Goal: Task Accomplishment & Management: Manage account settings

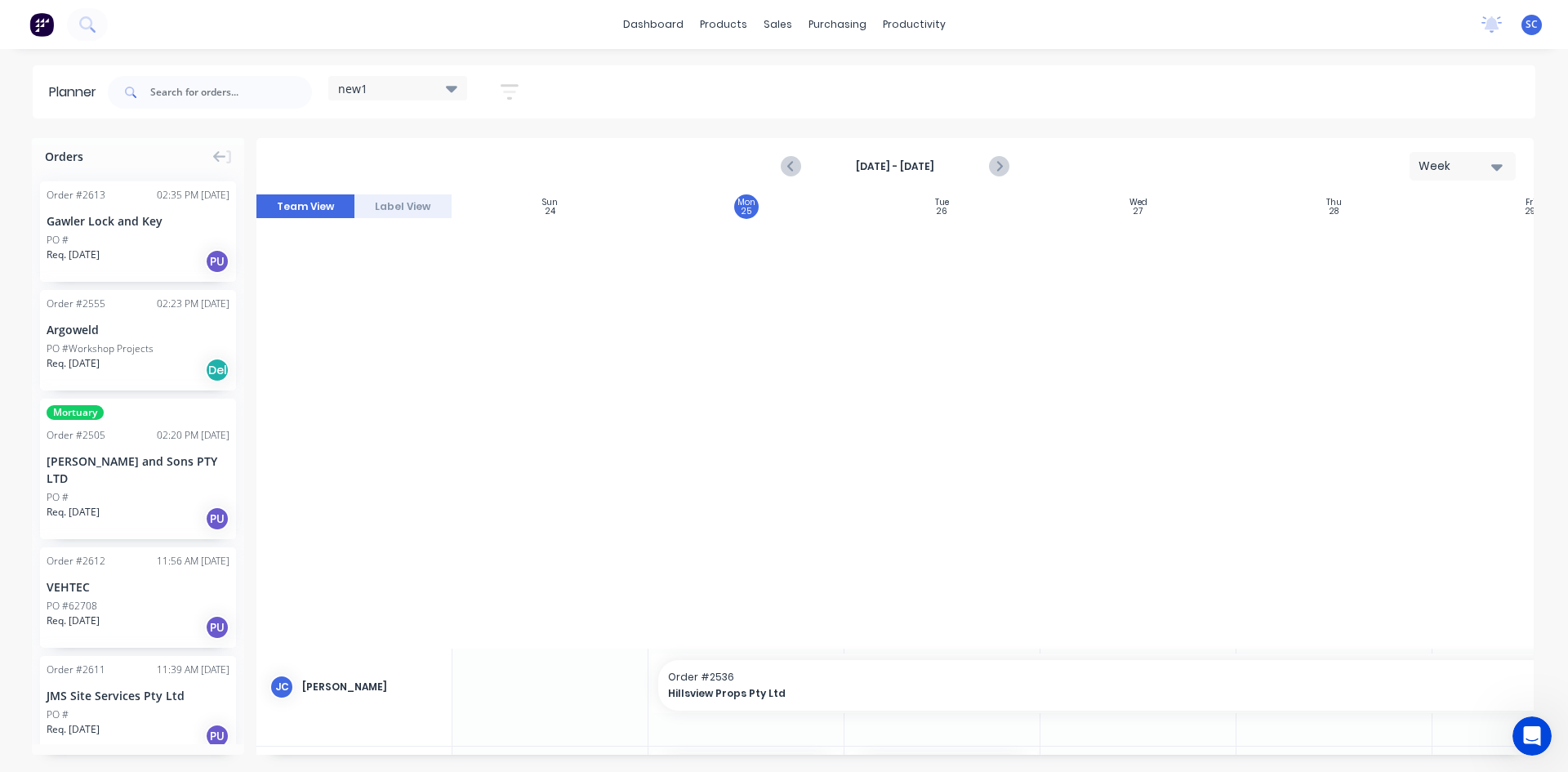
scroll to position [728, 1]
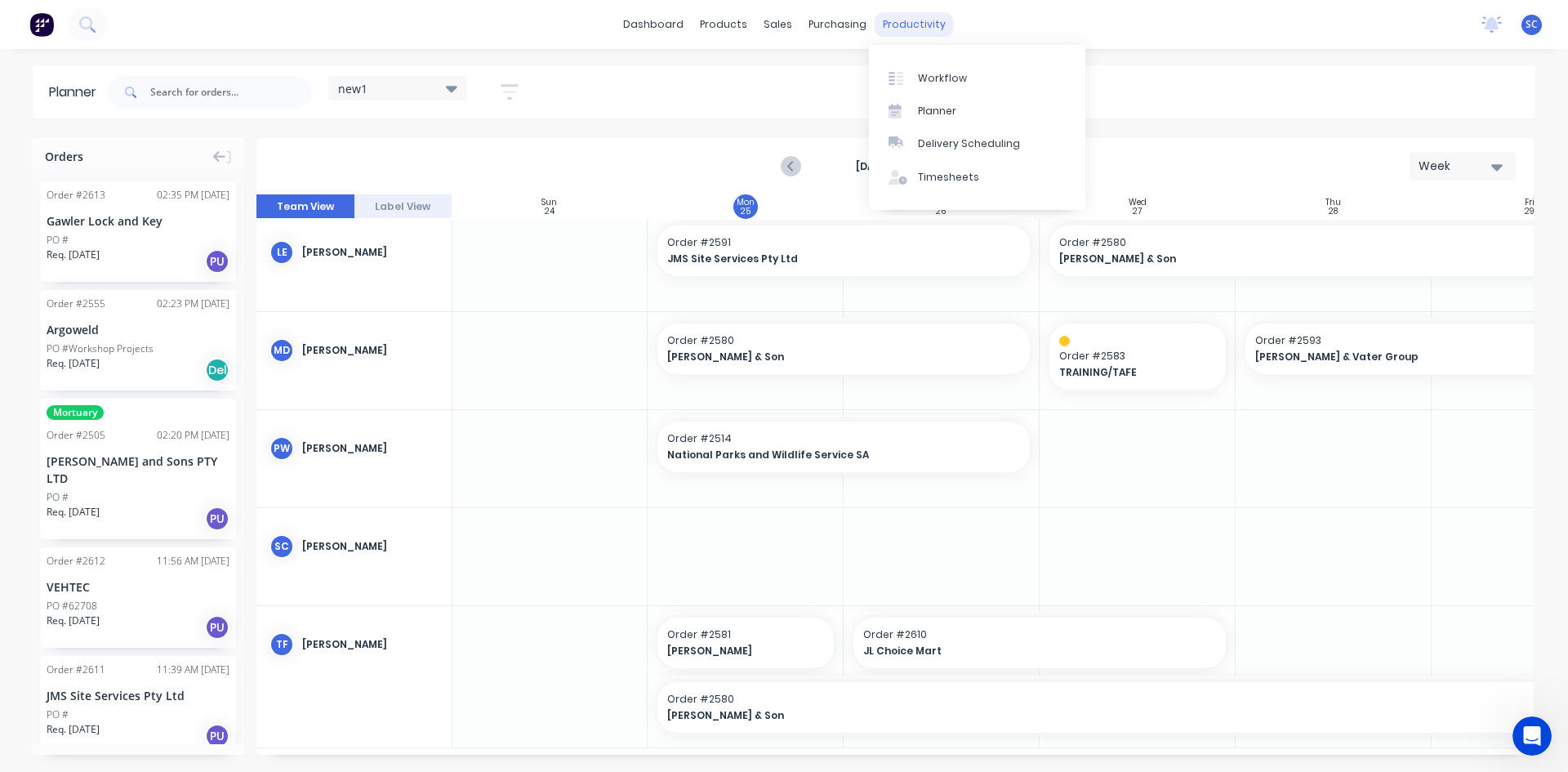
click at [910, 23] on div "productivity" at bounding box center [914, 24] width 79 height 24
click at [953, 180] on div "Timesheets" at bounding box center [948, 177] width 61 height 15
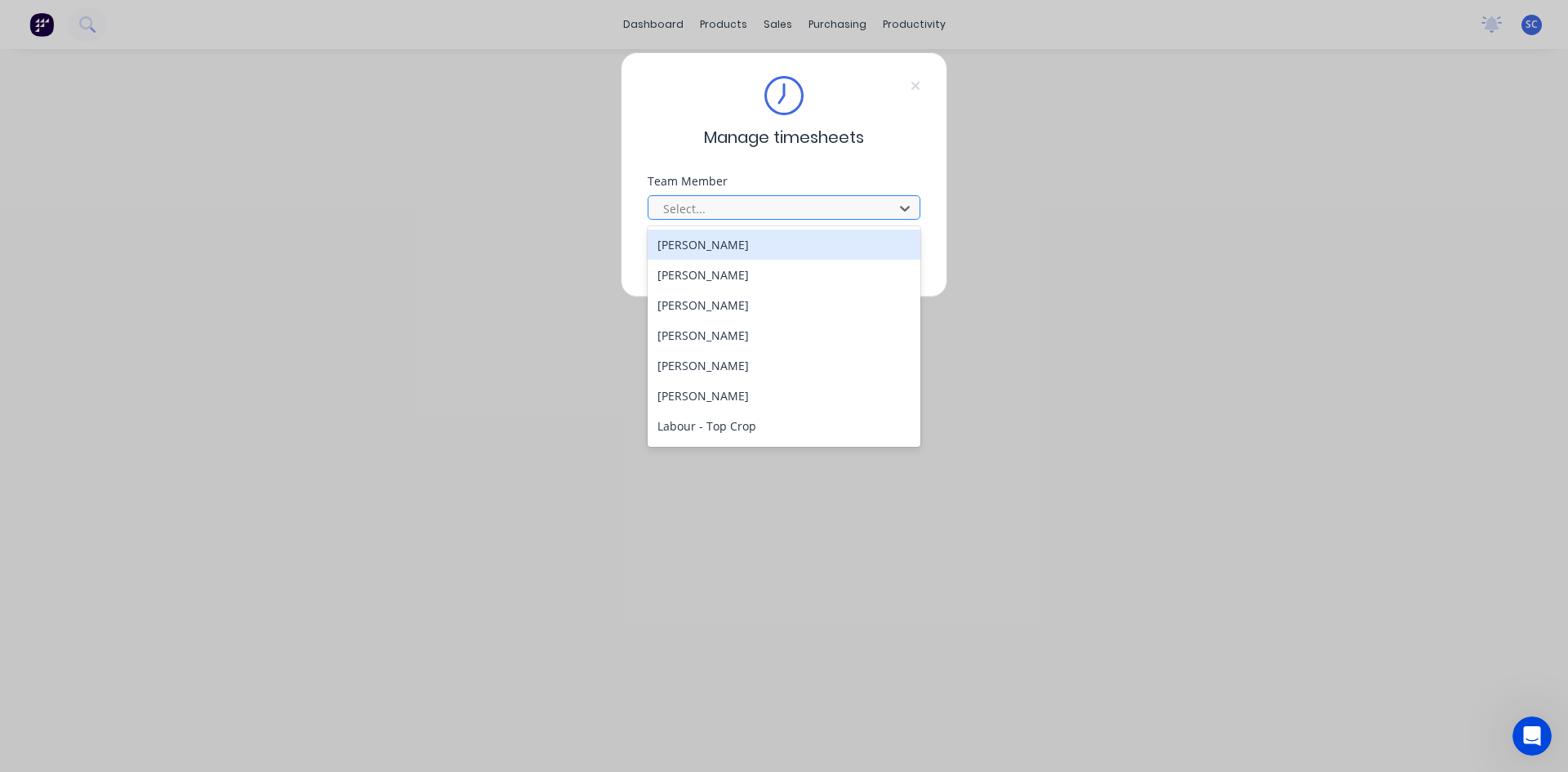
click at [827, 200] on div at bounding box center [773, 208] width 224 height 20
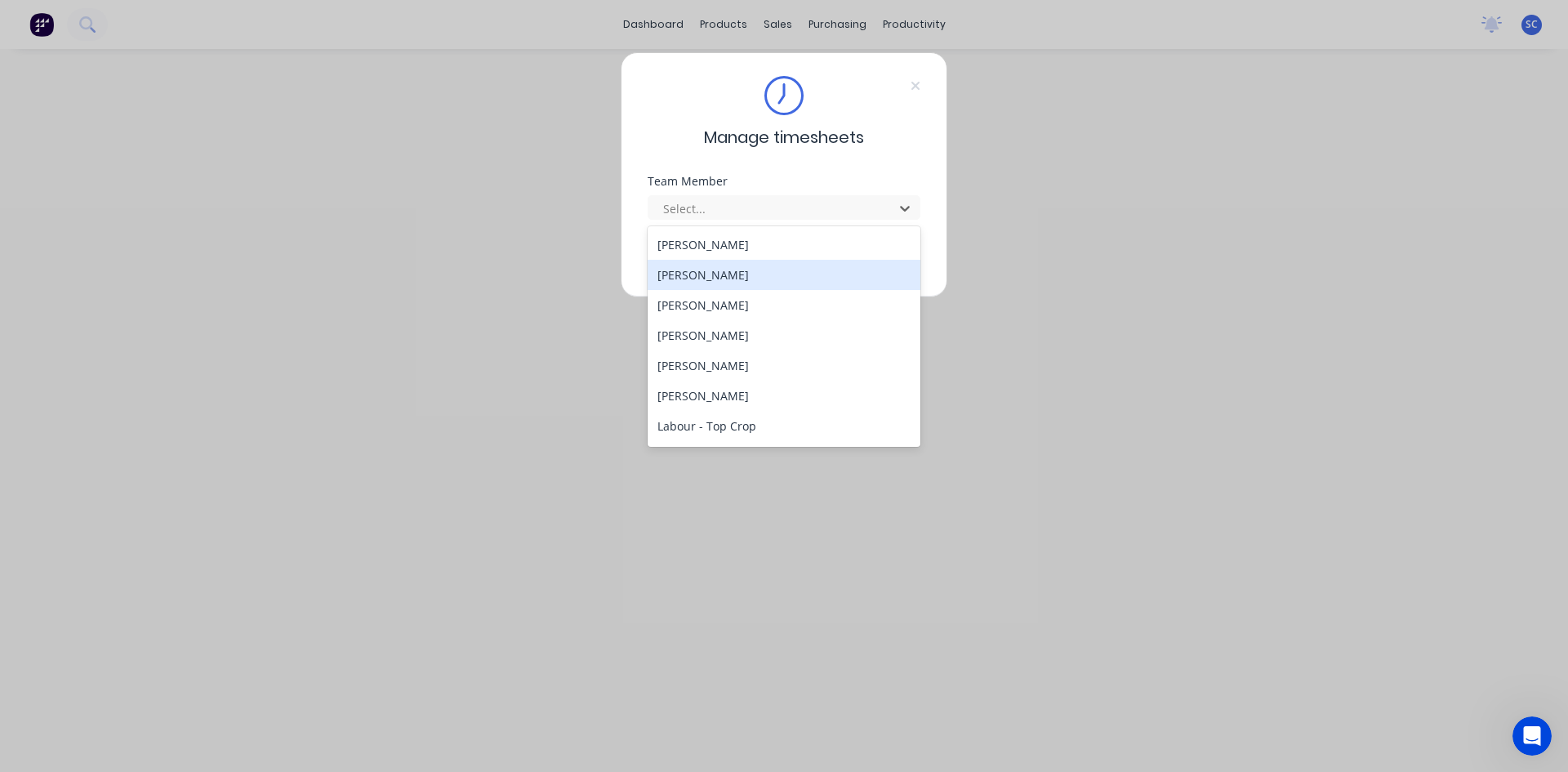
click at [800, 272] on div "[PERSON_NAME]" at bounding box center [784, 275] width 273 height 30
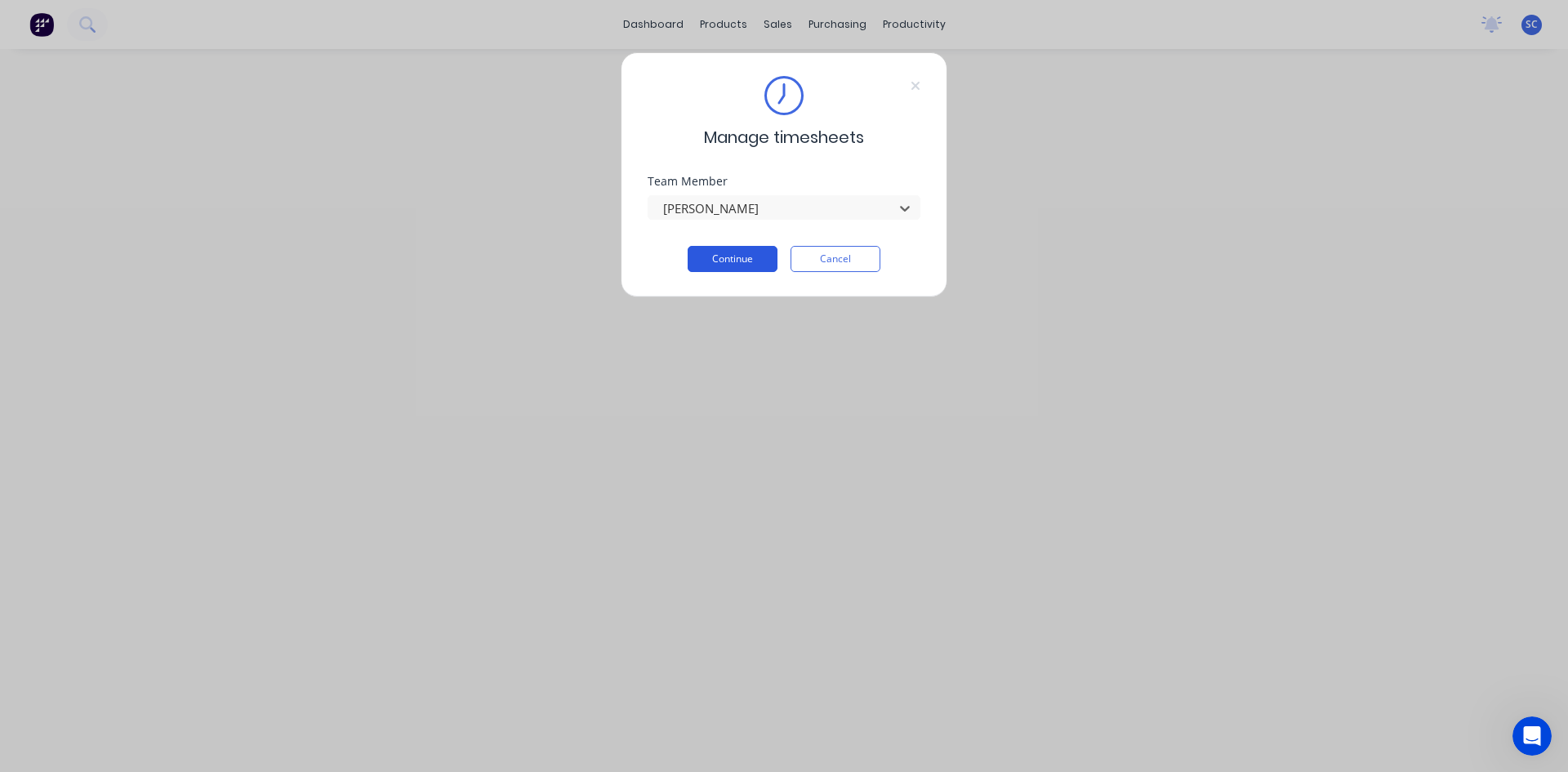
click at [747, 260] on button "Continue" at bounding box center [732, 259] width 90 height 26
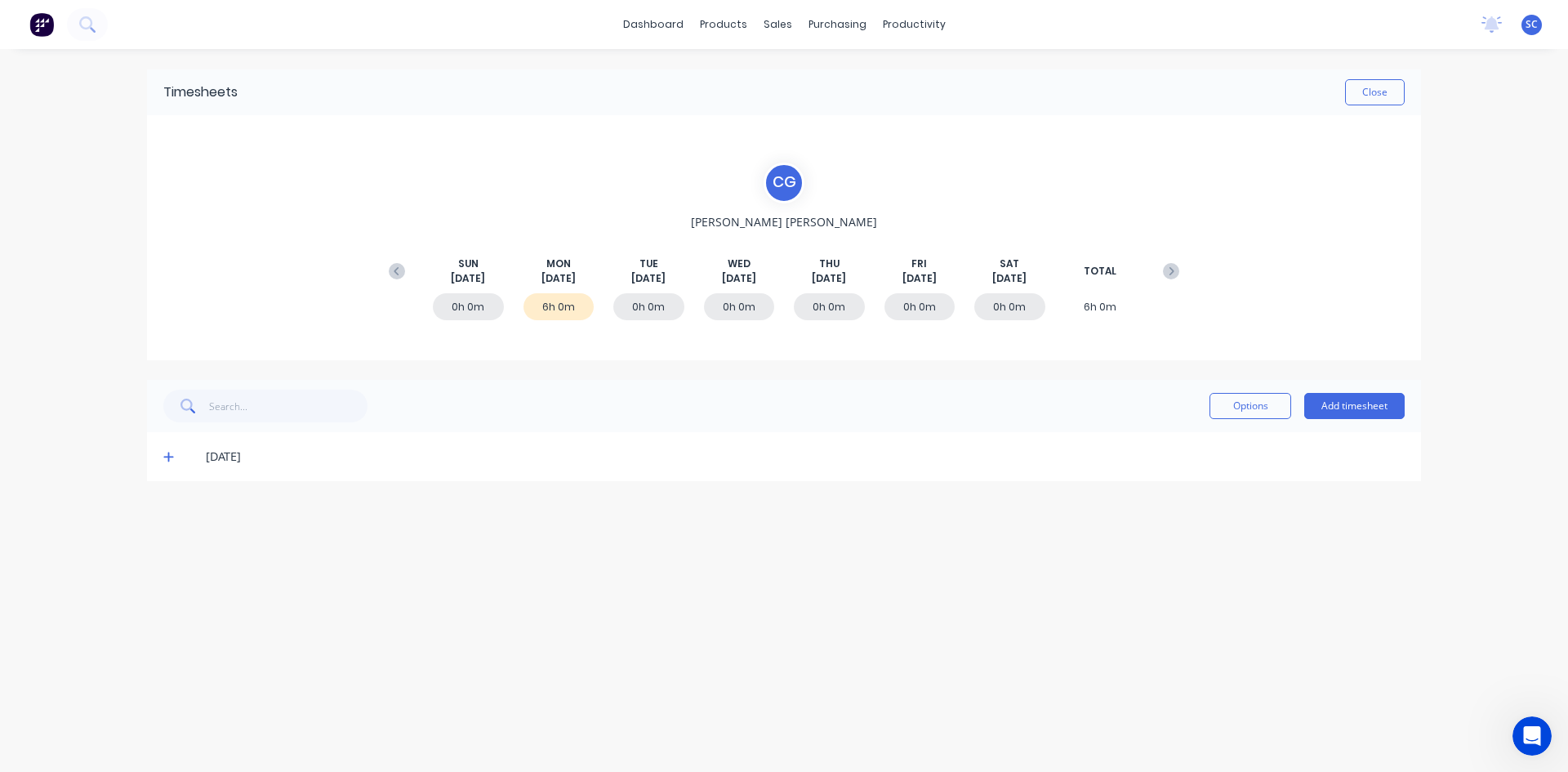
click at [168, 454] on icon at bounding box center [168, 457] width 10 height 10
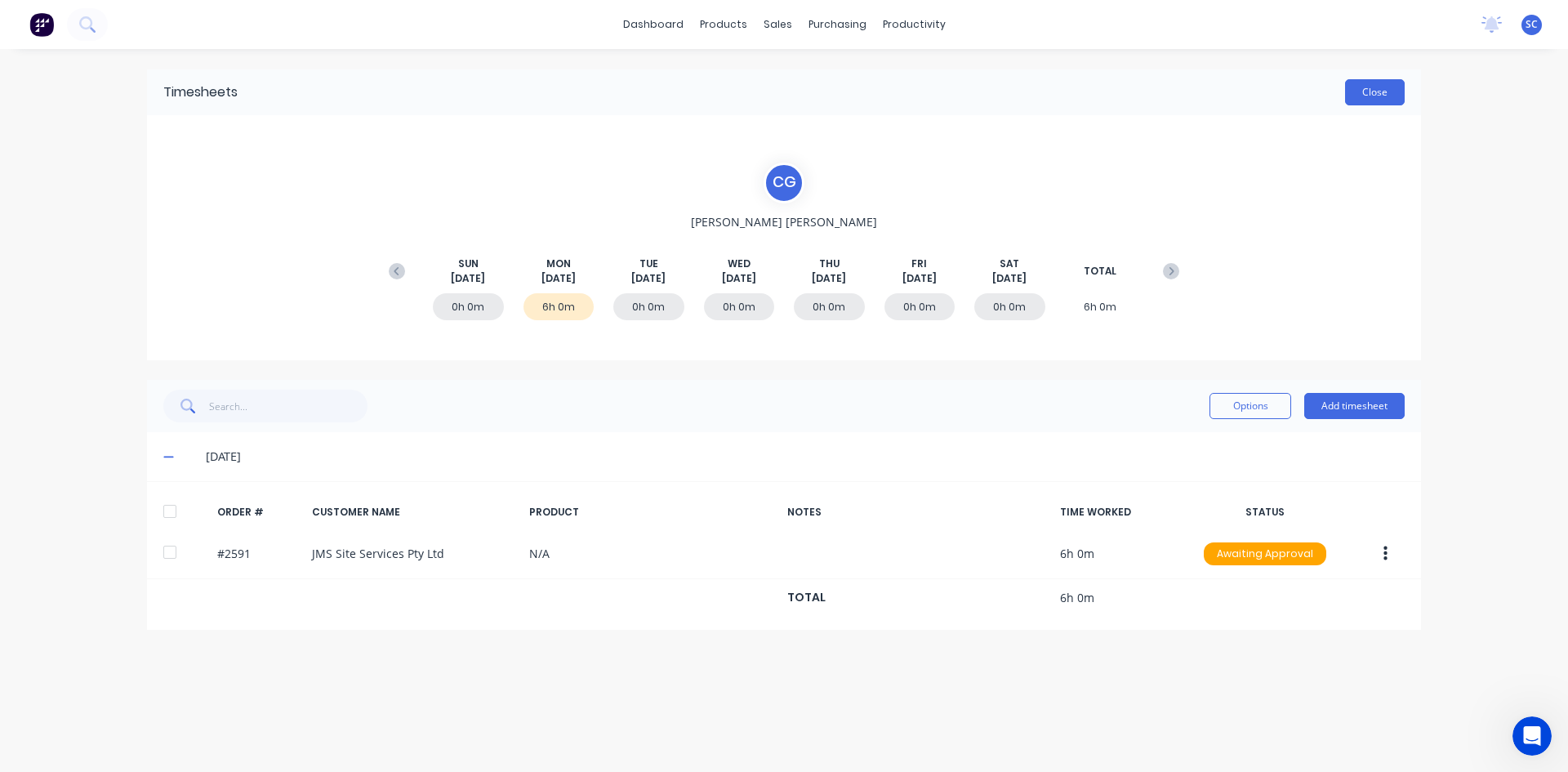
click at [1384, 100] on button "Close" at bounding box center [1375, 92] width 60 height 26
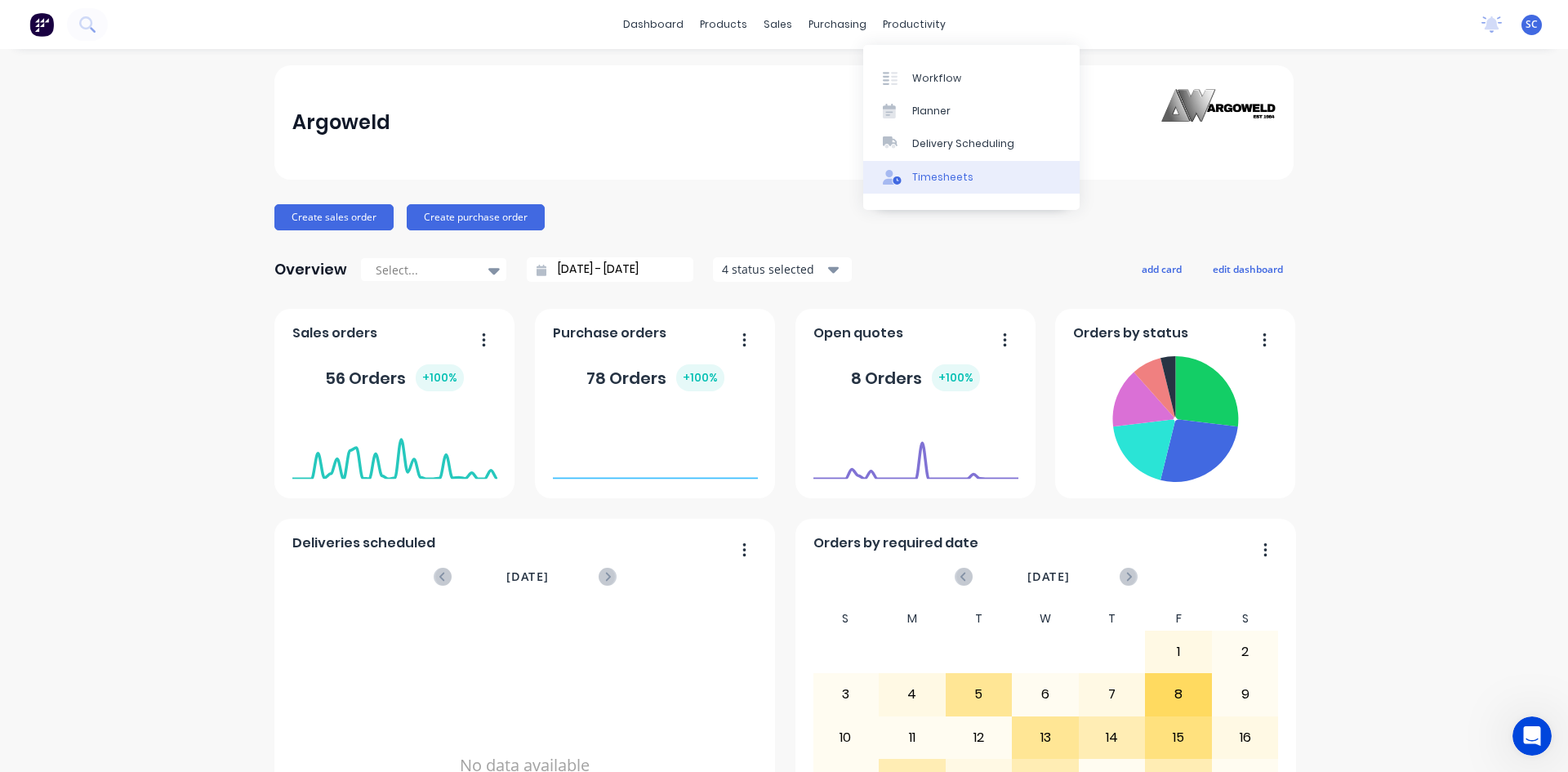
click at [935, 174] on div "Timesheets" at bounding box center [943, 177] width 61 height 15
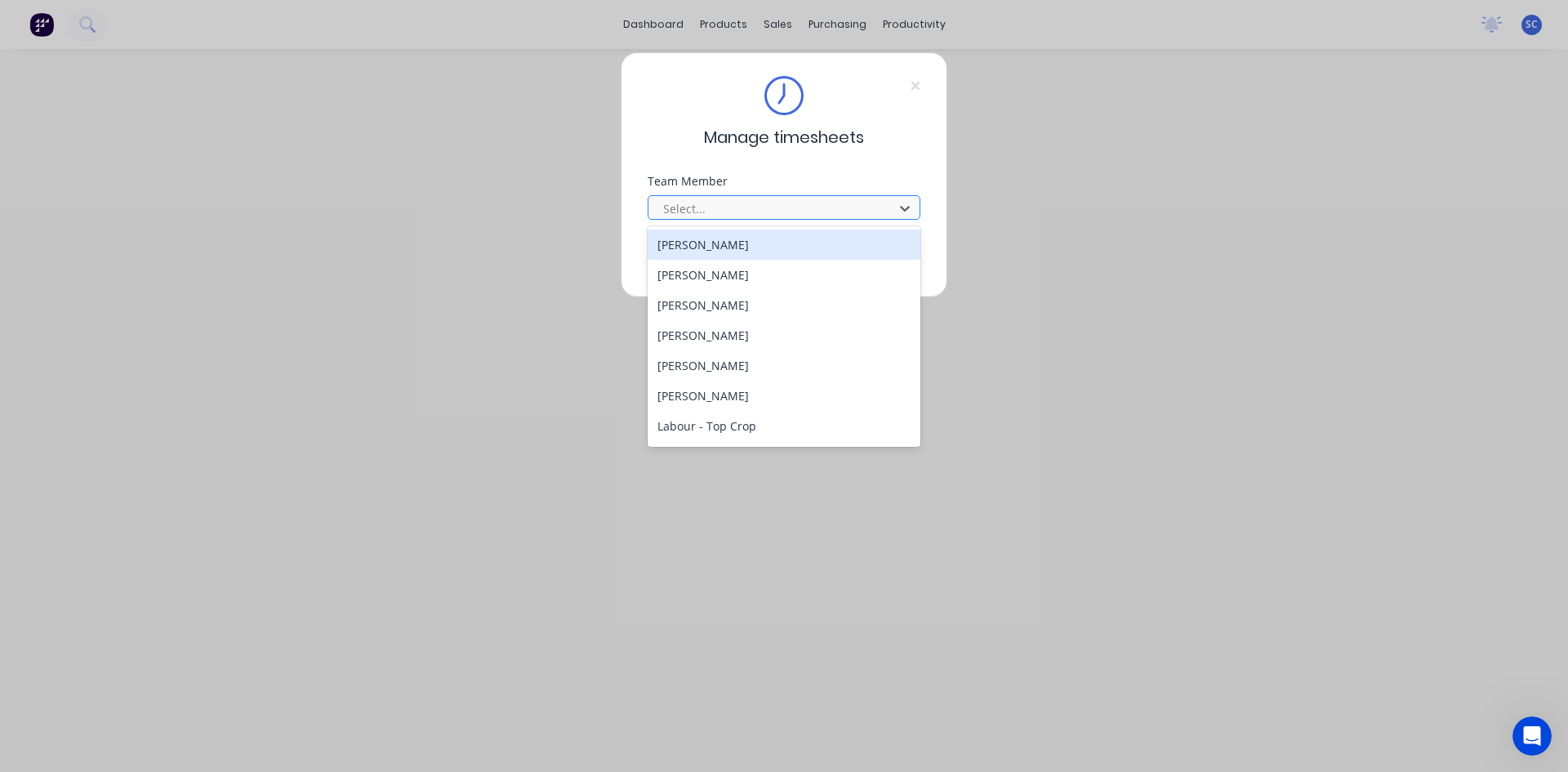
click at [738, 205] on div at bounding box center [773, 208] width 224 height 20
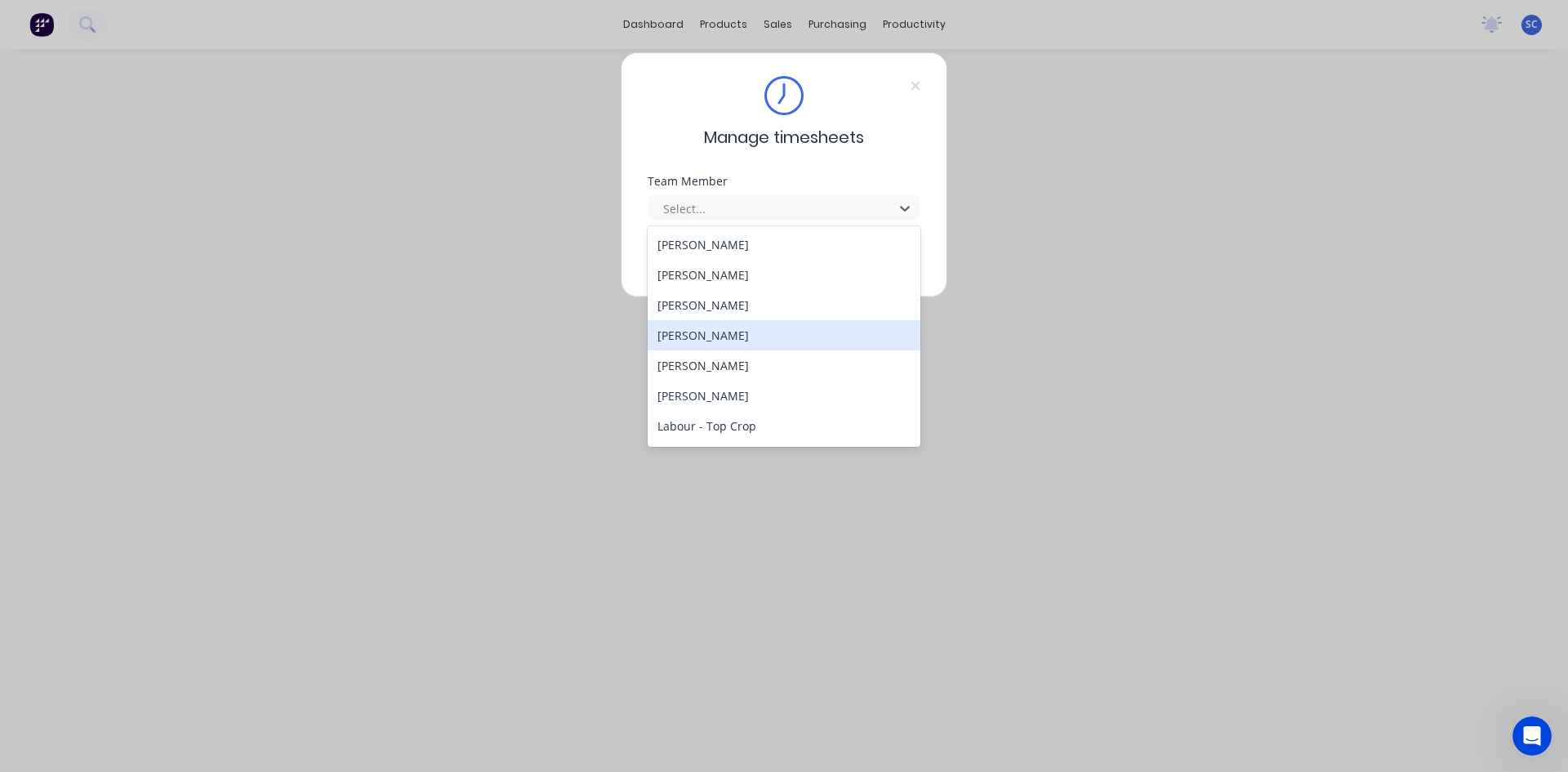
click at [798, 329] on div "[PERSON_NAME]" at bounding box center [784, 335] width 273 height 30
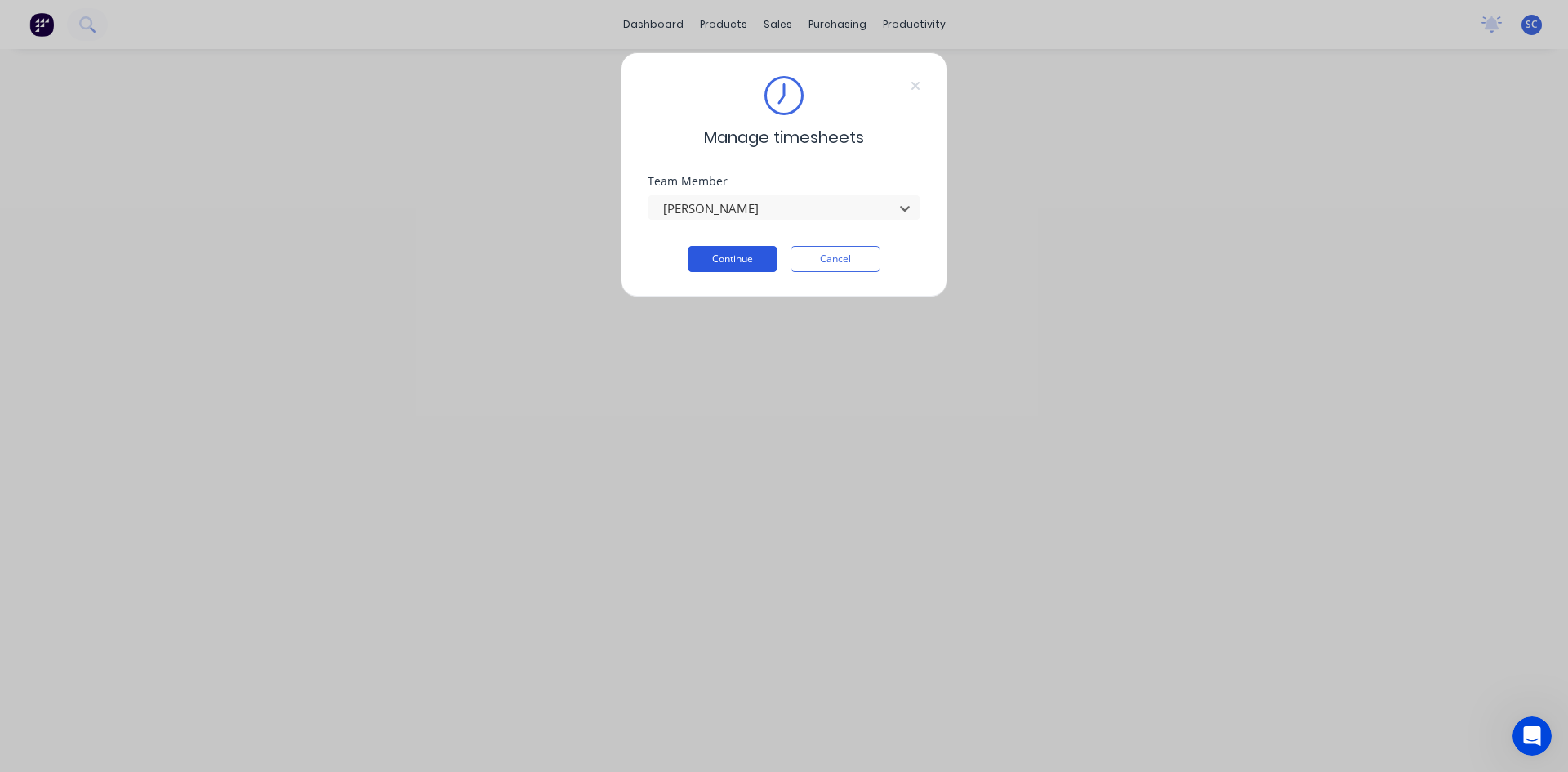
click at [737, 262] on button "Continue" at bounding box center [732, 259] width 90 height 26
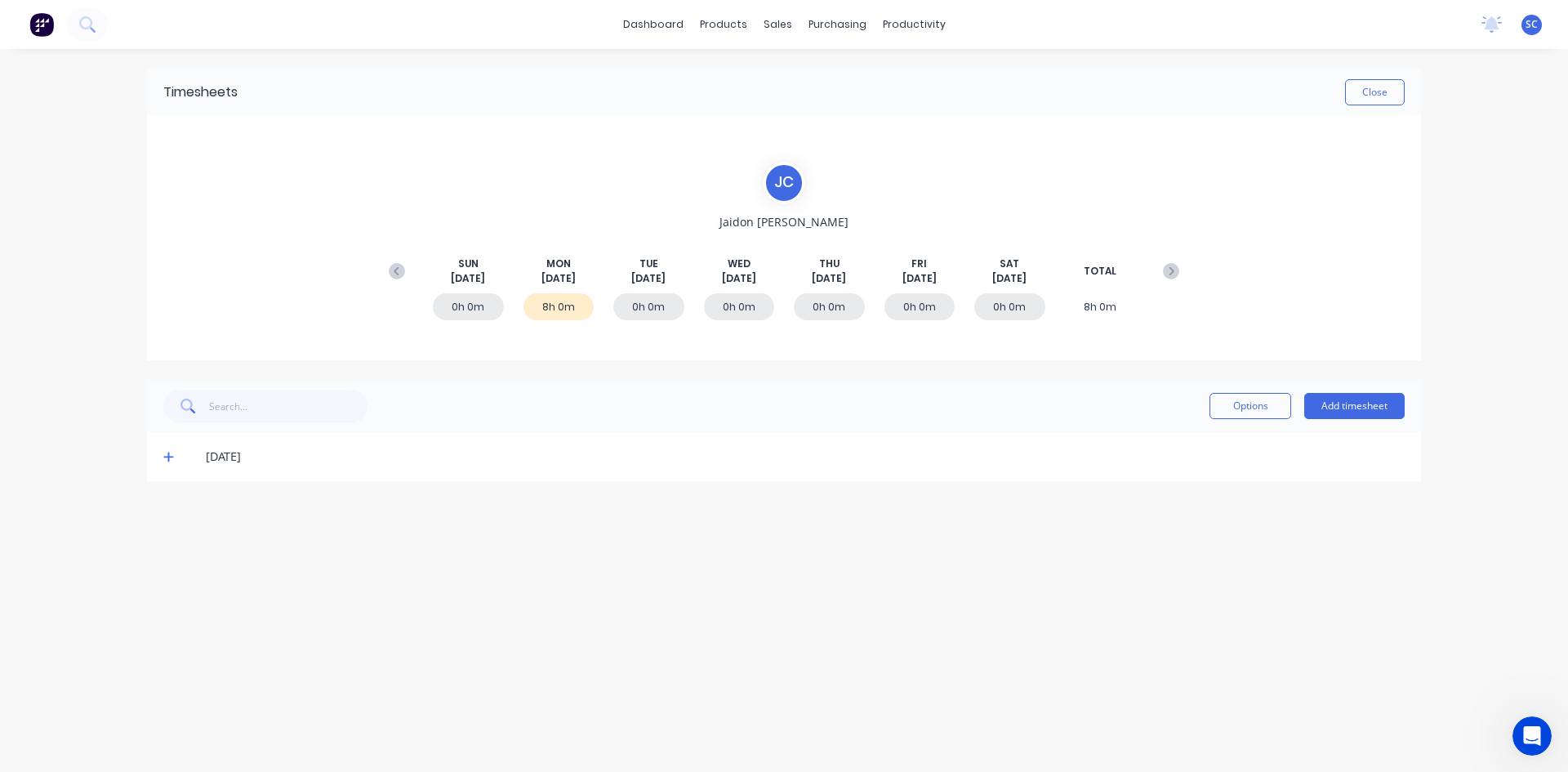
click at [171, 457] on icon at bounding box center [168, 457] width 10 height 10
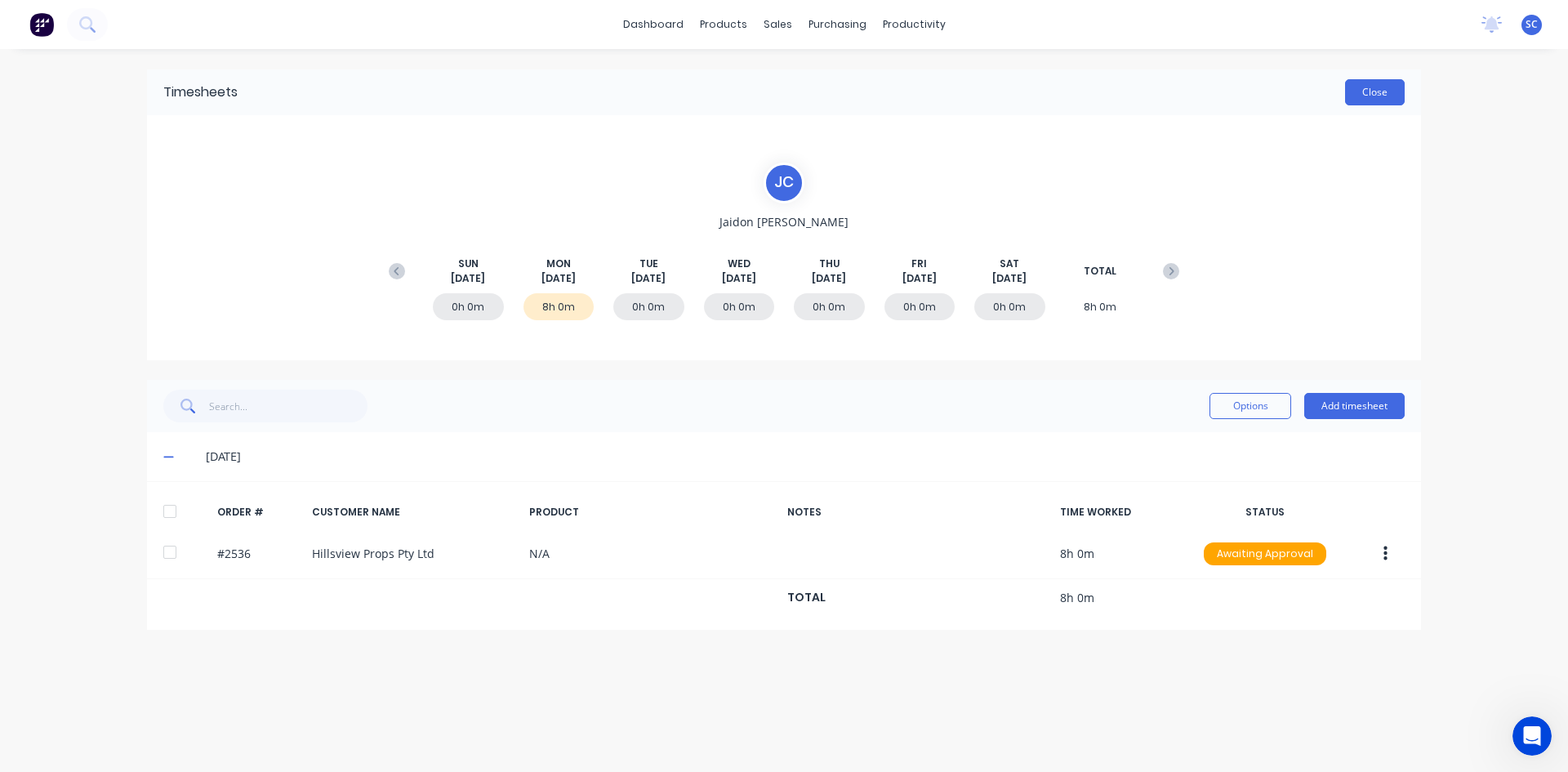
click at [1366, 88] on button "Close" at bounding box center [1375, 92] width 60 height 26
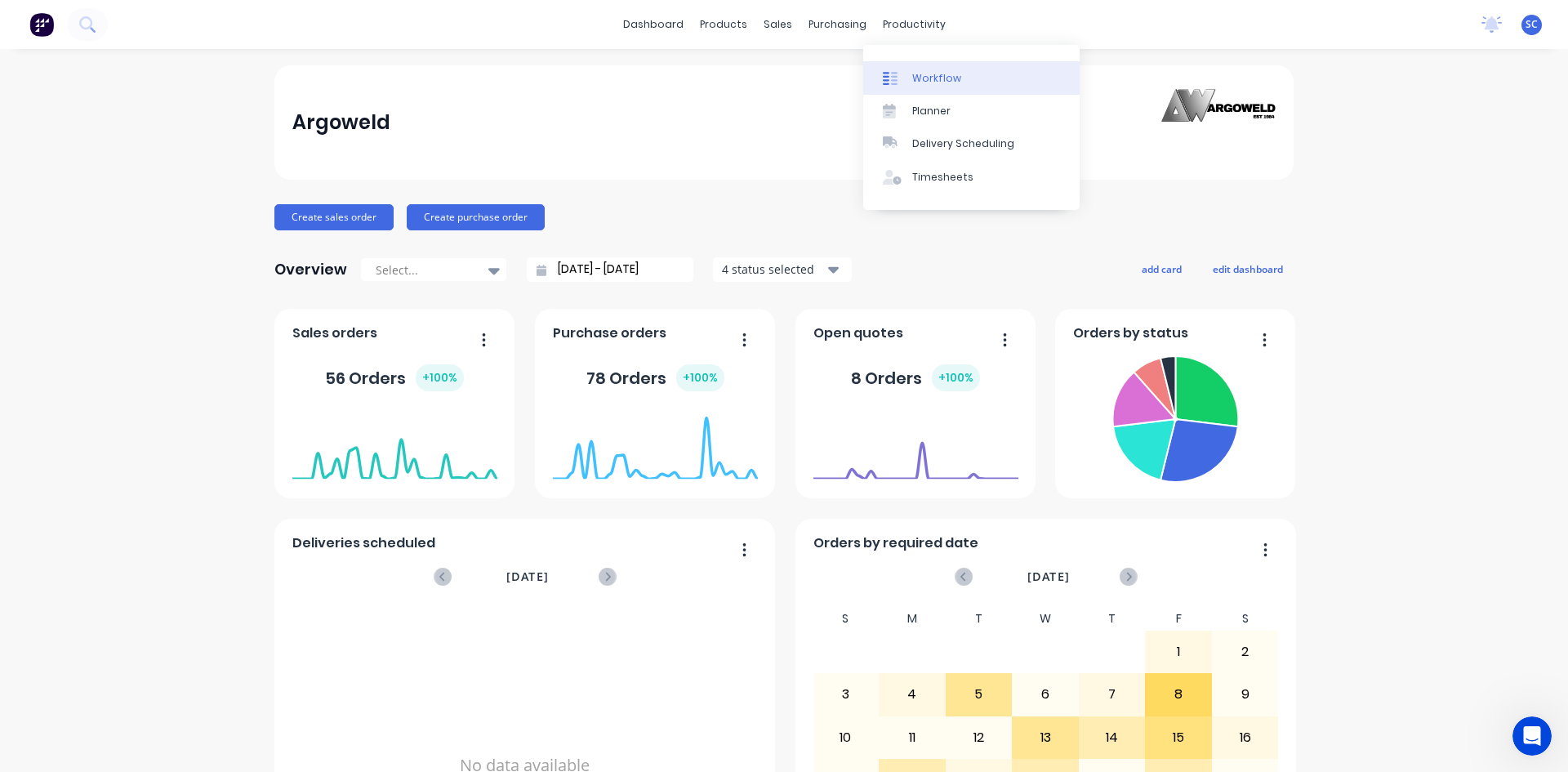
click at [922, 80] on div "Workflow" at bounding box center [937, 78] width 49 height 15
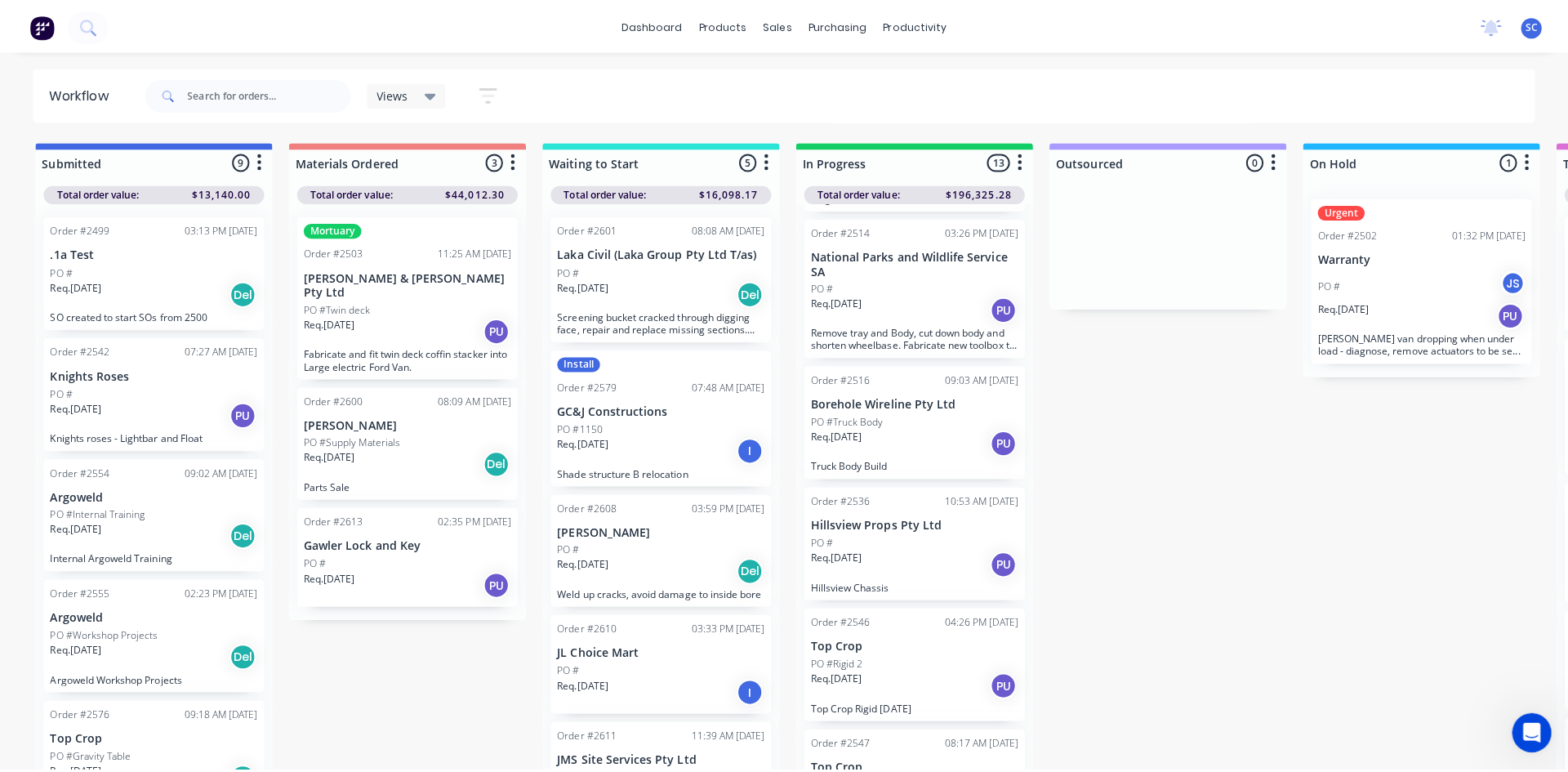
scroll to position [164, 0]
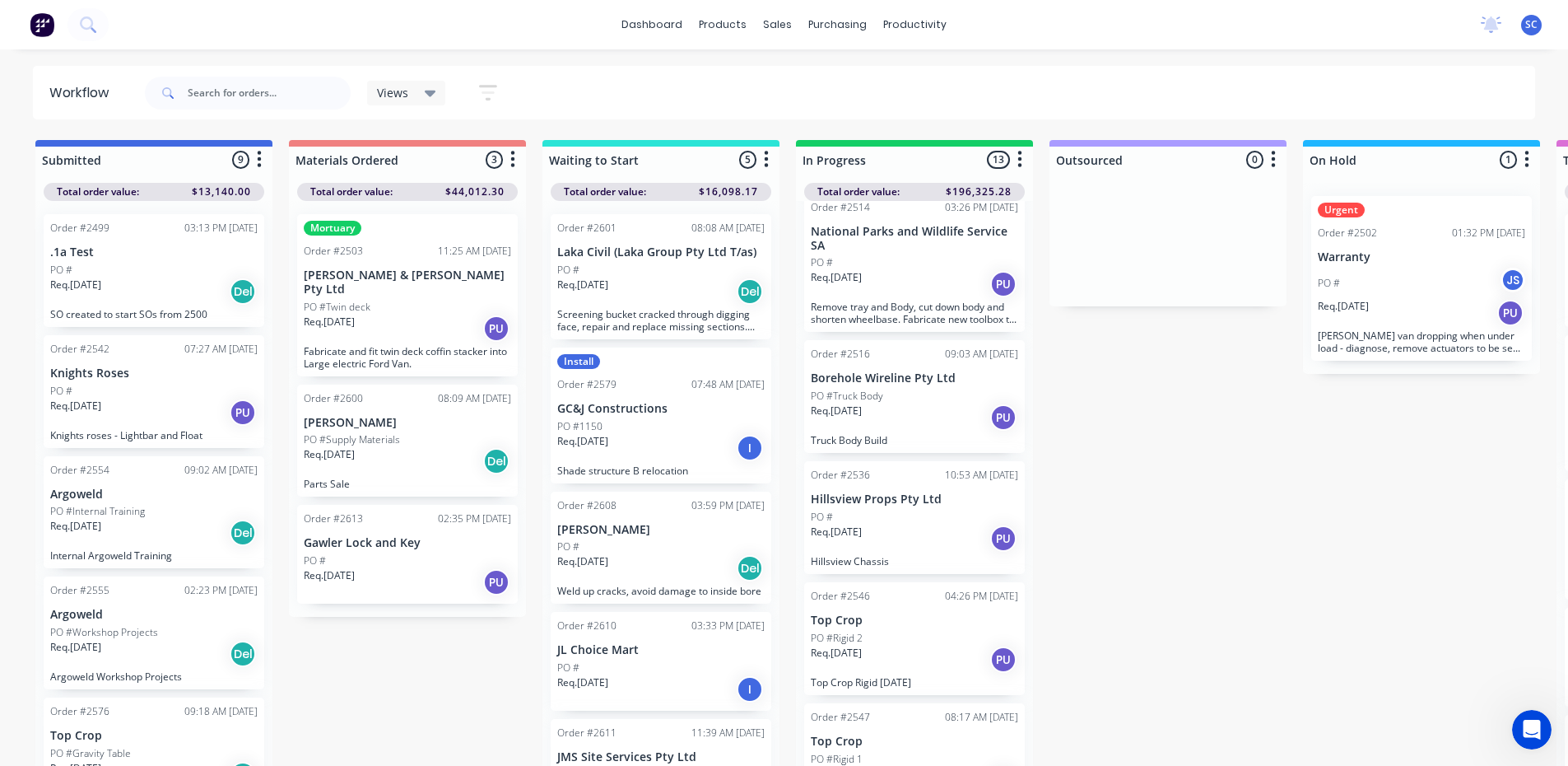
click at [909, 547] on div "Req. [DATE] PU" at bounding box center [915, 539] width 208 height 28
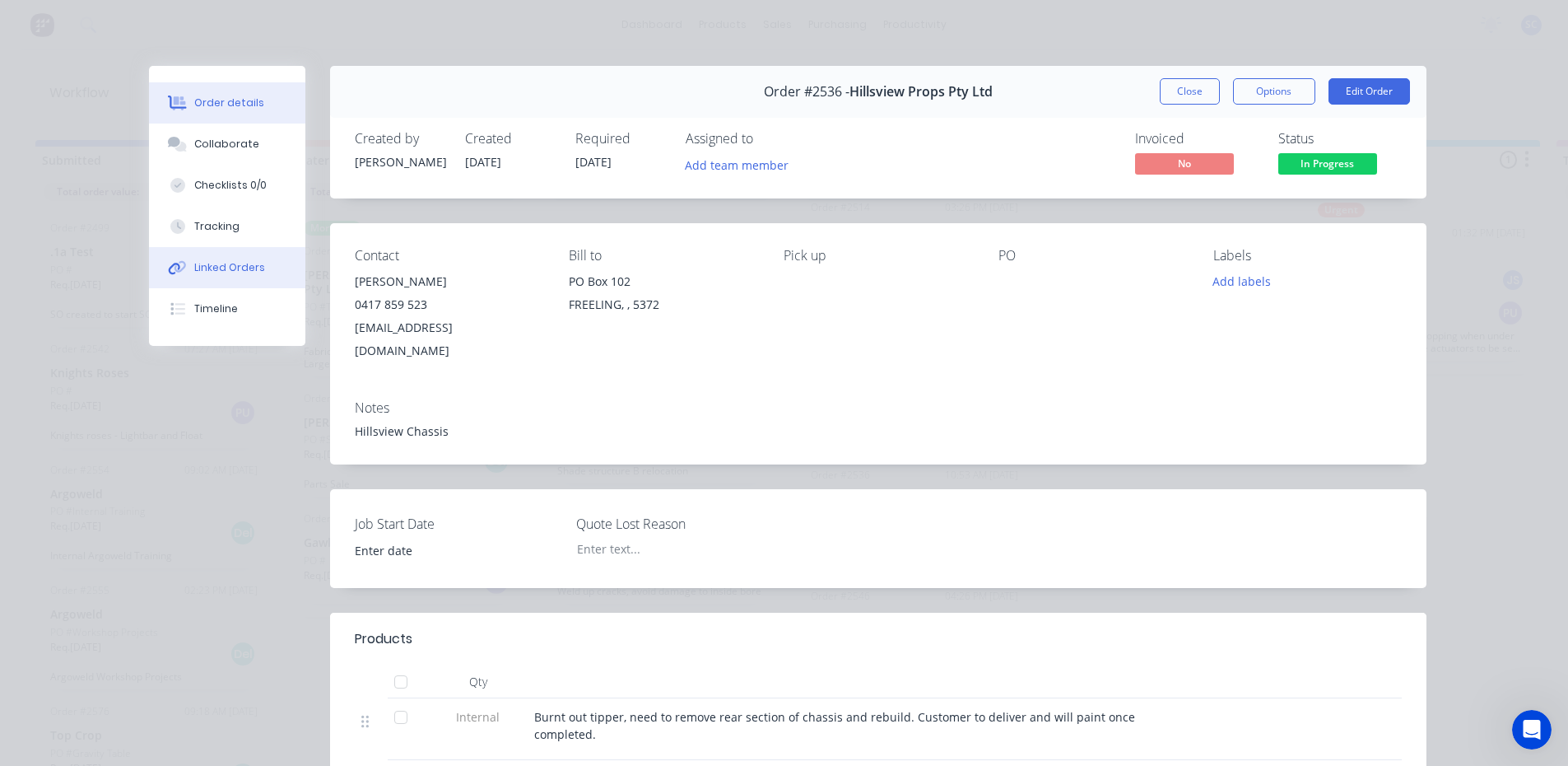
click at [253, 264] on div "Linked Orders" at bounding box center [230, 268] width 71 height 15
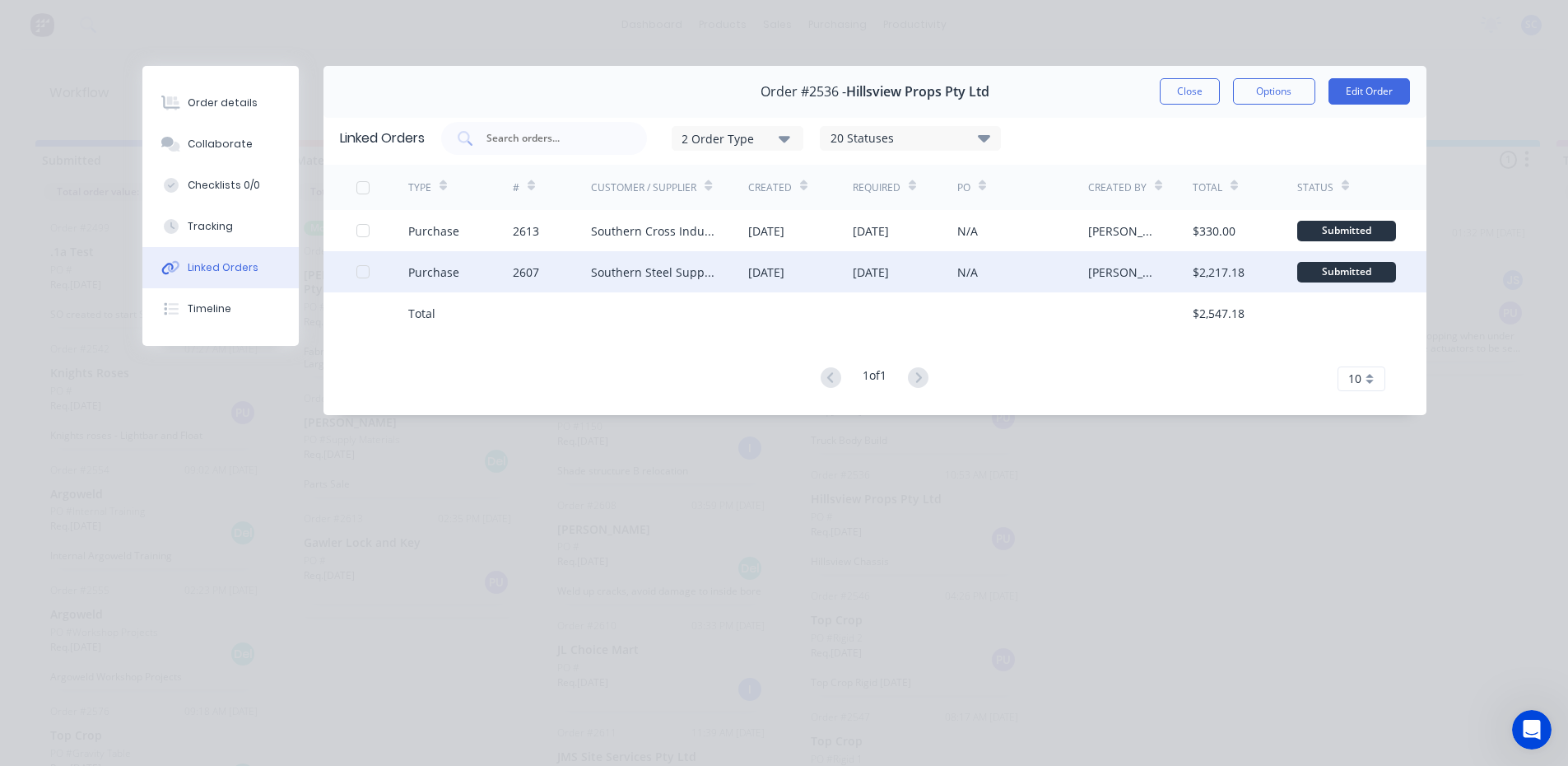
click at [582, 274] on div "2607" at bounding box center [552, 271] width 78 height 41
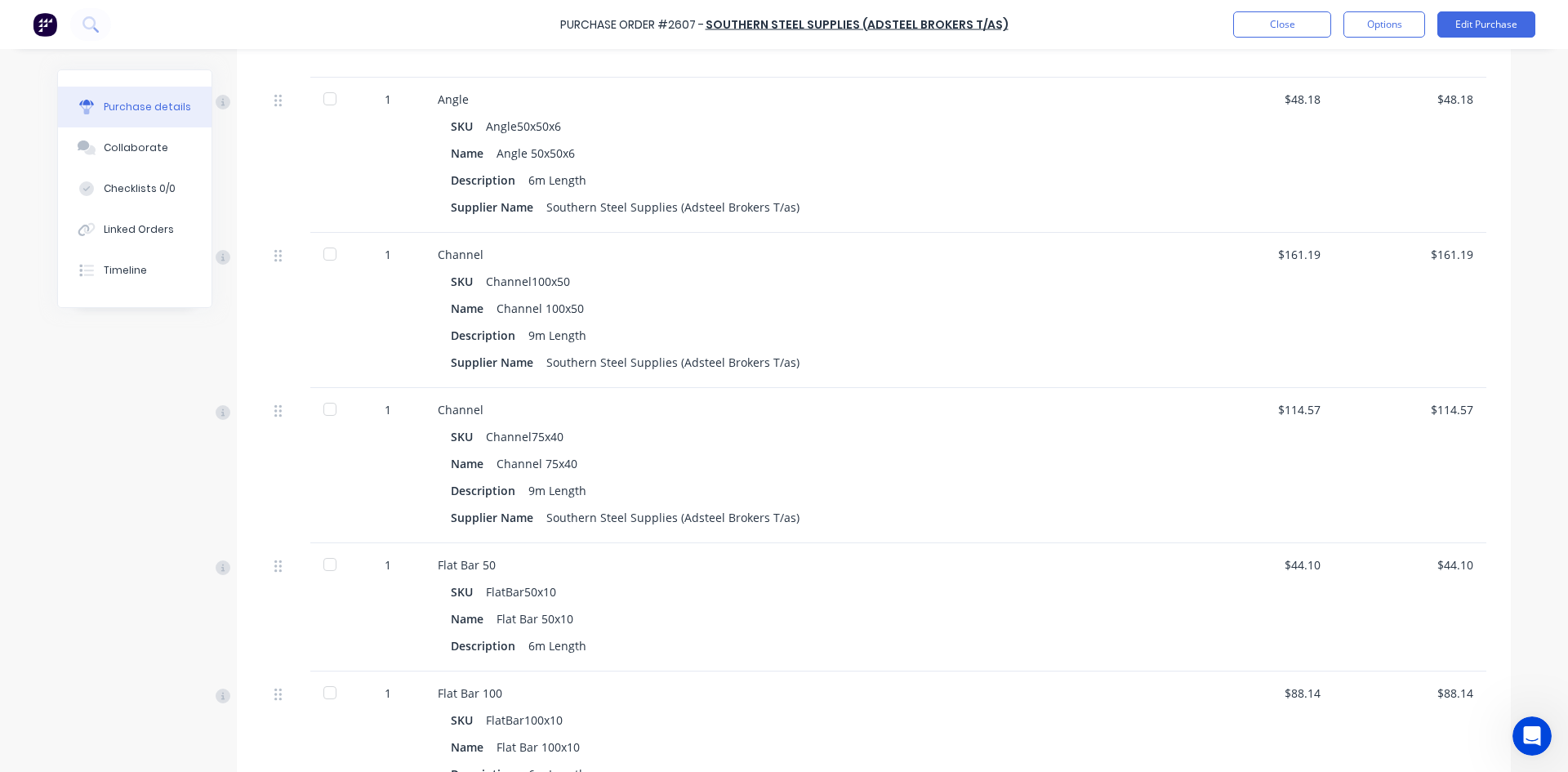
scroll to position [899, 0]
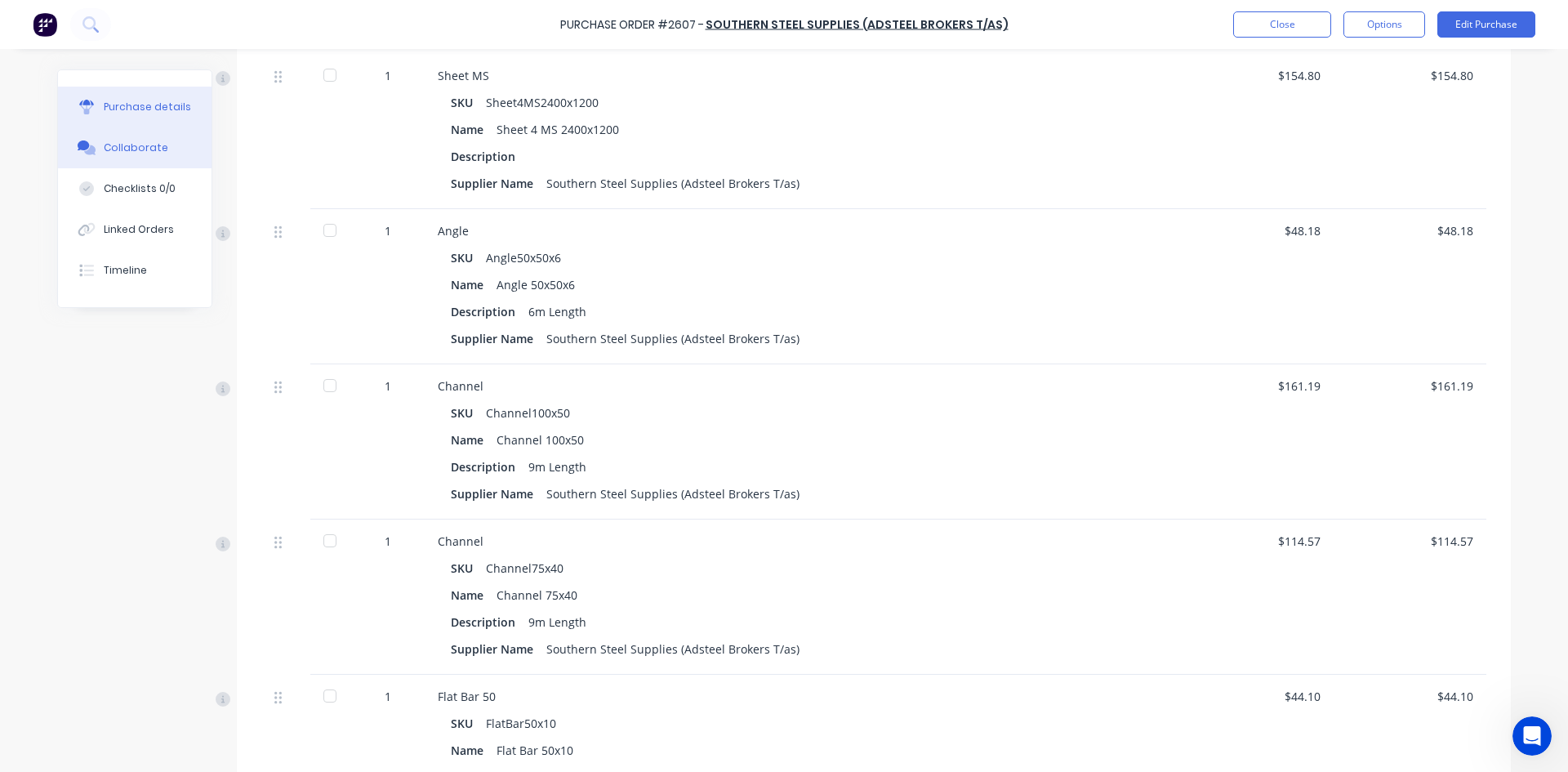
click at [142, 143] on div "Collaborate" at bounding box center [136, 147] width 64 height 15
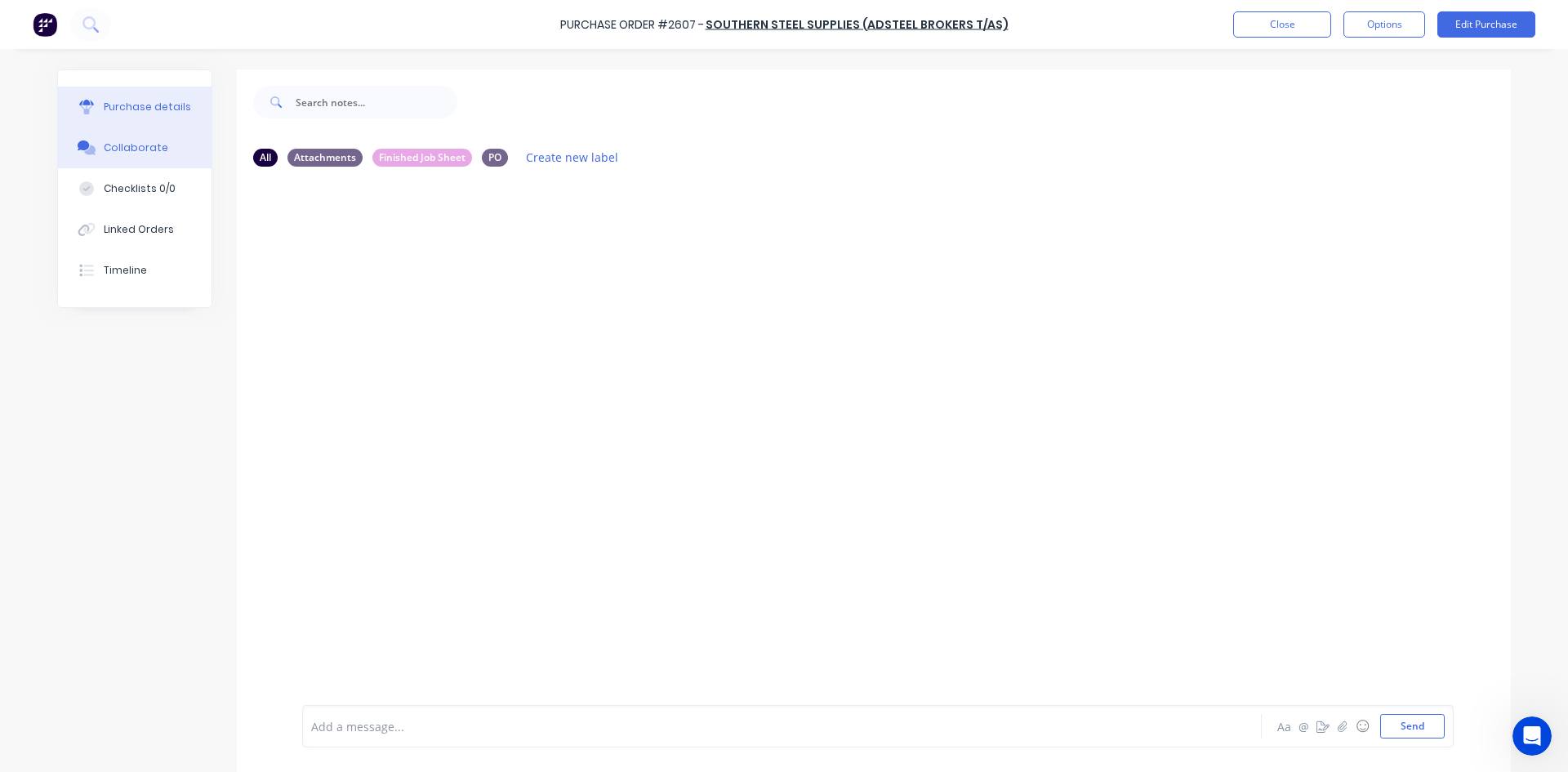
click at [135, 104] on div "Purchase details" at bounding box center [147, 107] width 87 height 15
type textarea "x"
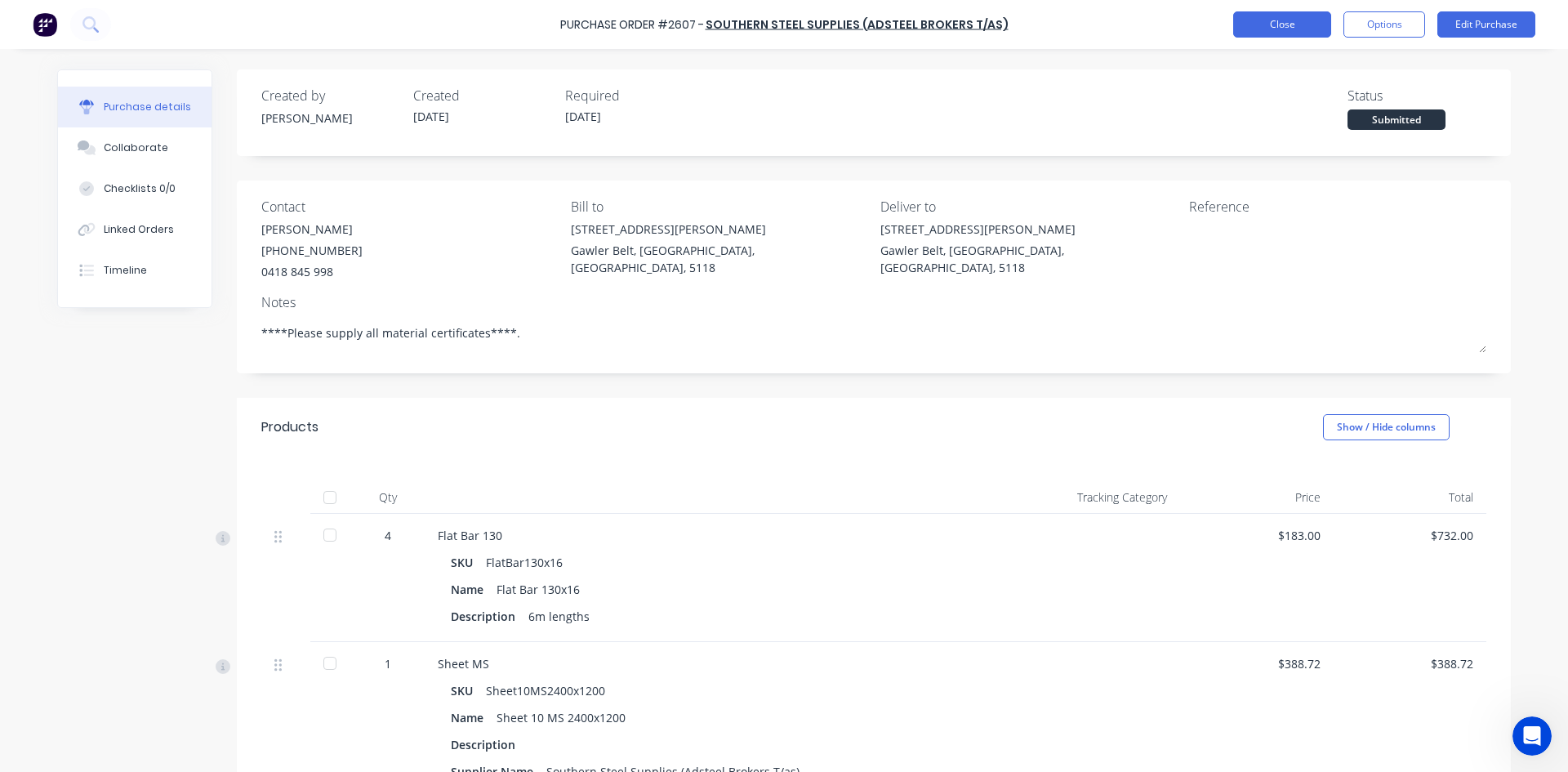
click at [1288, 22] on button "Close" at bounding box center [1282, 24] width 98 height 26
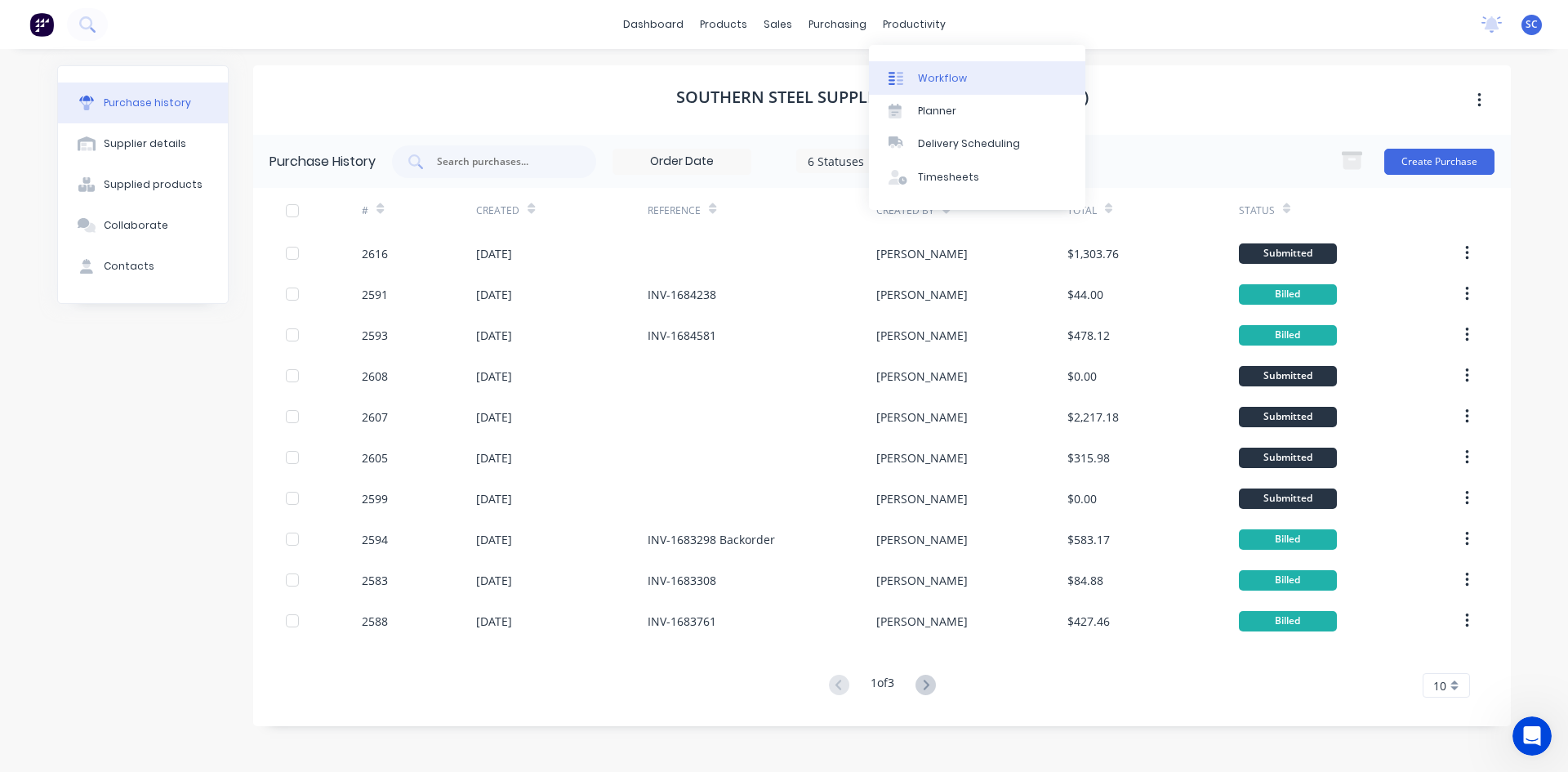
click at [945, 74] on div "Workflow" at bounding box center [942, 78] width 49 height 15
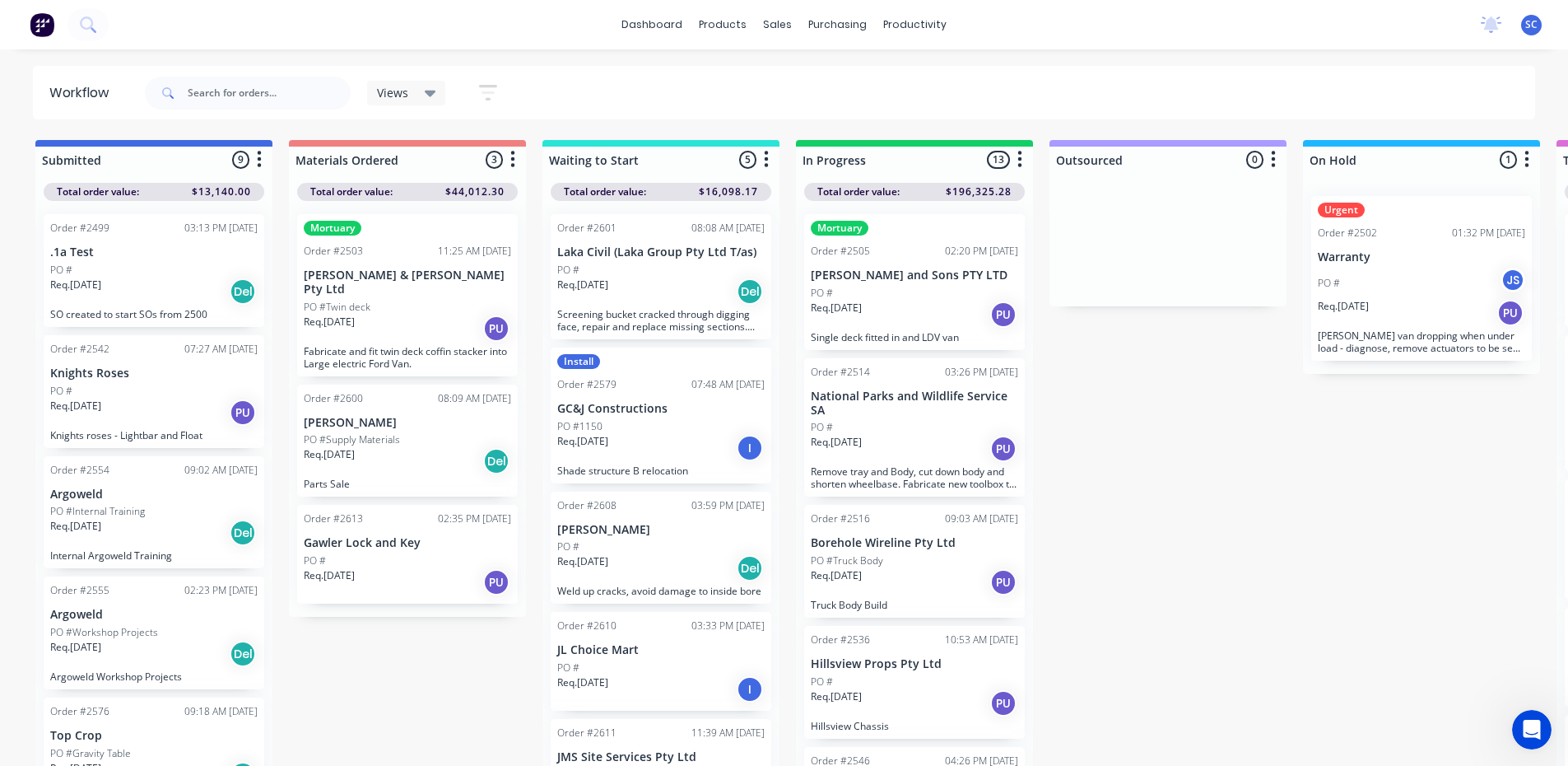
click at [907, 696] on div "Req. [DATE] PU" at bounding box center [915, 704] width 208 height 28
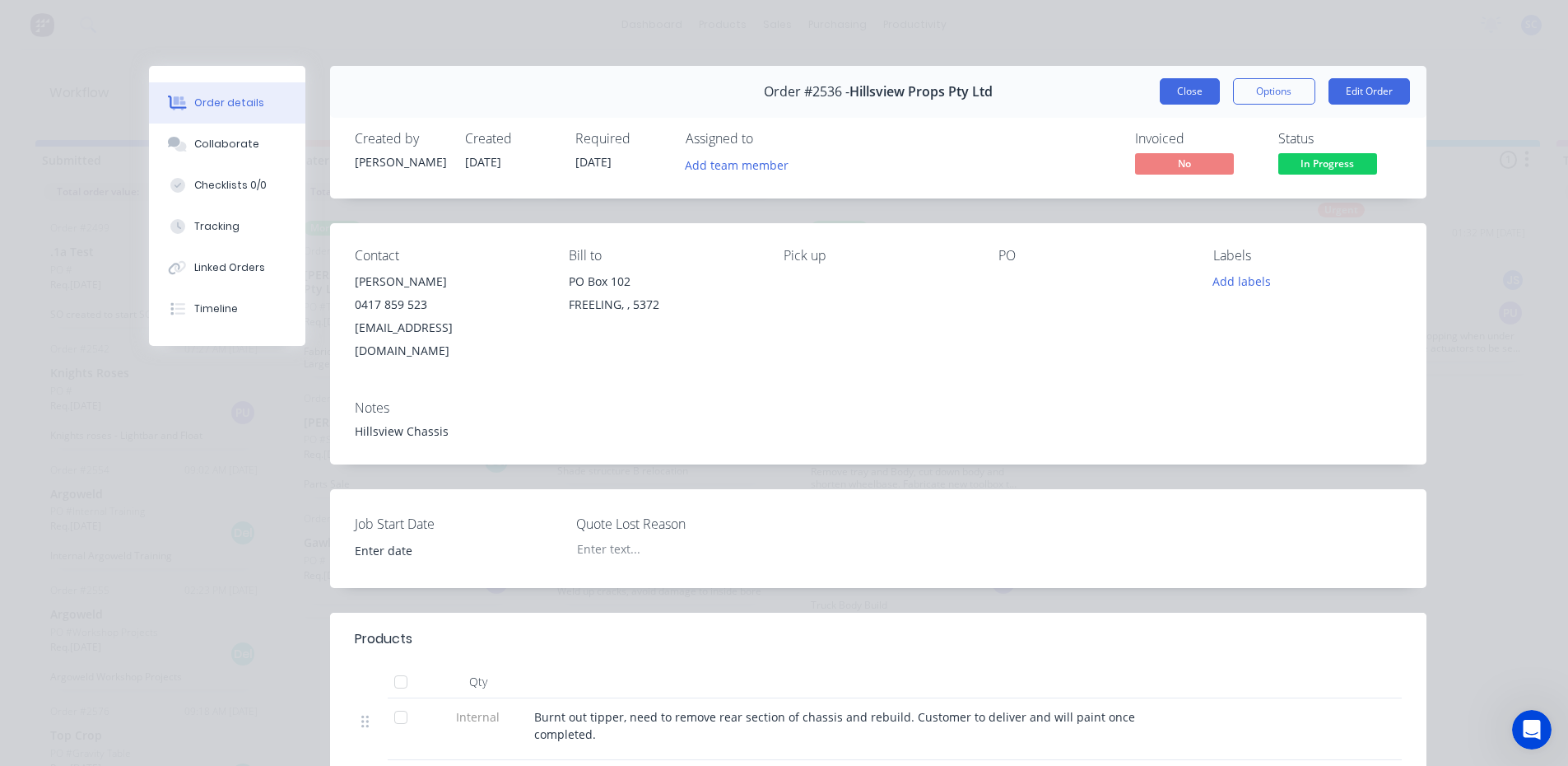
click at [1175, 94] on button "Close" at bounding box center [1190, 91] width 61 height 26
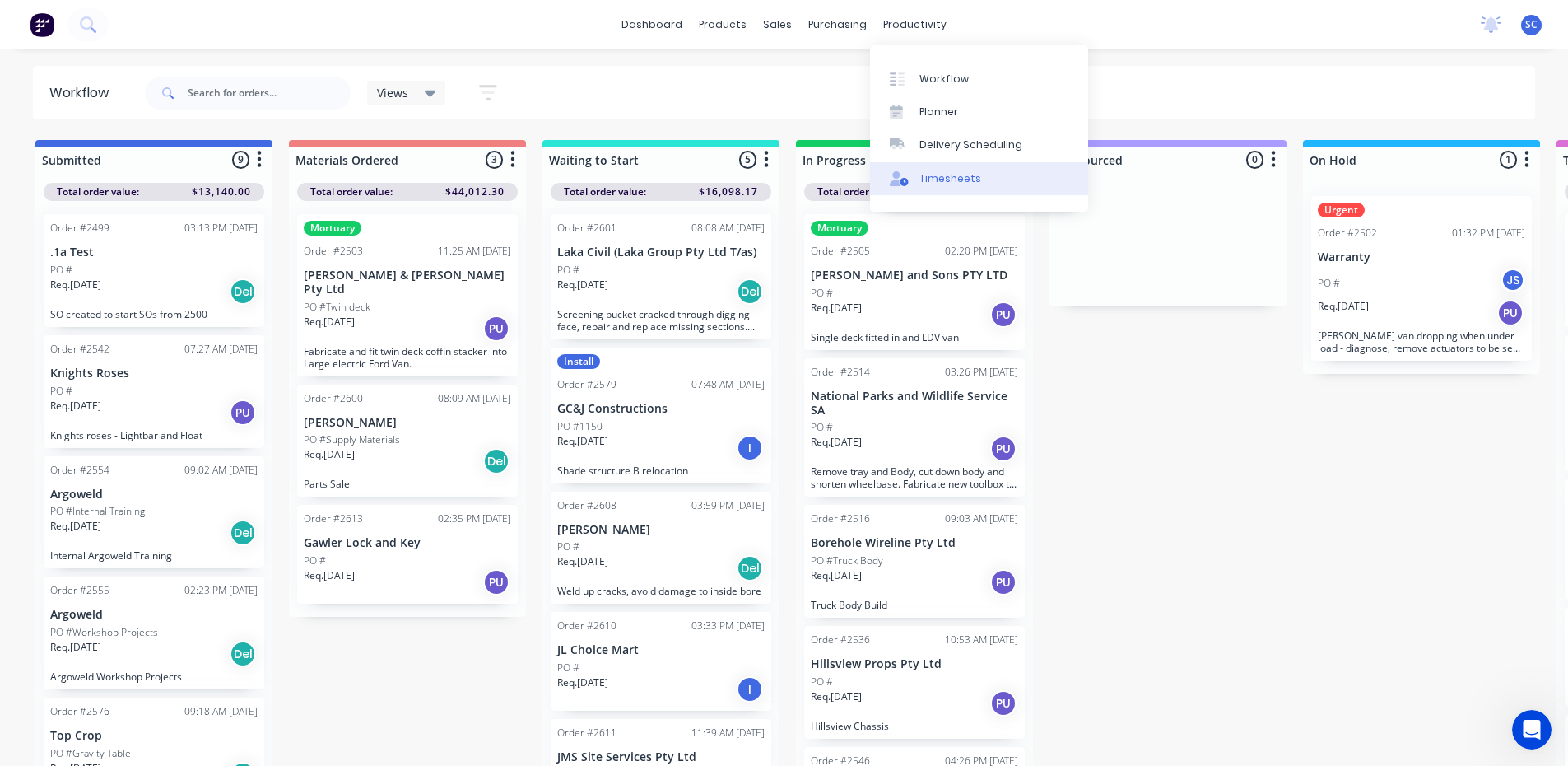
click at [943, 180] on div "Timesheets" at bounding box center [951, 178] width 61 height 15
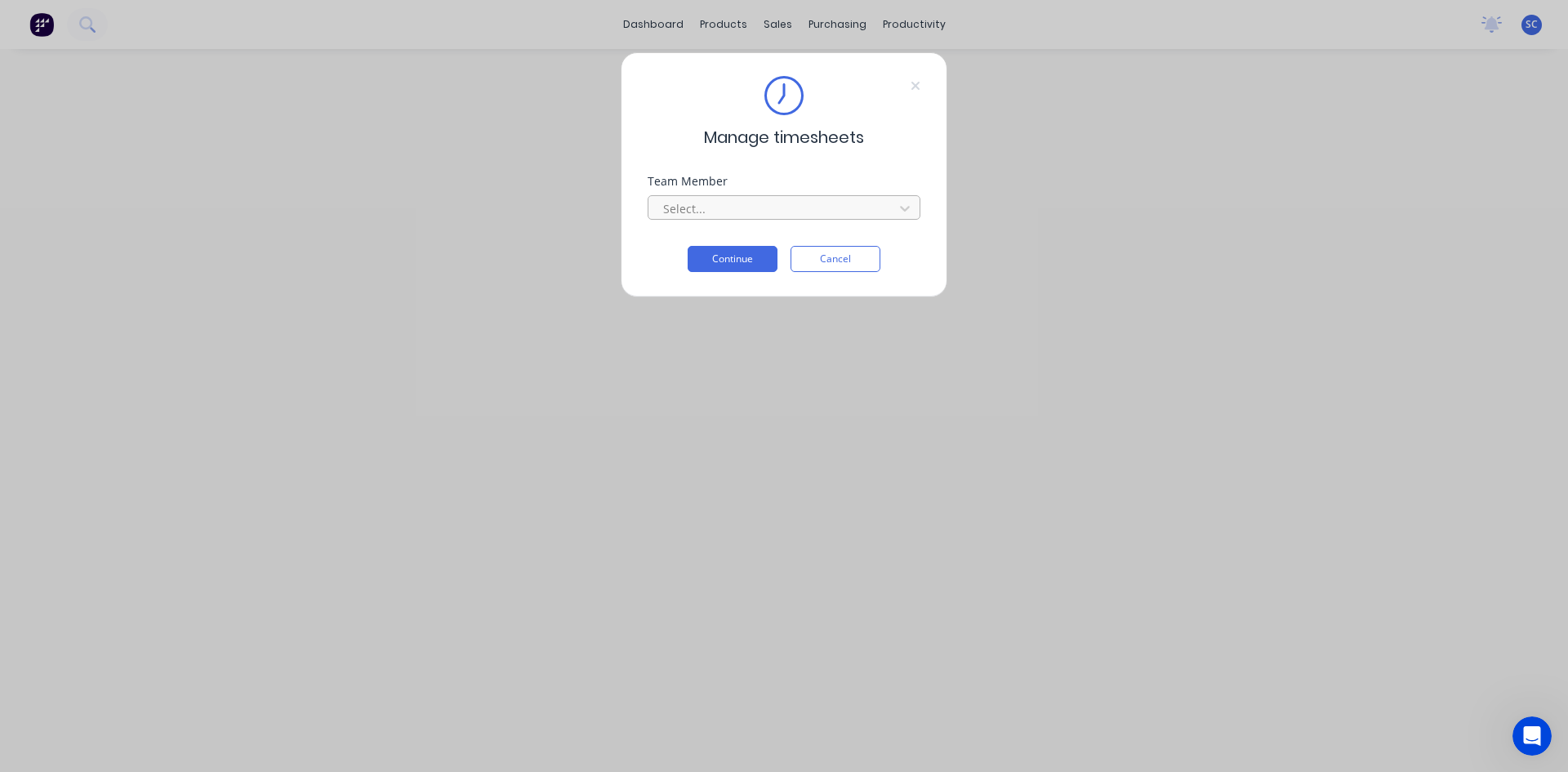
click at [810, 216] on div at bounding box center [773, 208] width 224 height 20
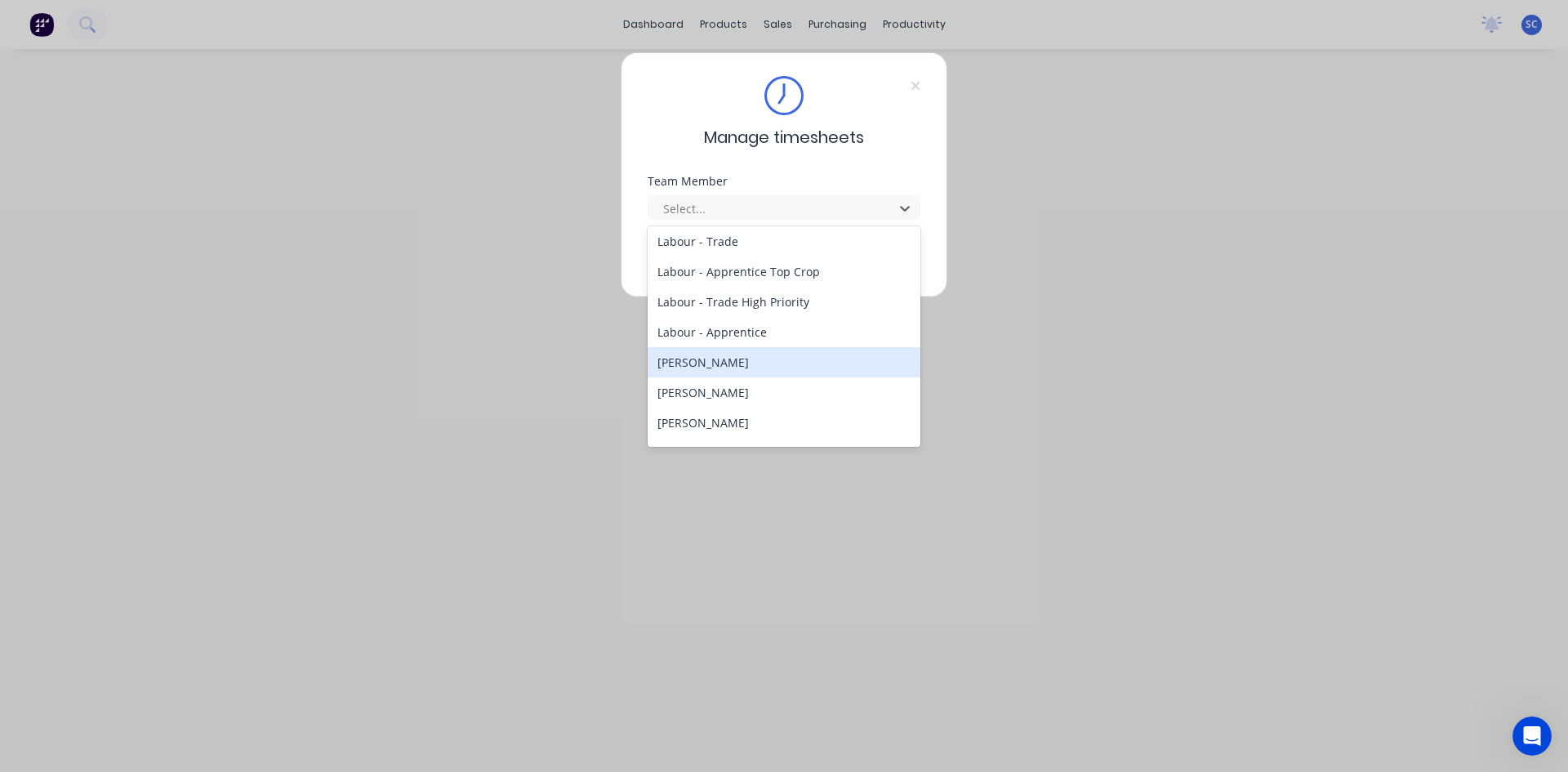
scroll to position [326, 0]
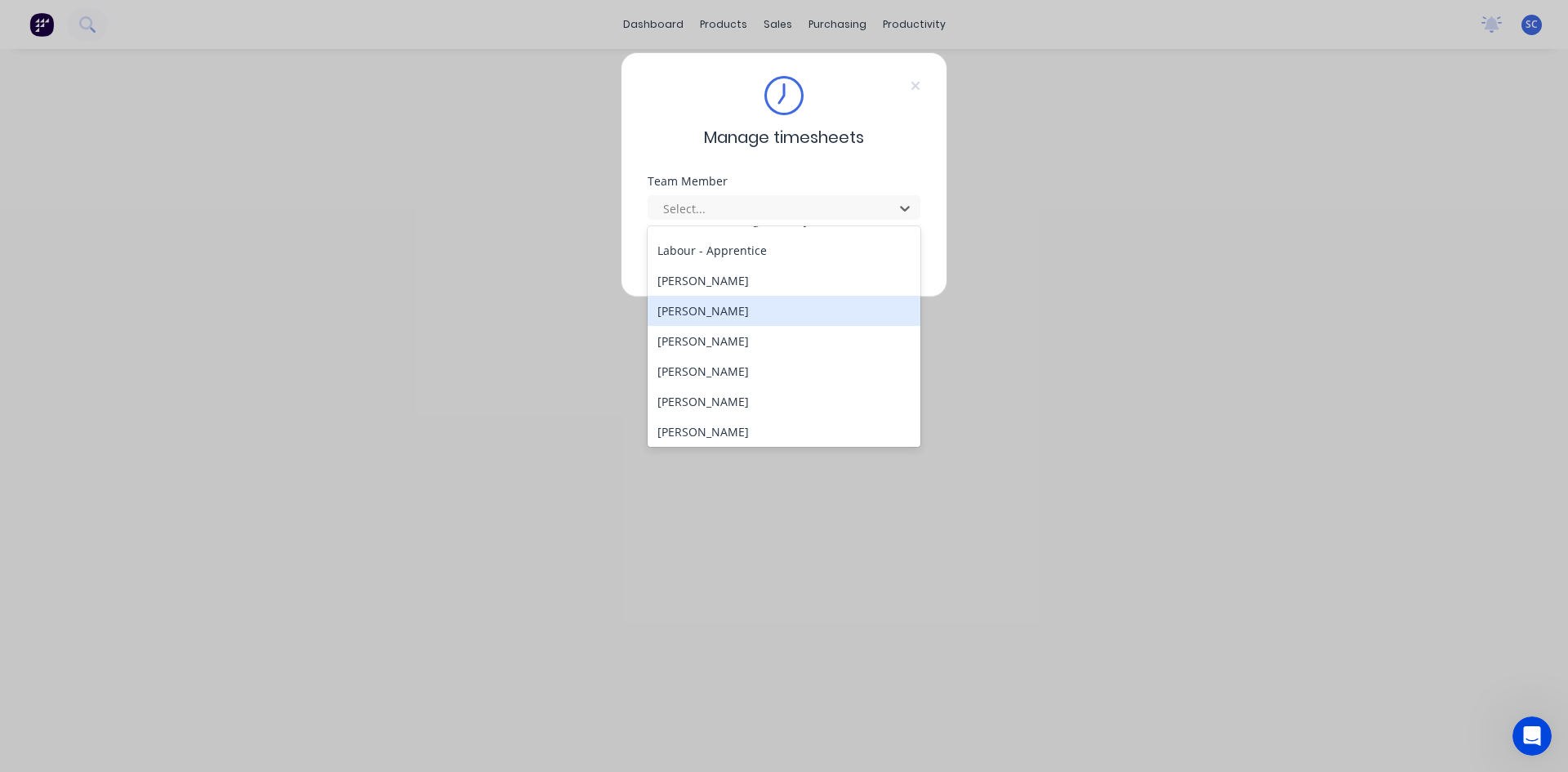
click at [773, 313] on div "[PERSON_NAME]" at bounding box center [784, 311] width 273 height 30
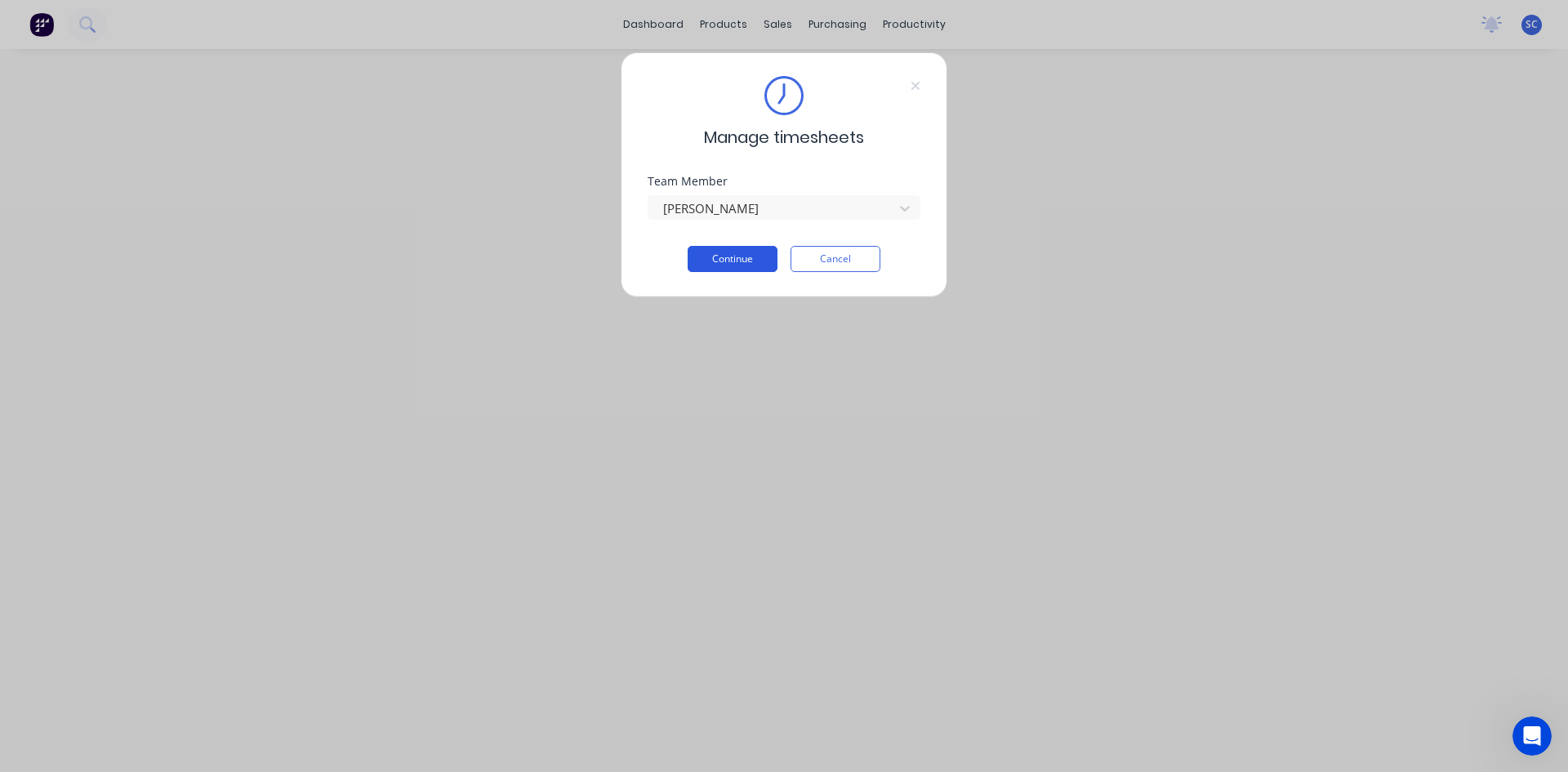
click at [758, 255] on button "Continue" at bounding box center [732, 259] width 90 height 26
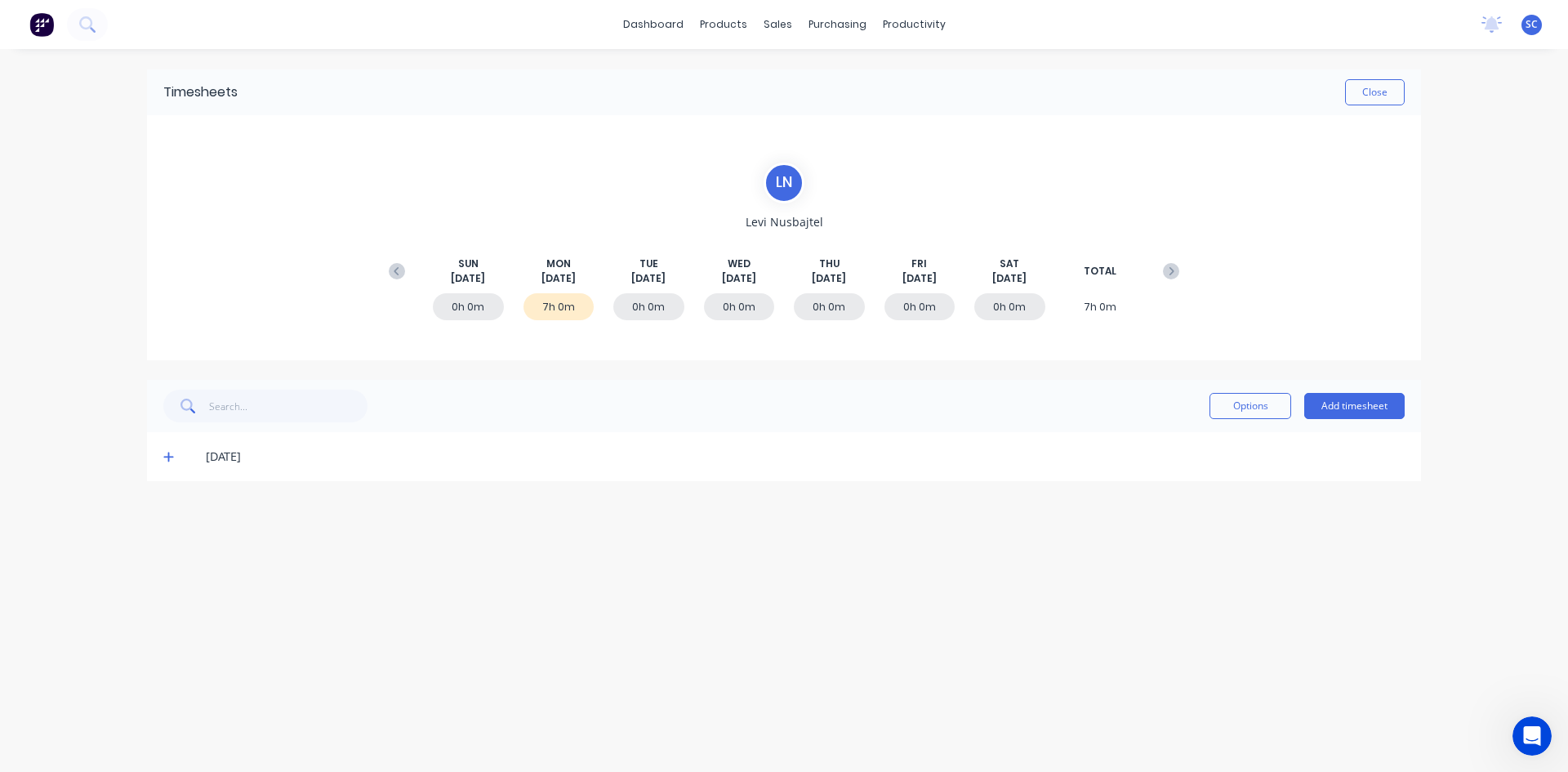
click at [173, 458] on icon at bounding box center [168, 457] width 10 height 10
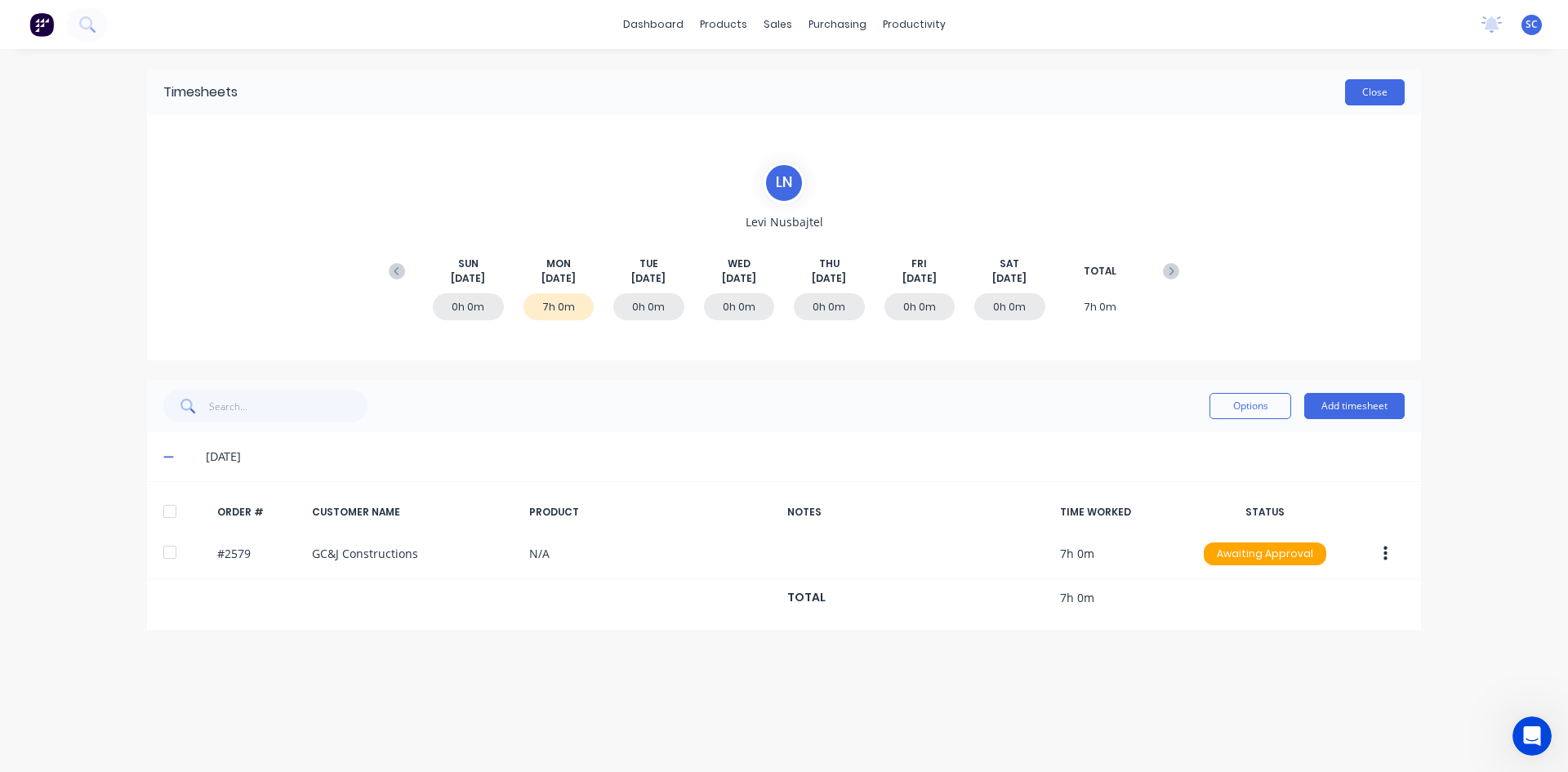
click at [1364, 92] on button "Close" at bounding box center [1375, 92] width 60 height 26
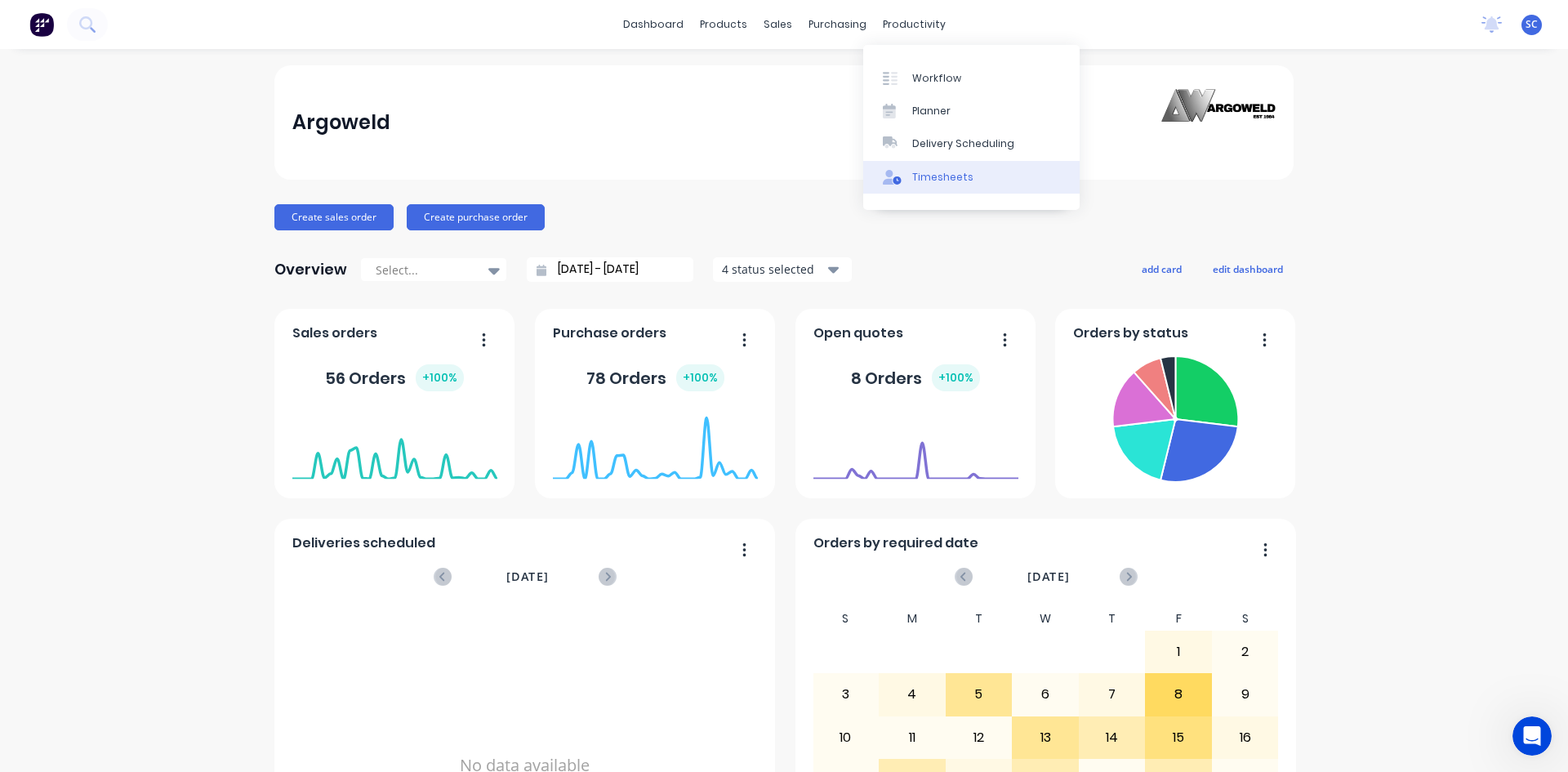
click at [944, 171] on div "Timesheets" at bounding box center [943, 177] width 61 height 15
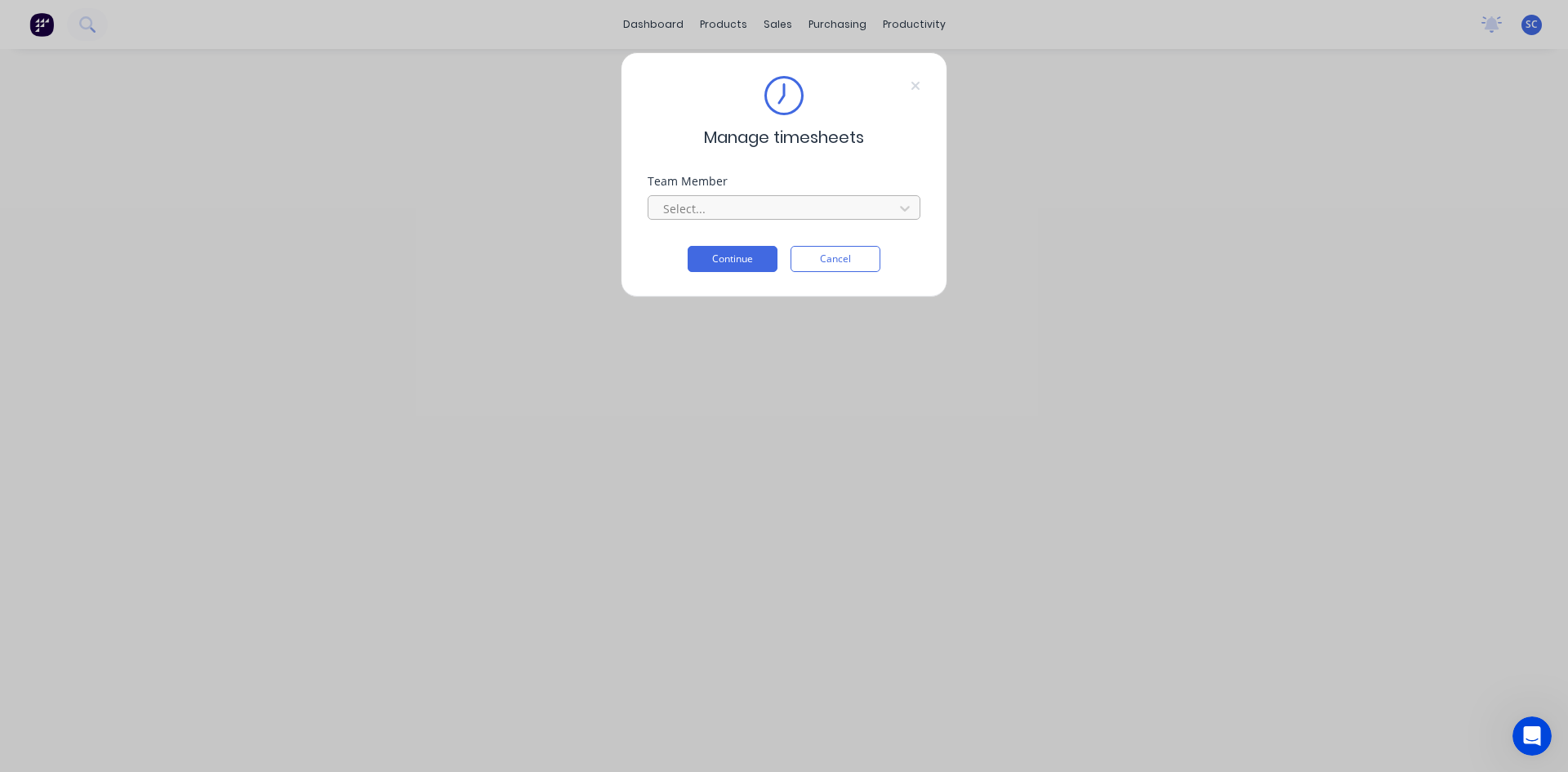
click at [814, 213] on div at bounding box center [773, 208] width 224 height 20
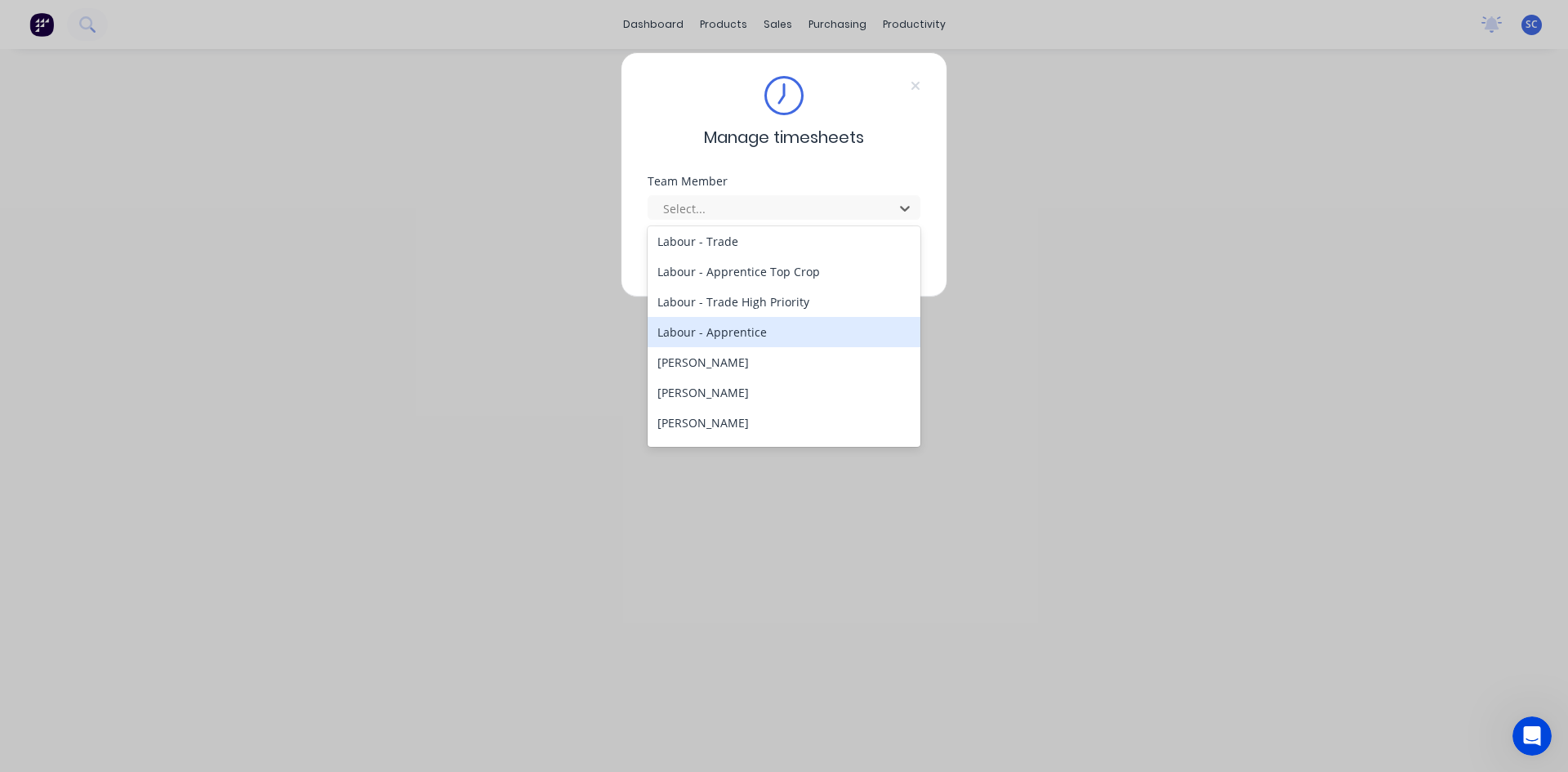
scroll to position [326, 0]
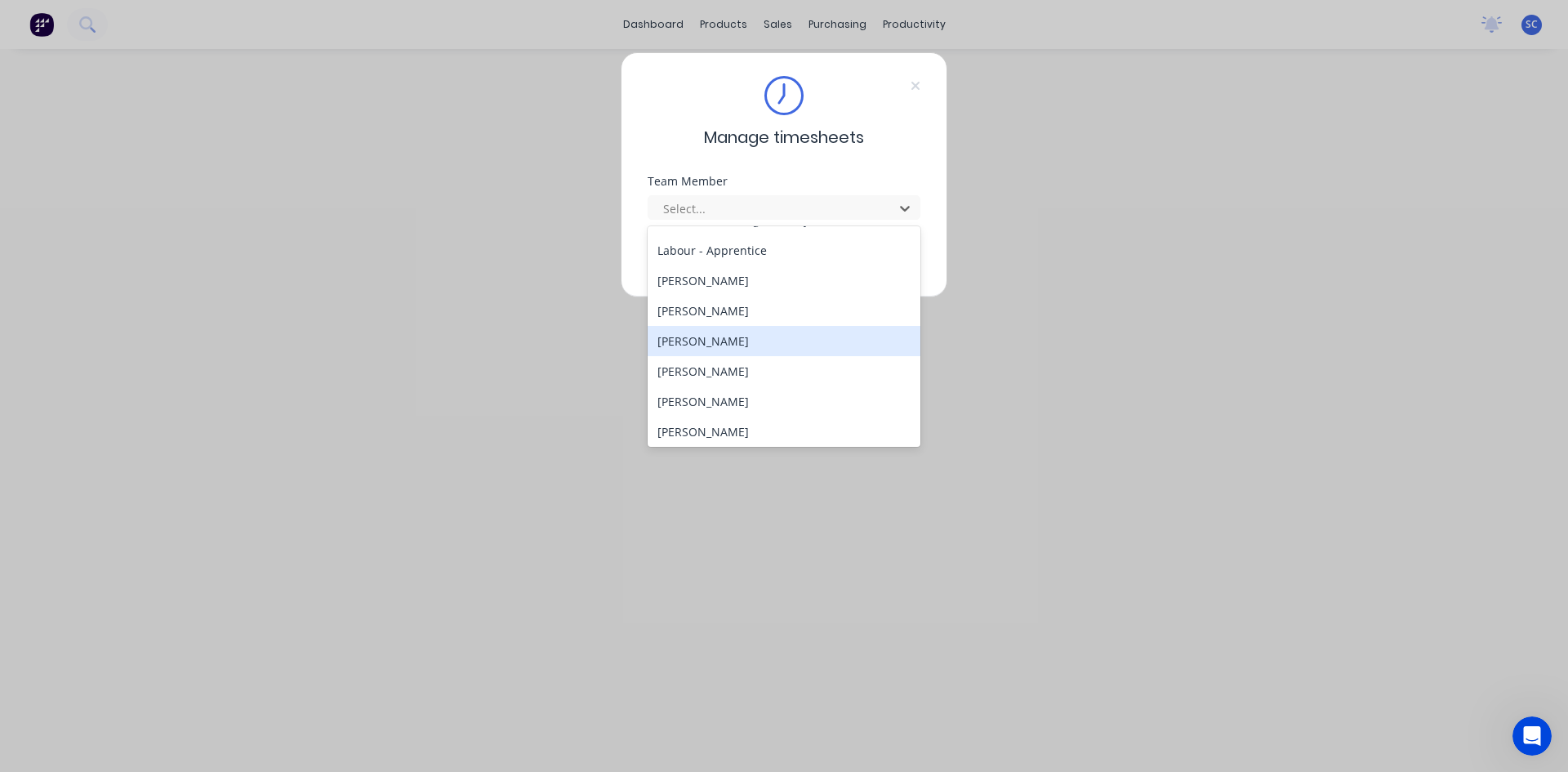
click at [774, 343] on div "[PERSON_NAME]" at bounding box center [784, 341] width 273 height 30
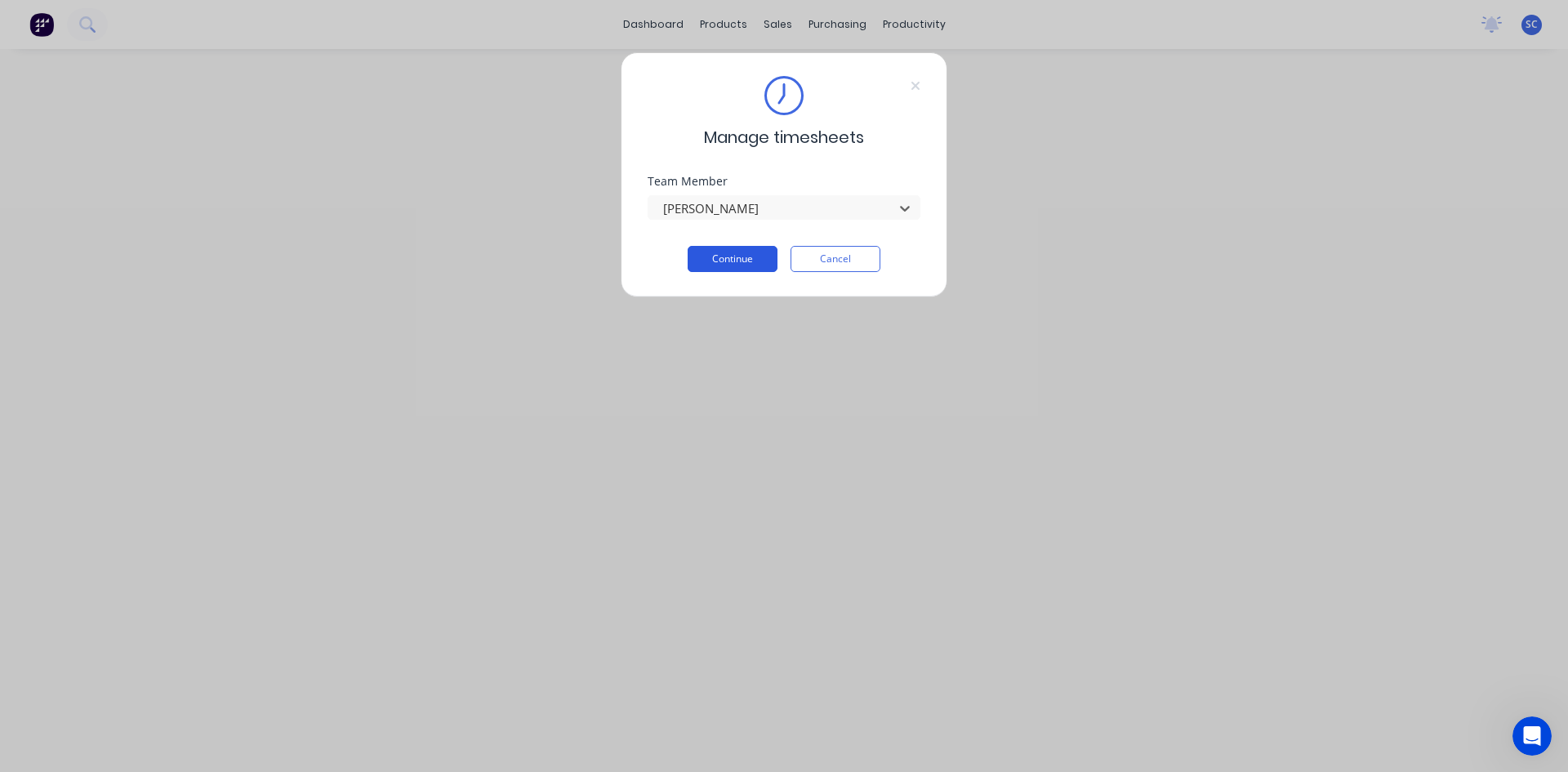
click at [732, 255] on button "Continue" at bounding box center [732, 259] width 90 height 26
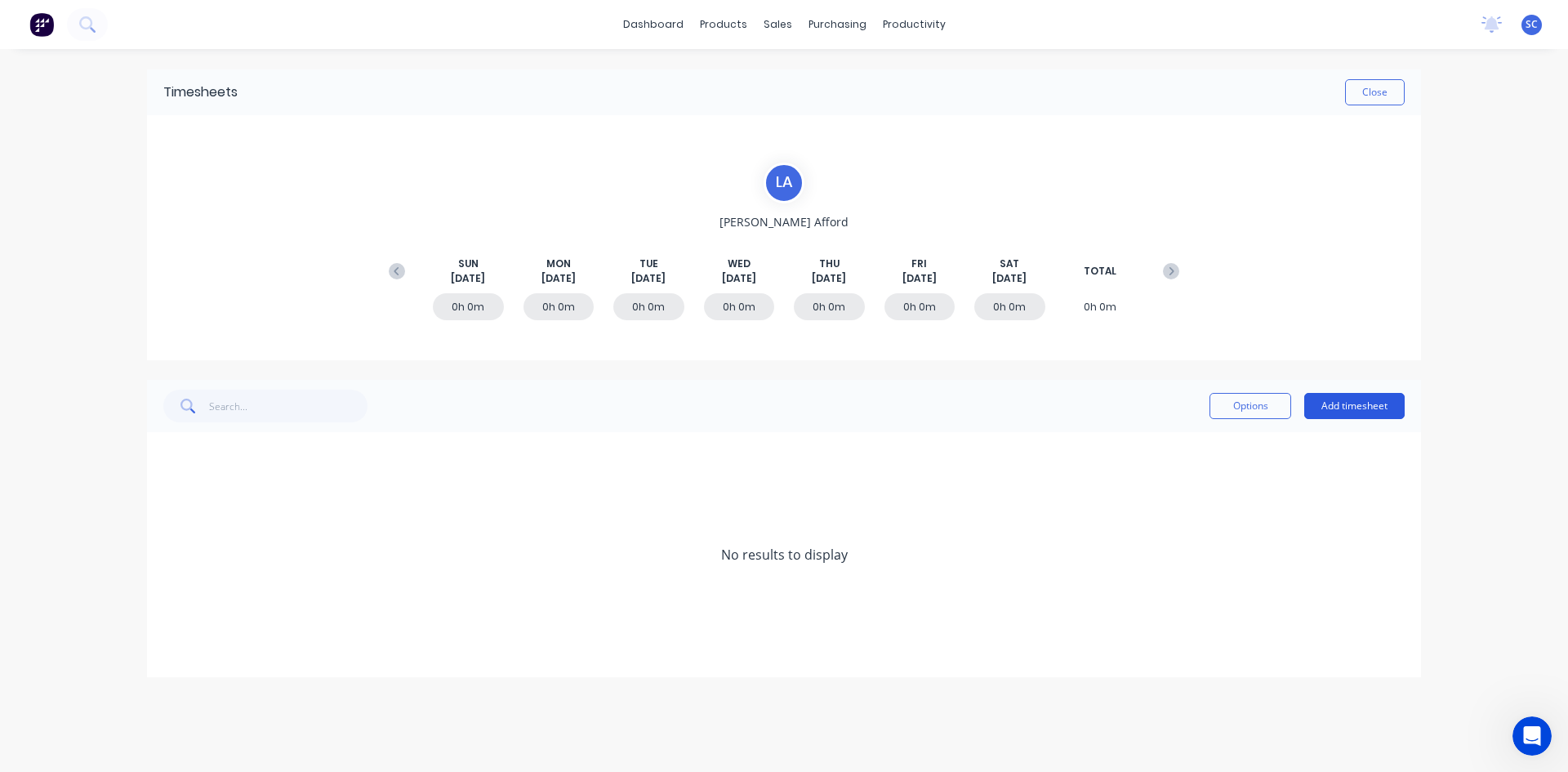
click at [1327, 406] on button "Add timesheet" at bounding box center [1354, 406] width 100 height 26
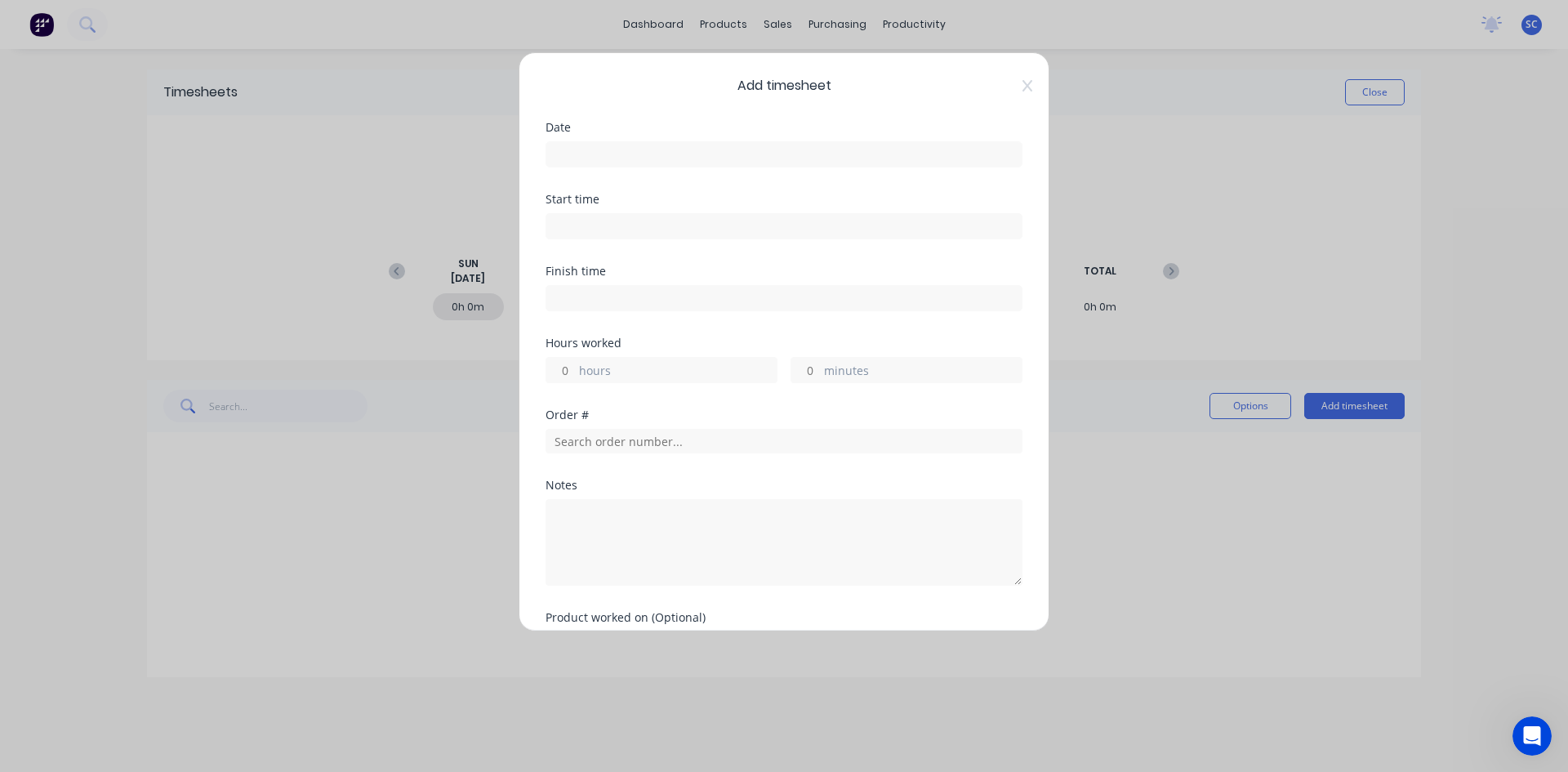
click at [700, 152] on input at bounding box center [784, 154] width 475 height 24
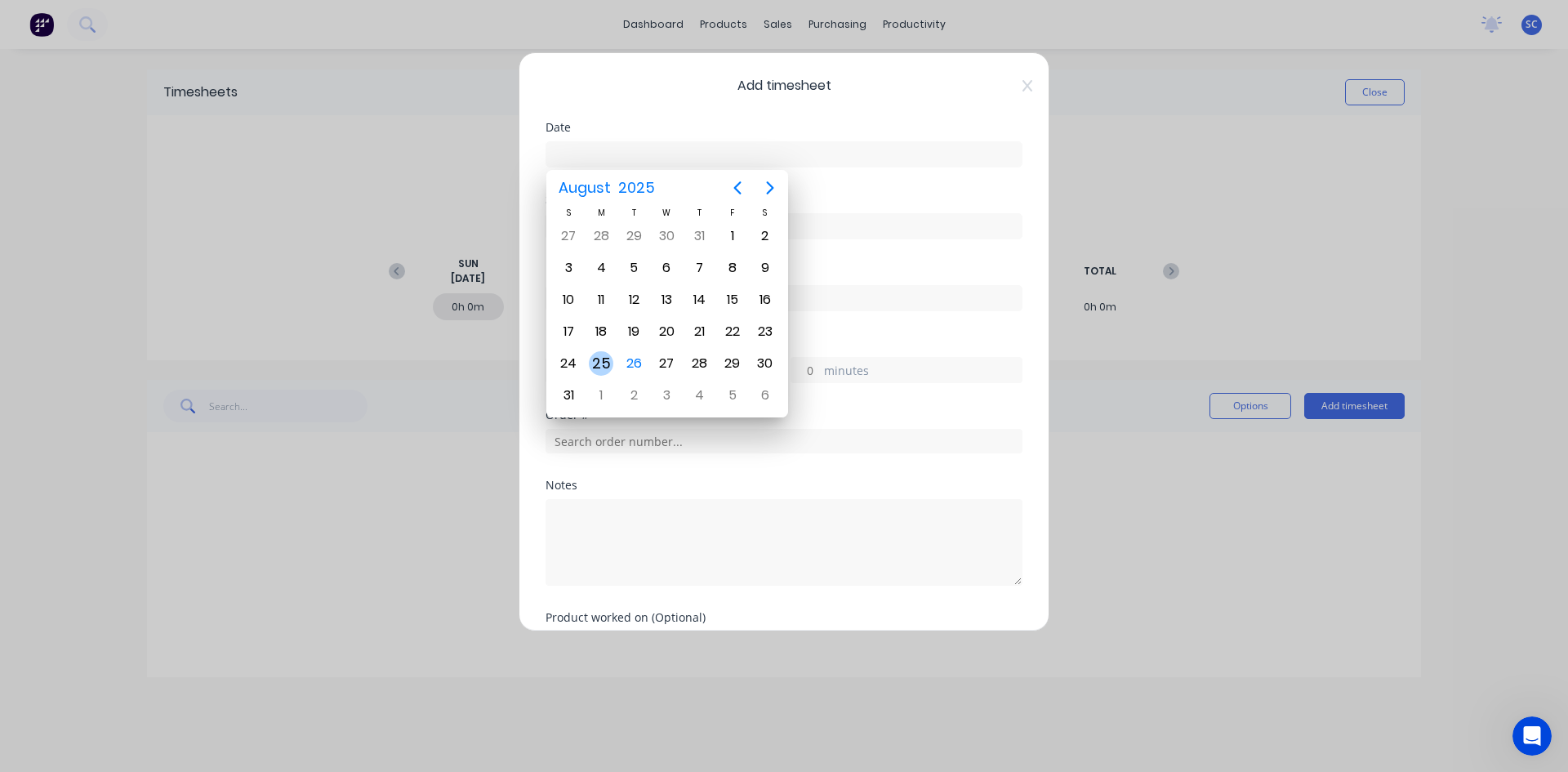
click at [606, 362] on div "25" at bounding box center [601, 364] width 24 height 24
type input "[DATE]"
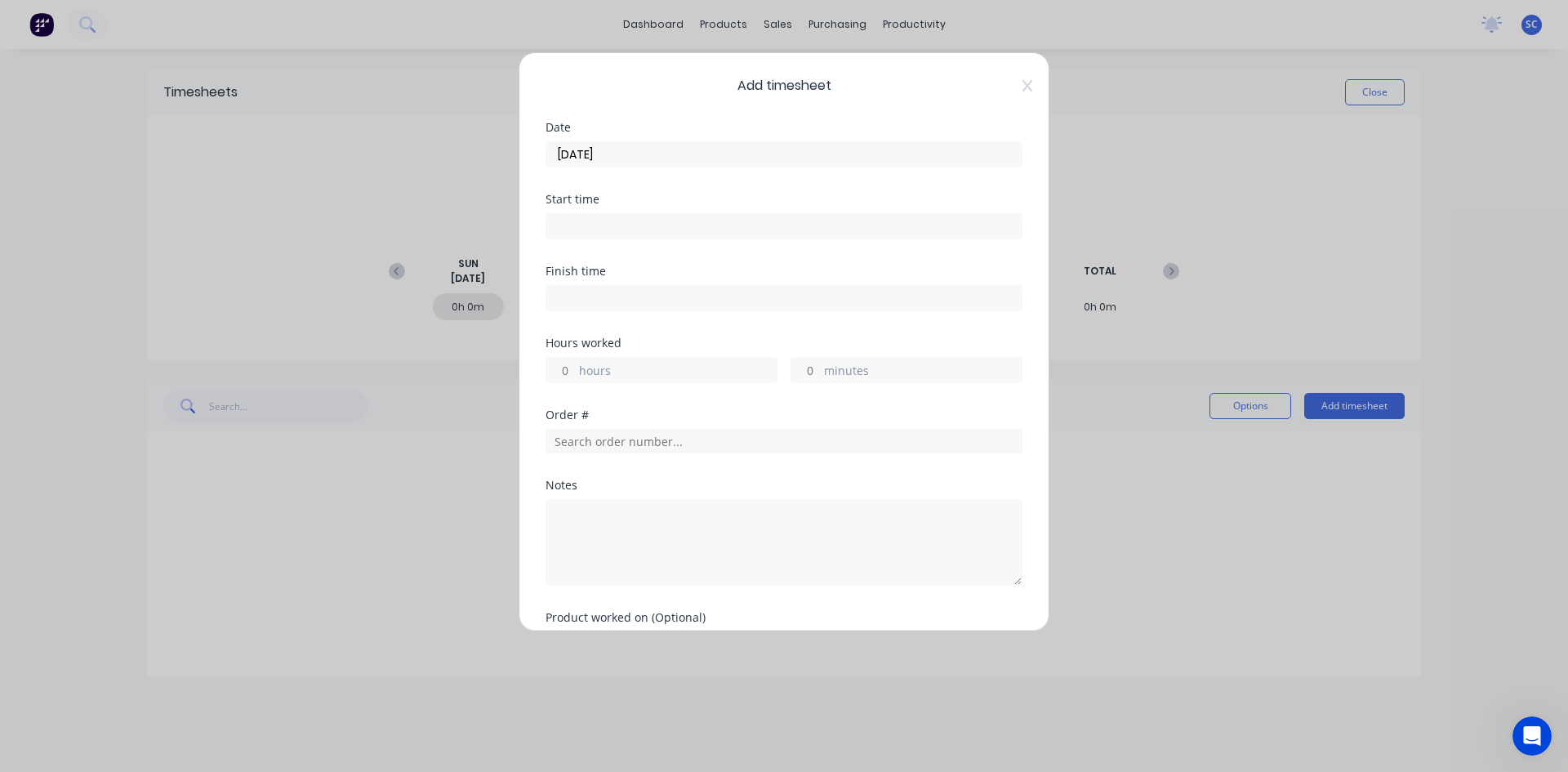
click at [649, 221] on input at bounding box center [784, 226] width 475 height 24
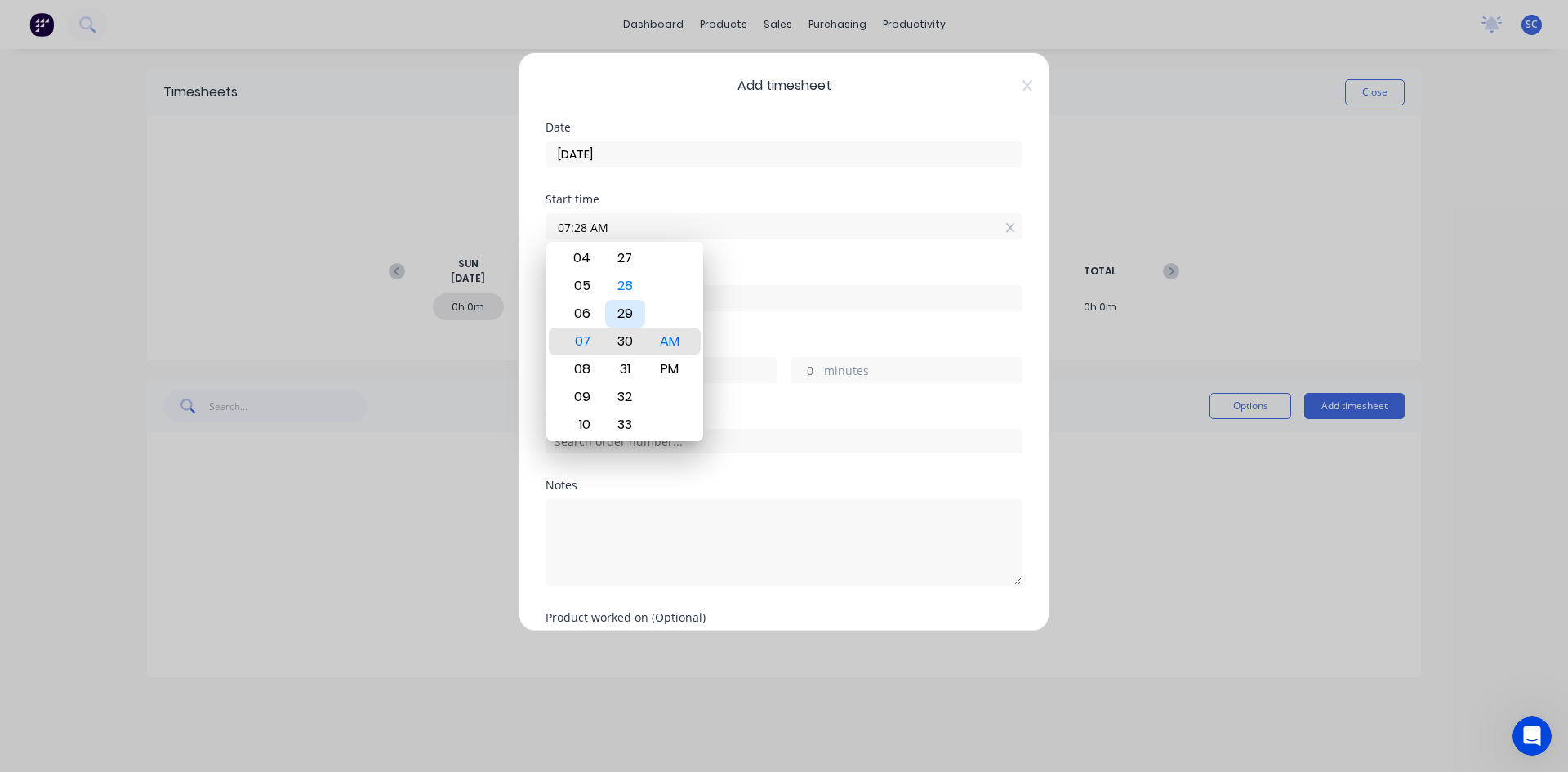
type input "07:30 AM"
click at [748, 259] on div "Start time 07:30 AM" at bounding box center [784, 229] width 477 height 72
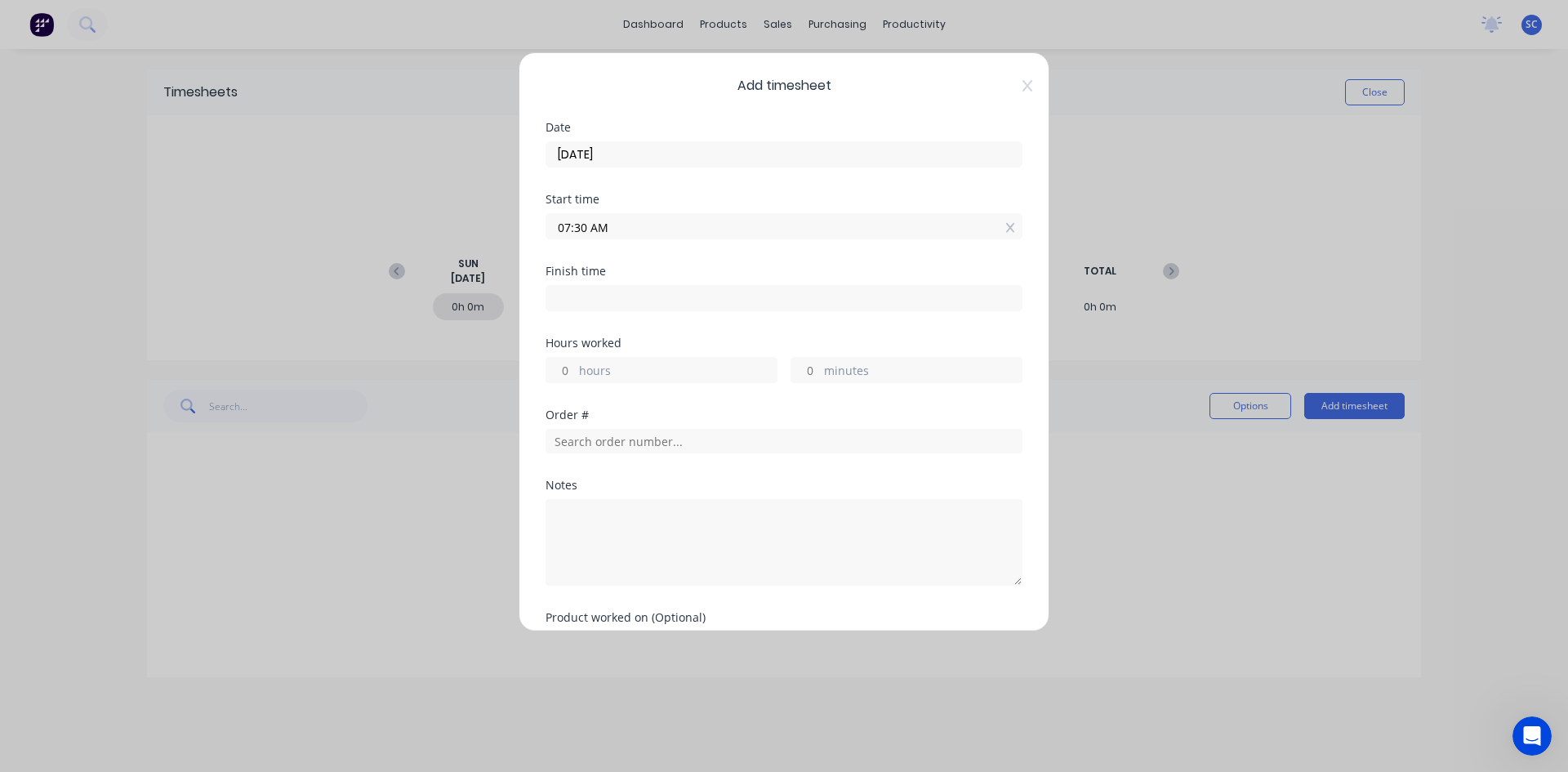
click at [637, 294] on input at bounding box center [784, 299] width 475 height 24
type input "07:05 AM"
type input "0"
type input "-25"
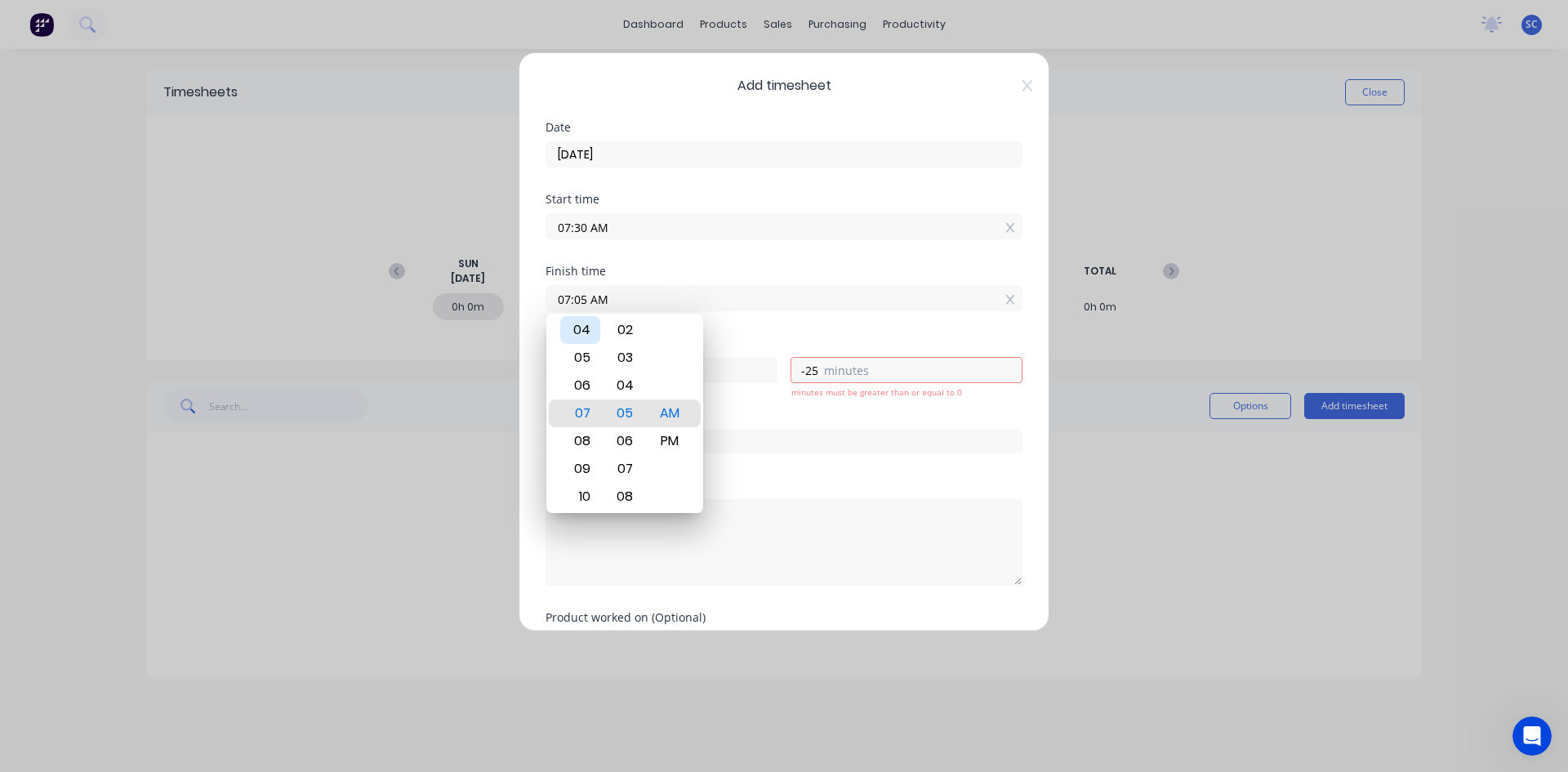
click at [588, 328] on div "04" at bounding box center [580, 330] width 40 height 28
type input "04:05 AM"
type input "-3"
type input "04:01 AM"
type input "-29"
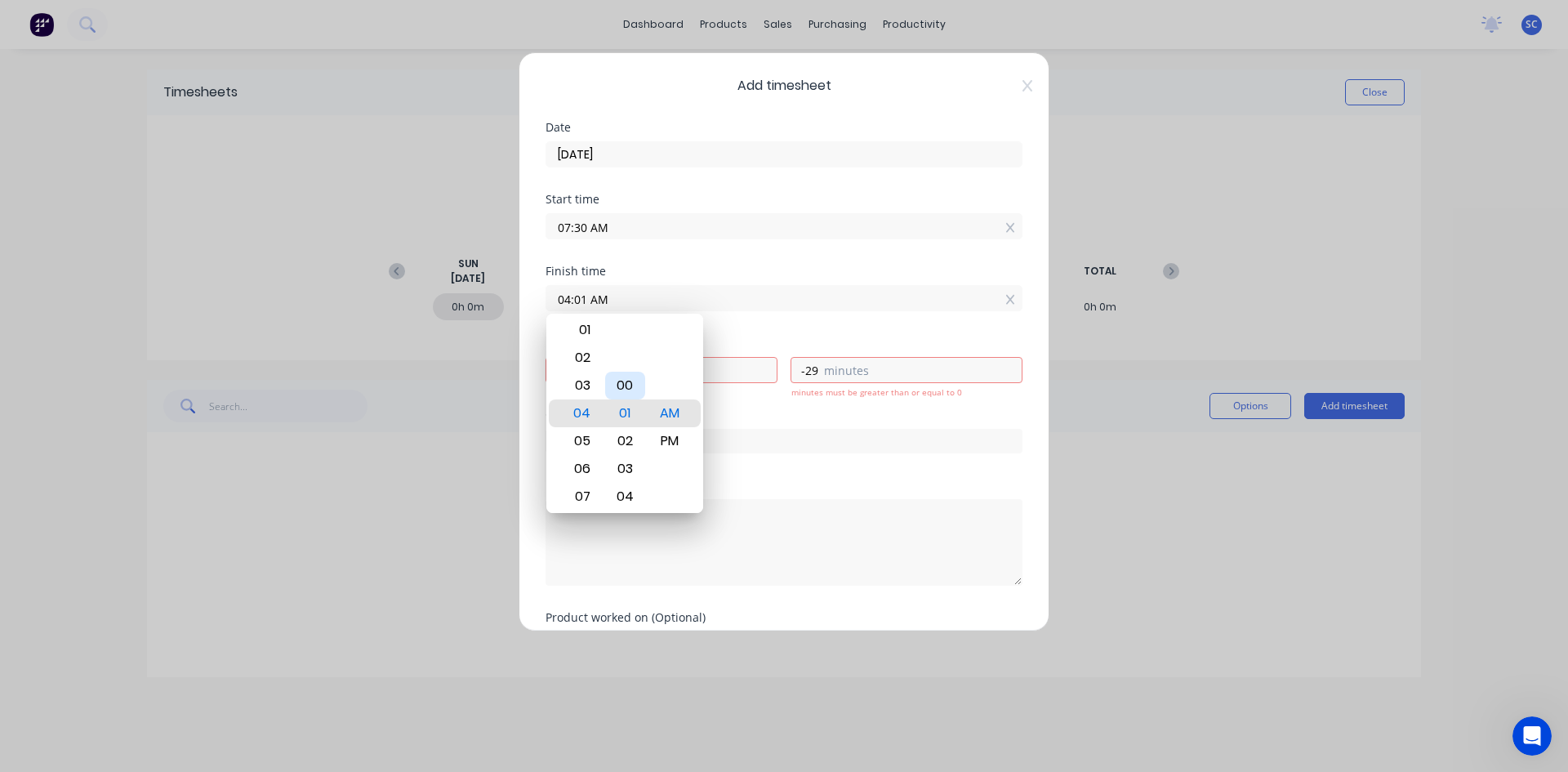
type input "04:00 AM"
type input "-30"
type input "04:03 AM"
type input "-27"
type input "04:10 AM"
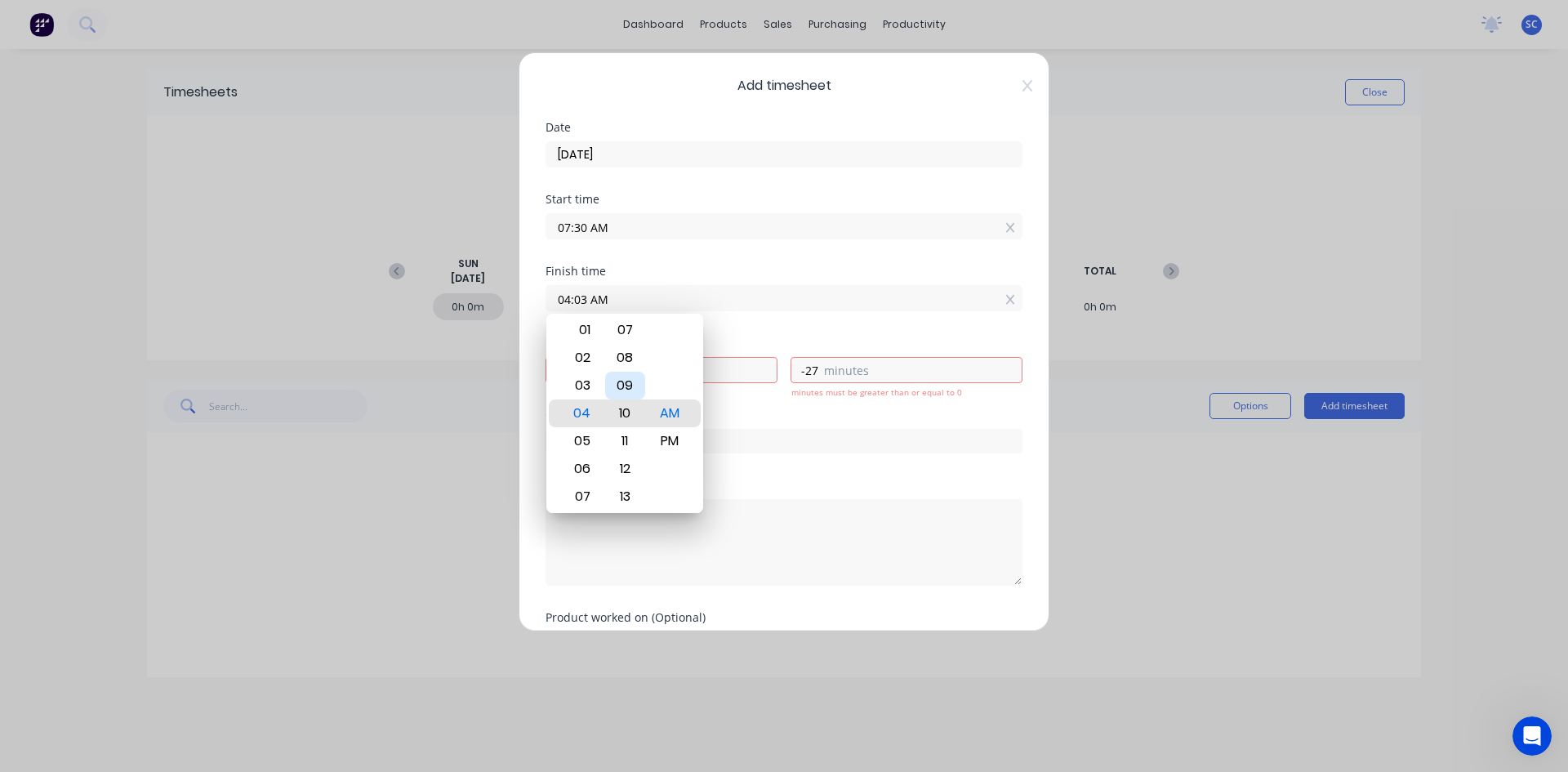
type input "-20"
type input "04:16 AM"
type input "-14"
type input "04:20 AM"
type input "-10"
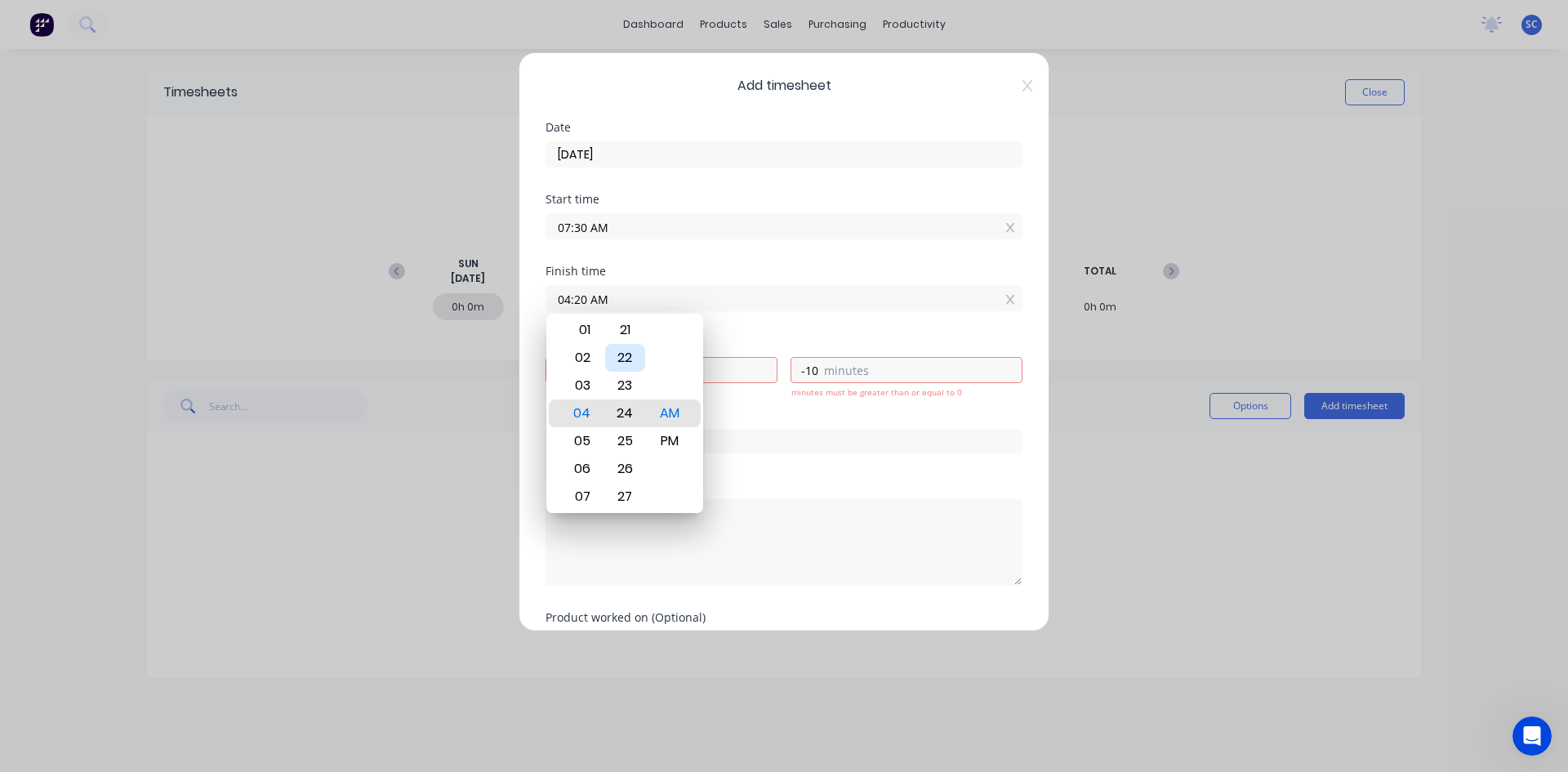
type input "04:24 AM"
type input "-6"
type input "04:27 AM"
type input "-3"
type input "04:29 AM"
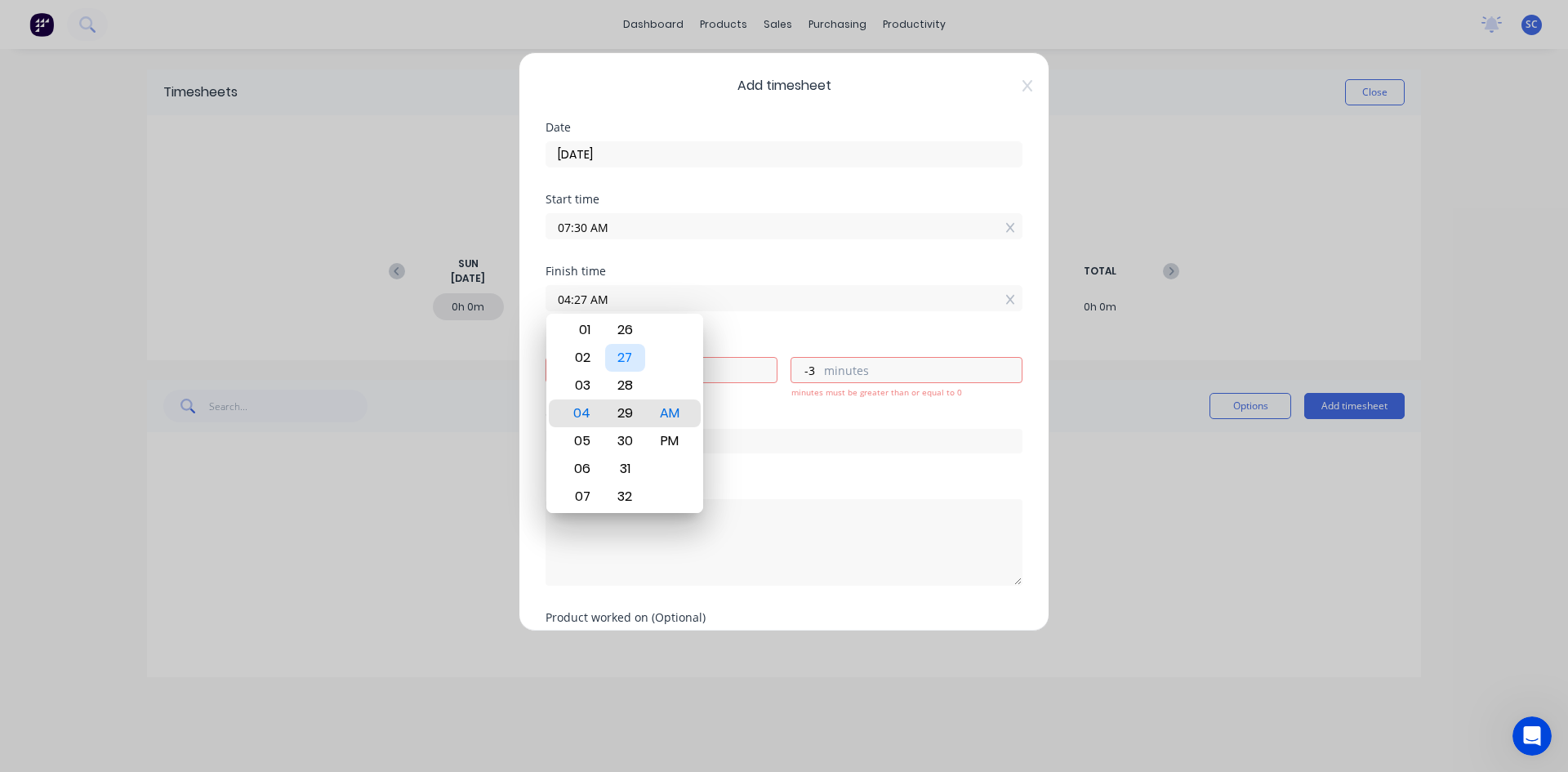
type input "-1"
type input "04:30 AM"
type input "0"
click at [676, 433] on div "PM" at bounding box center [670, 441] width 40 height 28
type input "04:30 PM"
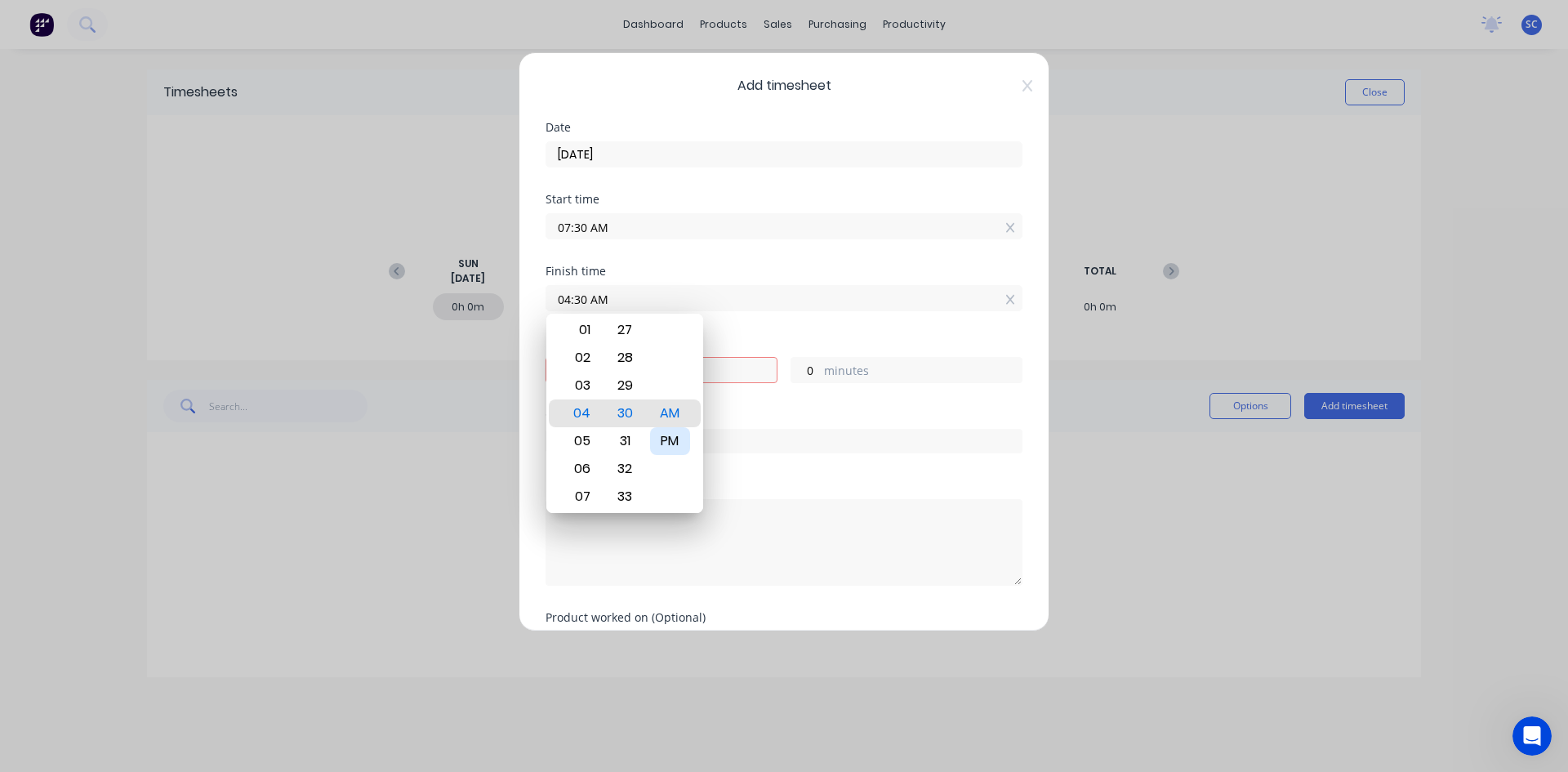
type input "9"
type input "04:28 PM"
type input "8"
type input "58"
type input "04:22 PM"
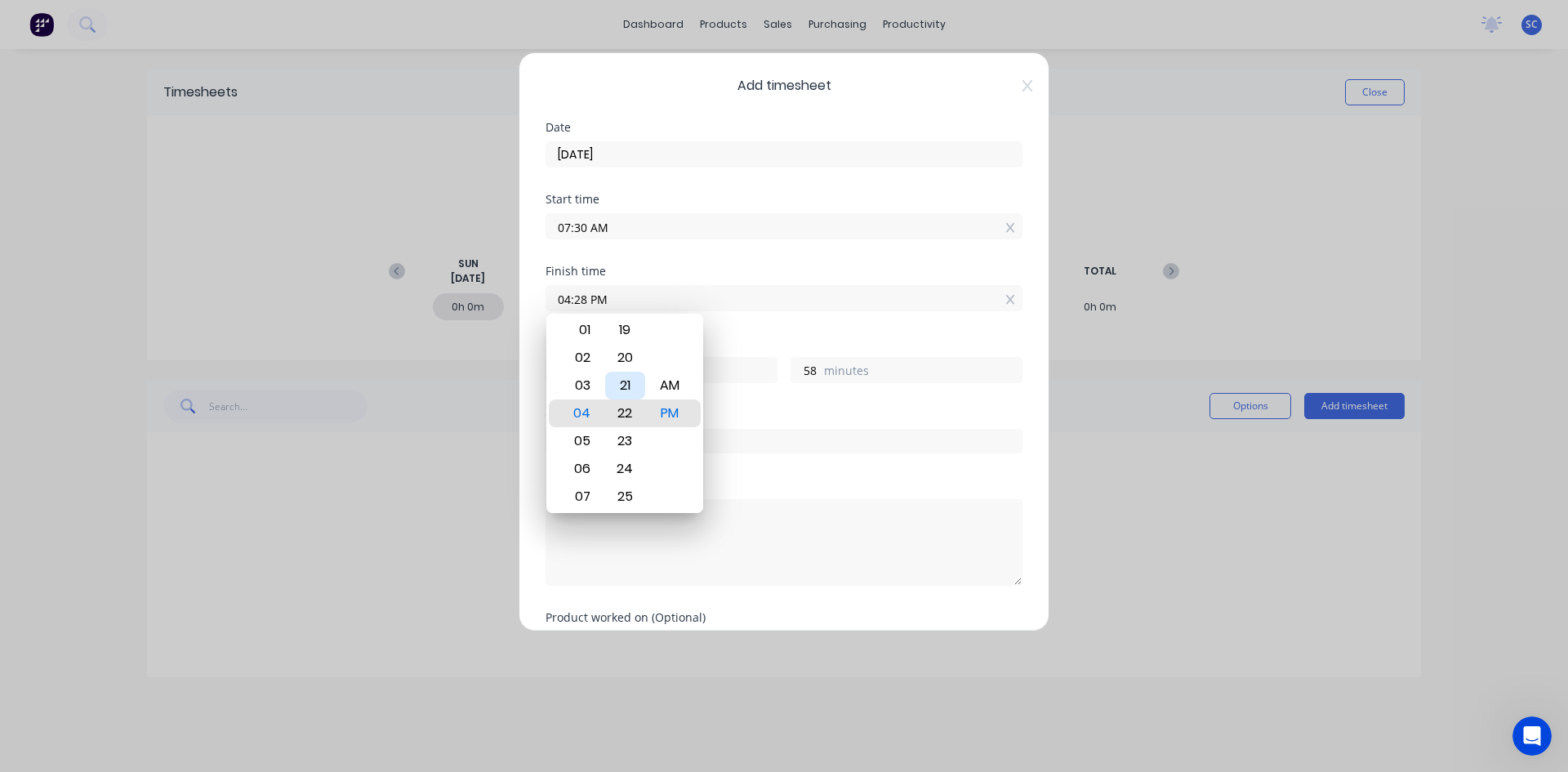
type input "52"
type input "04:18 PM"
type input "48"
type input "04:13 PM"
type input "43"
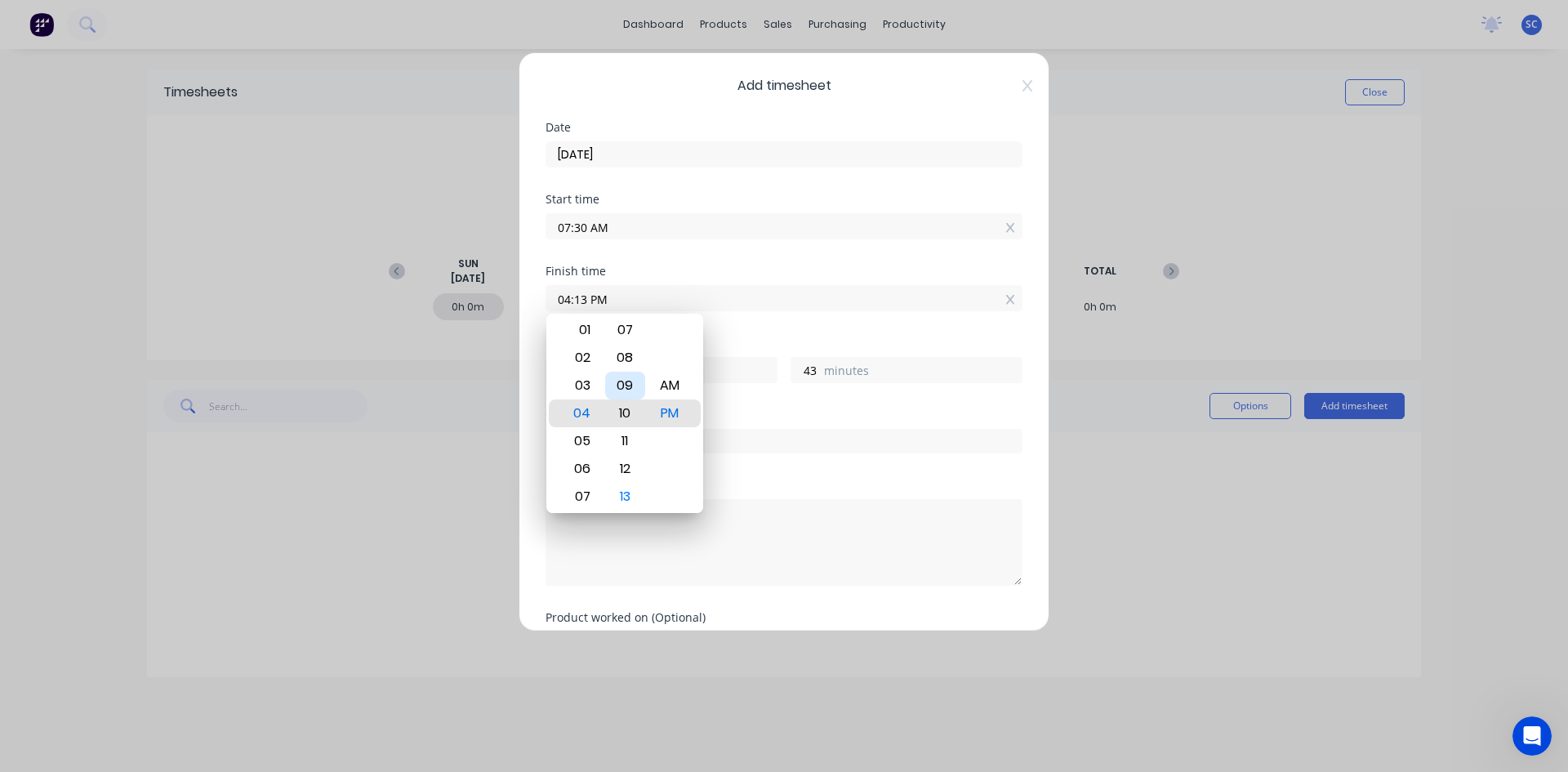
type input "04:10 PM"
type input "40"
type input "04:07 PM"
type input "37"
type input "04:04 PM"
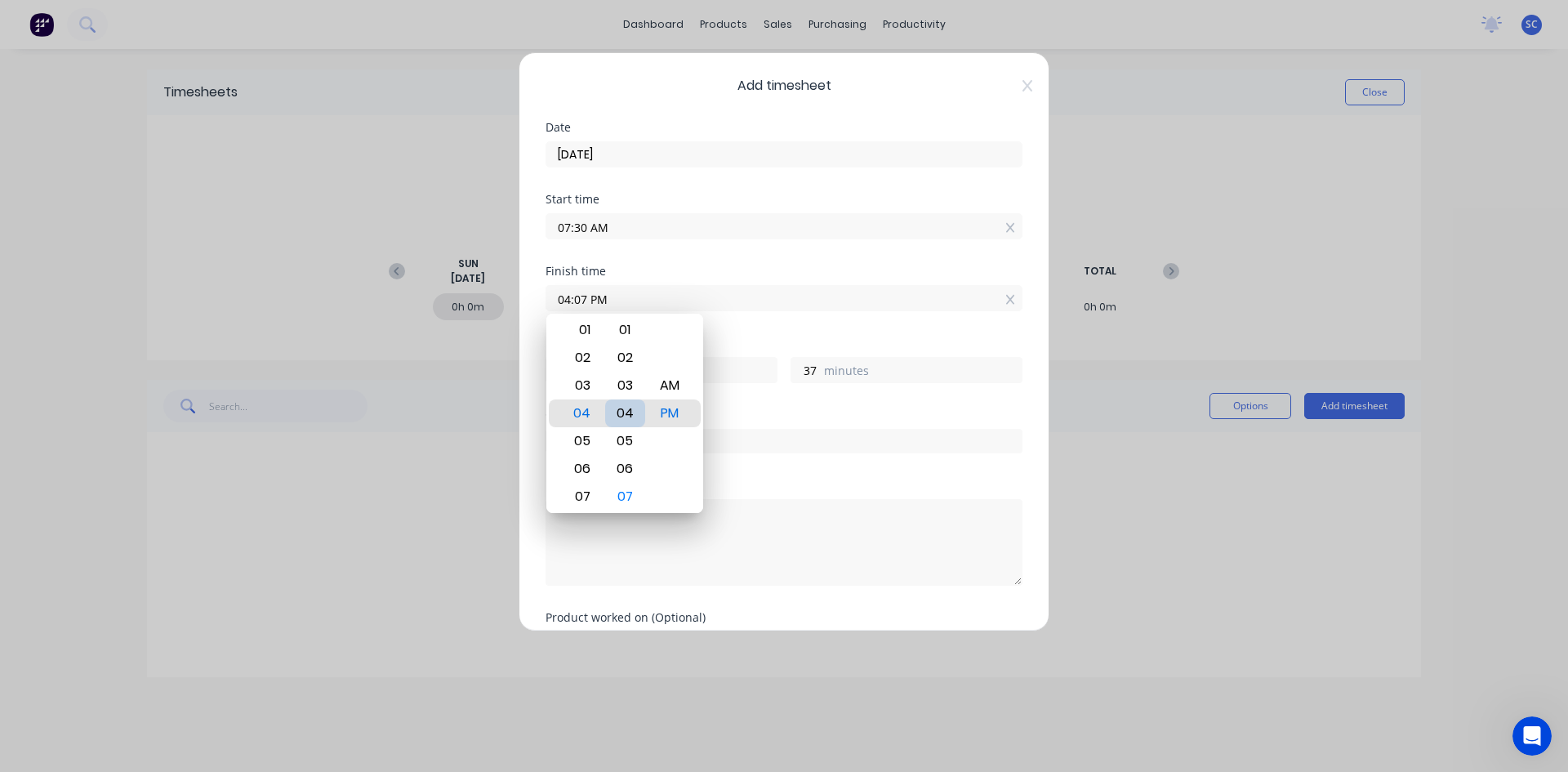
type input "34"
type input "04:02 PM"
type input "32"
type input "04:00 PM"
type input "30"
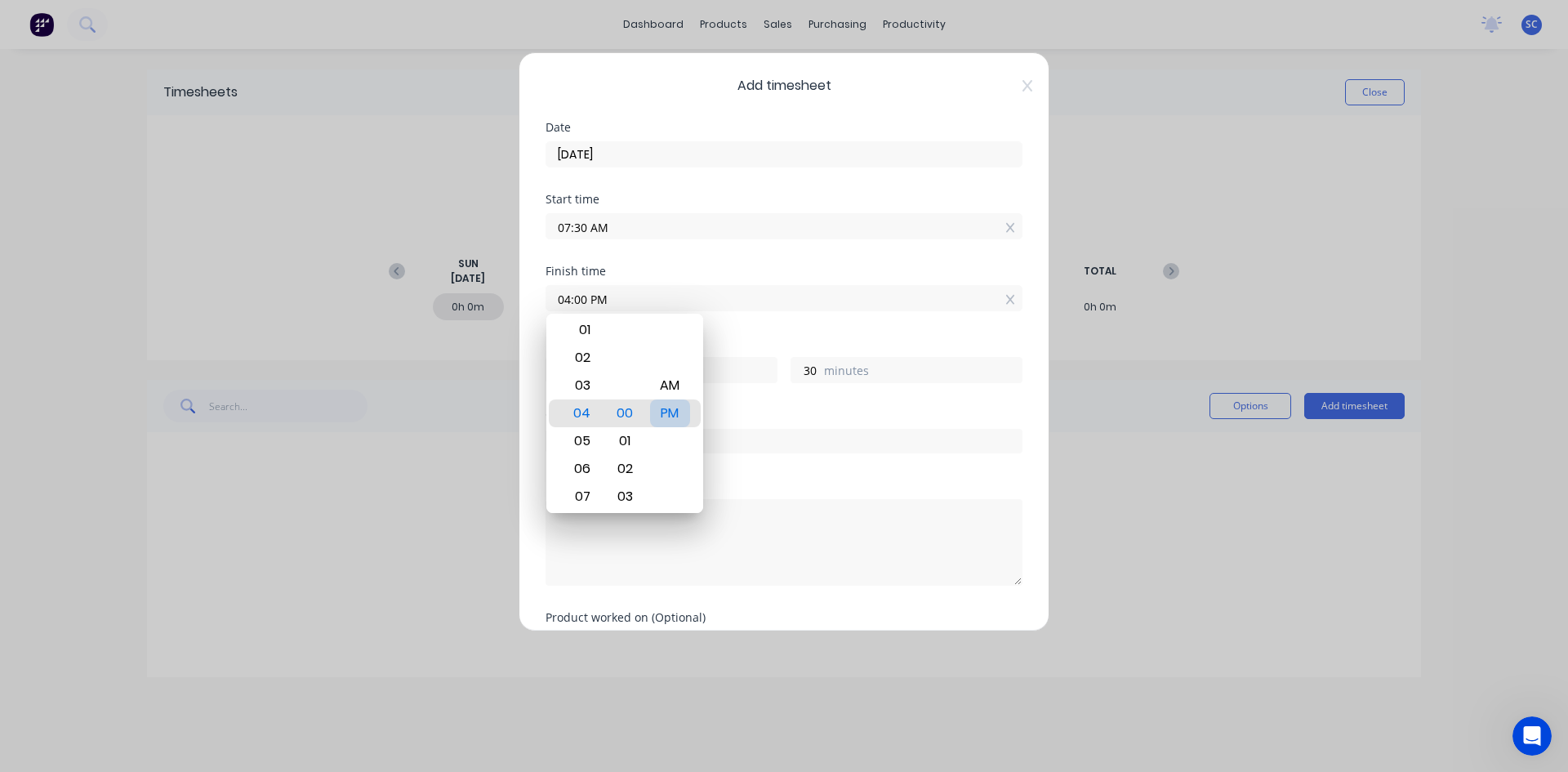
click at [651, 413] on div "PM" at bounding box center [670, 413] width 40 height 28
click at [738, 331] on div "Finish time 04:00 PM" at bounding box center [784, 301] width 477 height 72
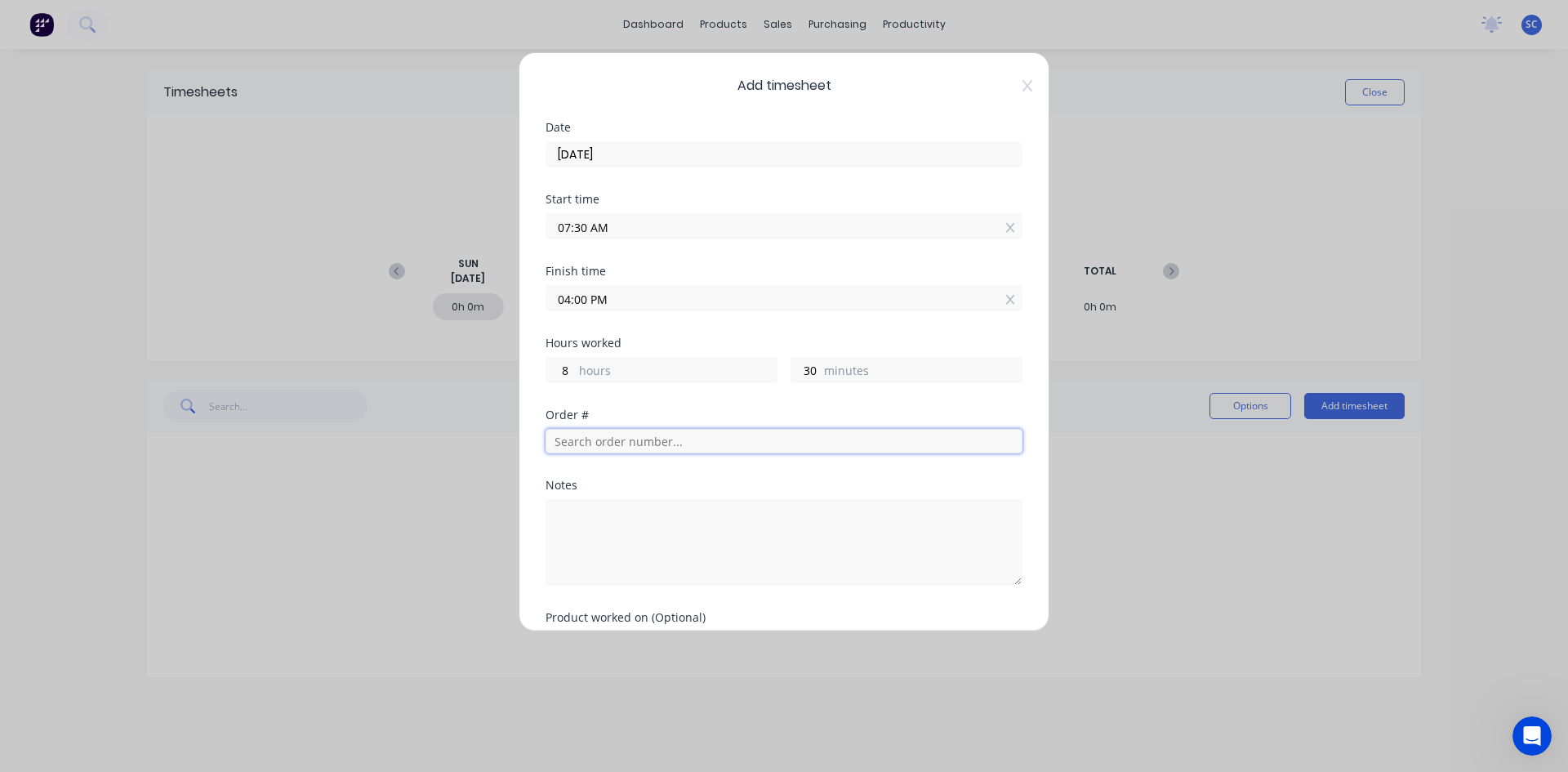
click at [673, 440] on input "text" at bounding box center [784, 441] width 477 height 24
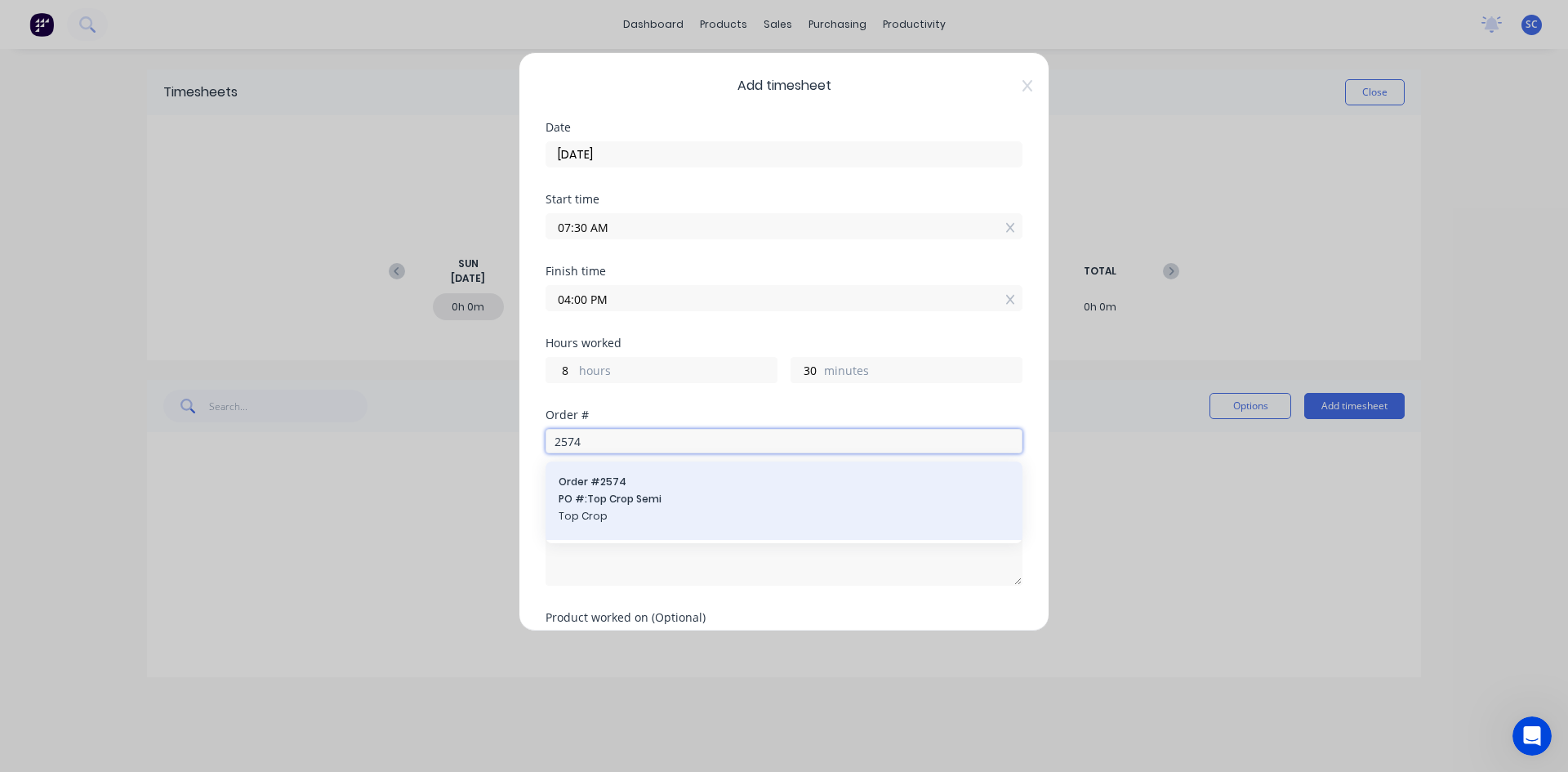
type input "2574"
click at [660, 491] on div "Order # 2574 PO #: Top Crop Semi Top Crop" at bounding box center [784, 500] width 451 height 52
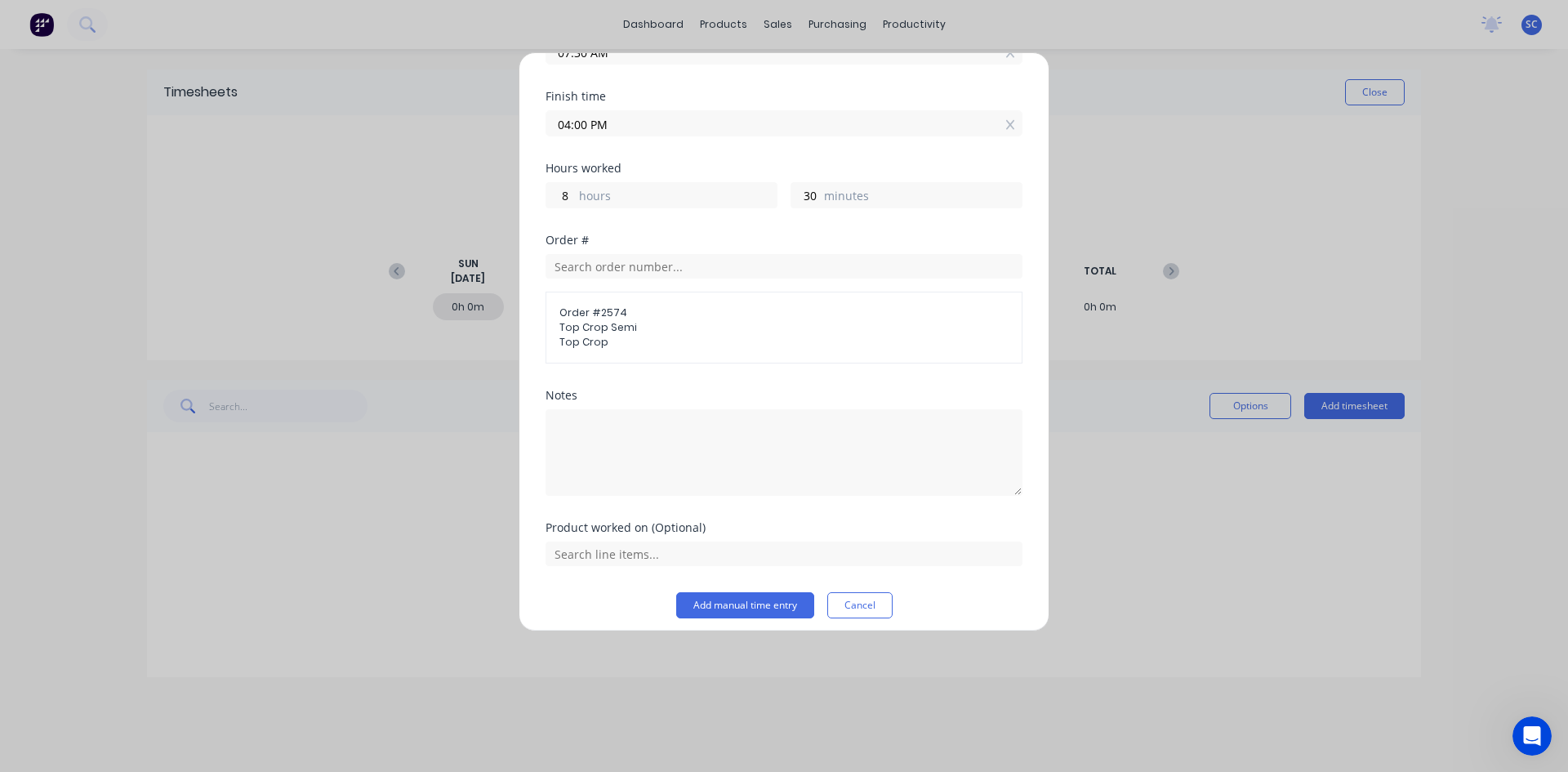
scroll to position [185, 0]
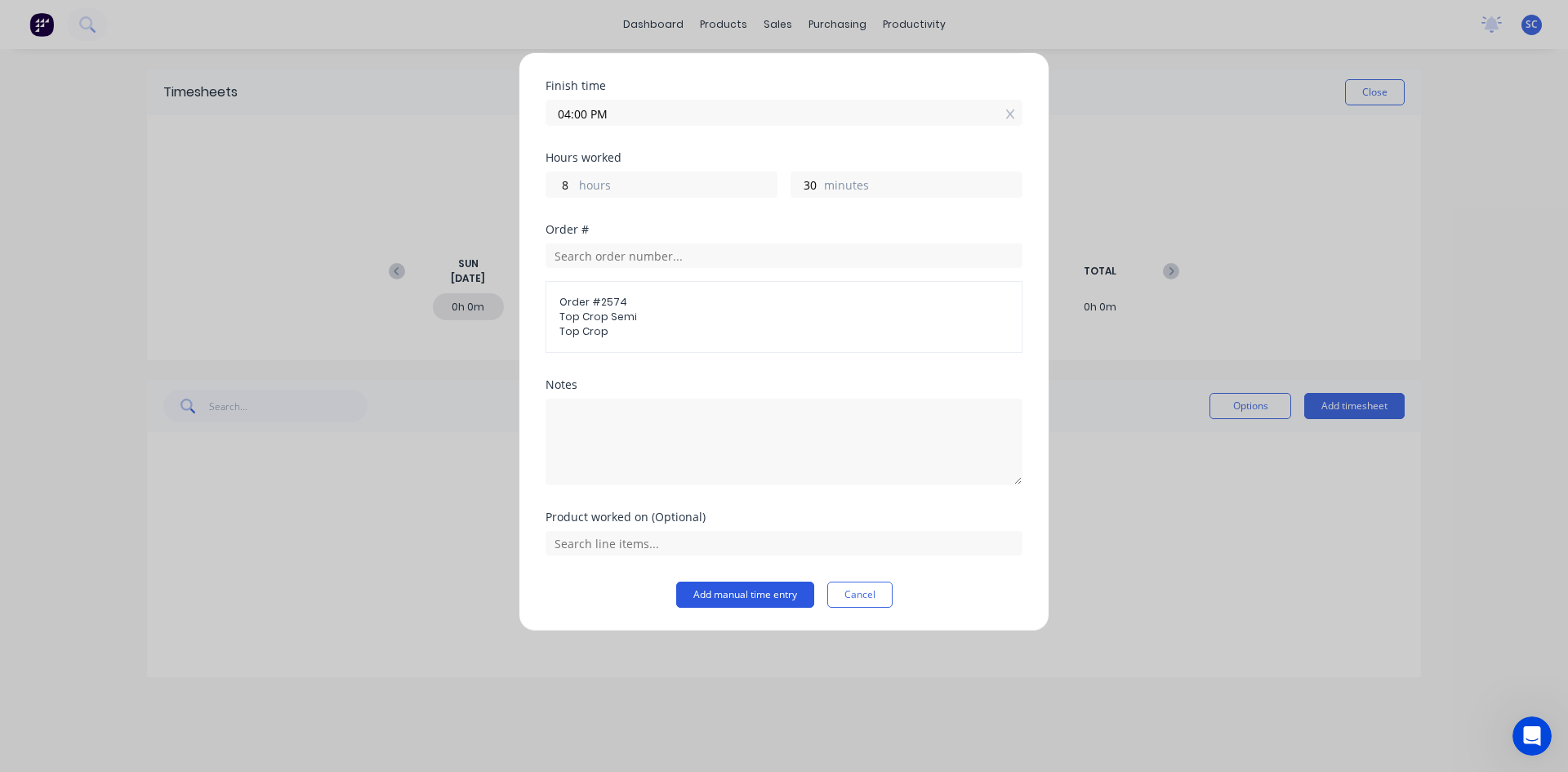
click at [747, 592] on button "Add manual time entry" at bounding box center [745, 594] width 138 height 26
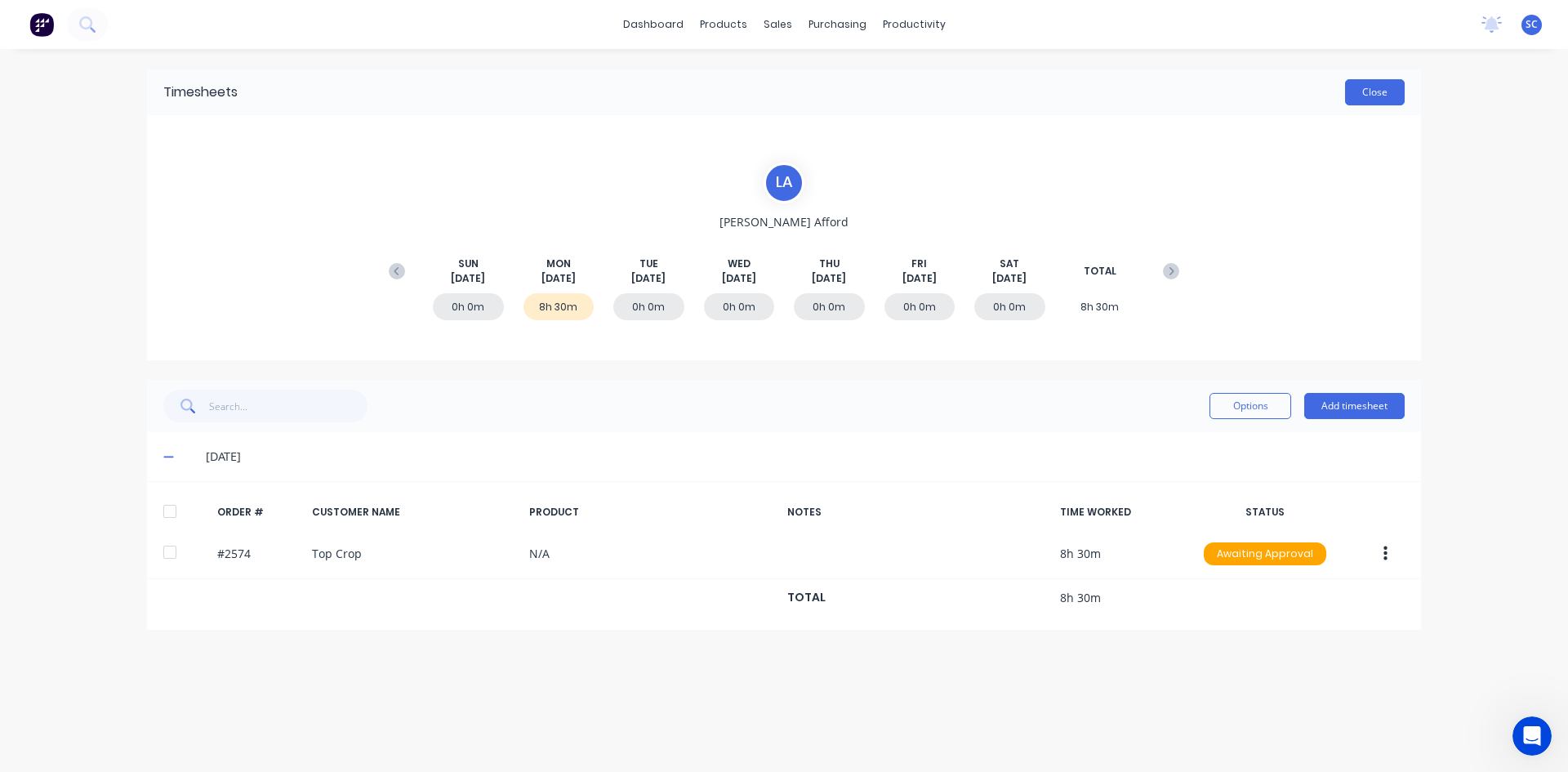
click at [1374, 88] on button "Close" at bounding box center [1375, 92] width 60 height 26
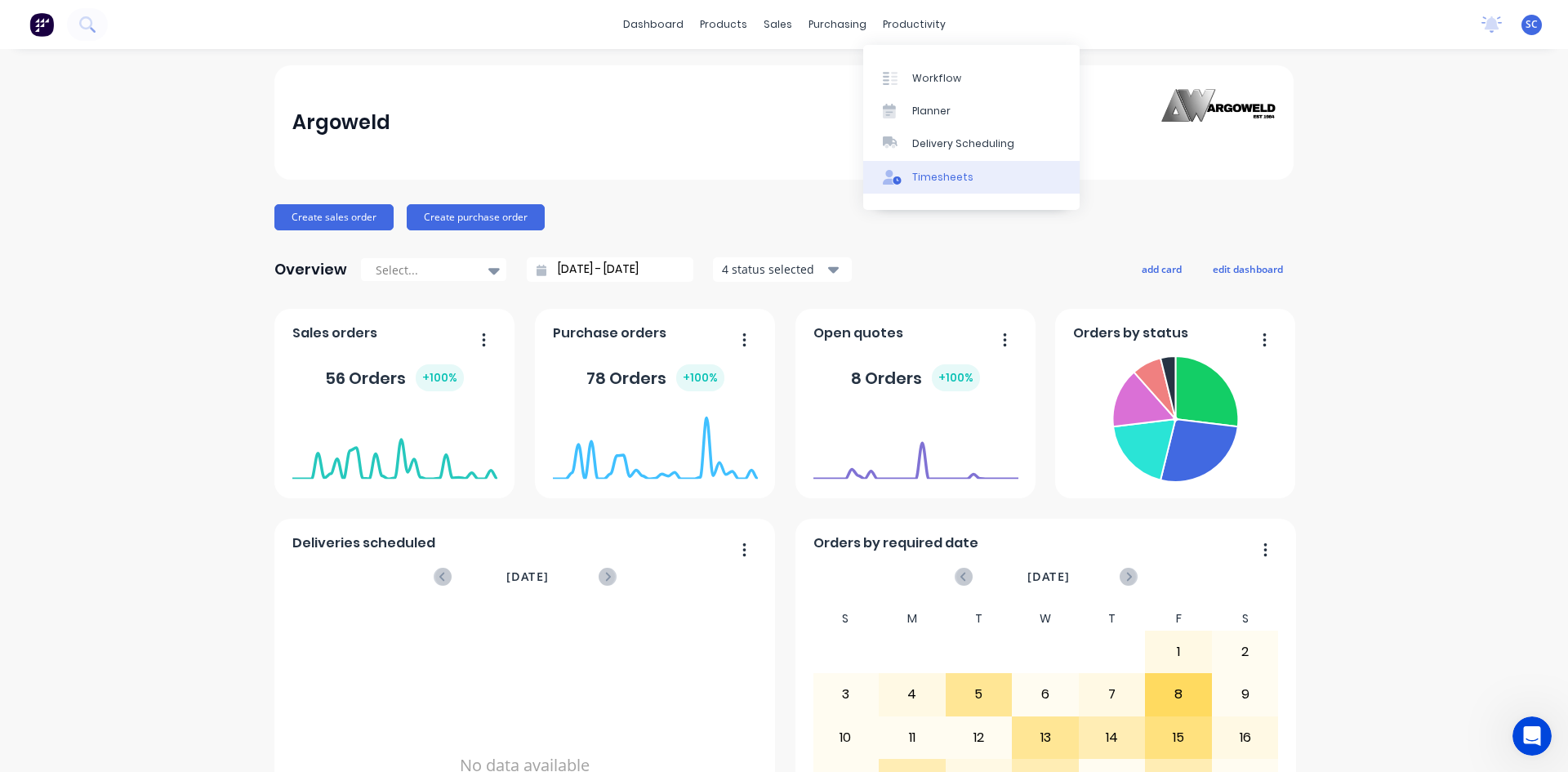
click at [928, 184] on div "Timesheets" at bounding box center [943, 177] width 61 height 15
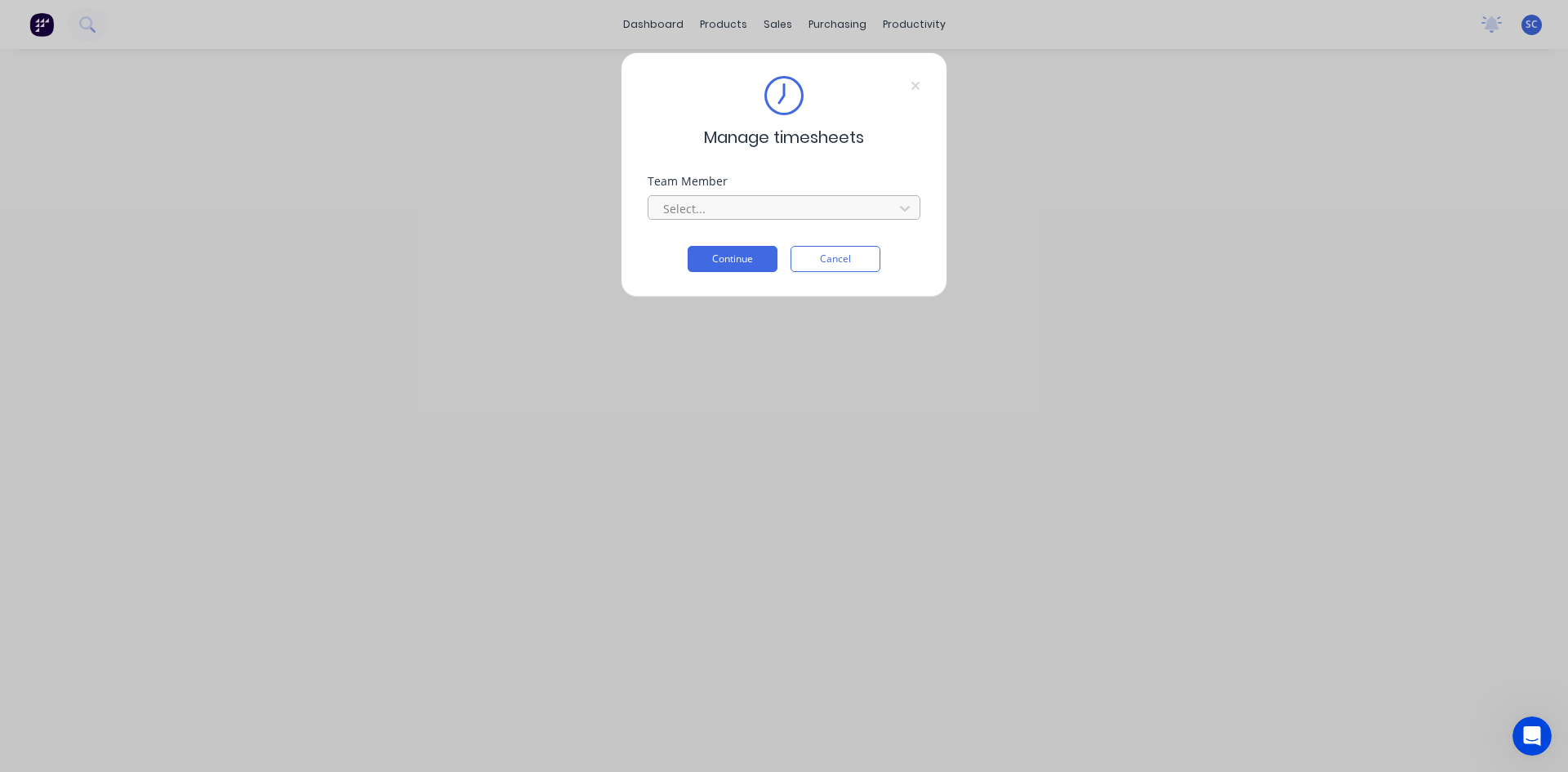
click at [765, 205] on div at bounding box center [773, 208] width 224 height 20
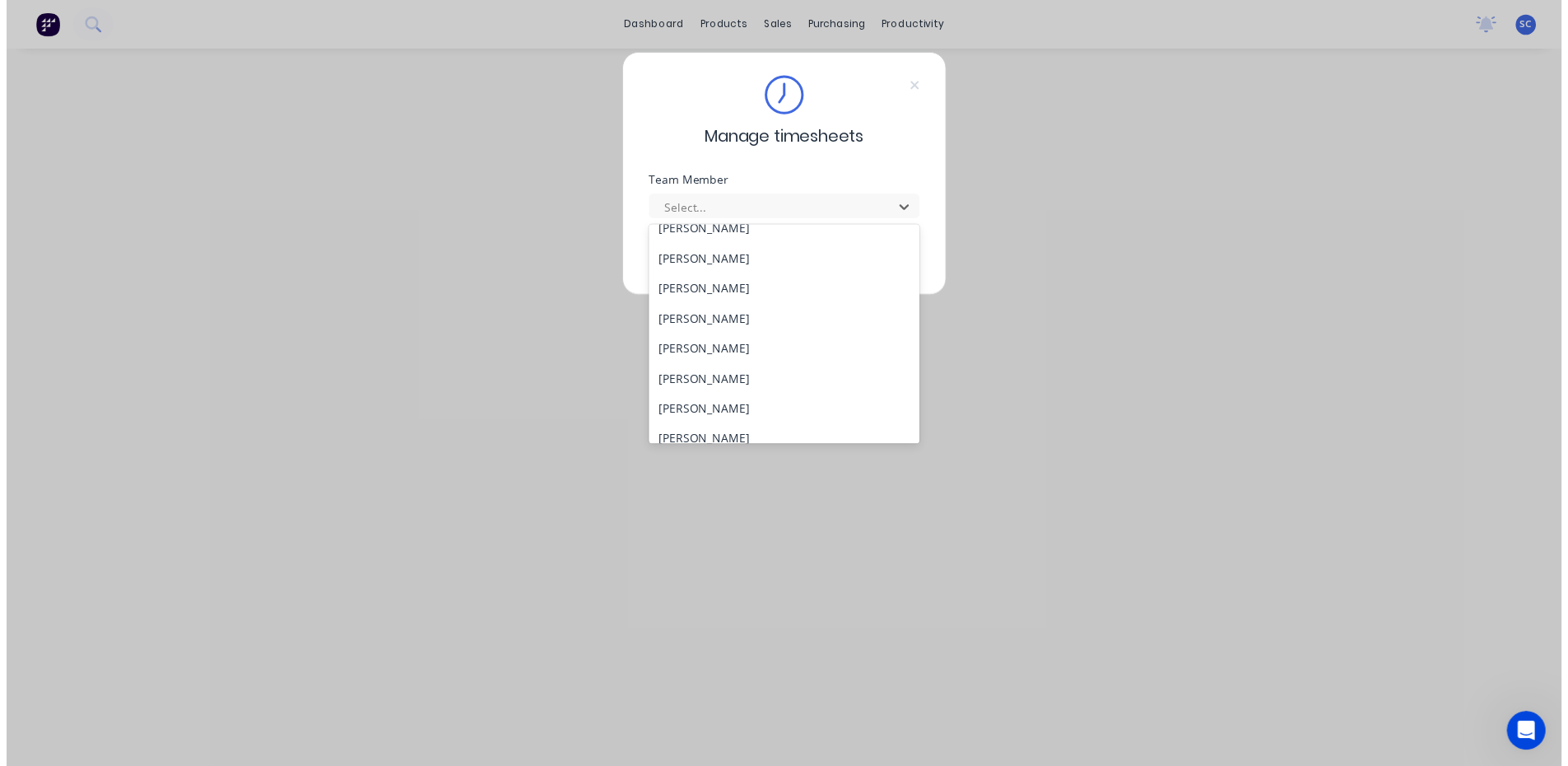
scroll to position [412, 0]
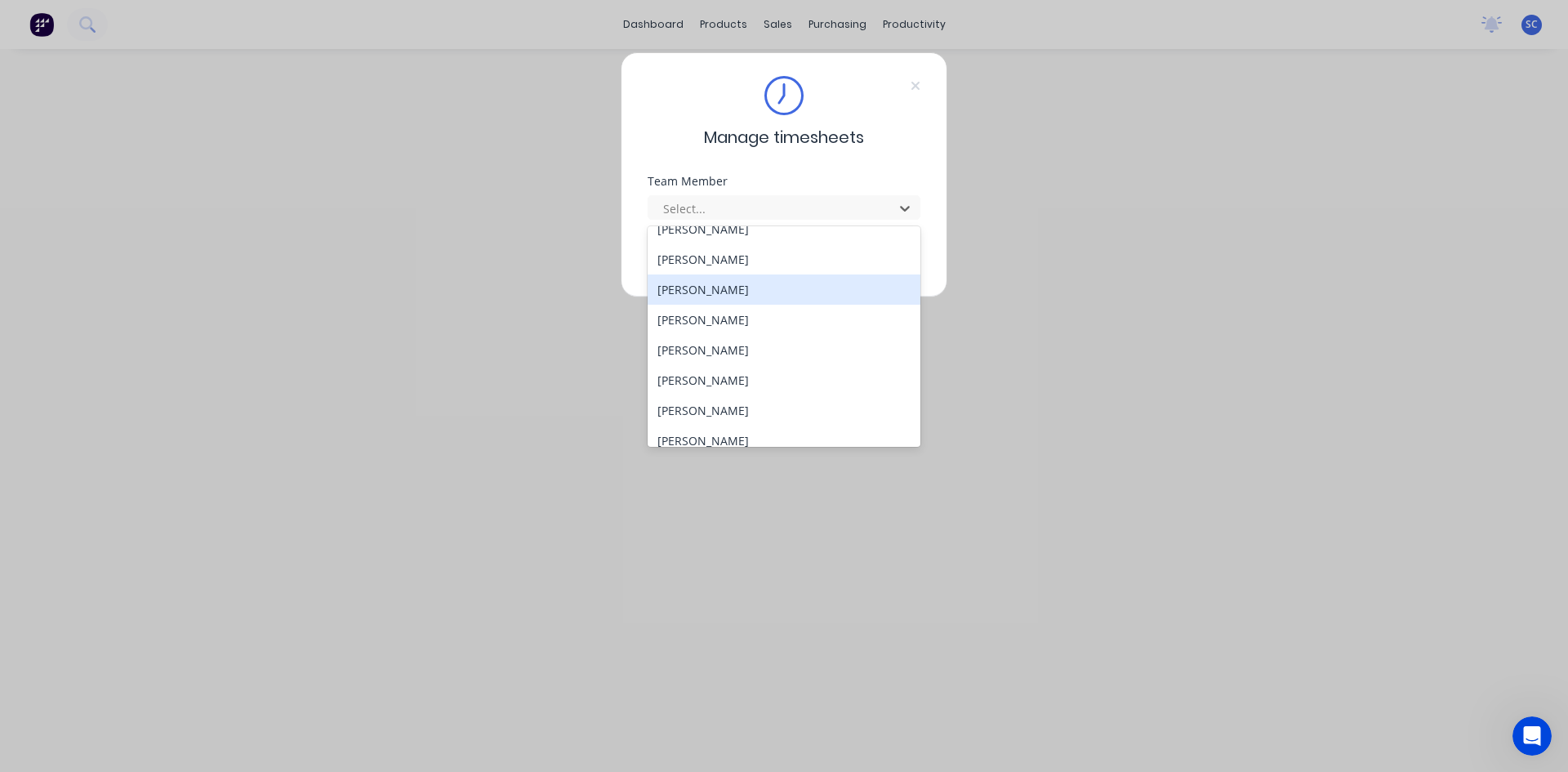
click at [776, 285] on div "[PERSON_NAME]" at bounding box center [784, 289] width 273 height 30
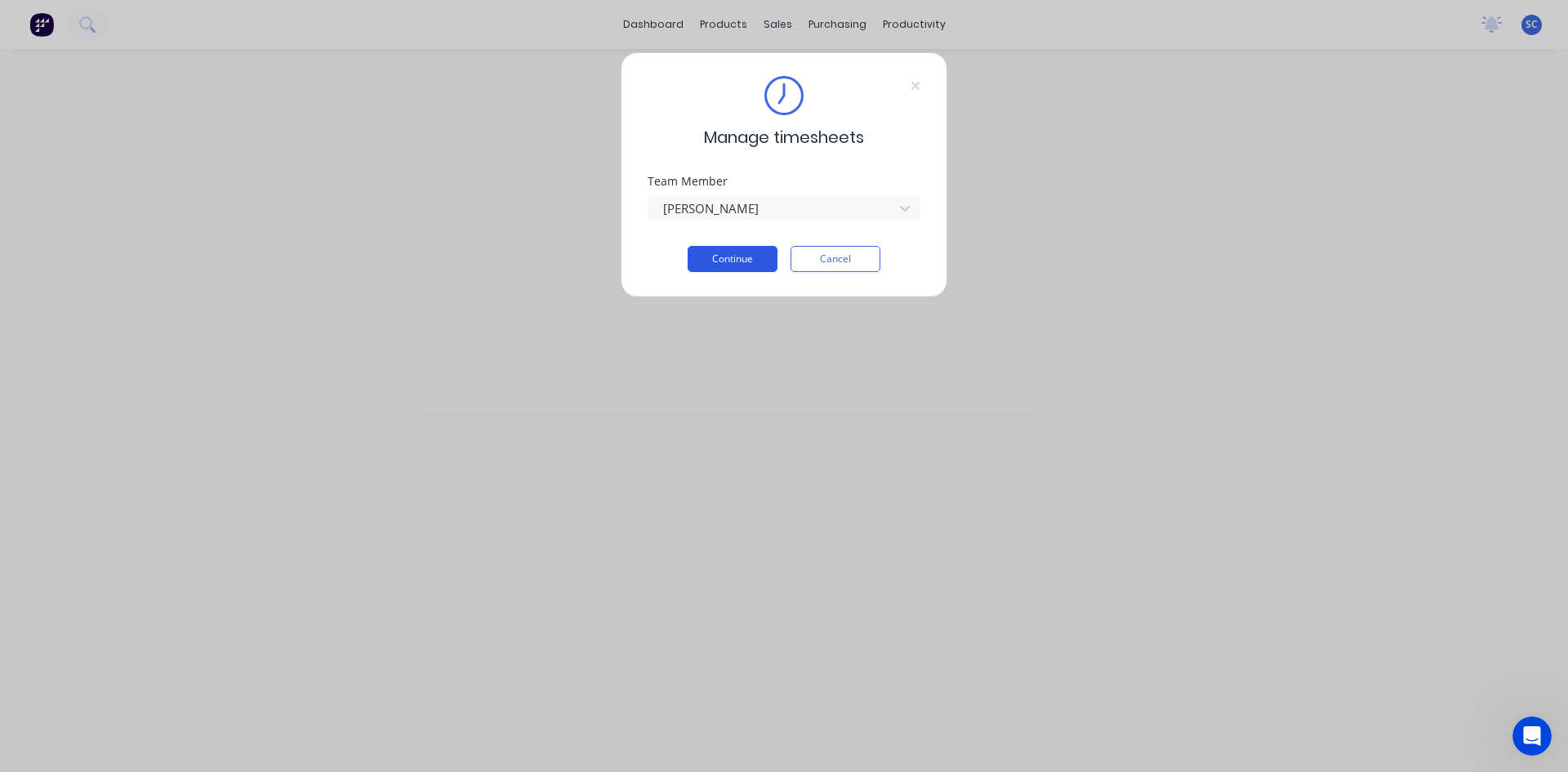
click at [757, 259] on button "Continue" at bounding box center [732, 259] width 90 height 26
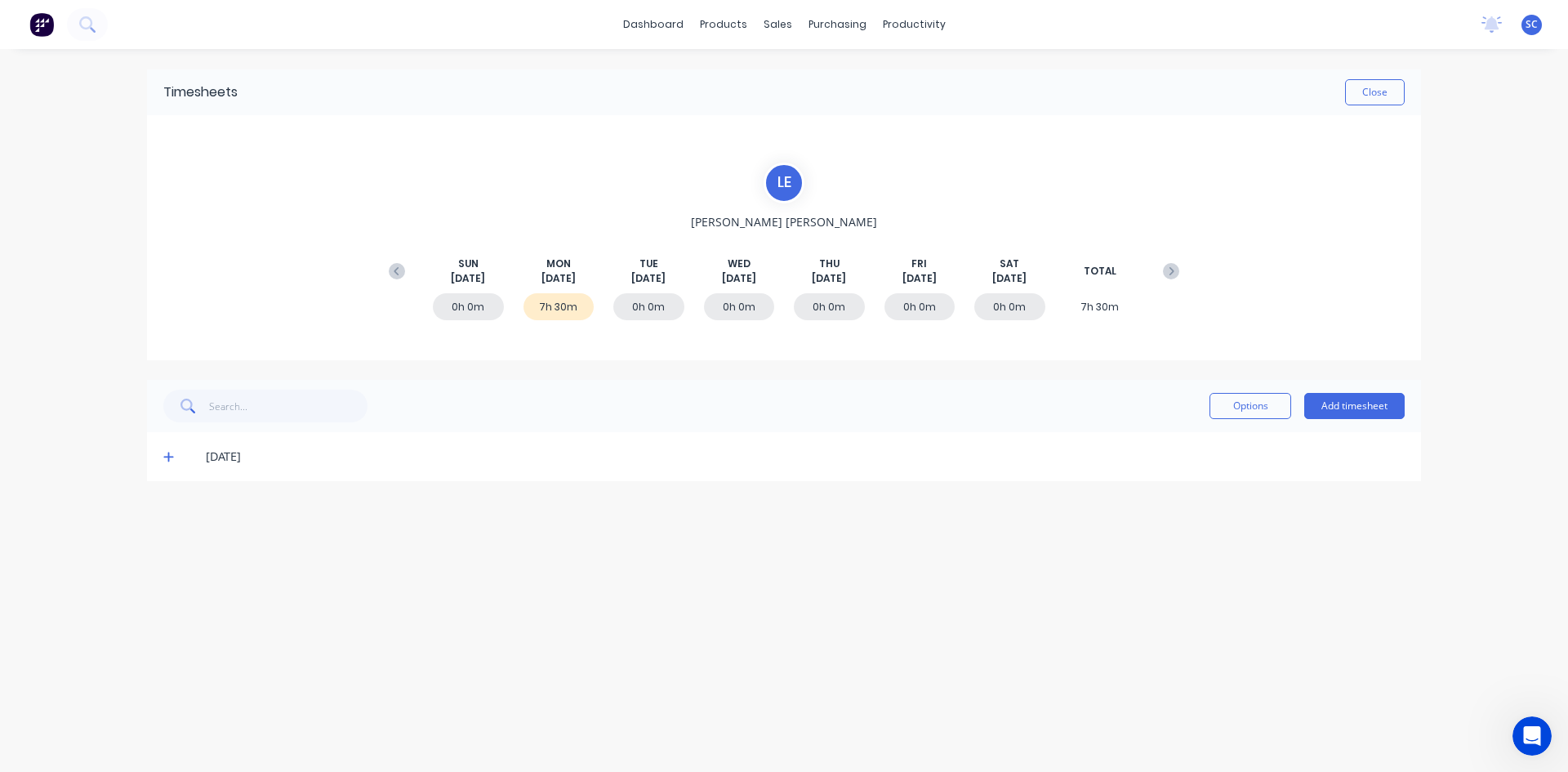
drag, startPoint x: 166, startPoint y: 453, endPoint x: 175, endPoint y: 453, distance: 9.0
click at [167, 453] on icon at bounding box center [169, 456] width 10 height 11
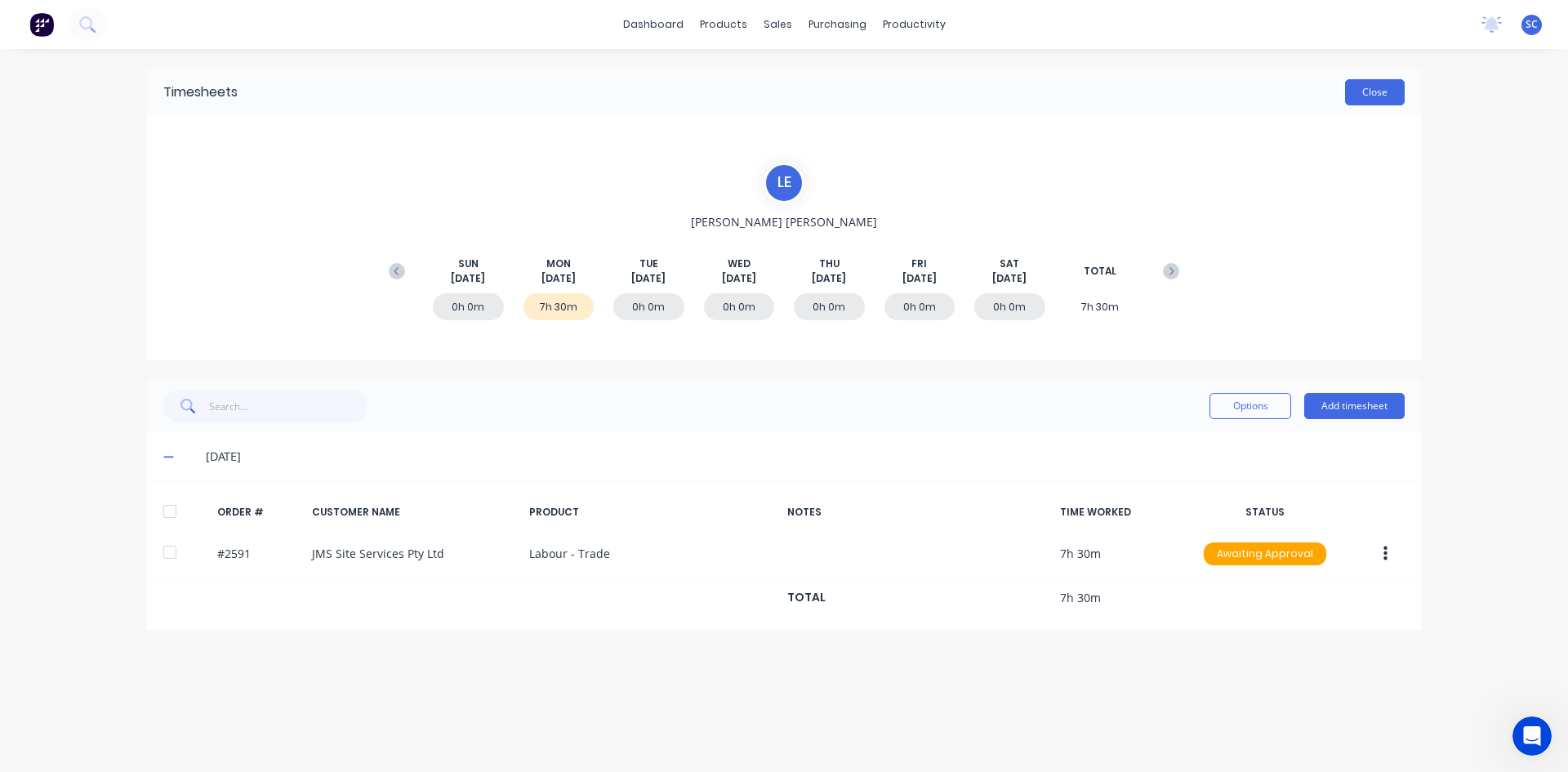
click at [1370, 88] on button "Close" at bounding box center [1375, 92] width 60 height 26
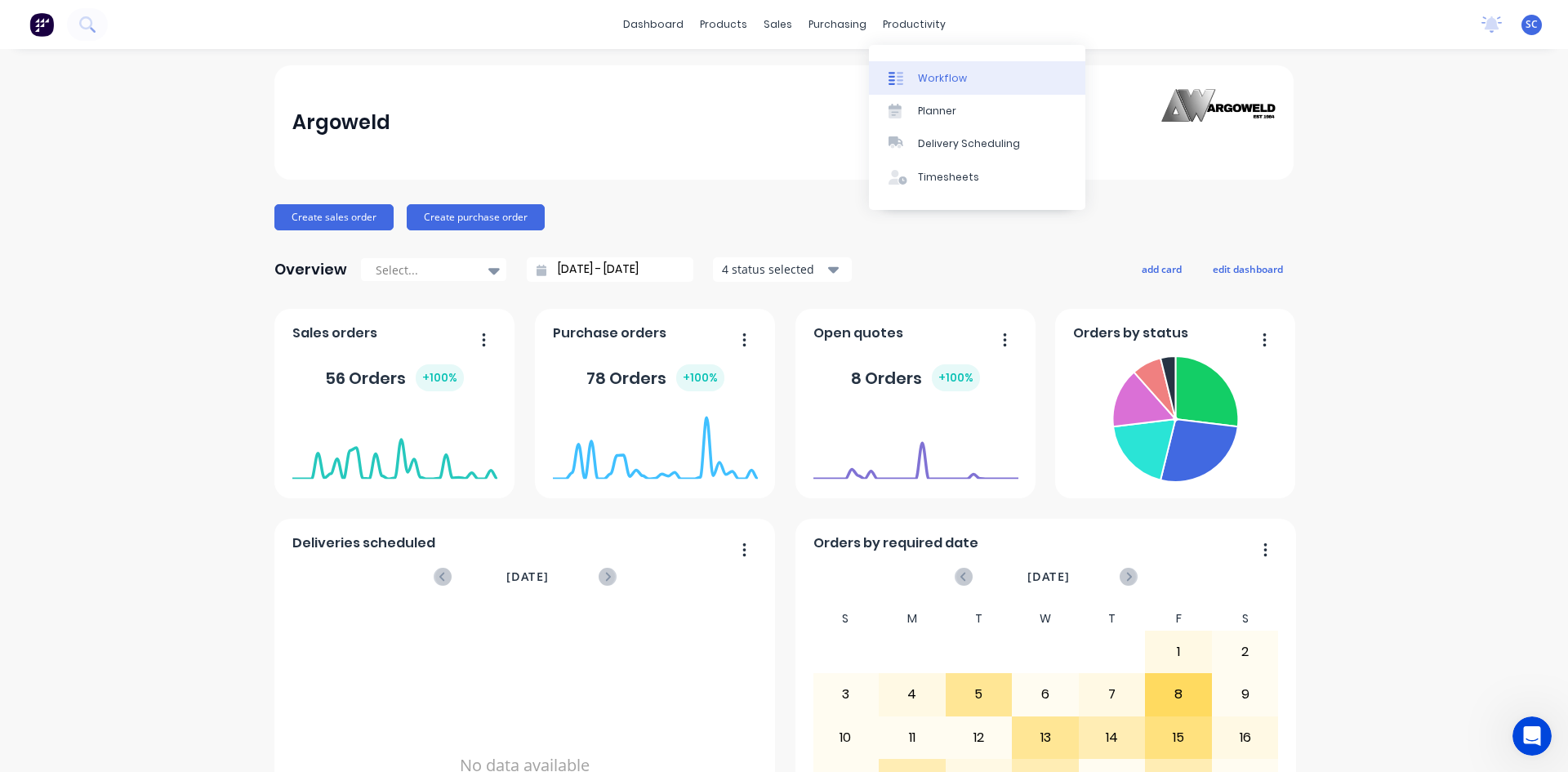
click at [948, 83] on div "Workflow" at bounding box center [942, 78] width 49 height 15
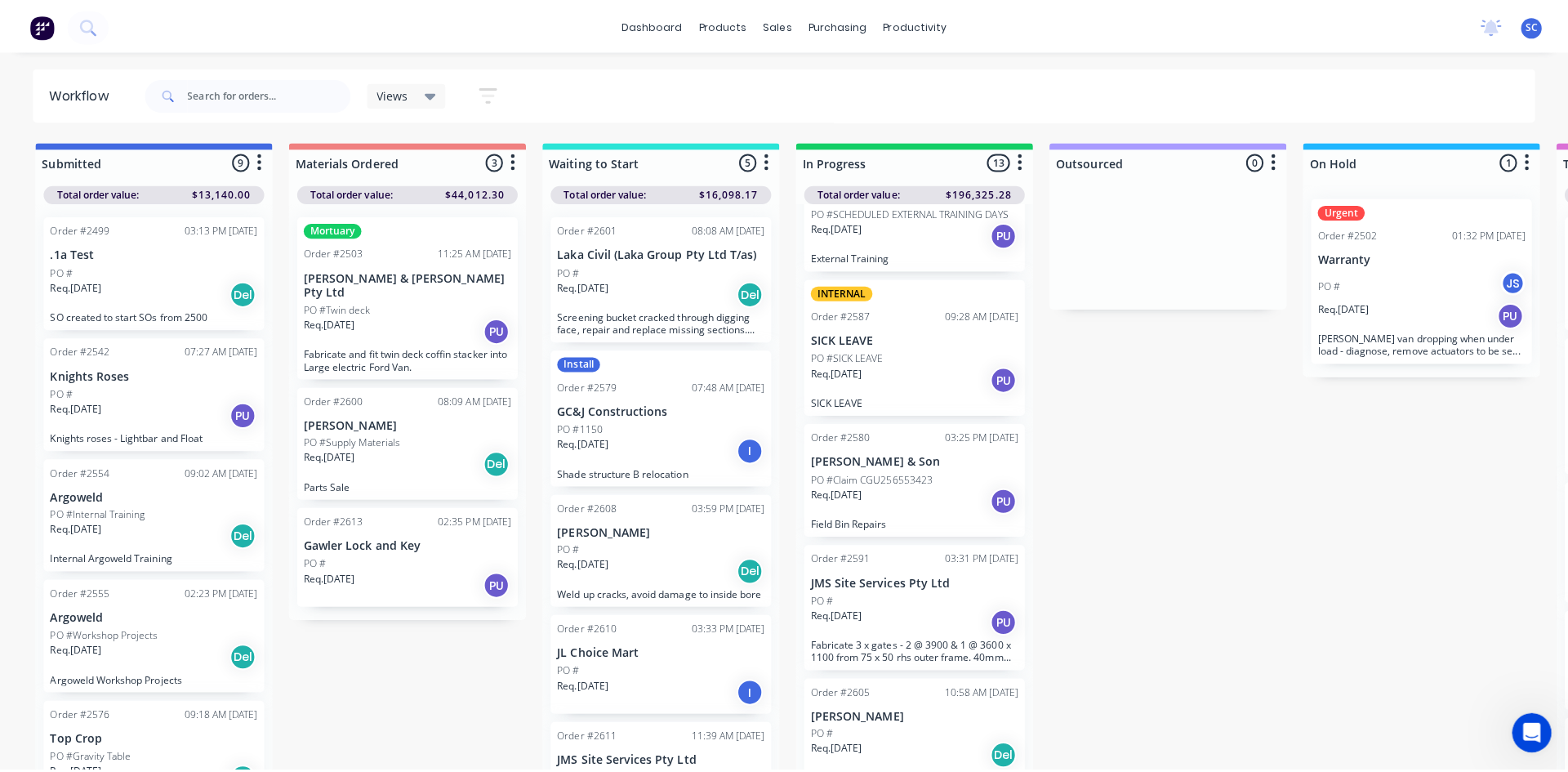
scroll to position [1129, 0]
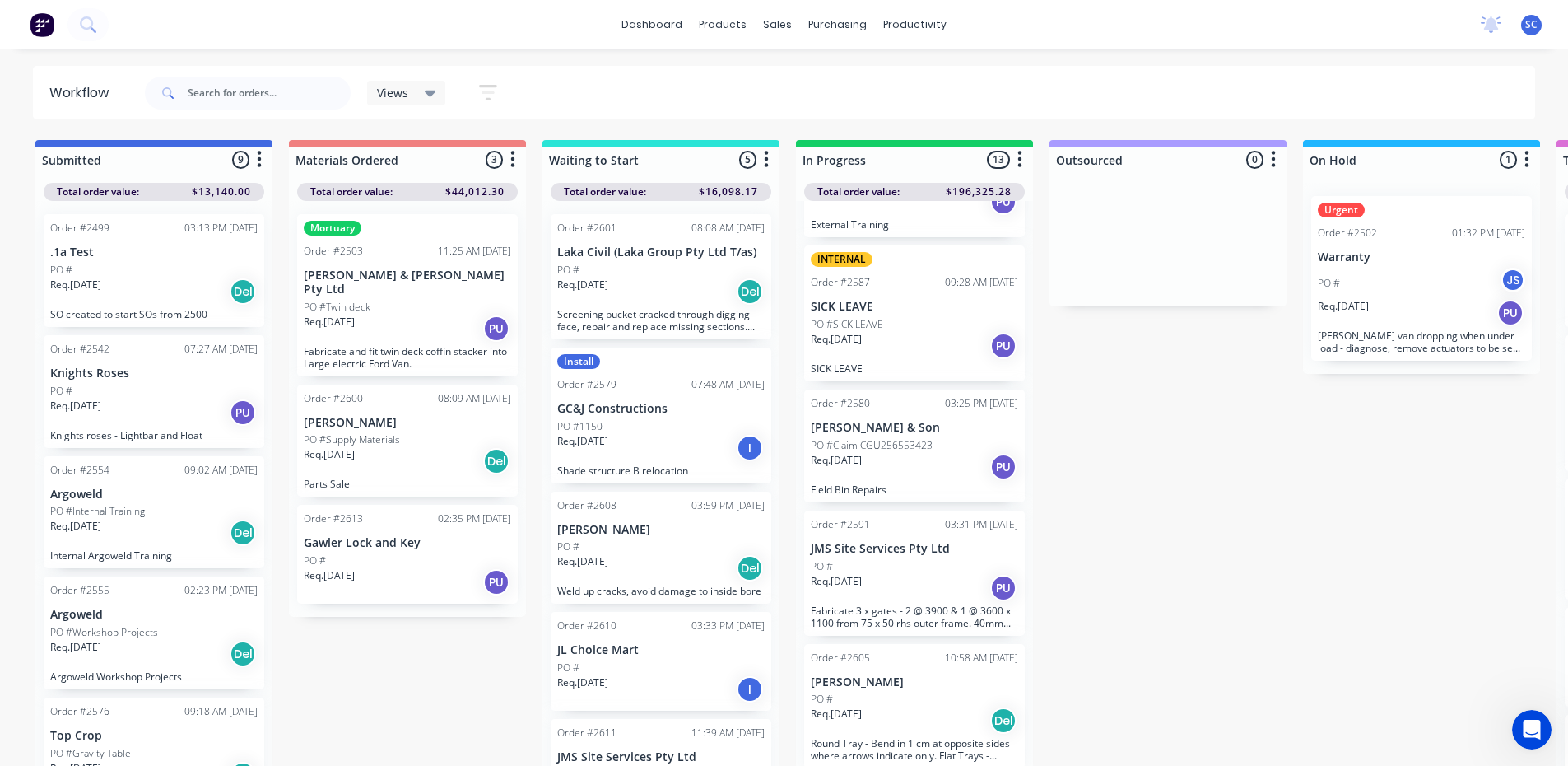
click at [902, 569] on div "PO #" at bounding box center [915, 566] width 208 height 15
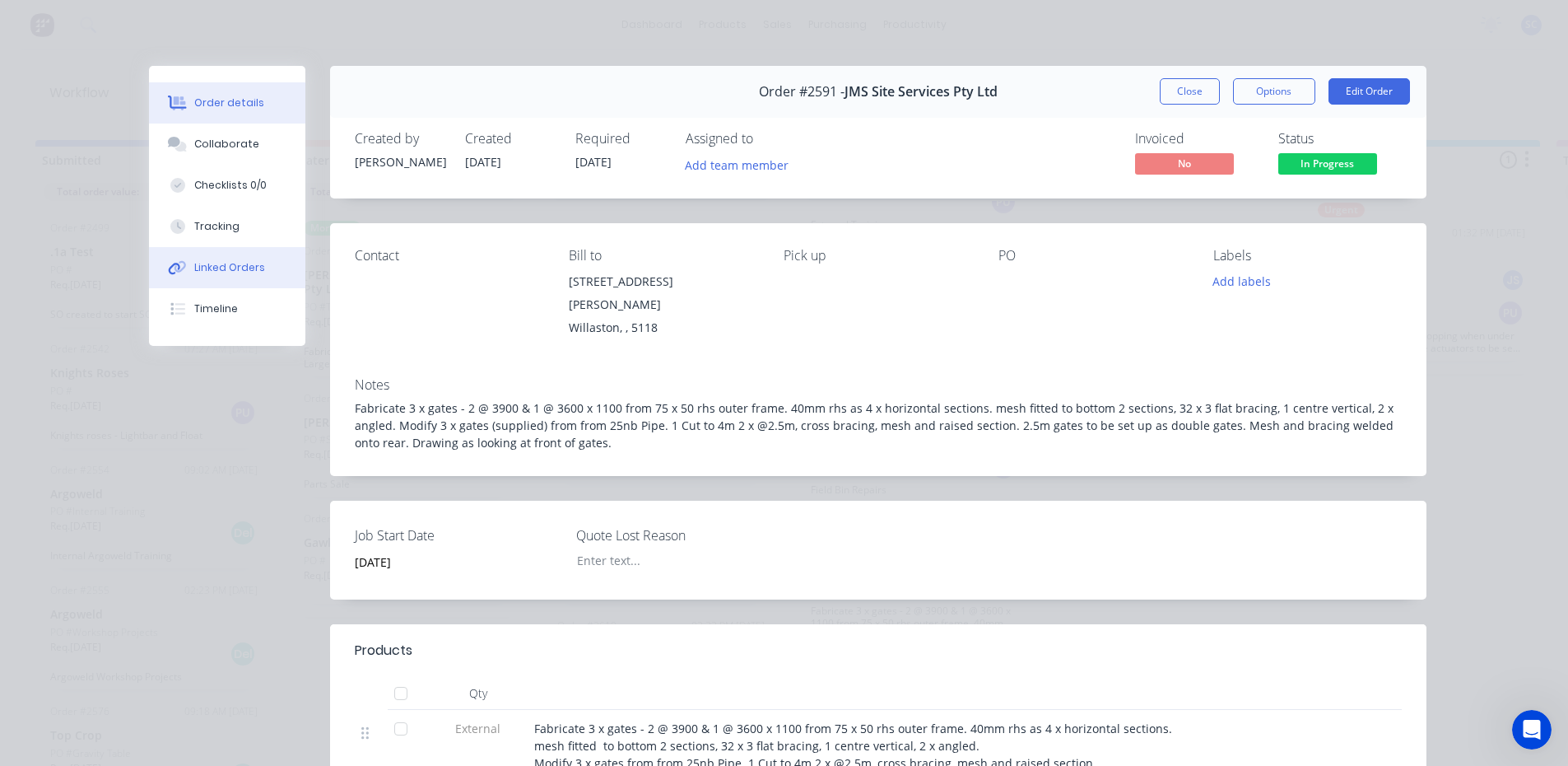
click at [257, 263] on button "Linked Orders" at bounding box center [227, 268] width 156 height 41
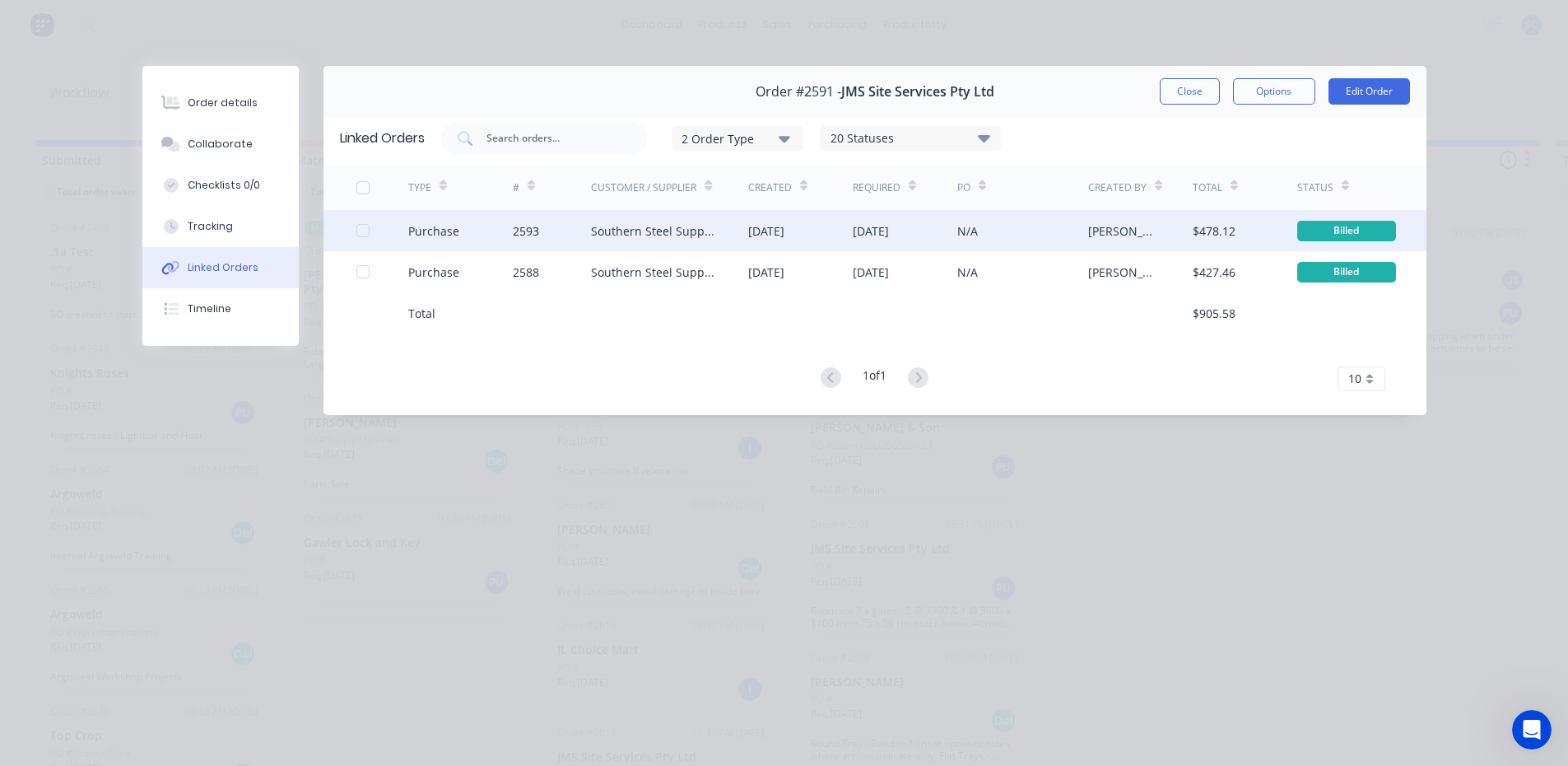
click at [652, 233] on div "Southern Steel Supplies (Adsteel Brokers T/as)" at bounding box center [653, 231] width 125 height 18
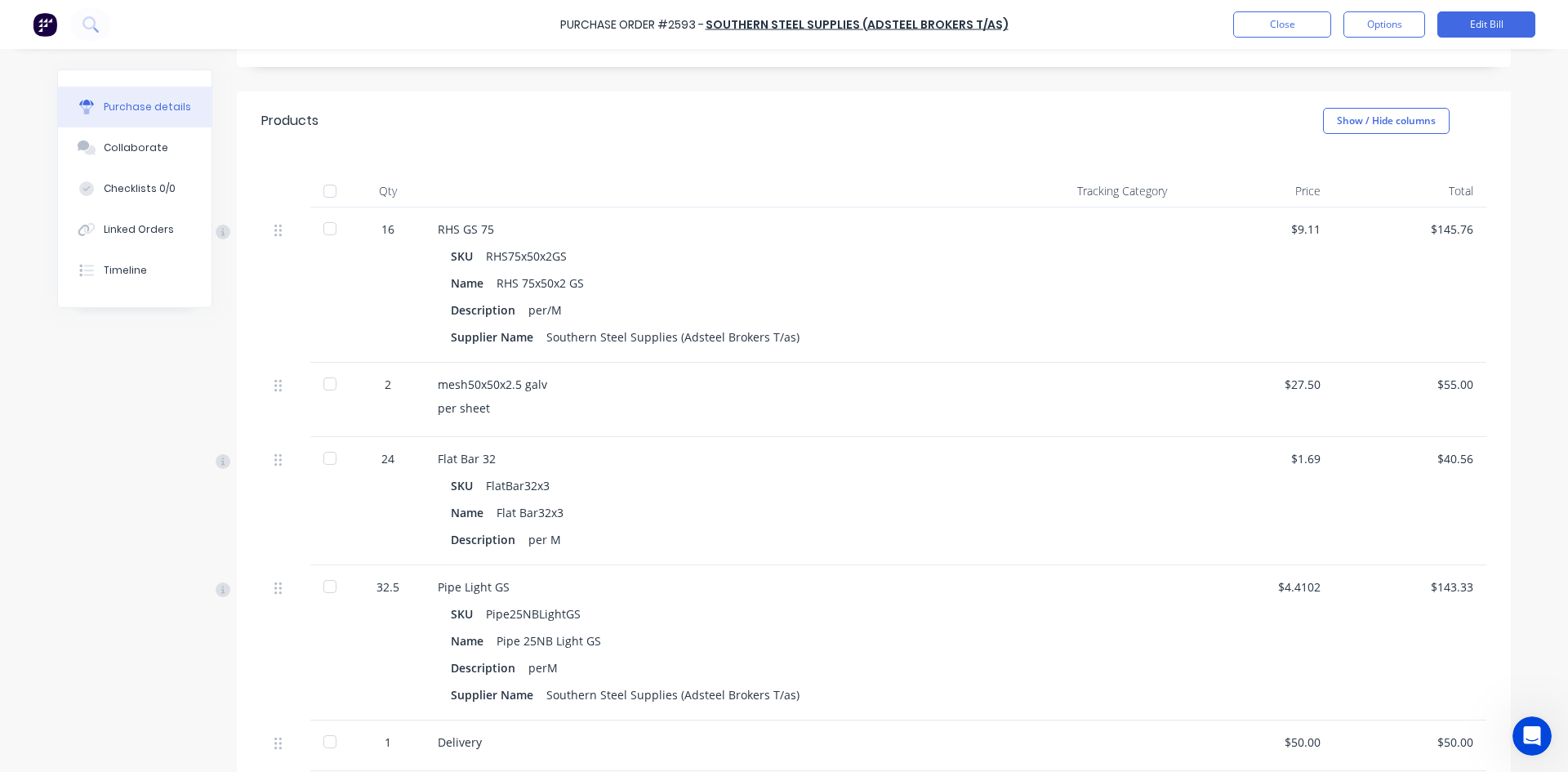
scroll to position [245, 0]
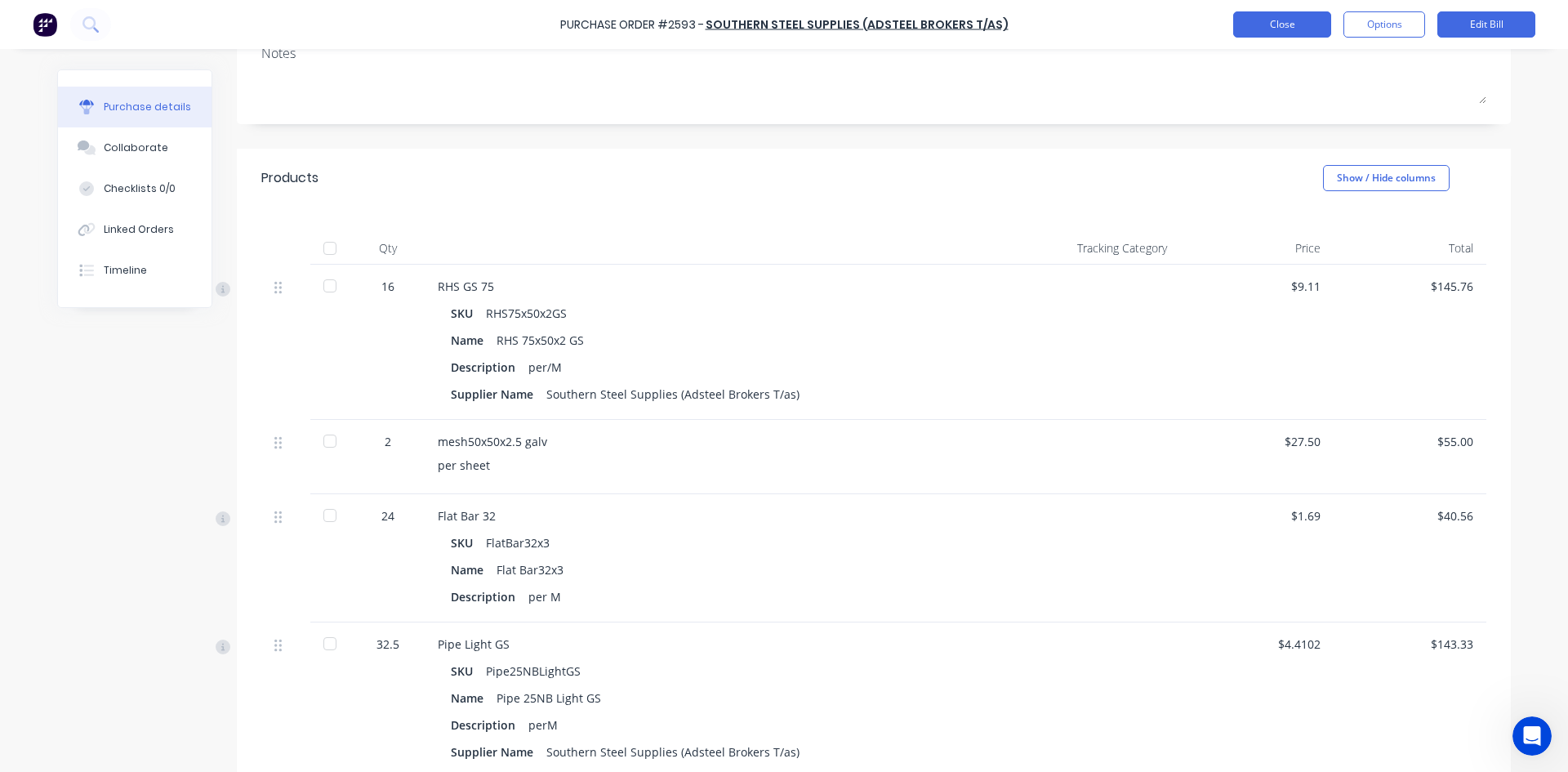
click at [1258, 25] on button "Close" at bounding box center [1282, 24] width 98 height 26
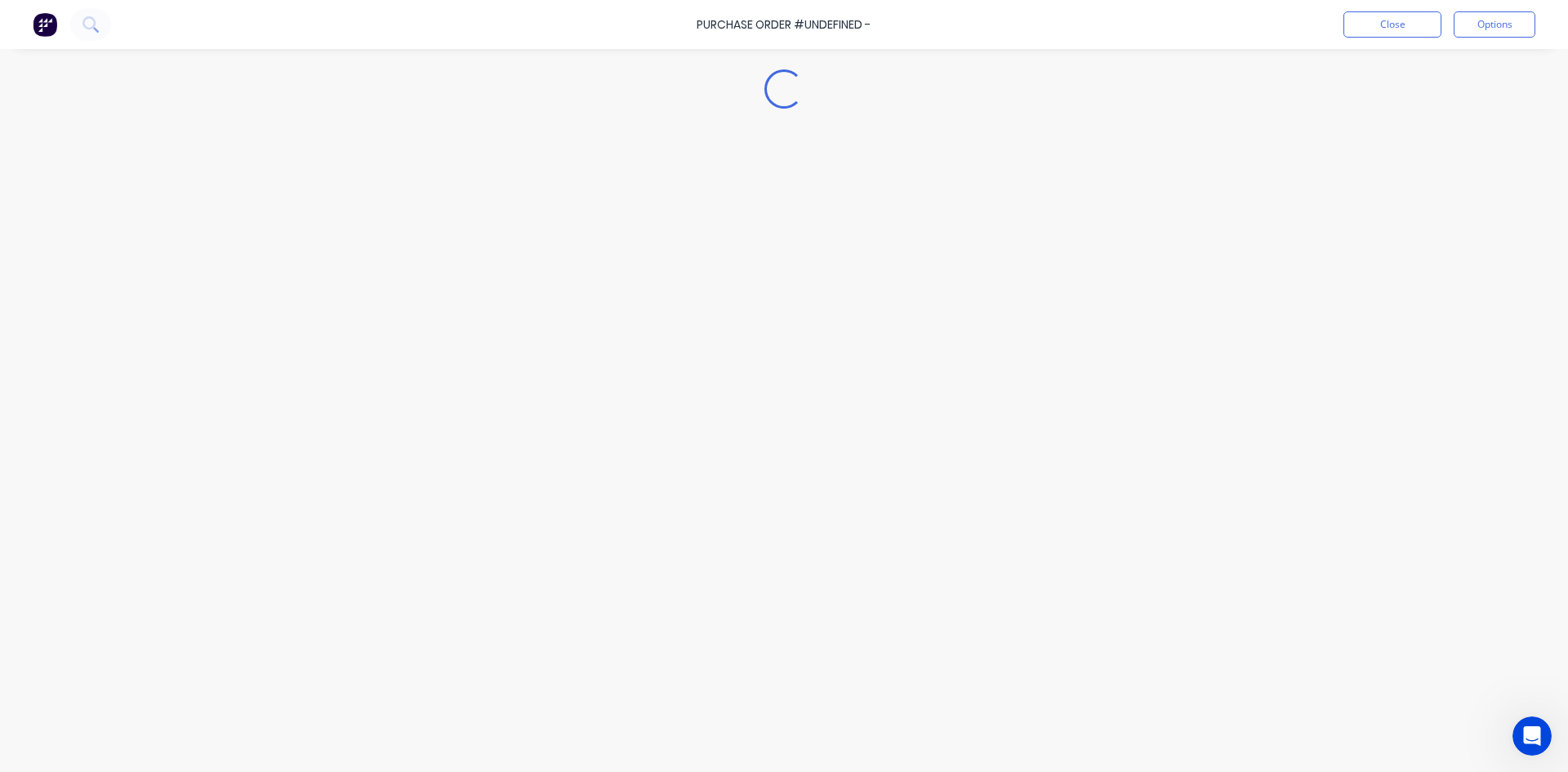
type textarea "x"
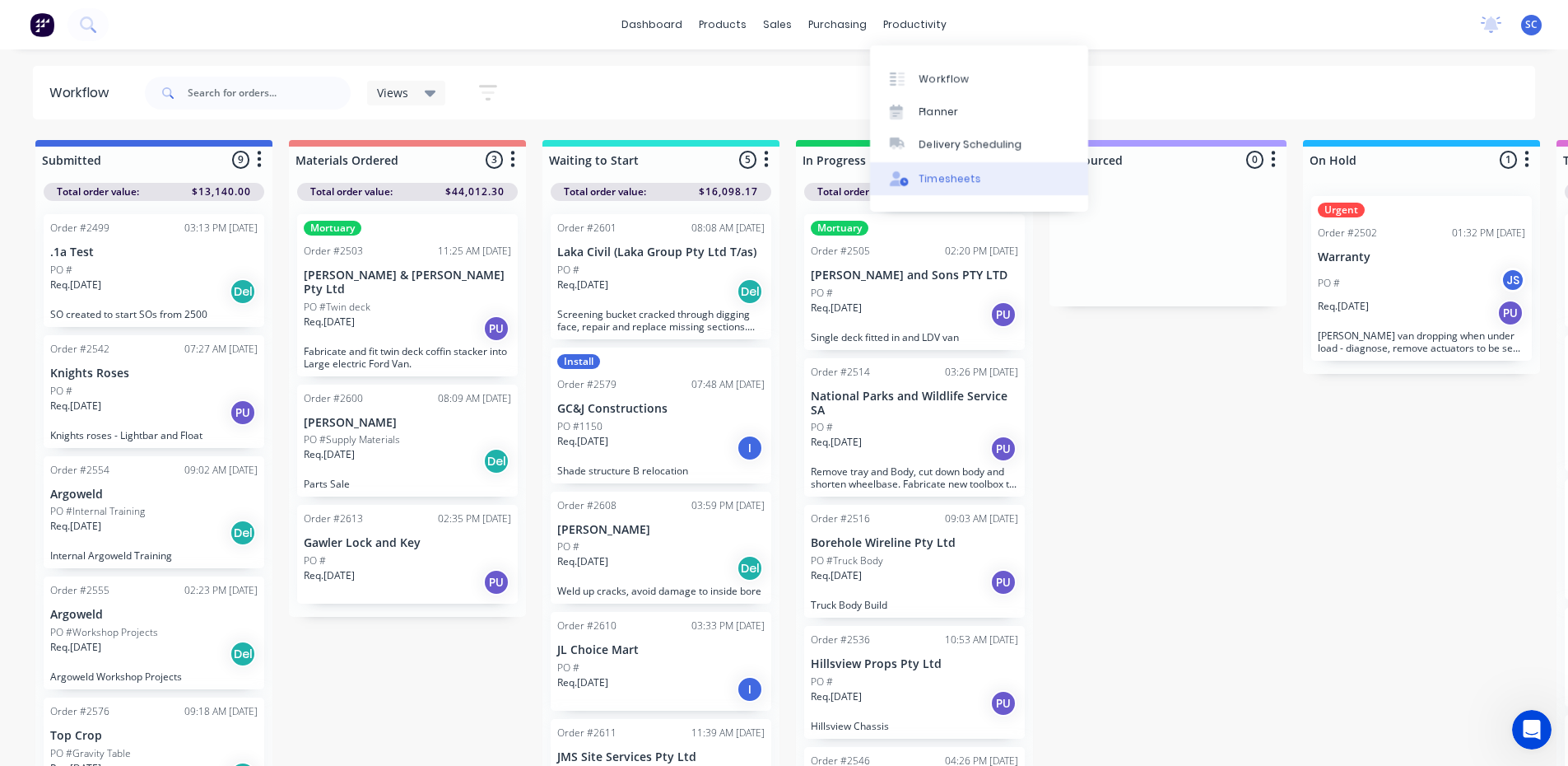
click at [967, 176] on div "Timesheets" at bounding box center [951, 178] width 61 height 15
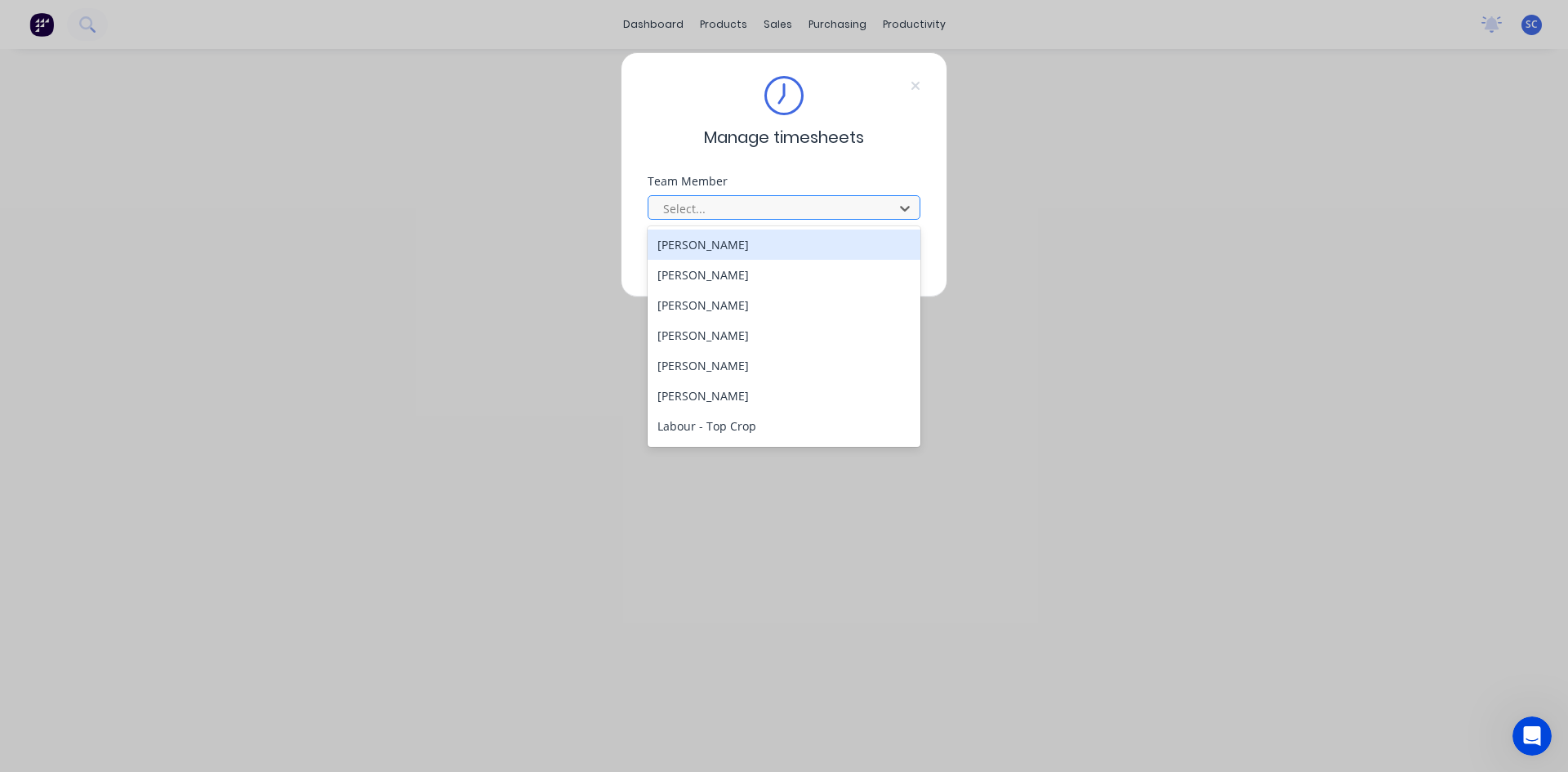
click at [814, 199] on div at bounding box center [773, 208] width 224 height 20
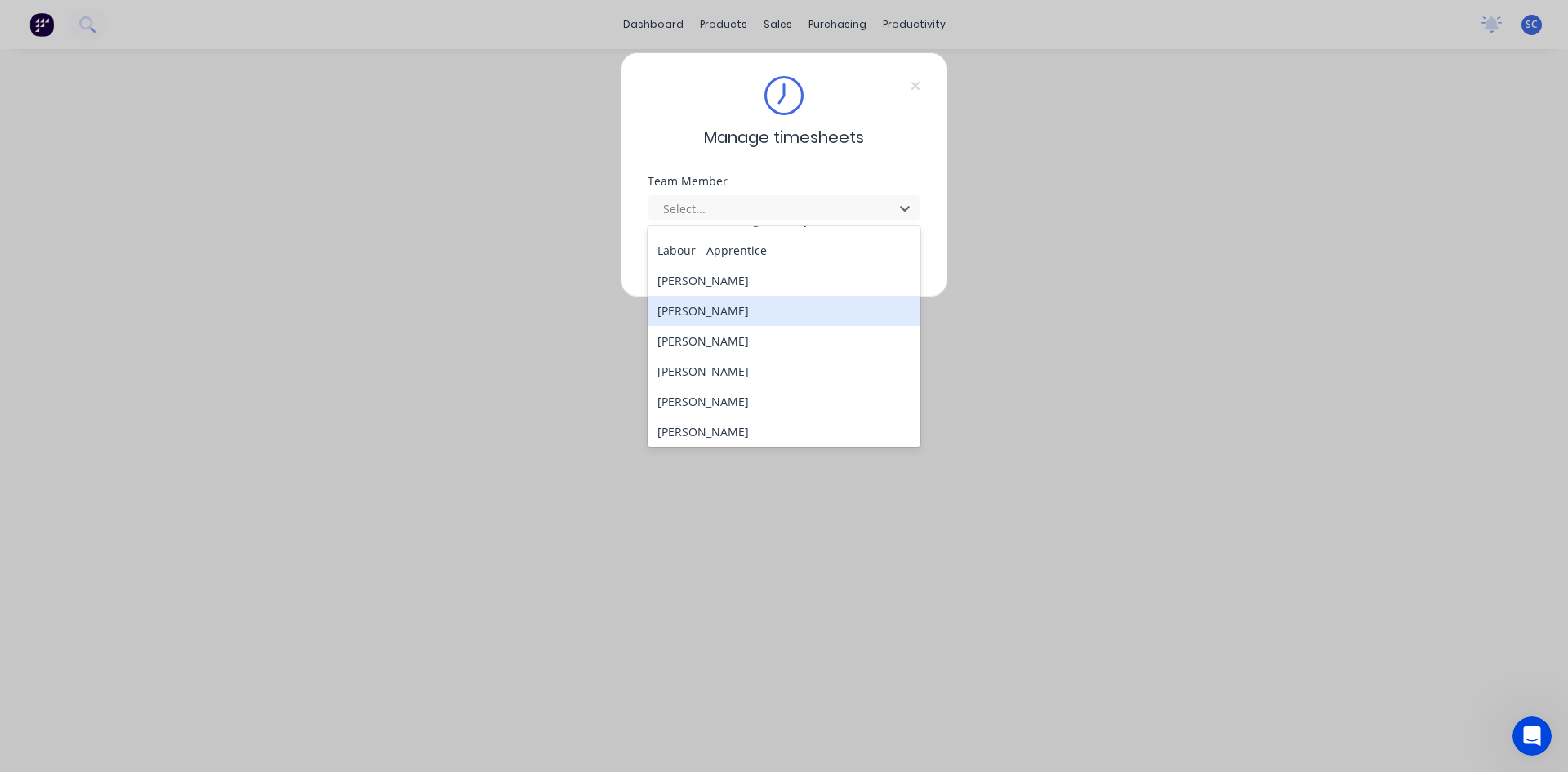
scroll to position [408, 0]
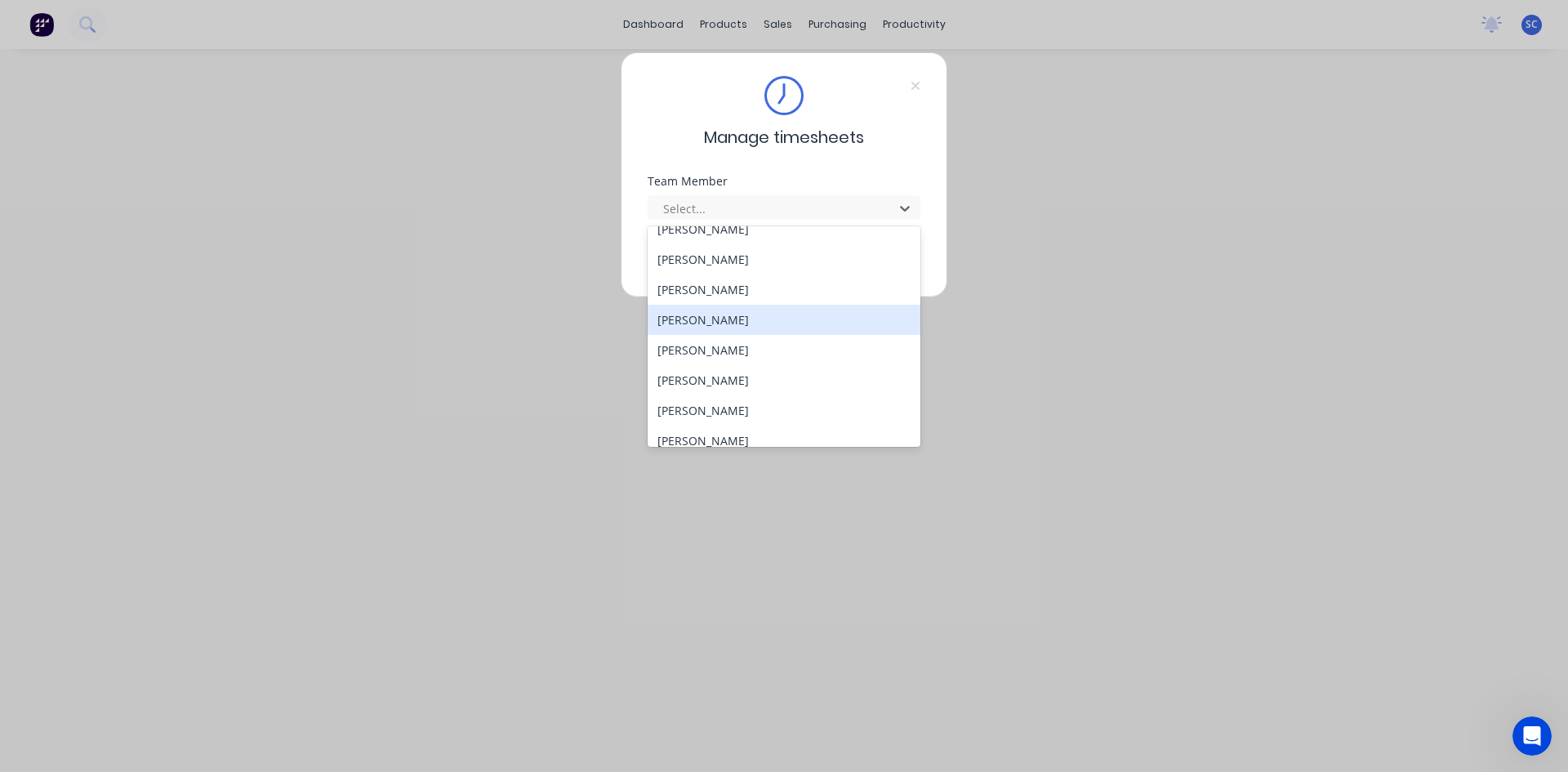
click at [778, 325] on div "[PERSON_NAME]" at bounding box center [784, 319] width 273 height 30
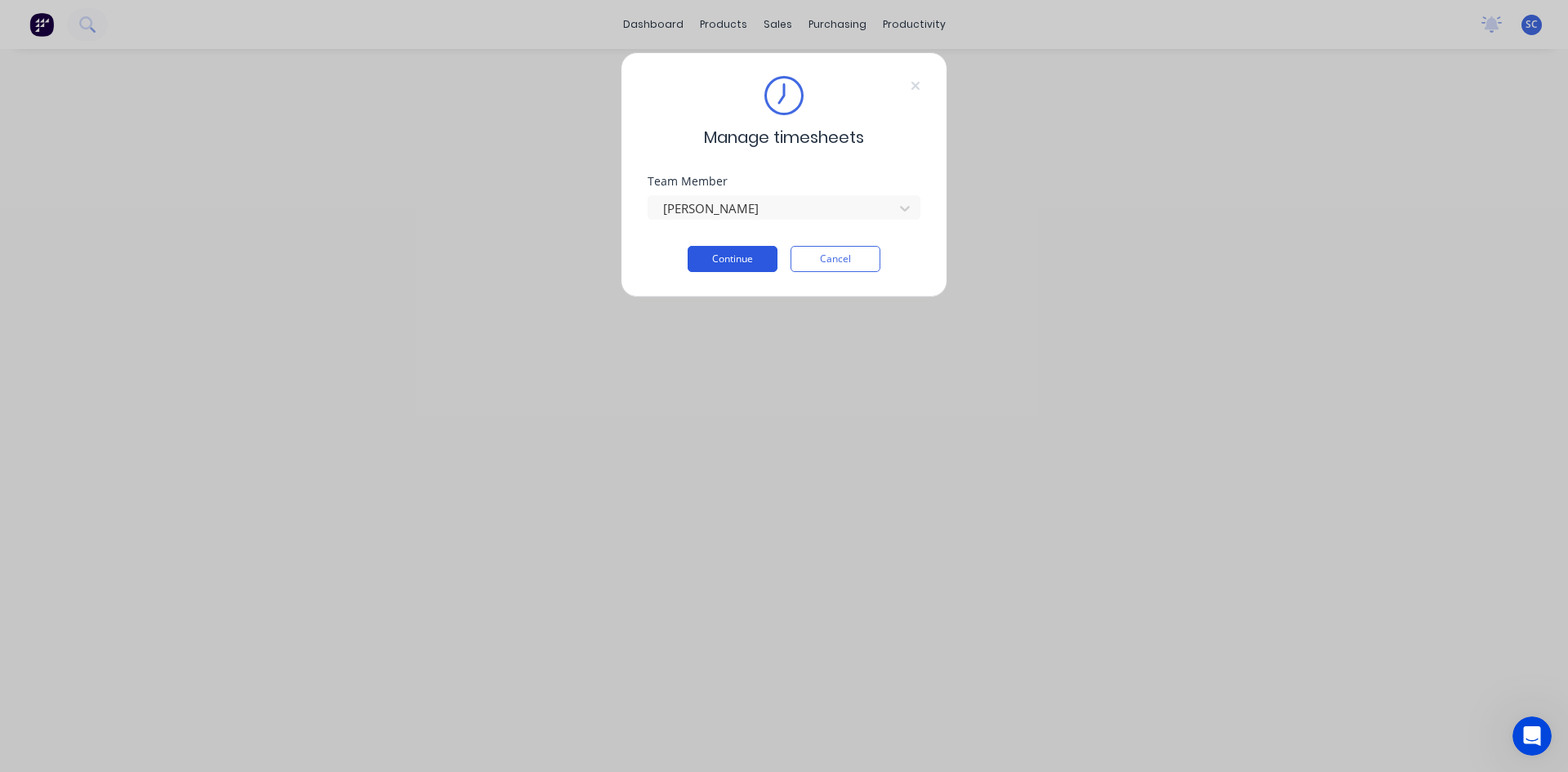
click at [730, 259] on button "Continue" at bounding box center [732, 259] width 90 height 26
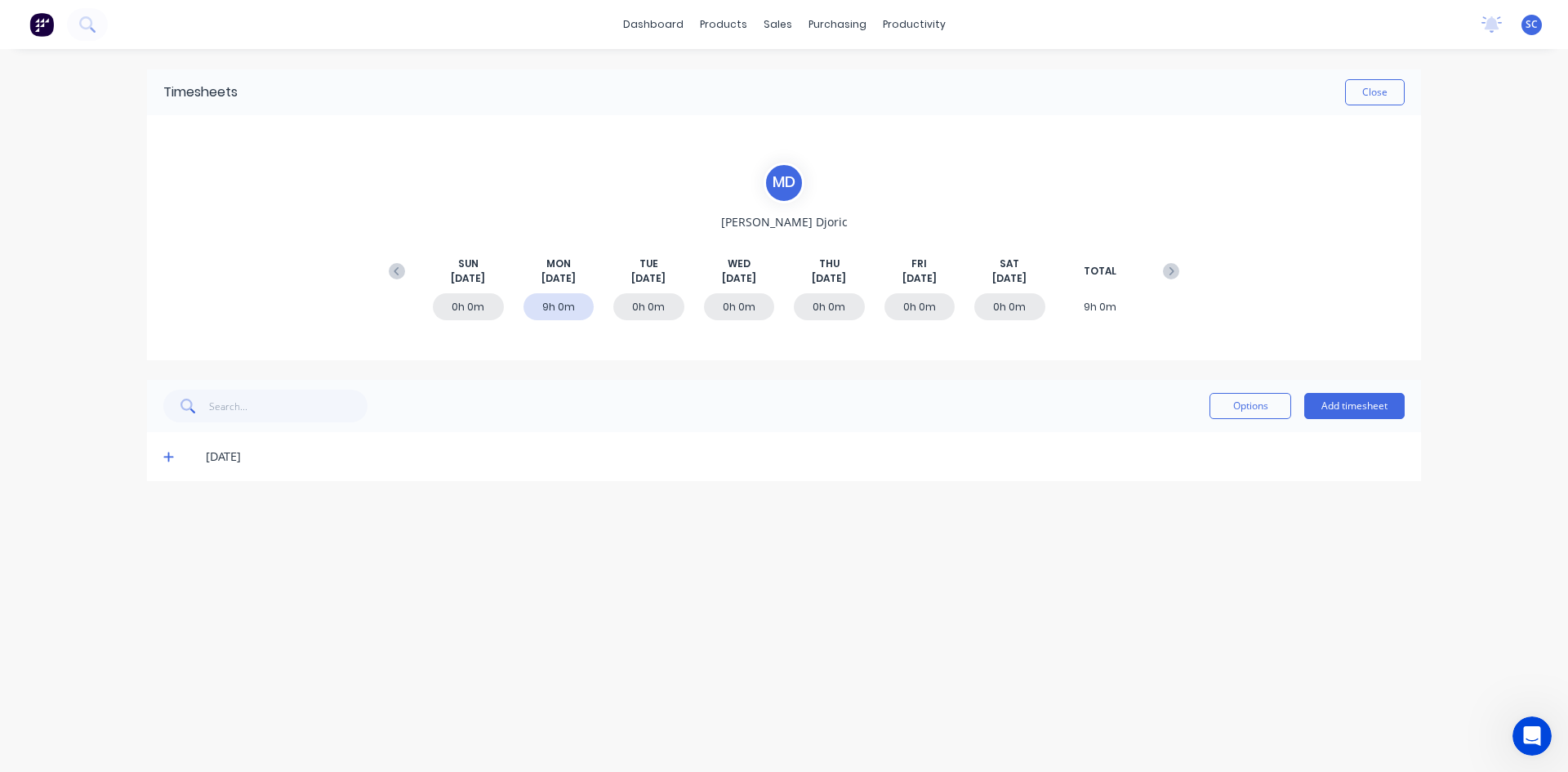
click at [164, 456] on icon at bounding box center [169, 456] width 10 height 11
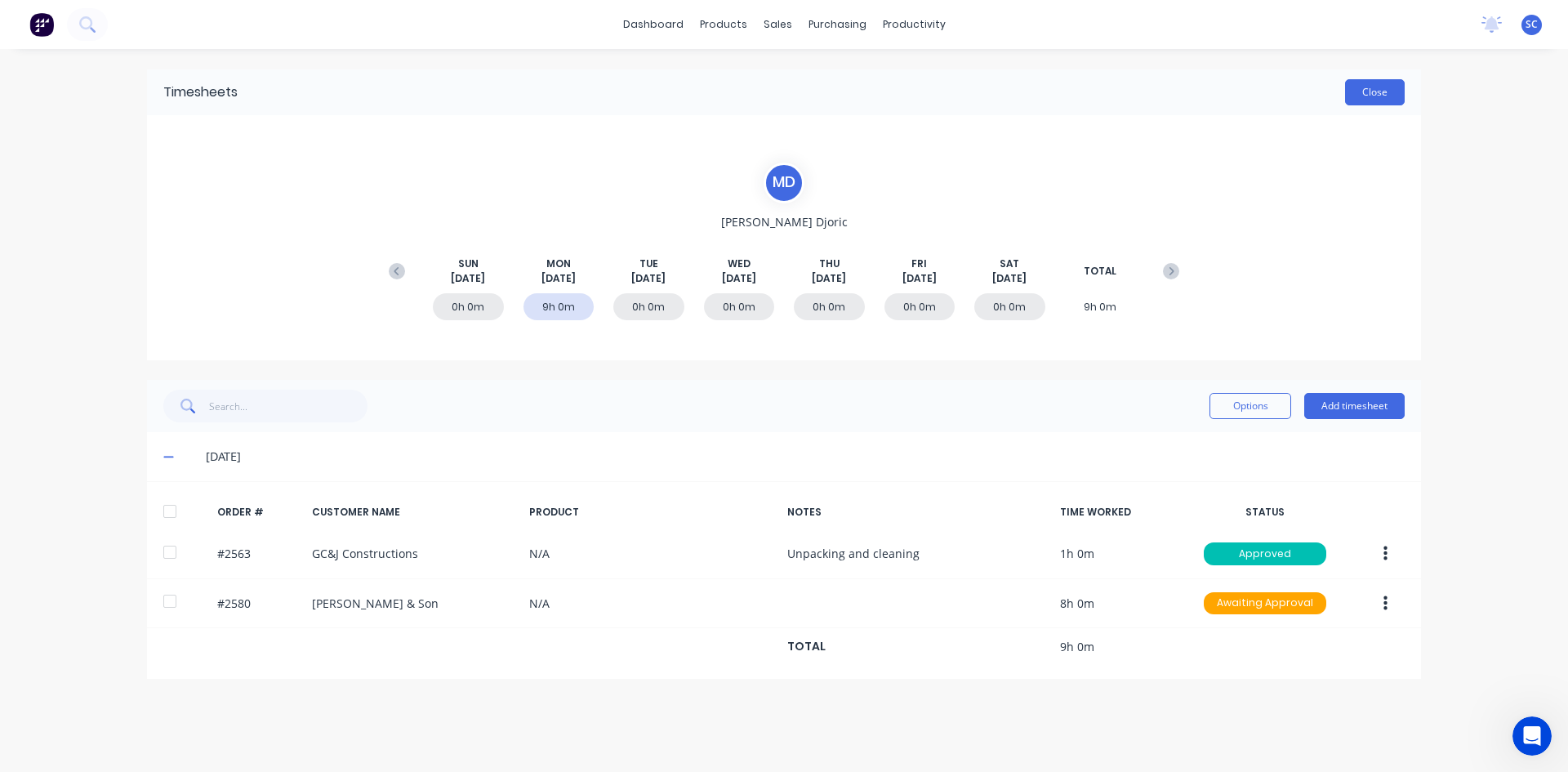
click at [1369, 97] on button "Close" at bounding box center [1375, 92] width 60 height 26
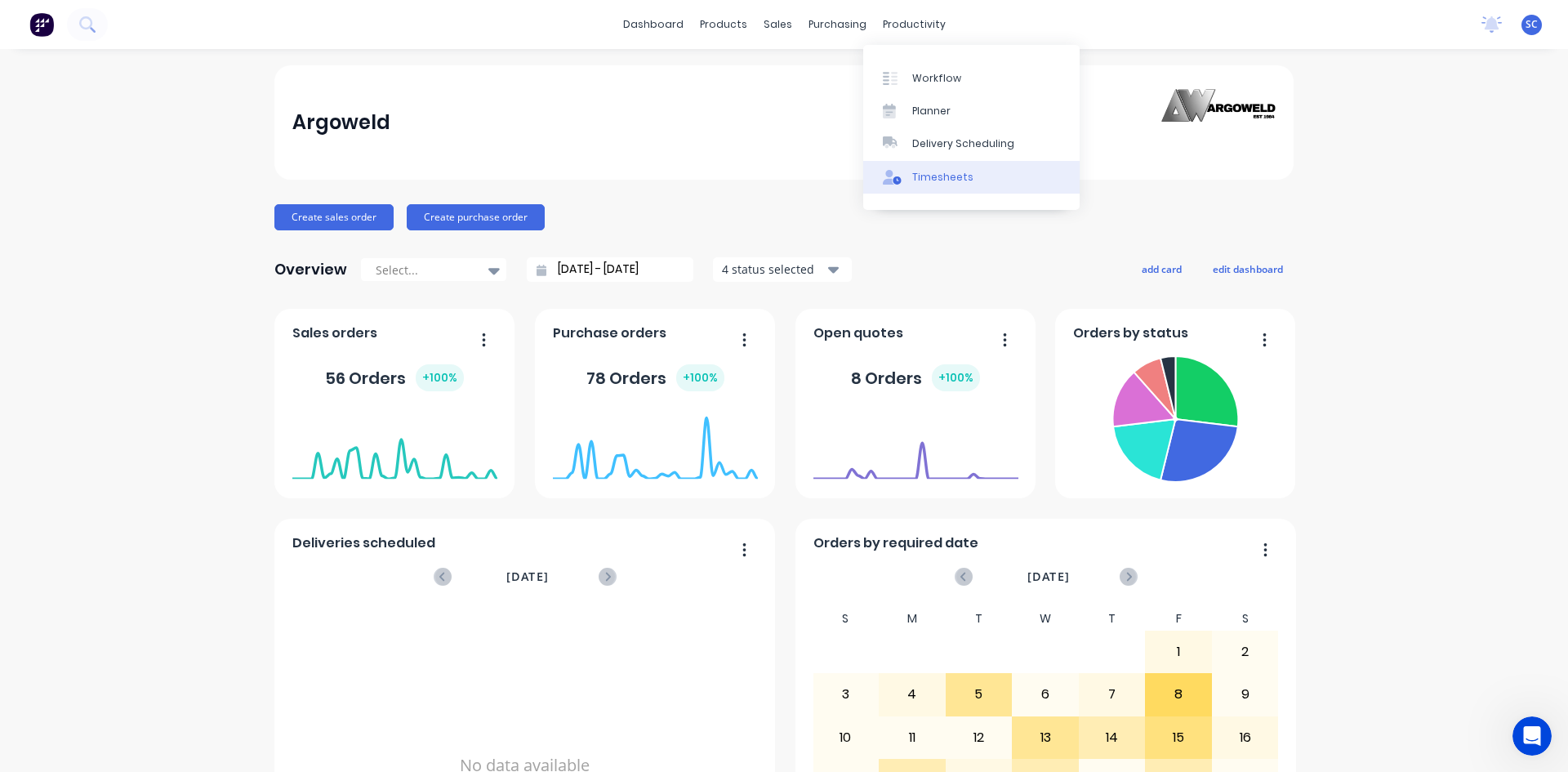
click at [939, 180] on div "Timesheets" at bounding box center [943, 177] width 61 height 15
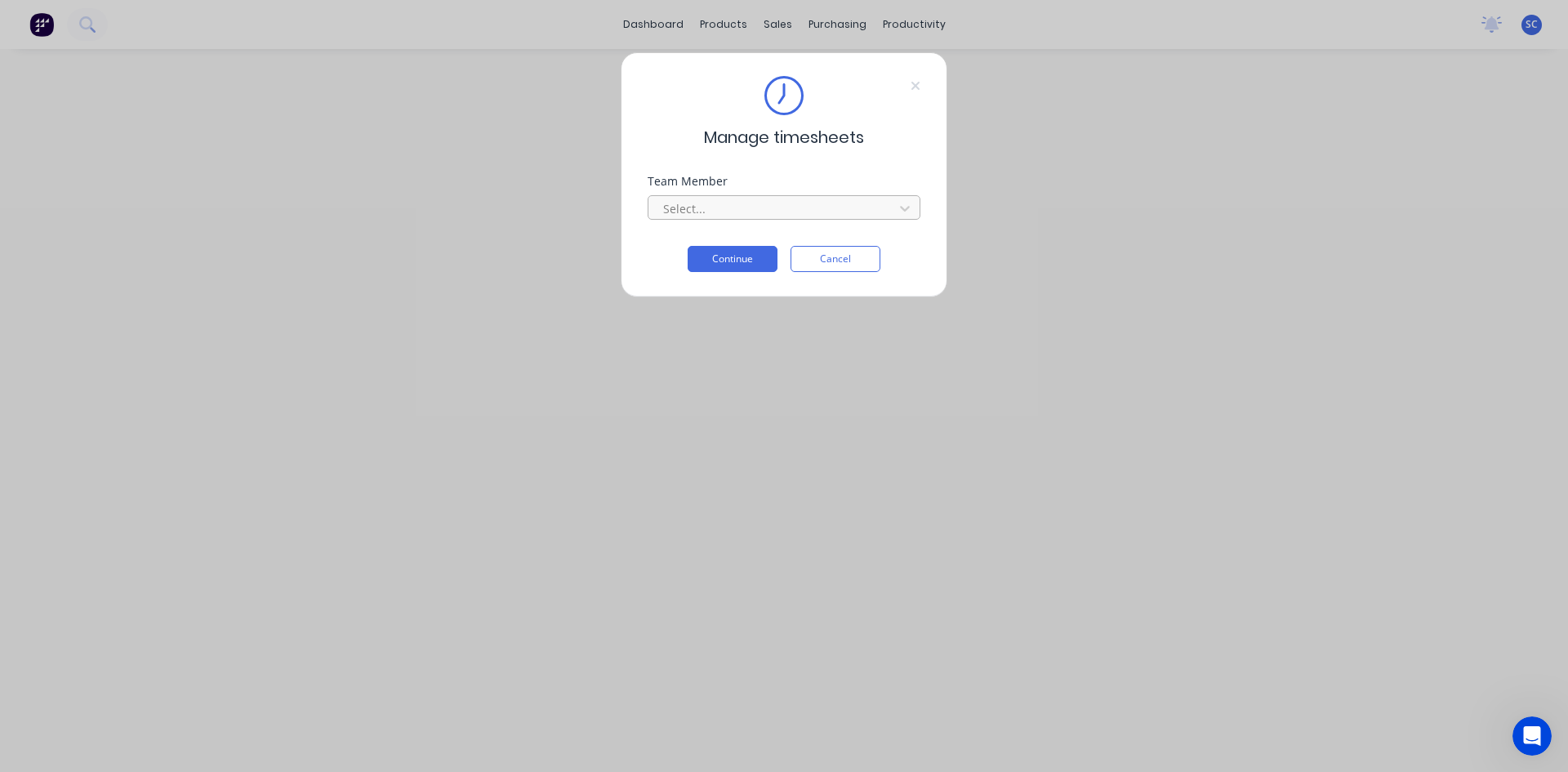
click at [752, 205] on div at bounding box center [773, 208] width 224 height 20
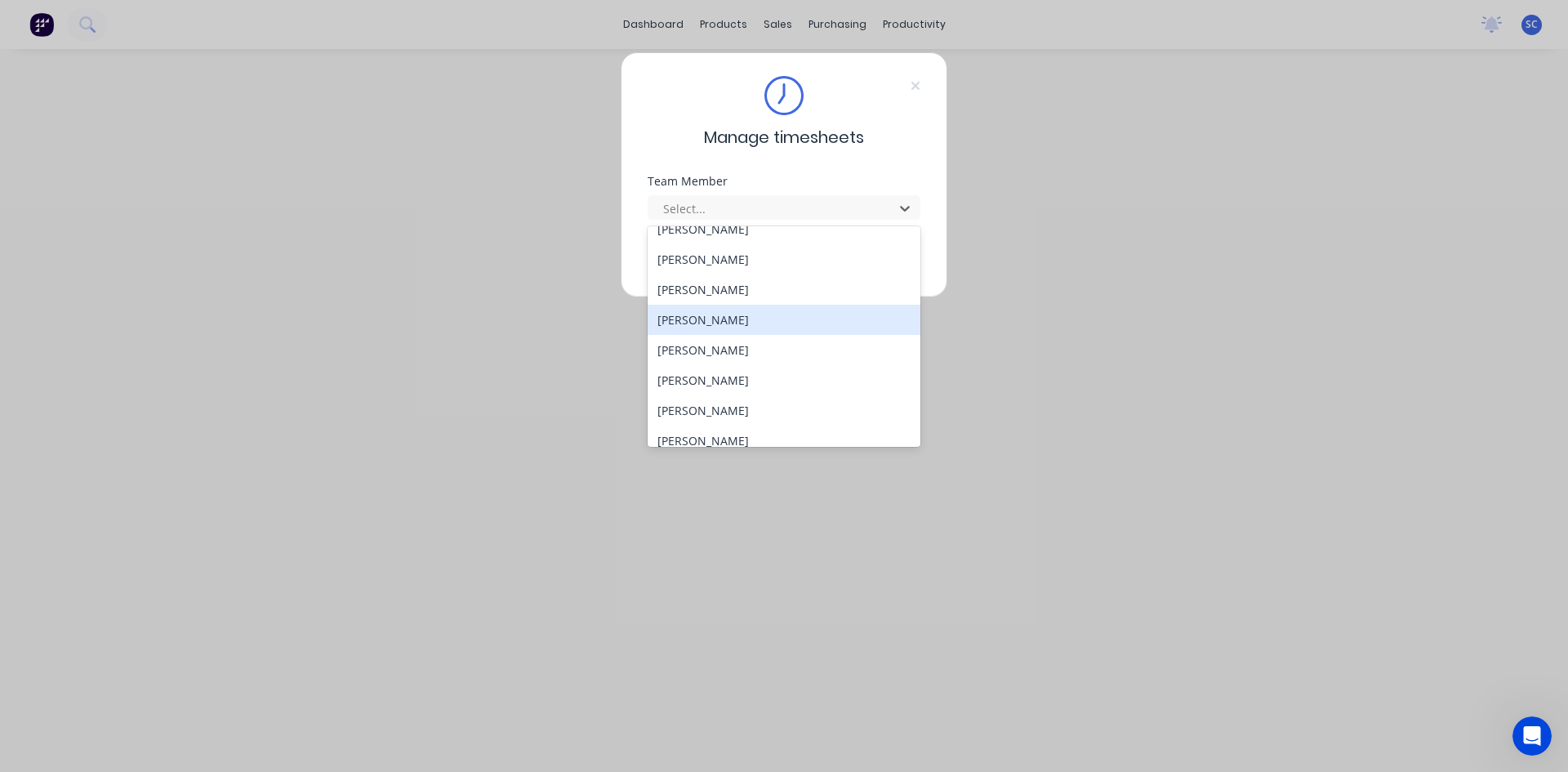
scroll to position [481, 0]
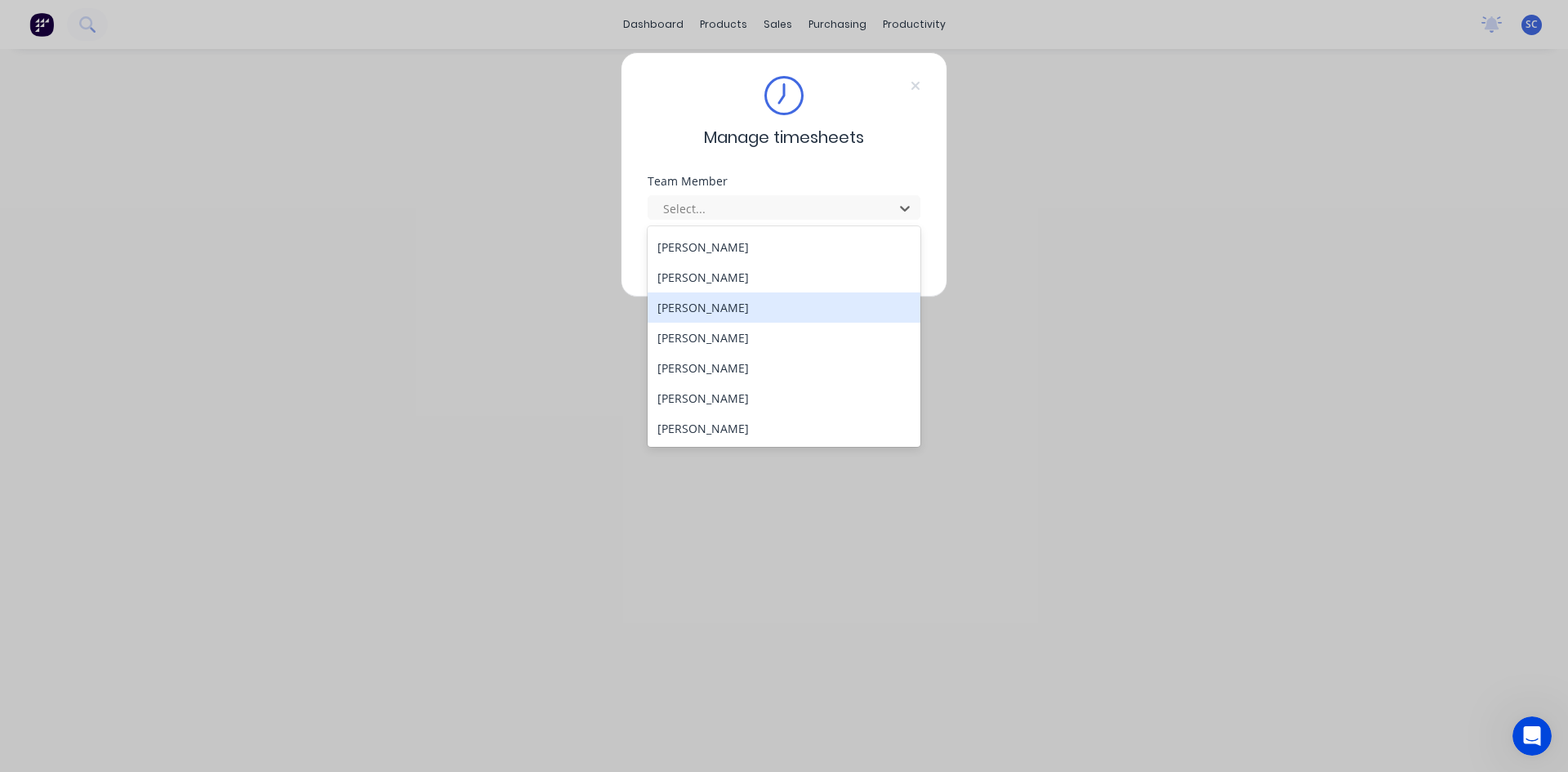
click at [781, 313] on div "[PERSON_NAME]" at bounding box center [784, 307] width 273 height 30
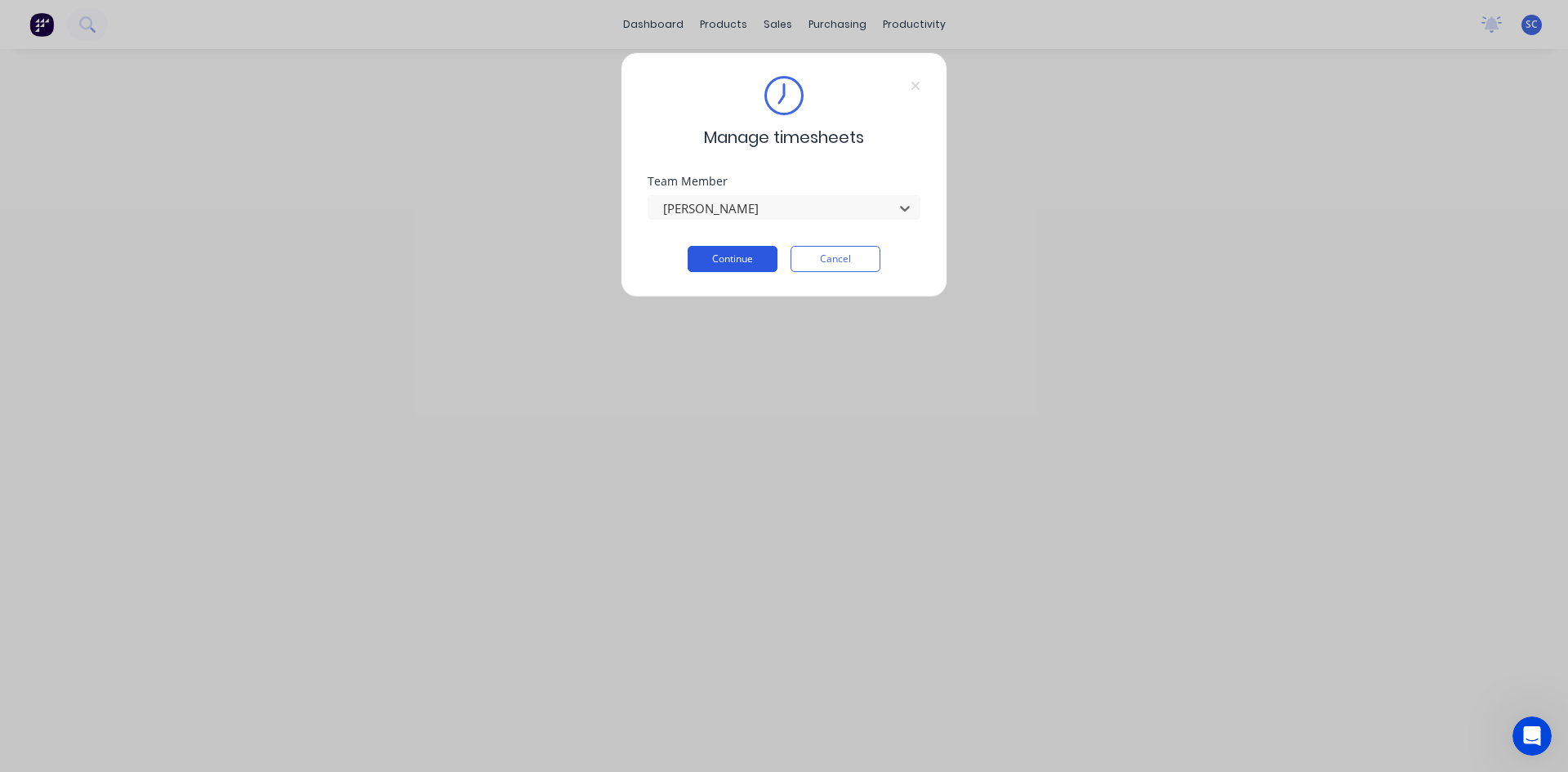
click at [733, 252] on button "Continue" at bounding box center [732, 259] width 90 height 26
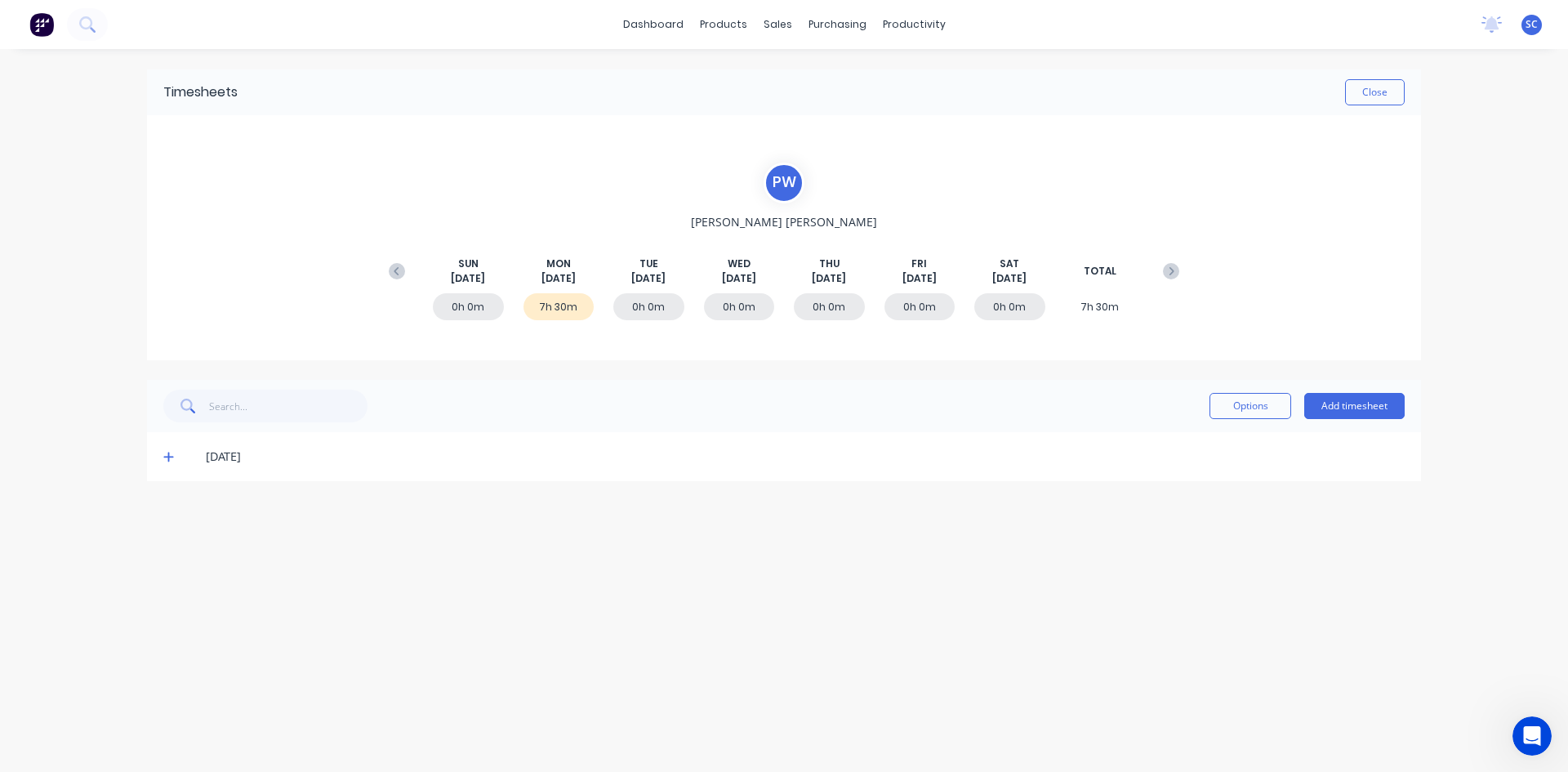
click at [167, 460] on icon at bounding box center [169, 456] width 10 height 11
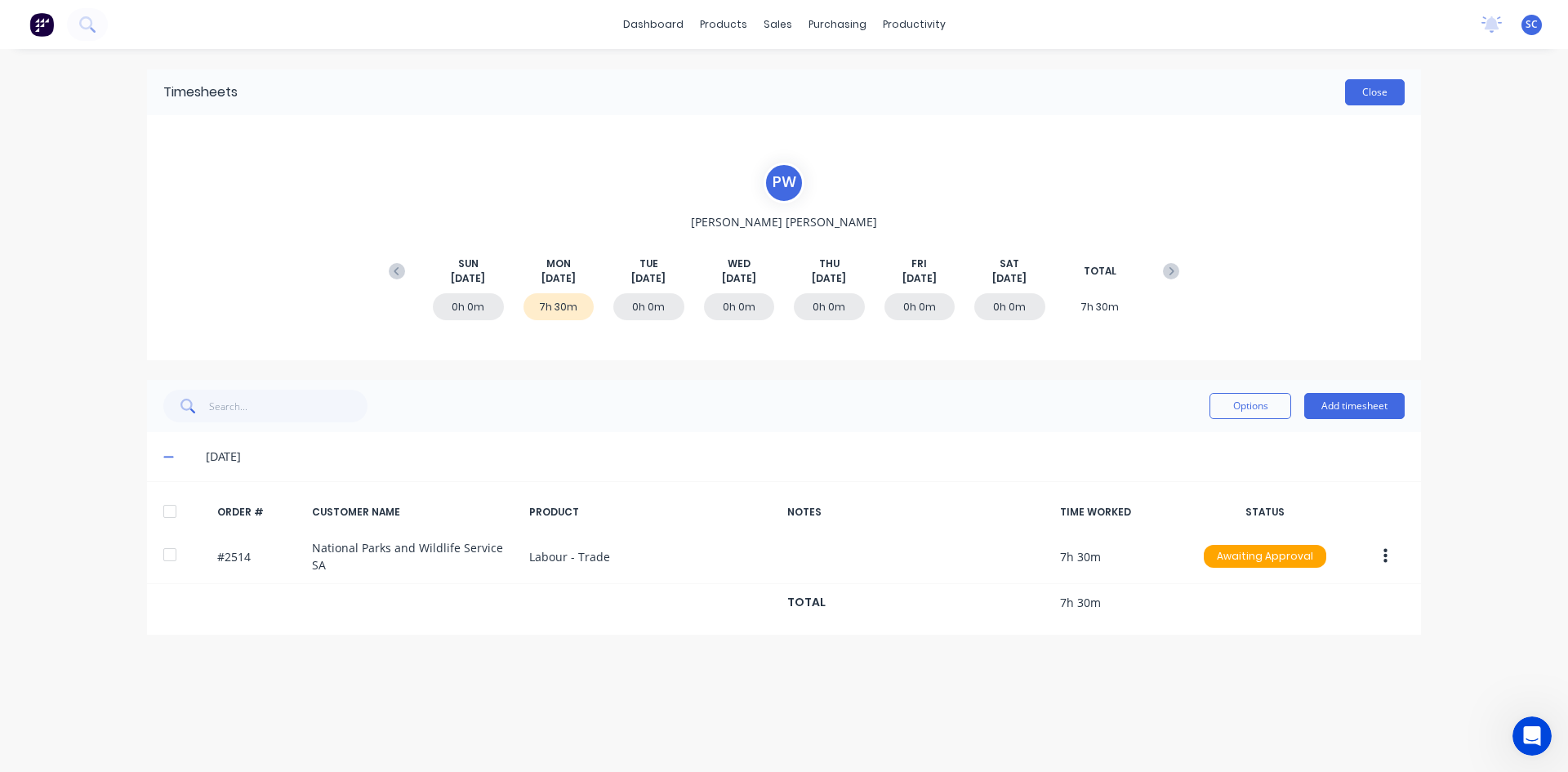
click at [1376, 87] on button "Close" at bounding box center [1375, 92] width 60 height 26
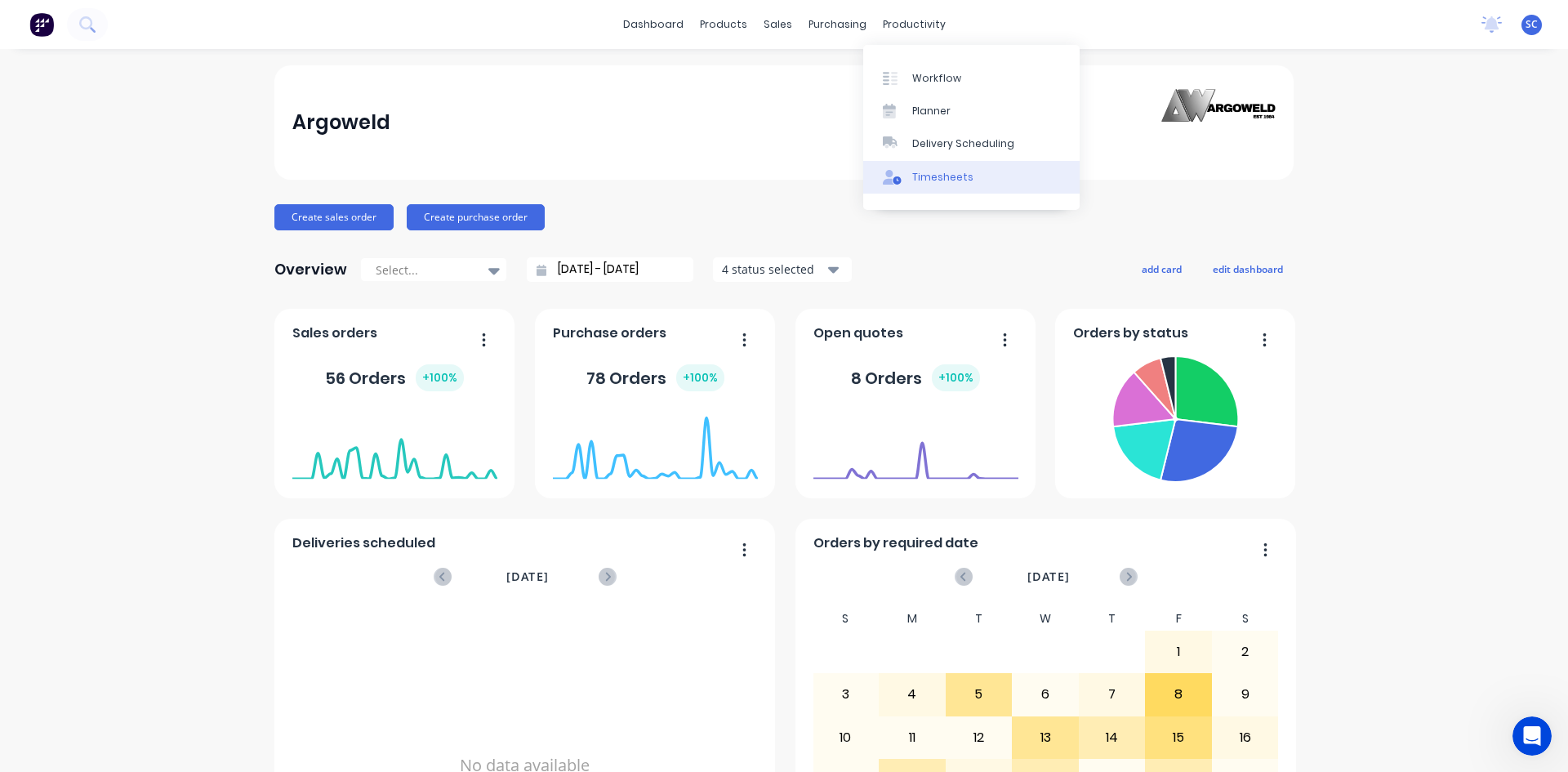
click at [939, 176] on div "Timesheets" at bounding box center [943, 177] width 61 height 15
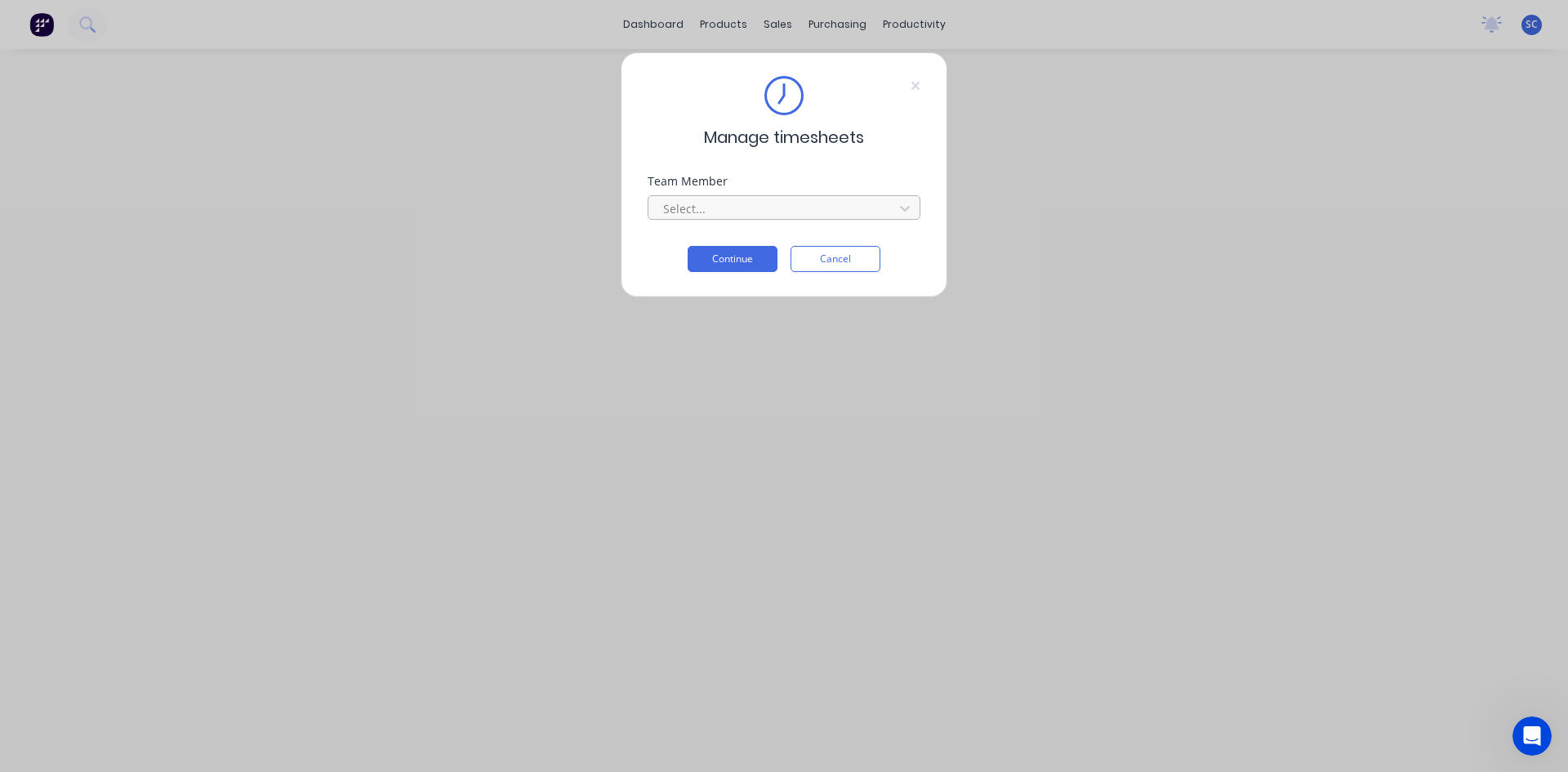
click at [821, 209] on div at bounding box center [773, 208] width 224 height 20
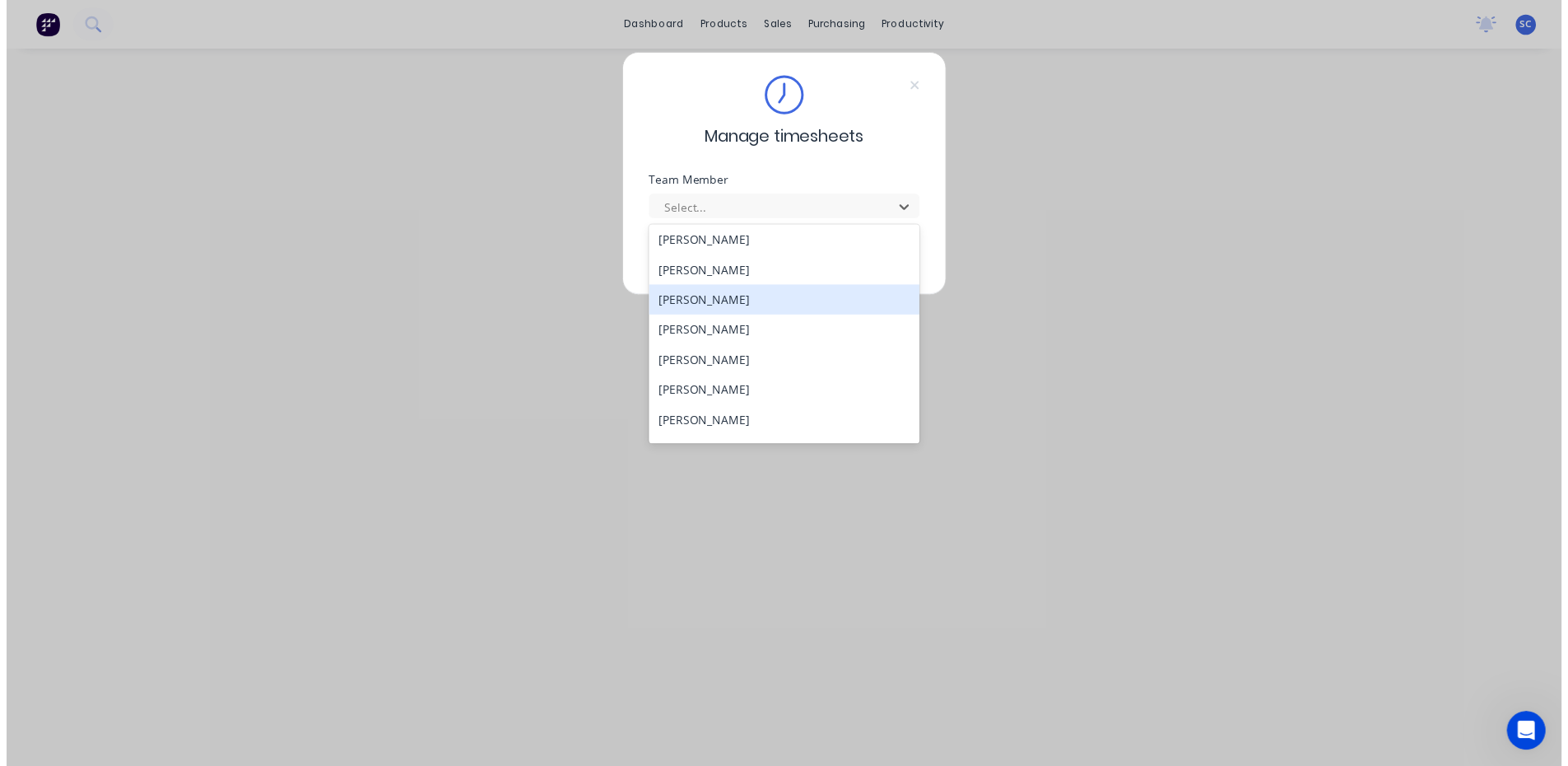
scroll to position [485, 0]
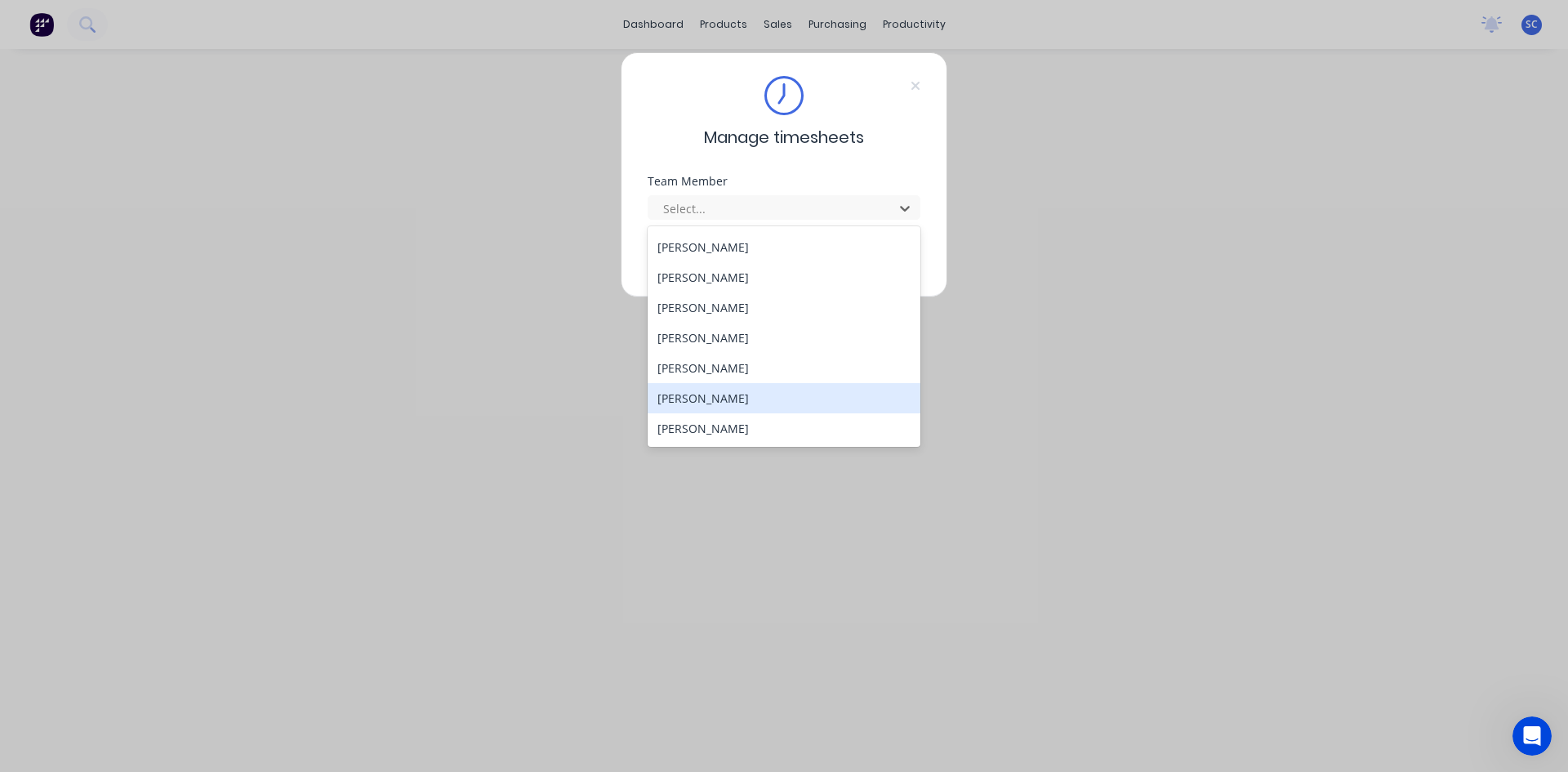
click at [810, 394] on div "[PERSON_NAME]" at bounding box center [784, 398] width 273 height 30
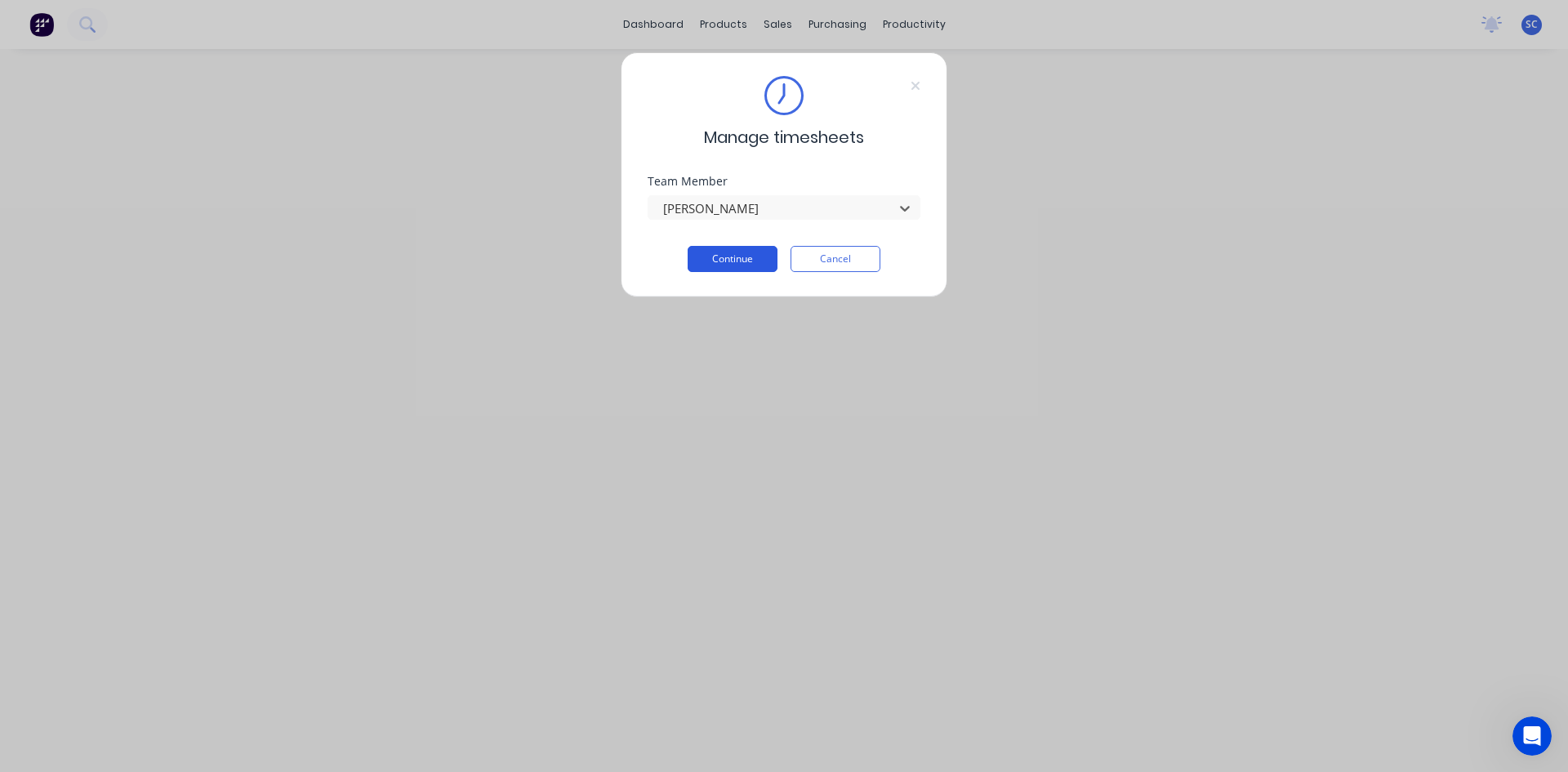
click at [756, 254] on button "Continue" at bounding box center [732, 259] width 90 height 26
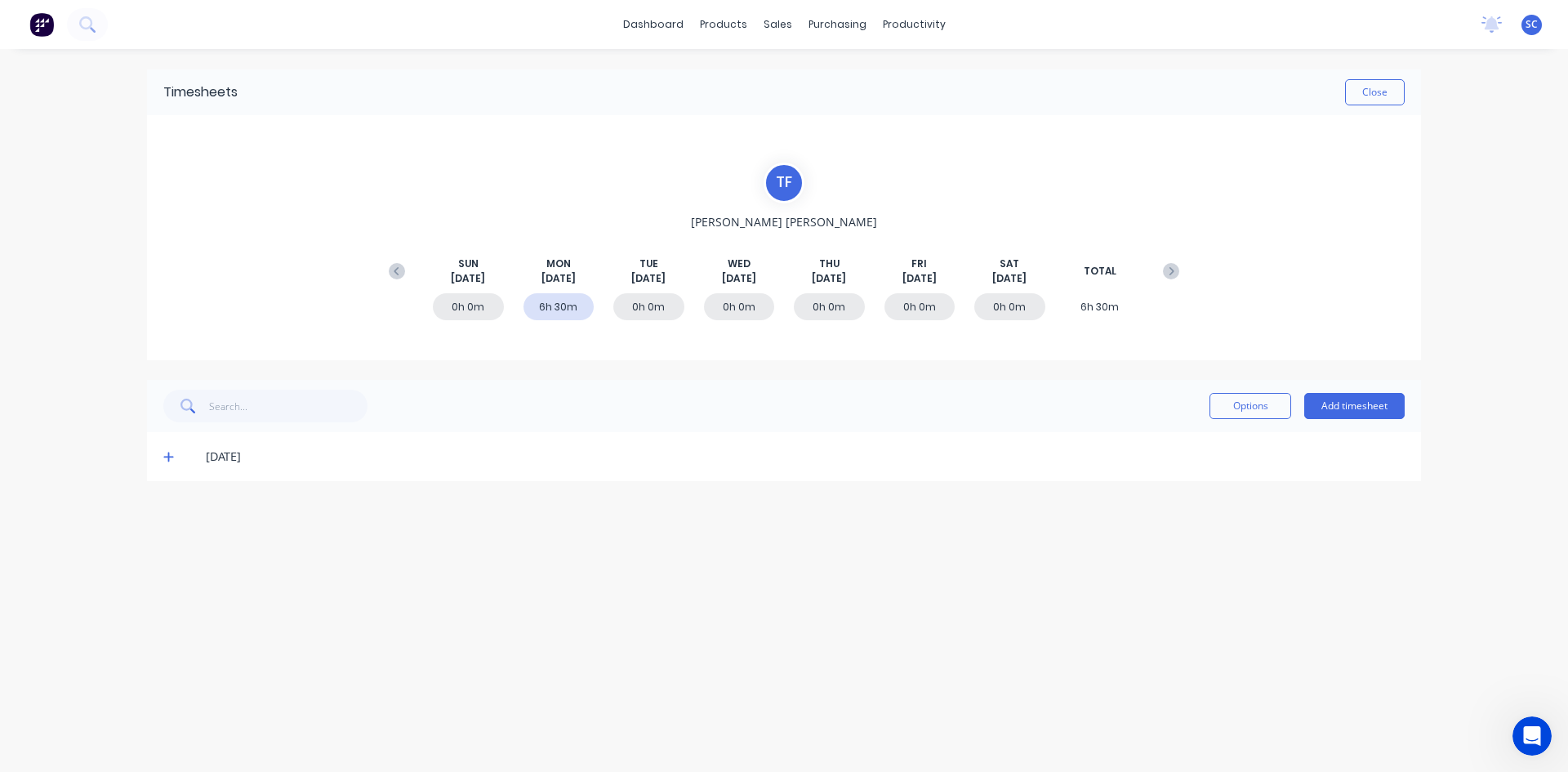
click at [171, 460] on icon at bounding box center [169, 456] width 10 height 11
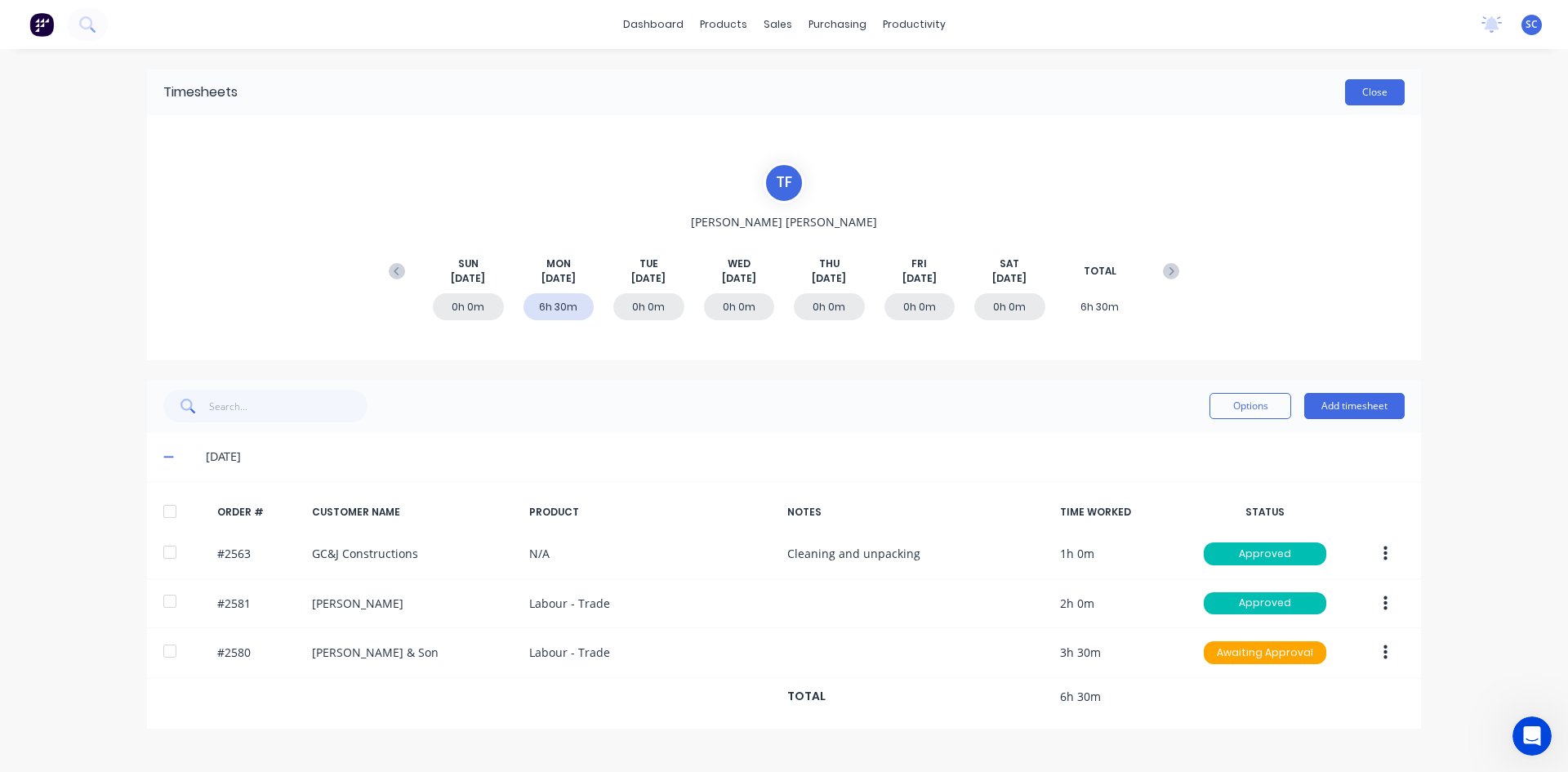
click at [1366, 95] on button "Close" at bounding box center [1375, 92] width 60 height 26
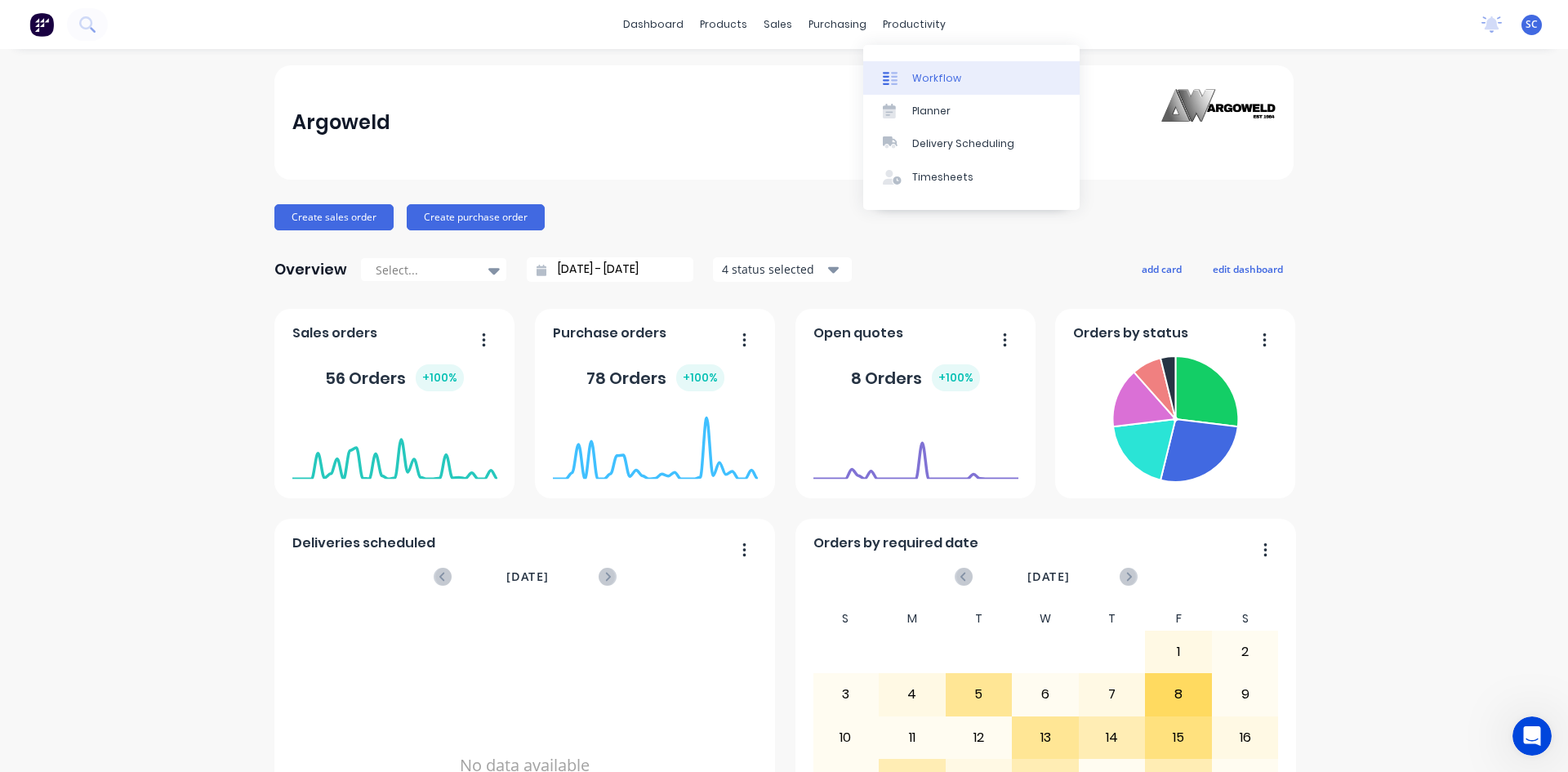
click at [926, 79] on div "Workflow" at bounding box center [937, 78] width 49 height 15
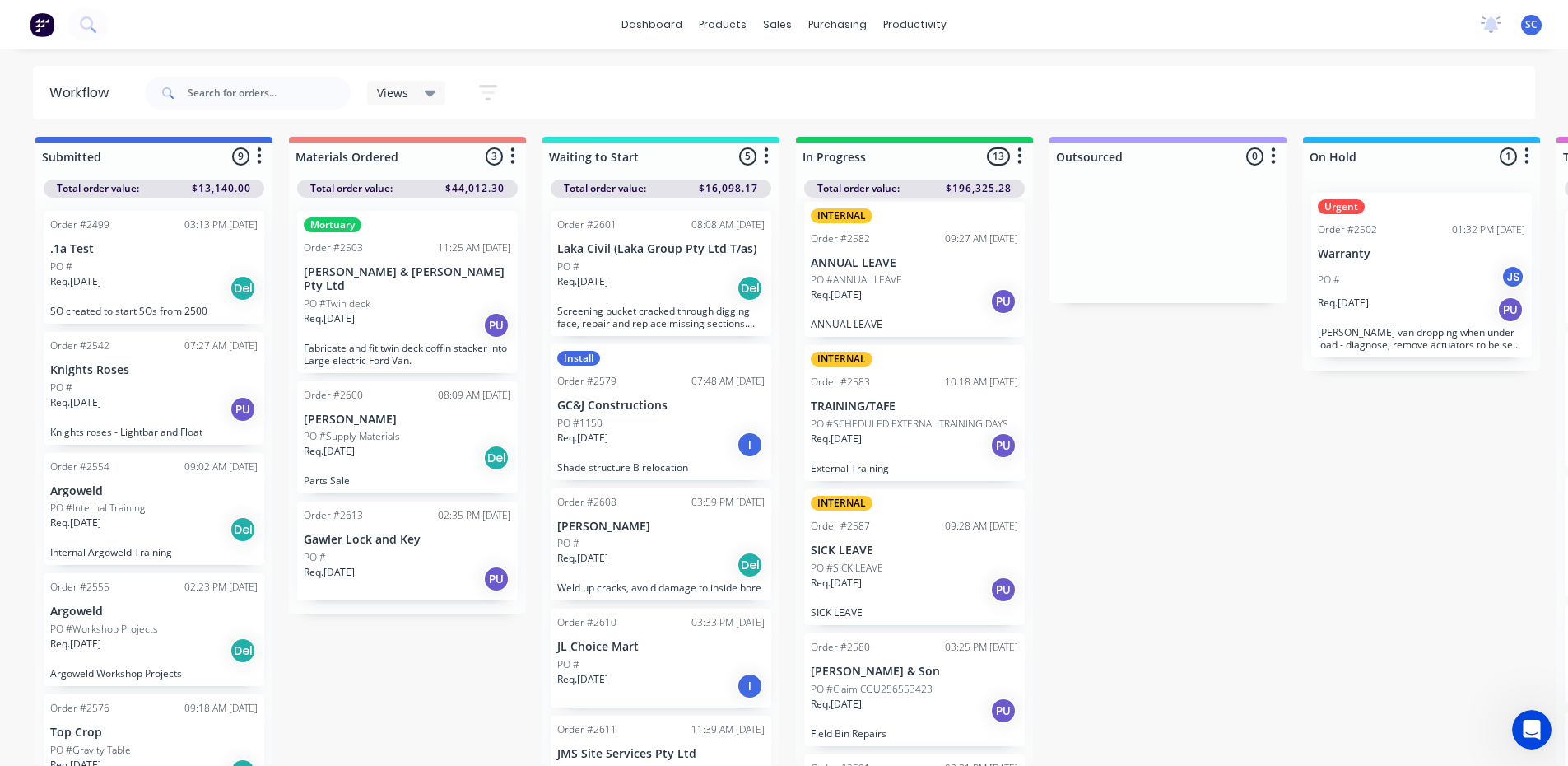
scroll to position [974, 0]
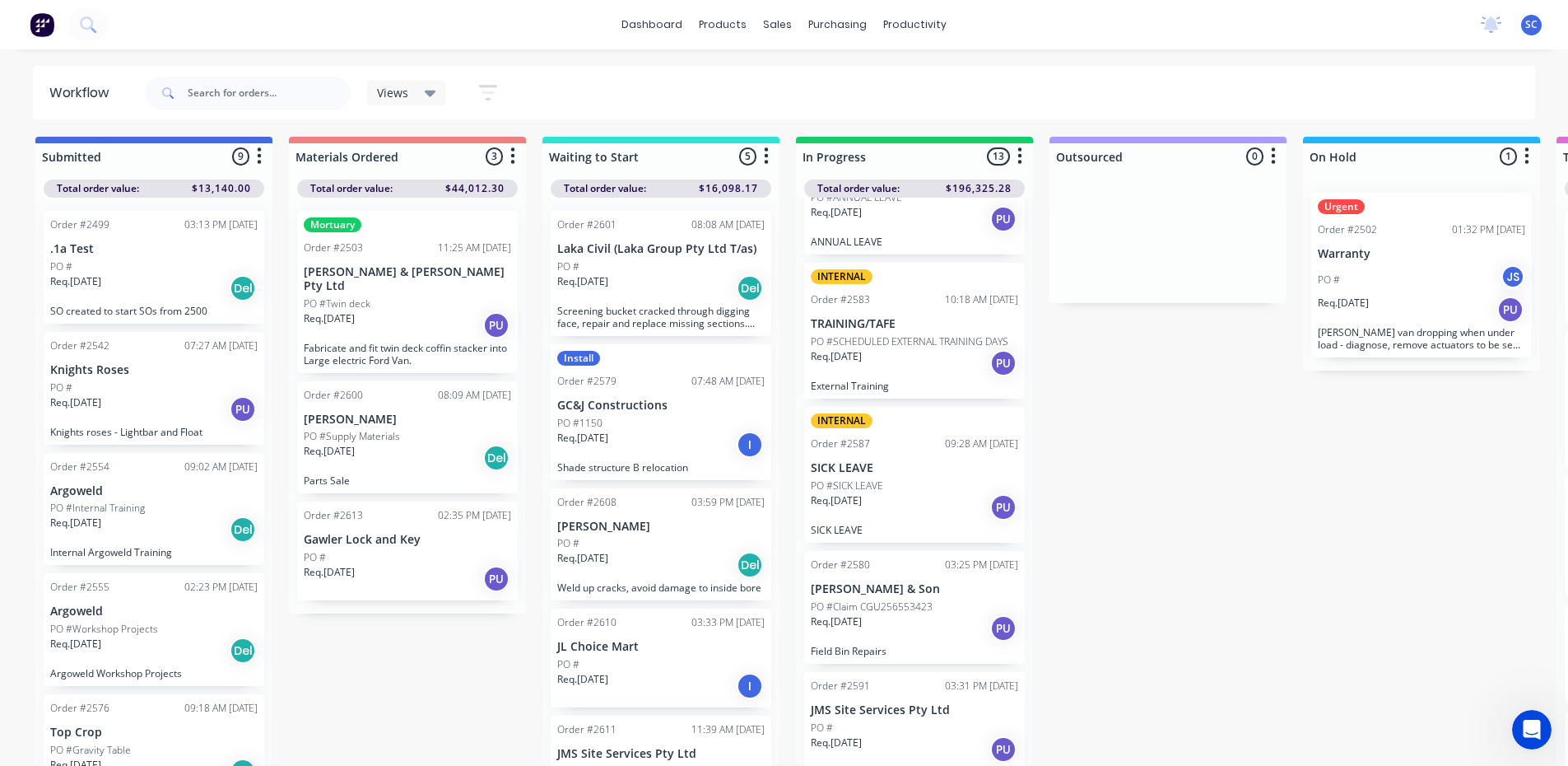
click at [948, 599] on div "PO #Claim CGU256553423" at bounding box center [915, 606] width 208 height 15
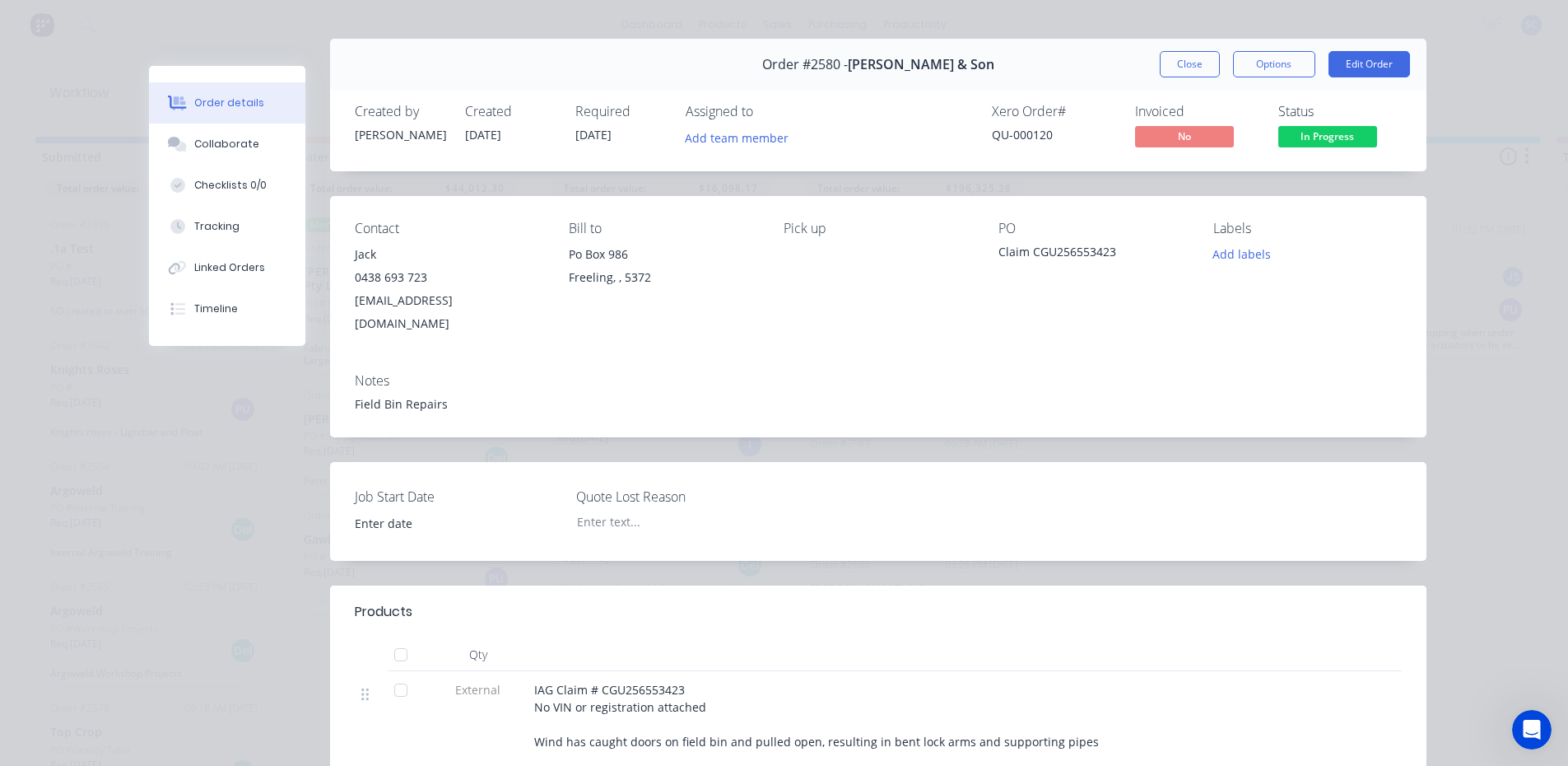
scroll to position [0, 0]
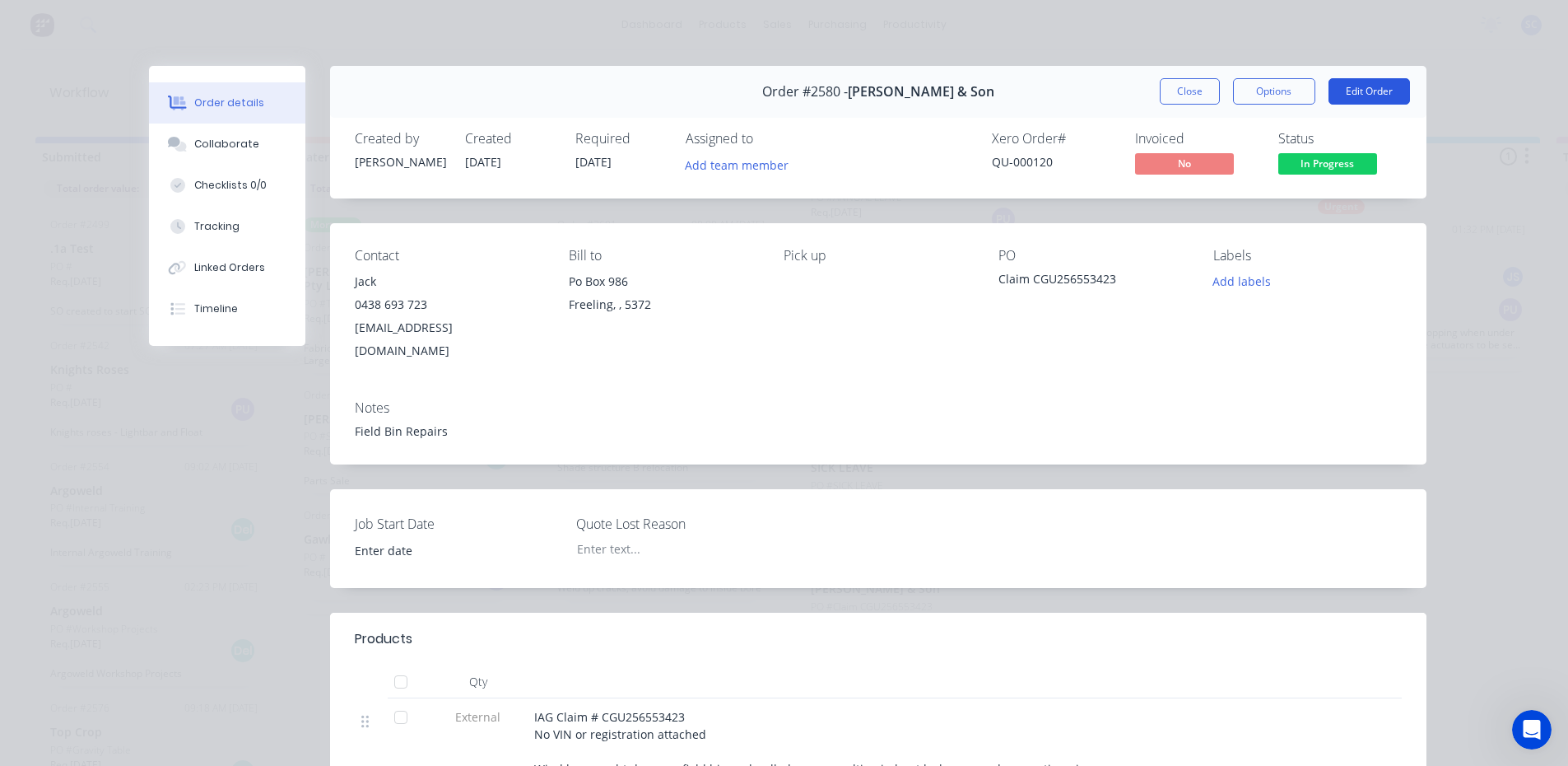
click at [1375, 93] on button "Edit Order" at bounding box center [1369, 91] width 82 height 26
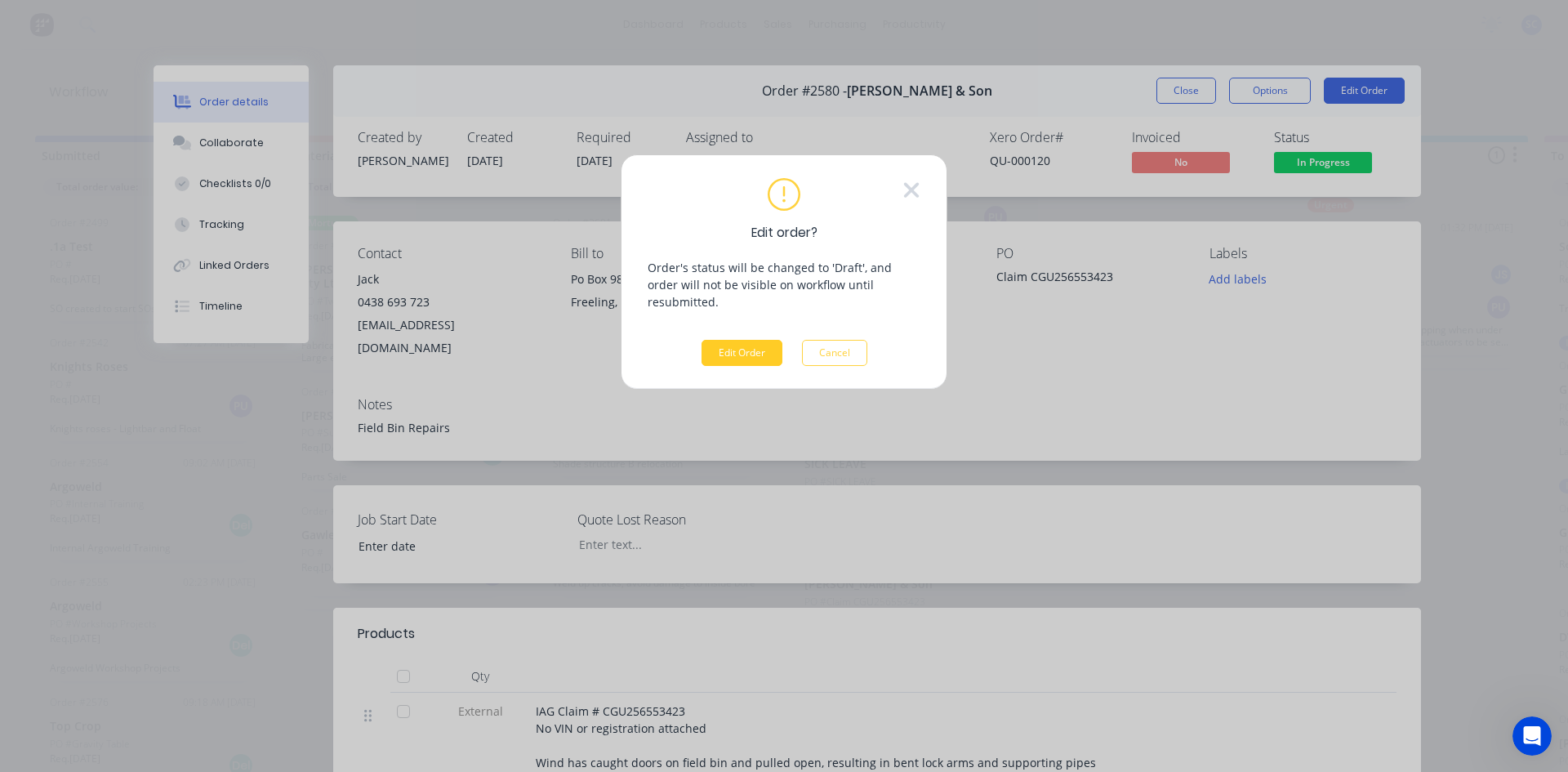
click at [718, 339] on button "Edit Order" at bounding box center [741, 352] width 81 height 26
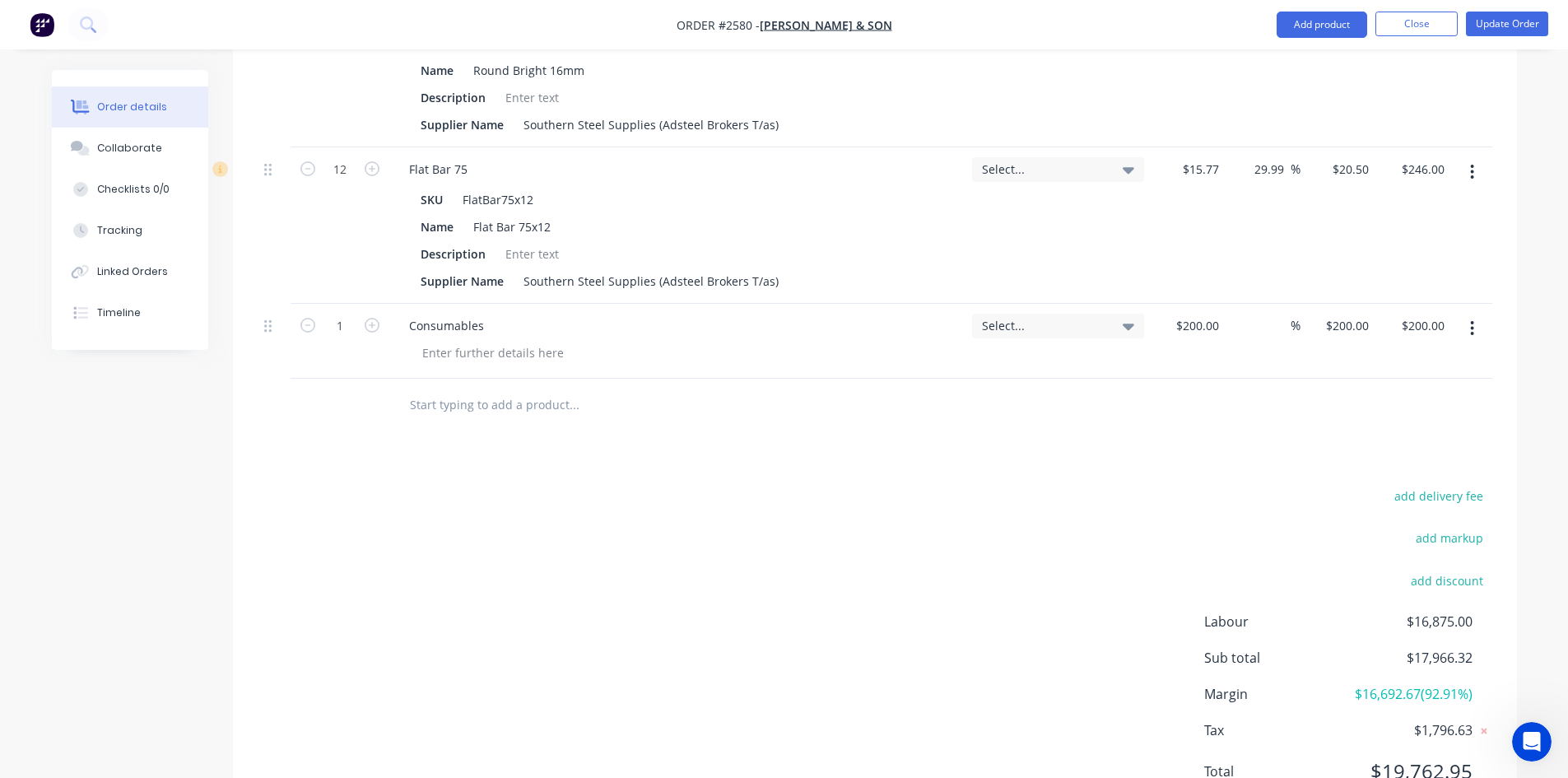
scroll to position [1153, 0]
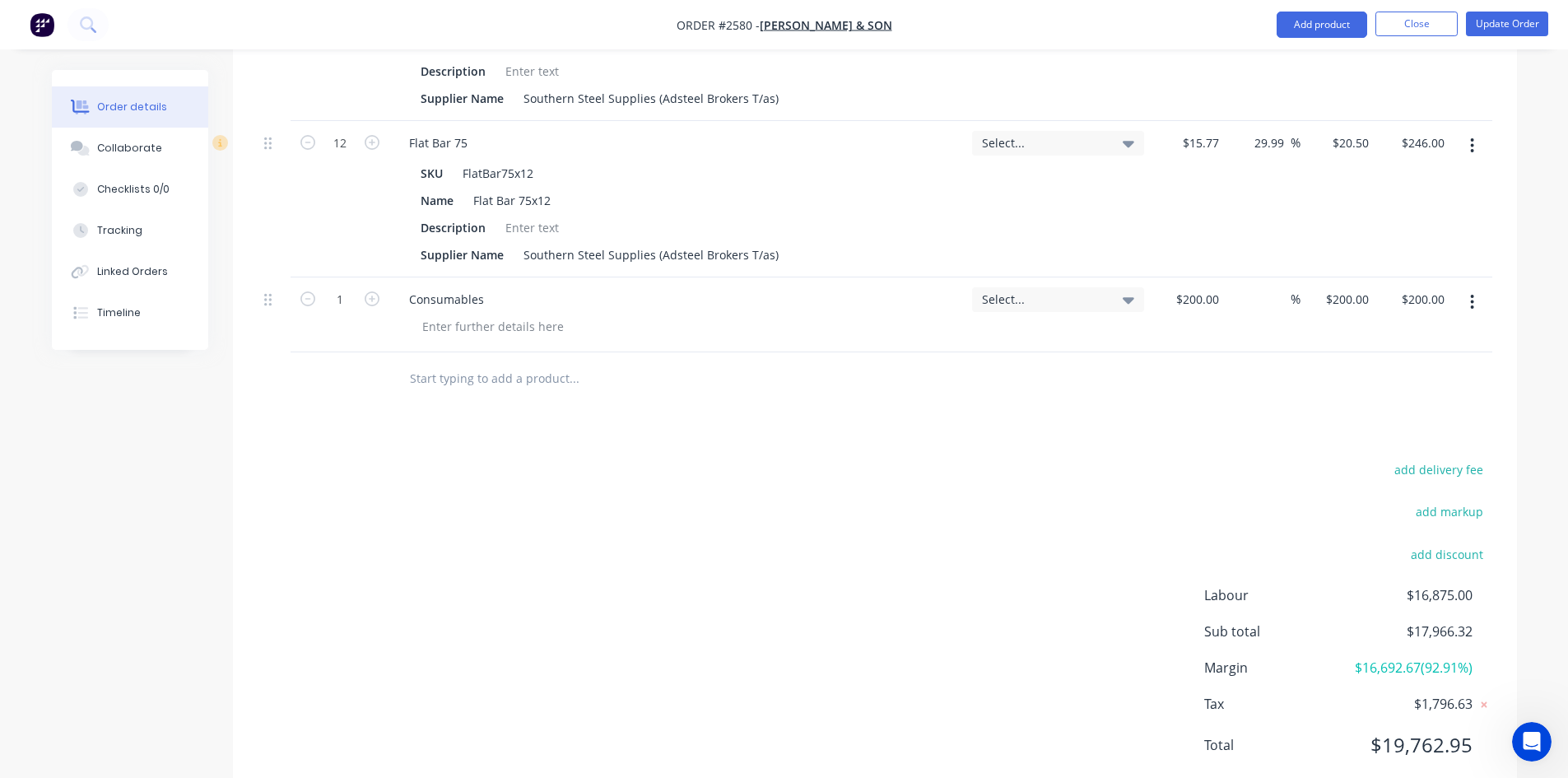
click at [507, 362] on input "text" at bounding box center [574, 379] width 329 height 33
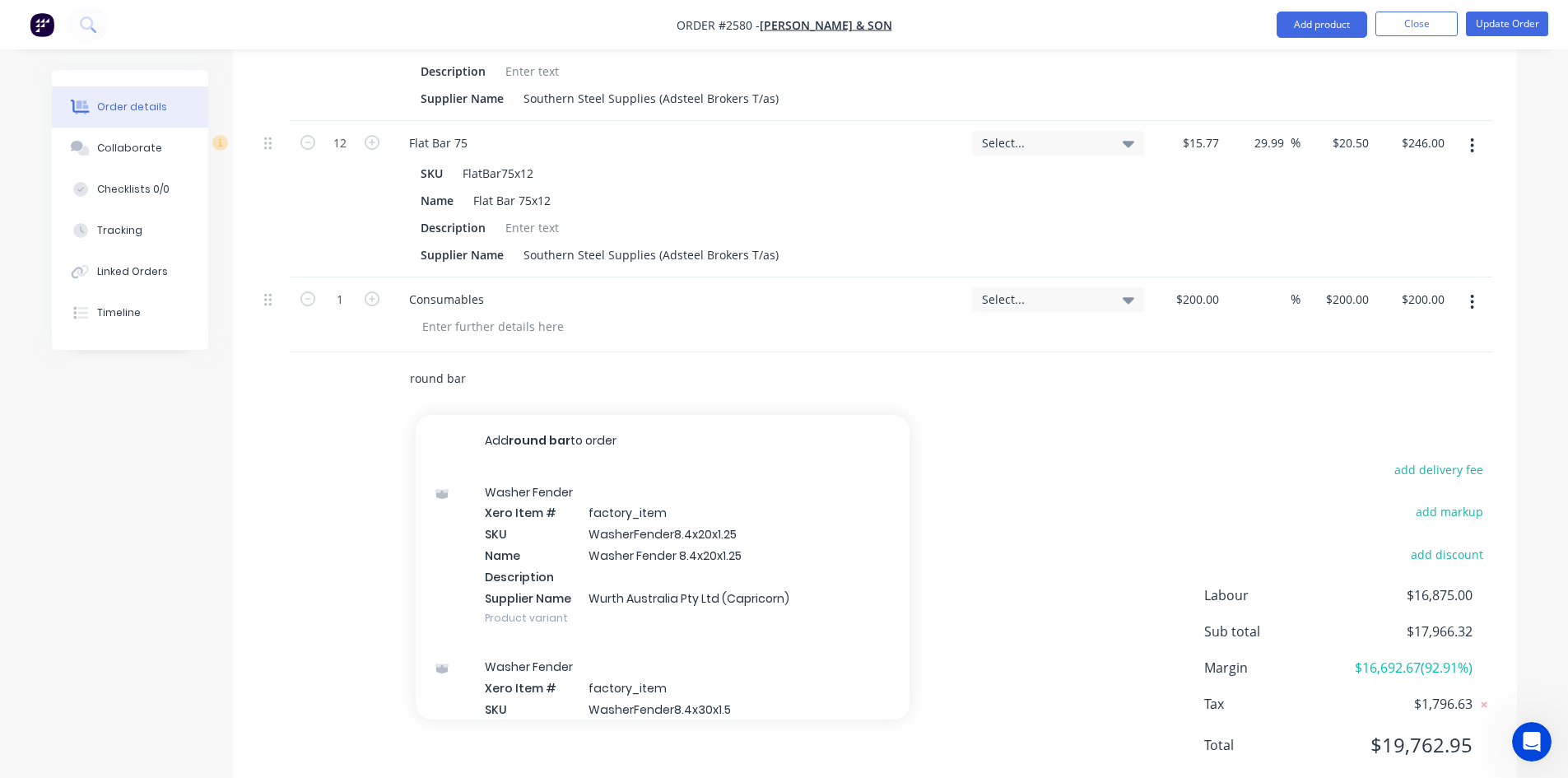
click at [497, 362] on input "round bar" at bounding box center [574, 379] width 329 height 33
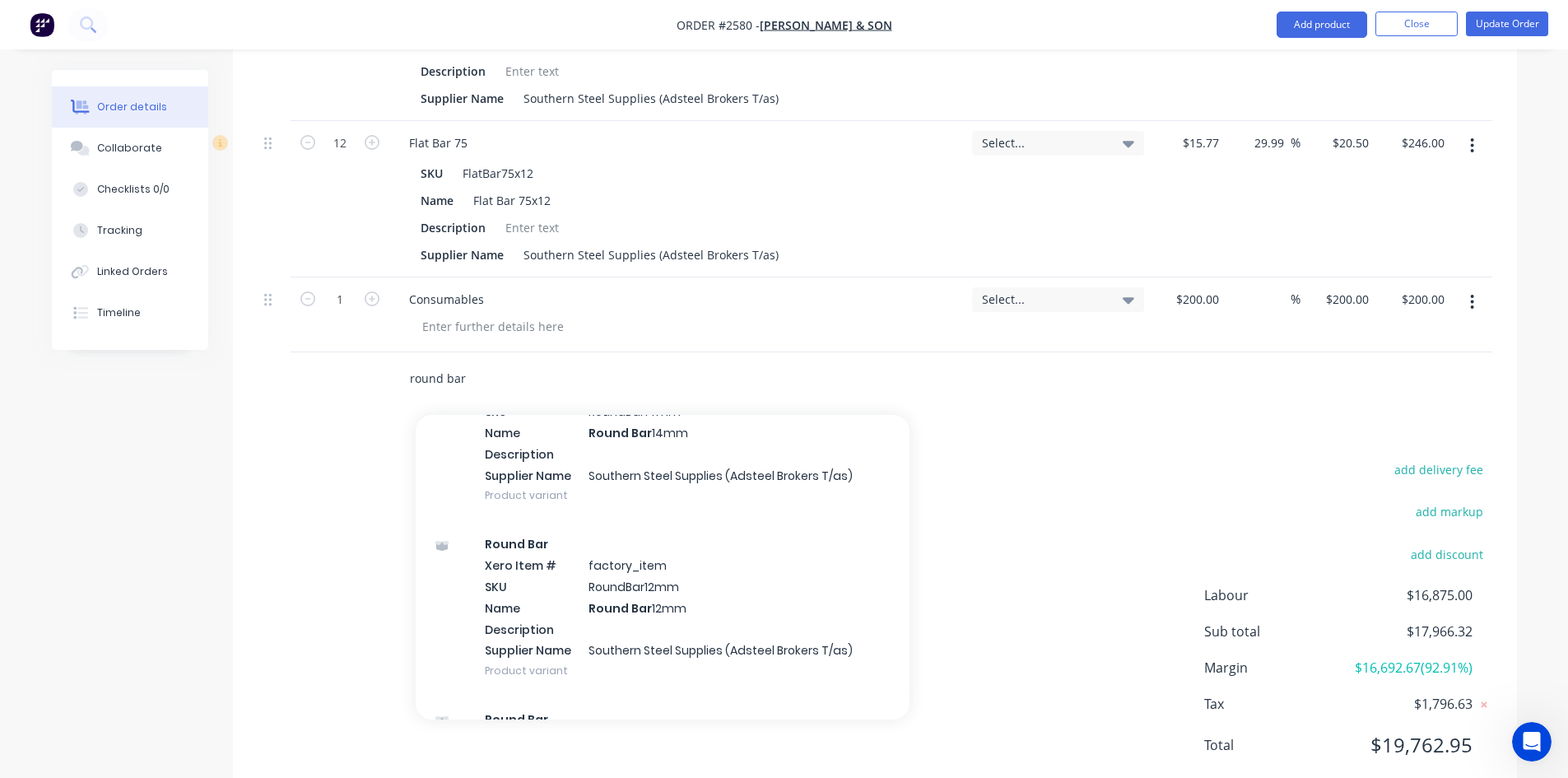
scroll to position [1729, 0]
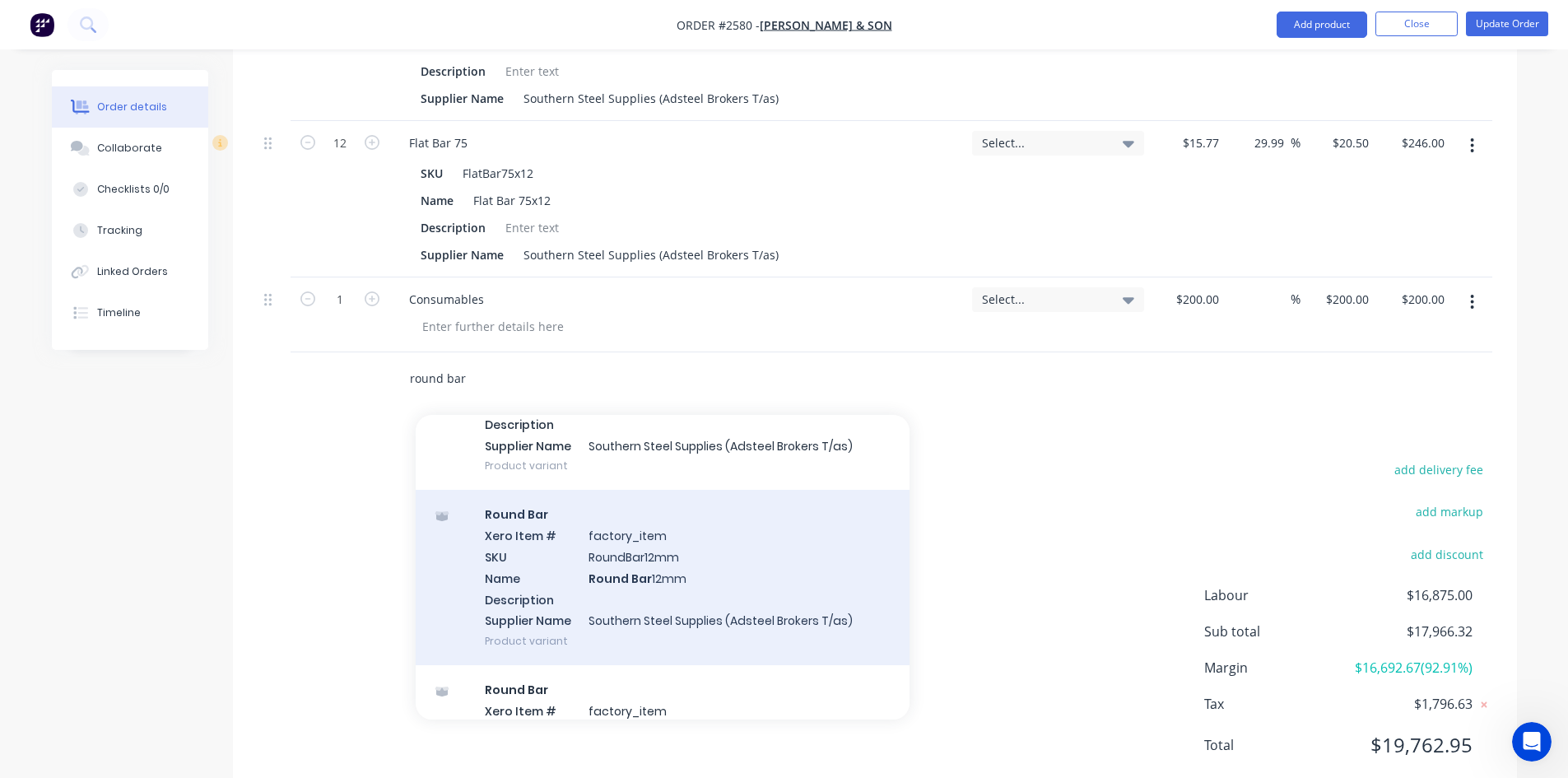
type input "round bar"
click at [600, 548] on div "Round Bar Xero Item # factory_item SKU RoundBar12mm Name Round Bar 12mm Descrip…" at bounding box center [662, 578] width 494 height 175
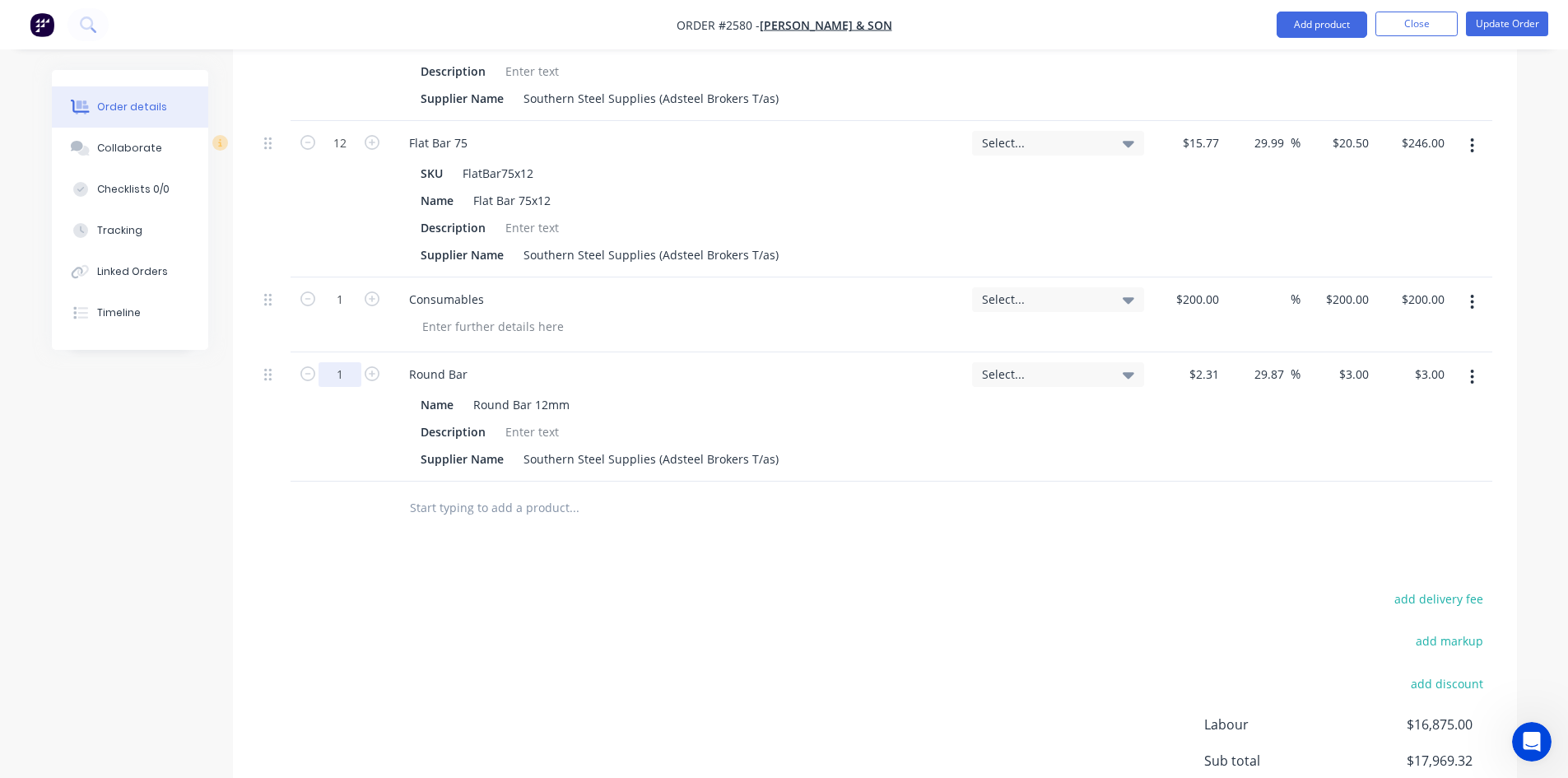
type input "2.5"
type input "$7.50"
click at [1500, 22] on button "Update Order" at bounding box center [1507, 24] width 82 height 25
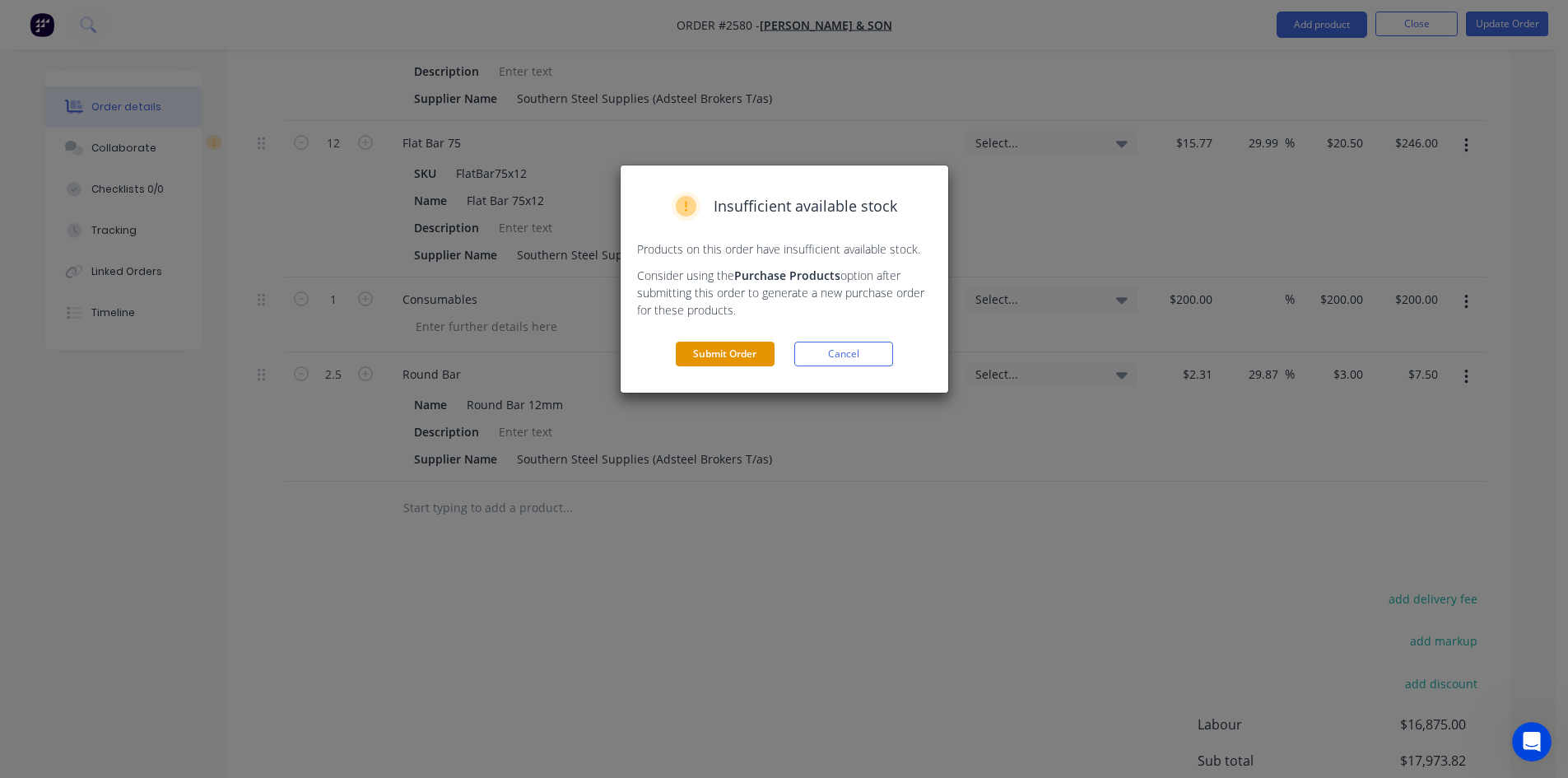
click at [732, 353] on button "Submit Order" at bounding box center [725, 354] width 99 height 25
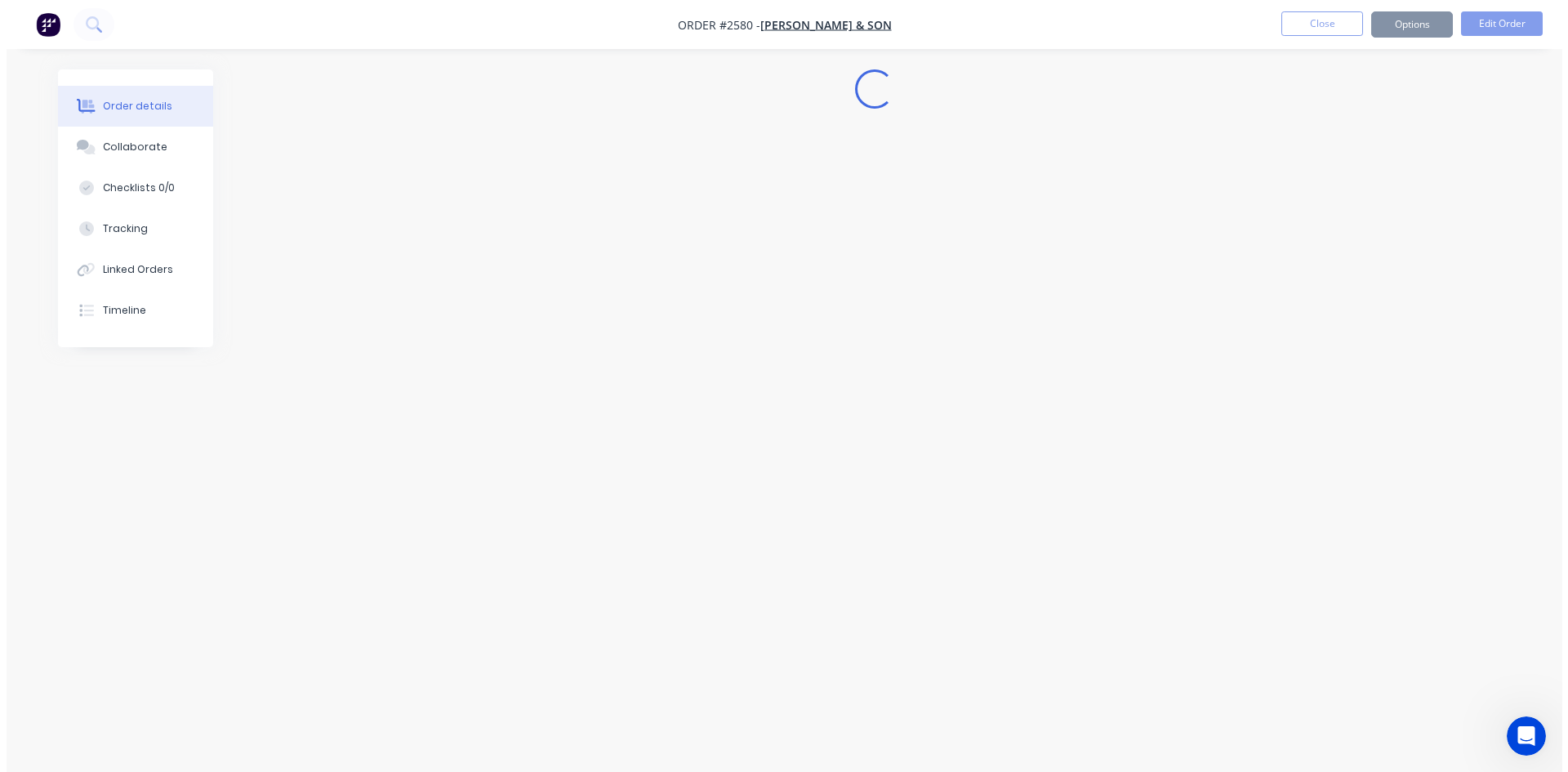
scroll to position [0, 0]
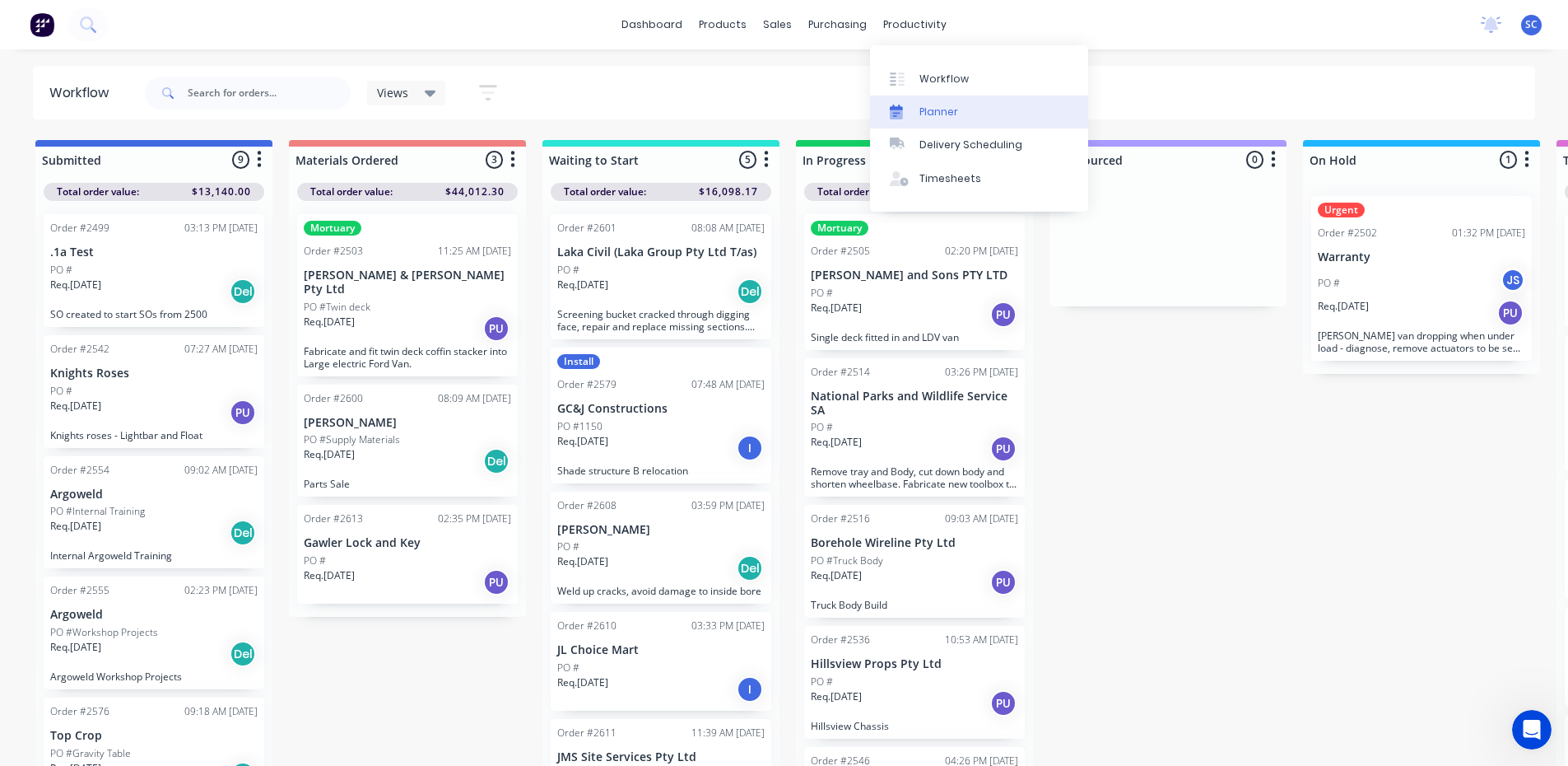
click at [932, 112] on div "Planner" at bounding box center [939, 111] width 39 height 15
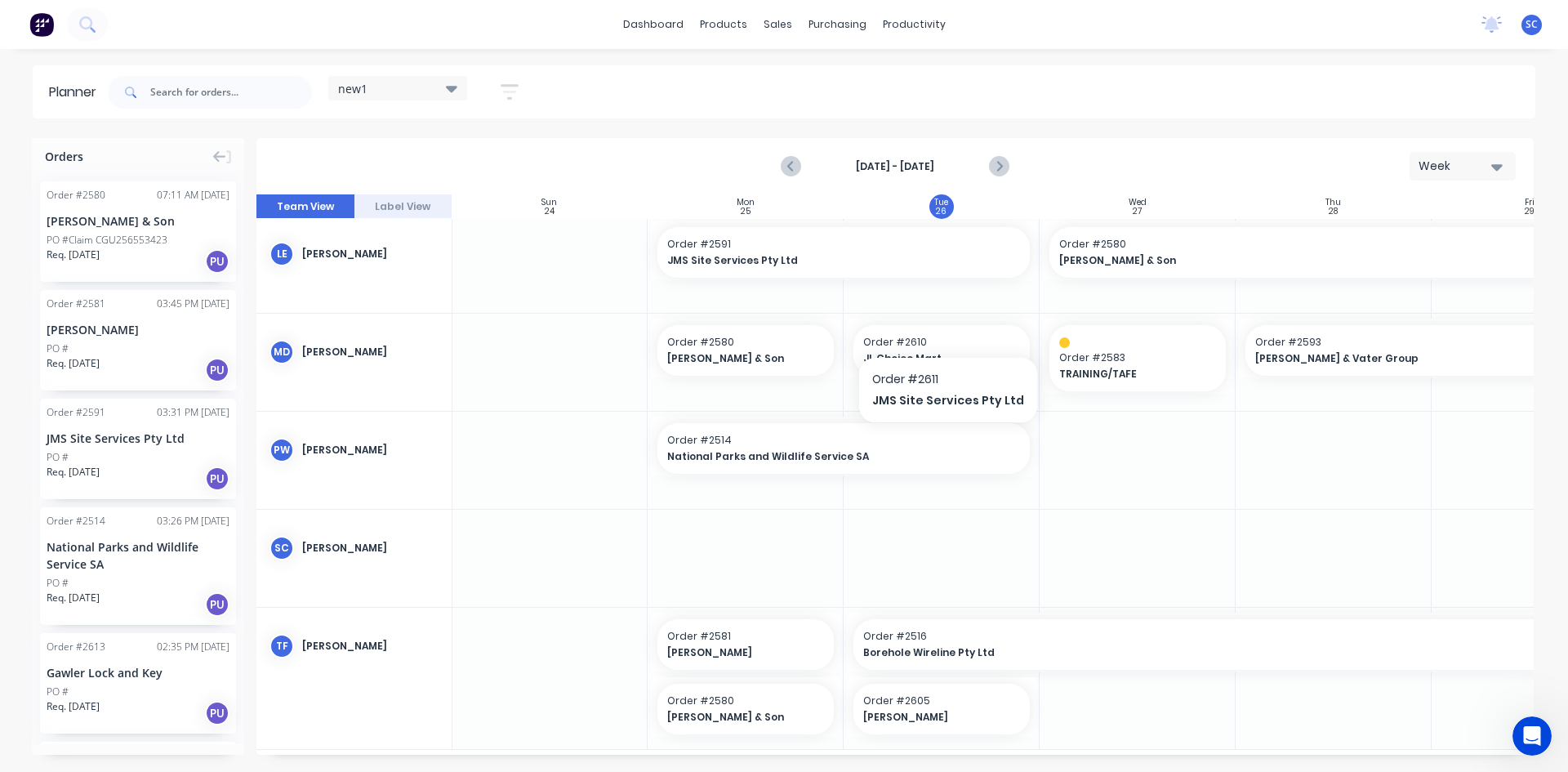
scroll to position [830, 1]
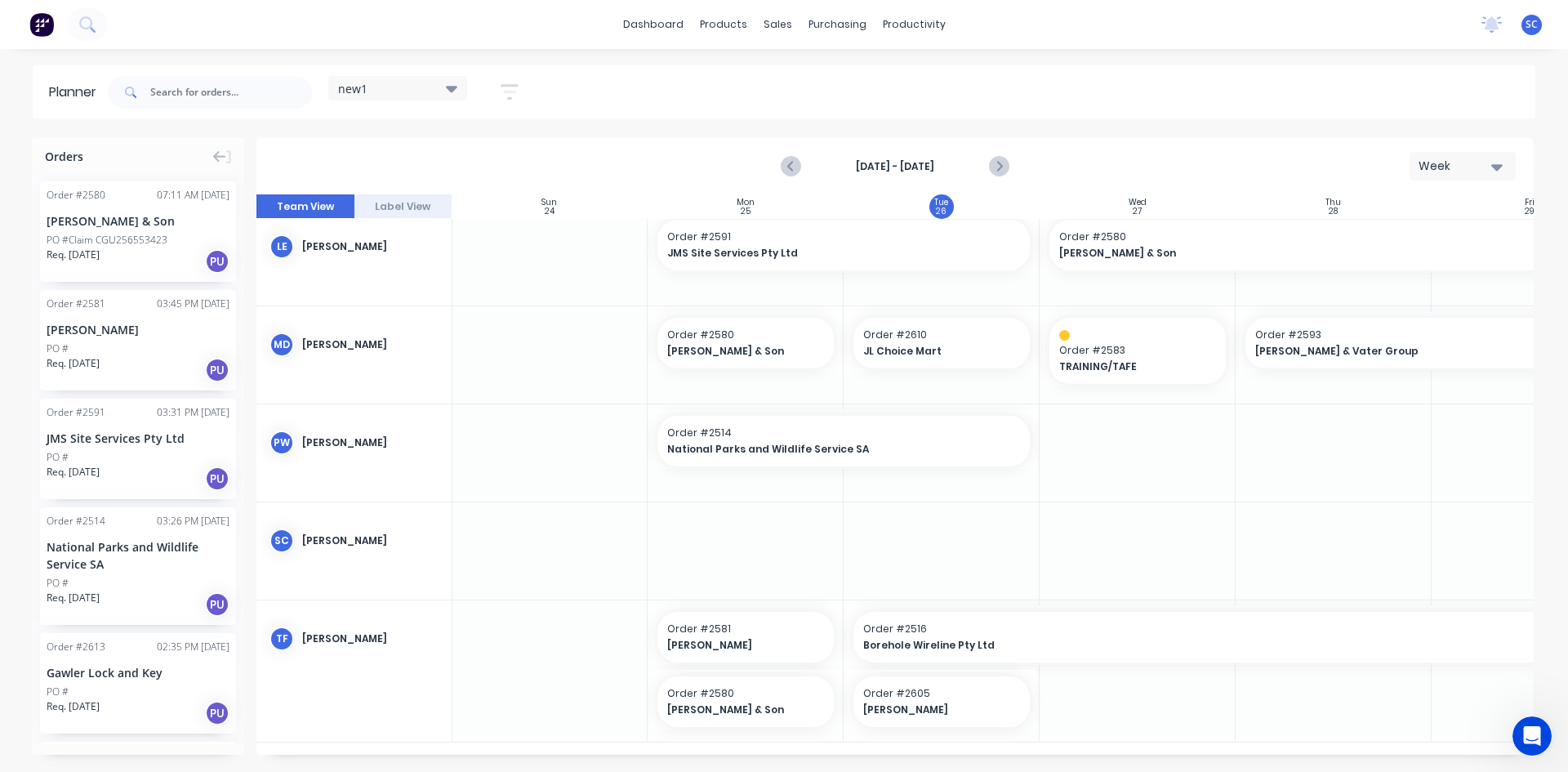
click at [451, 87] on icon at bounding box center [452, 90] width 11 height 7
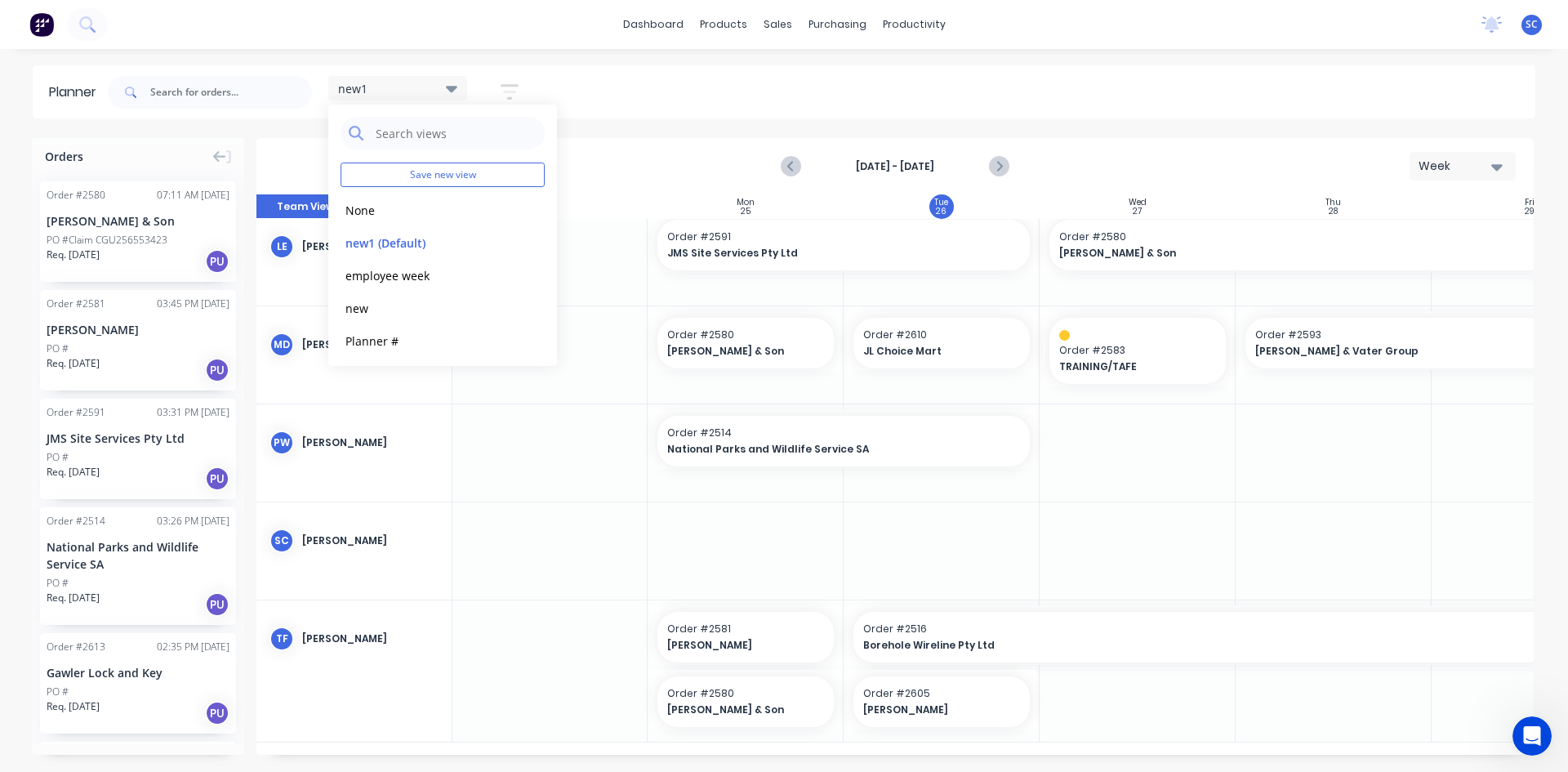
click at [513, 85] on icon "button" at bounding box center [509, 92] width 18 height 16
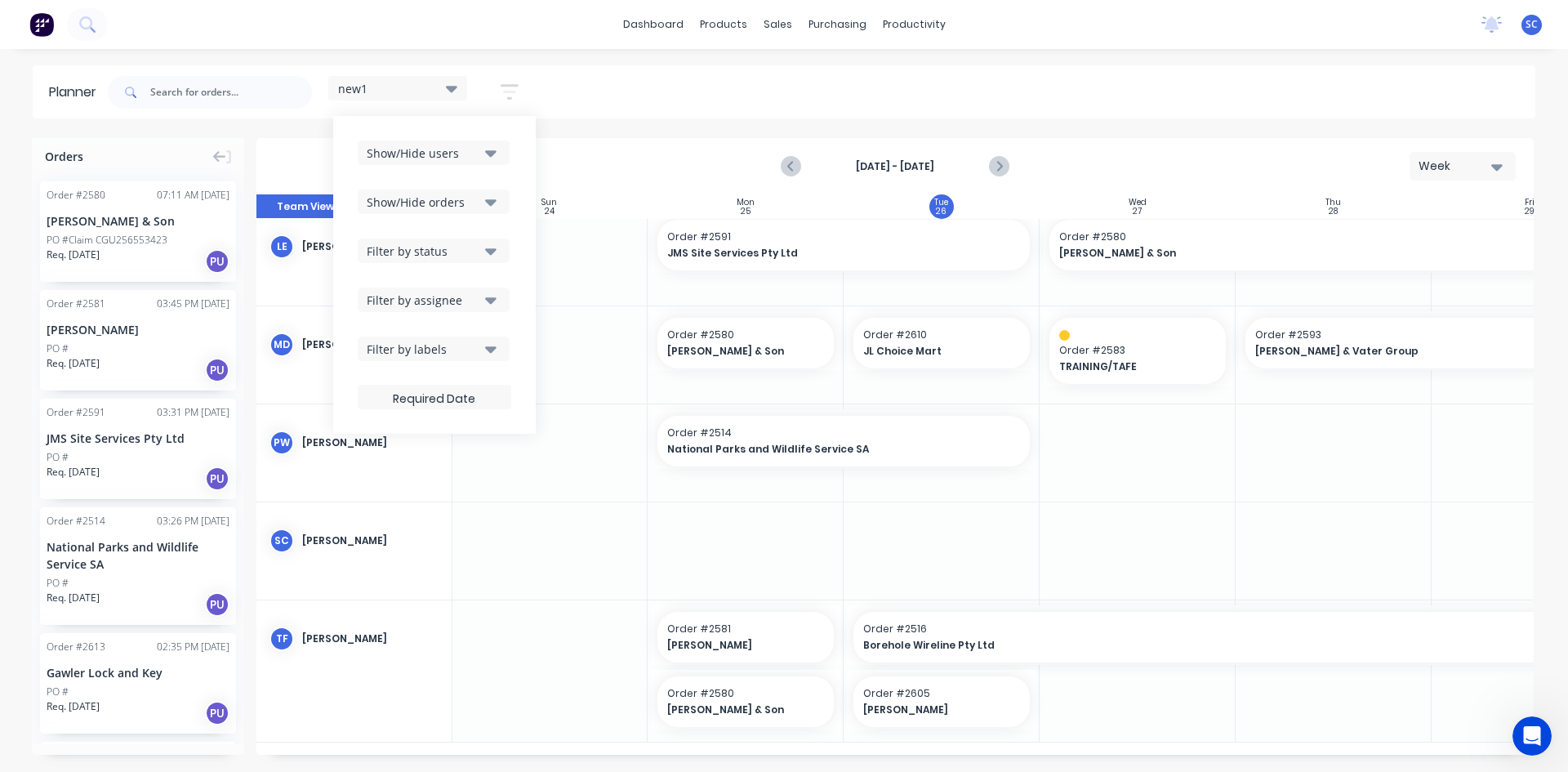
scroll to position [818, 1]
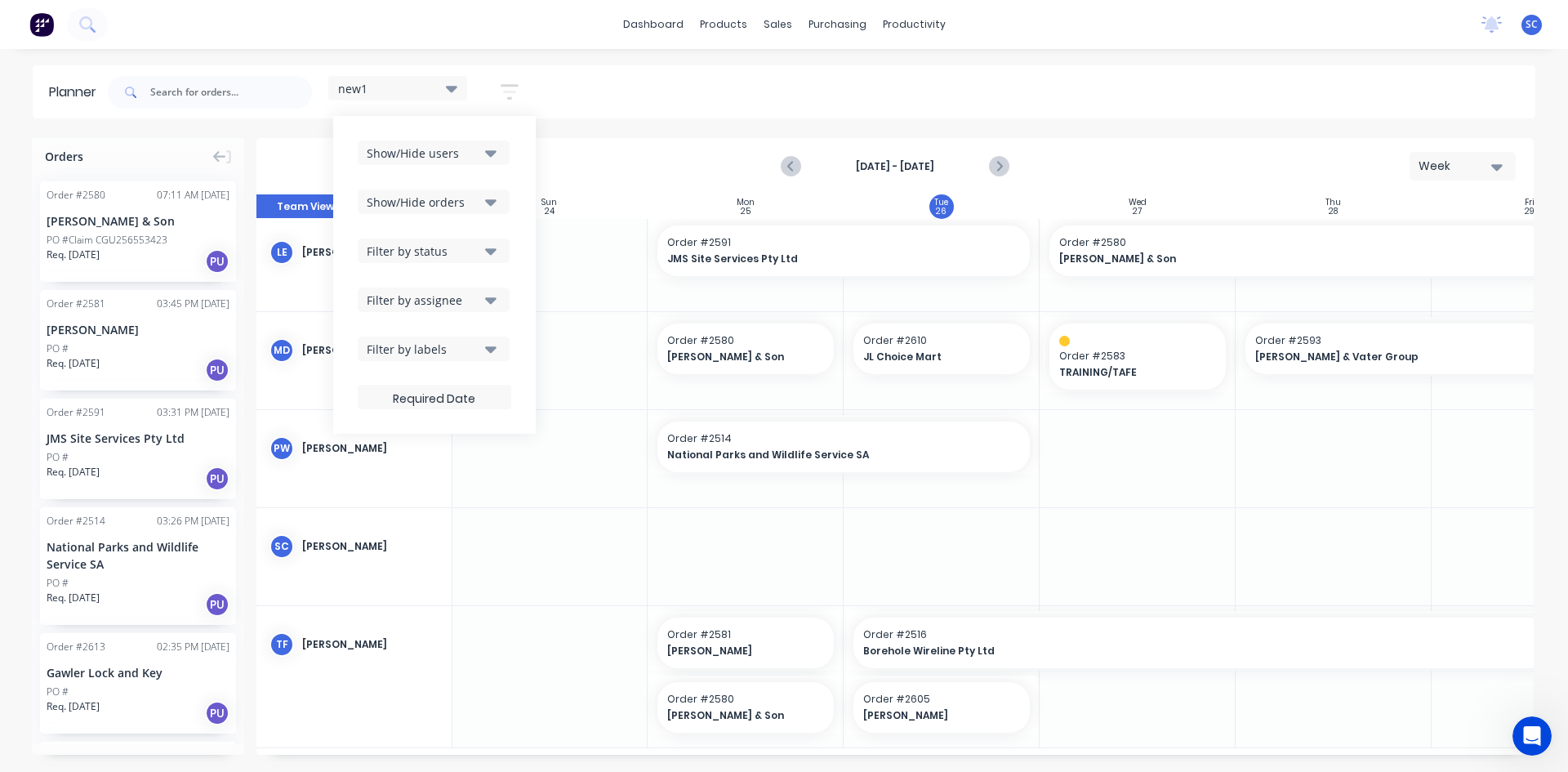
click at [497, 149] on icon "button" at bounding box center [491, 152] width 11 height 18
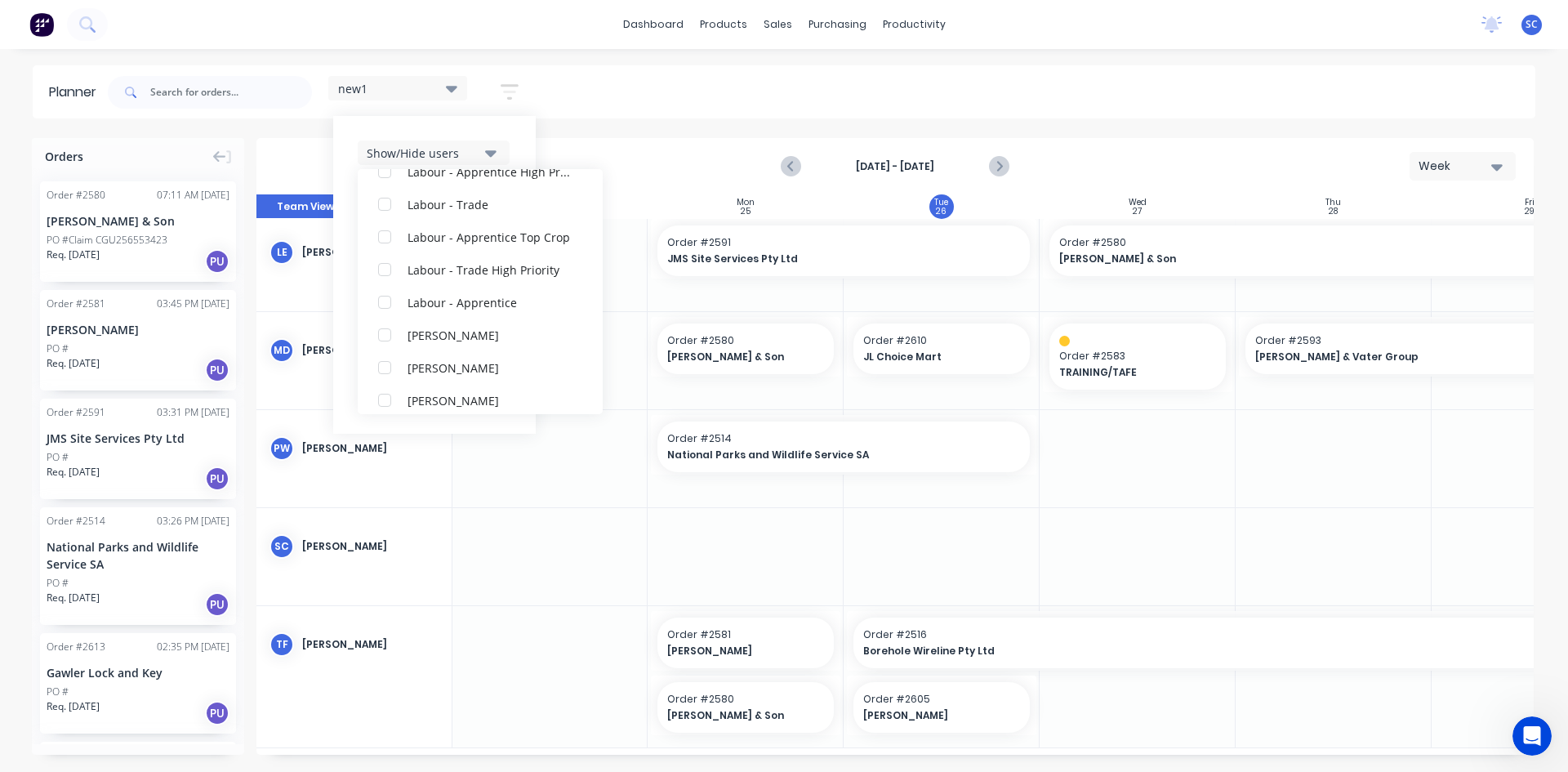
scroll to position [605, 0]
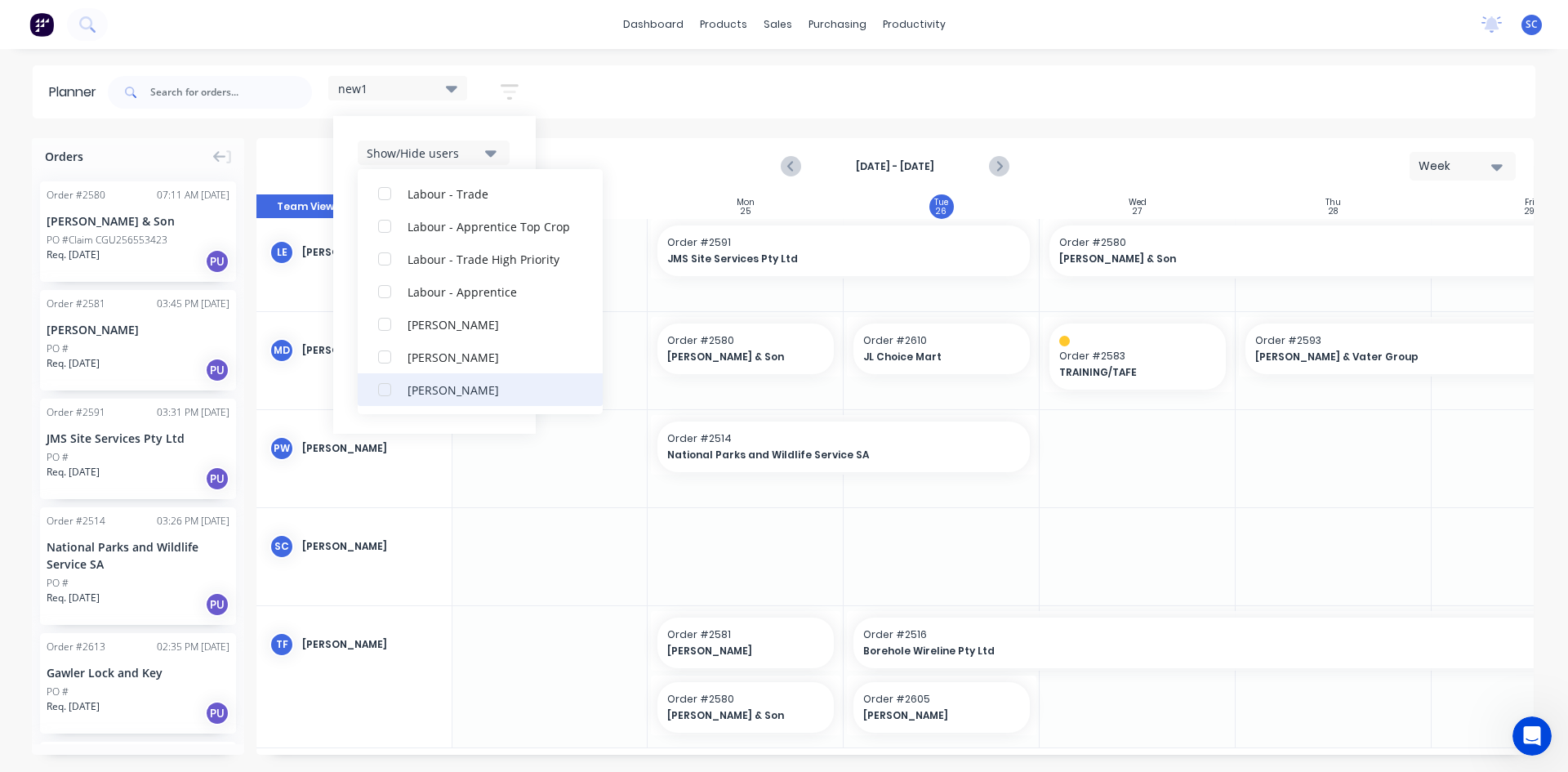
click at [439, 393] on div "[PERSON_NAME]" at bounding box center [489, 389] width 164 height 17
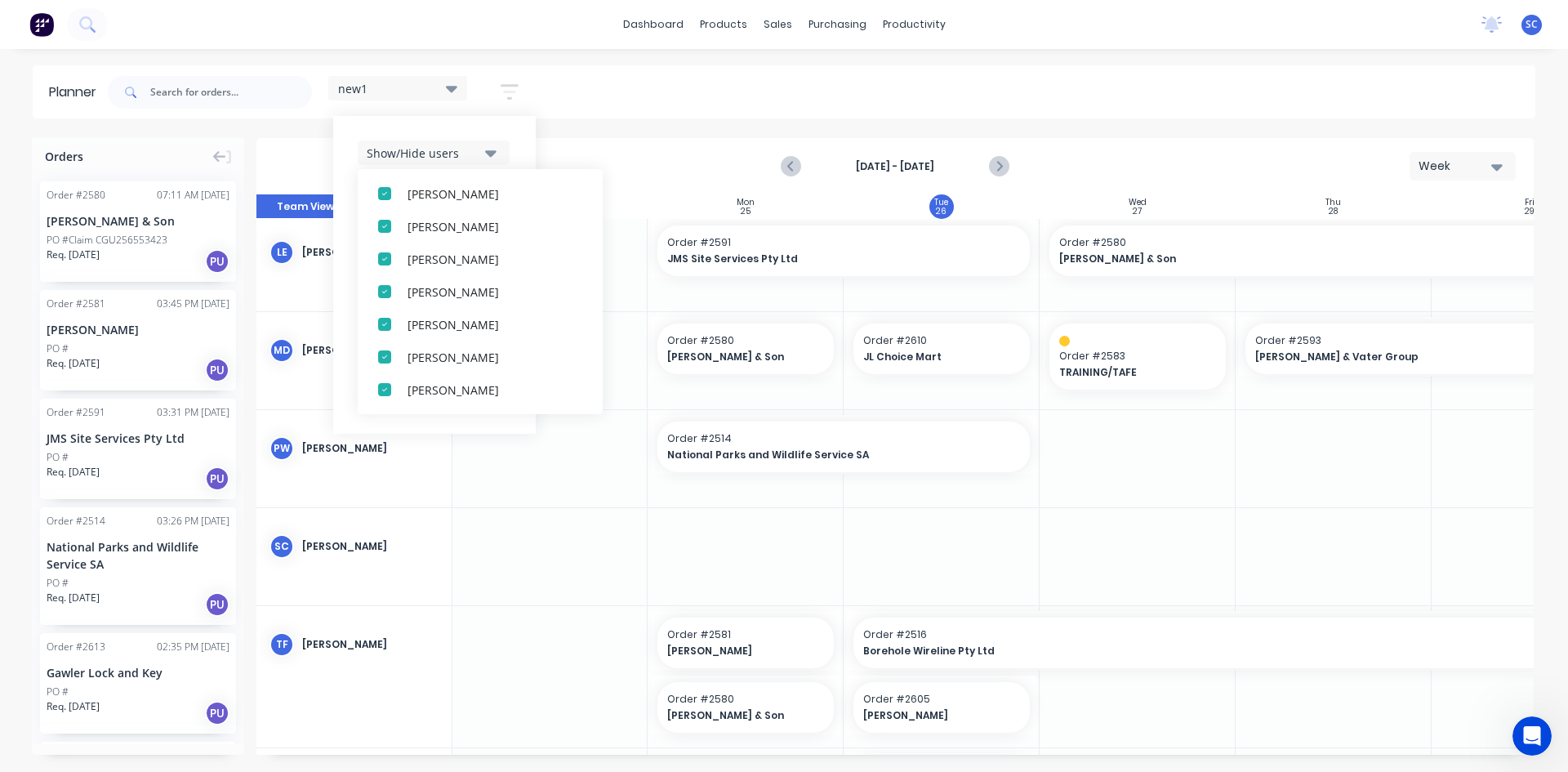
click at [453, 89] on icon at bounding box center [452, 90] width 11 height 7
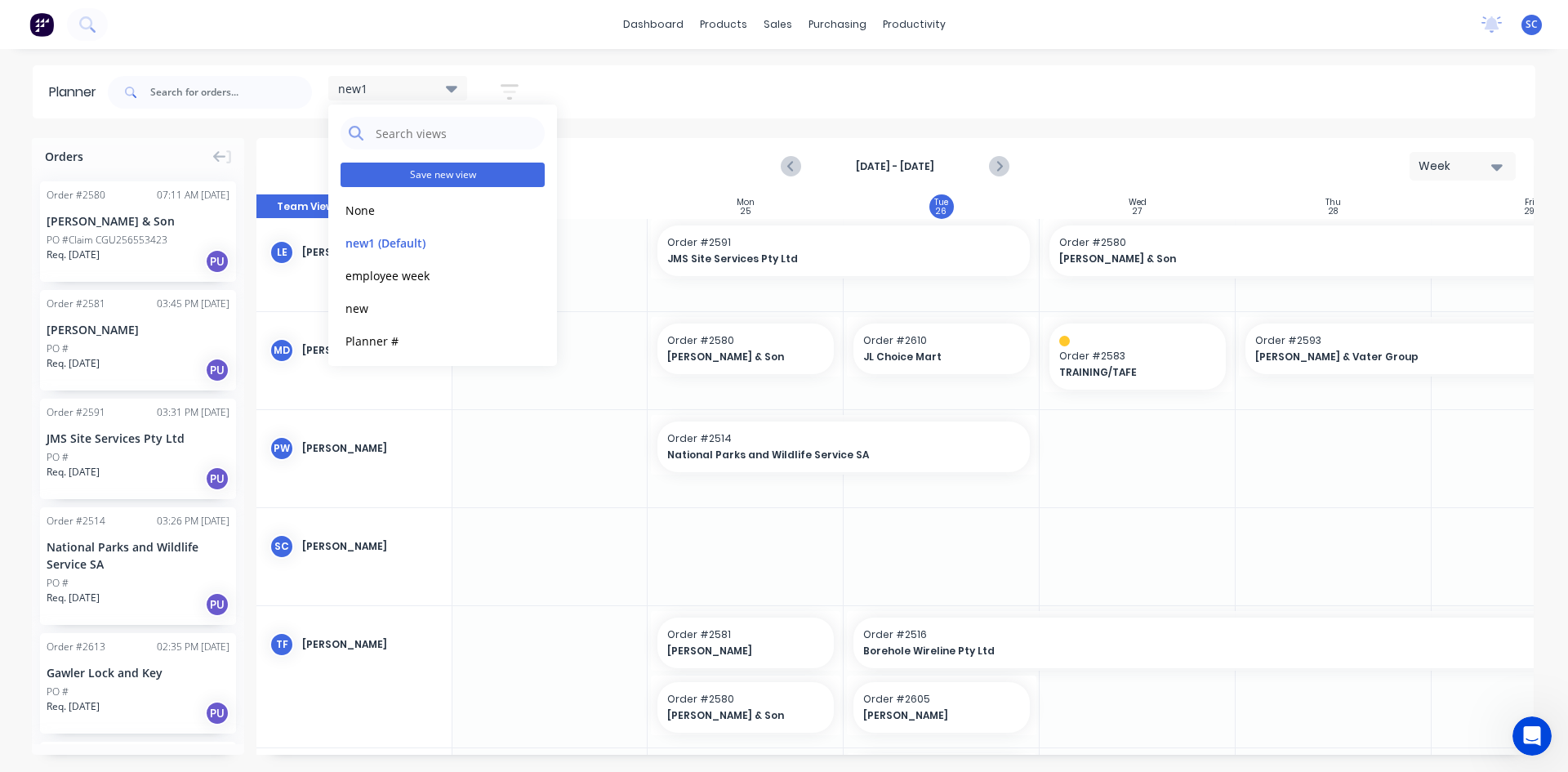
click at [462, 175] on button "Save new view" at bounding box center [442, 175] width 204 height 24
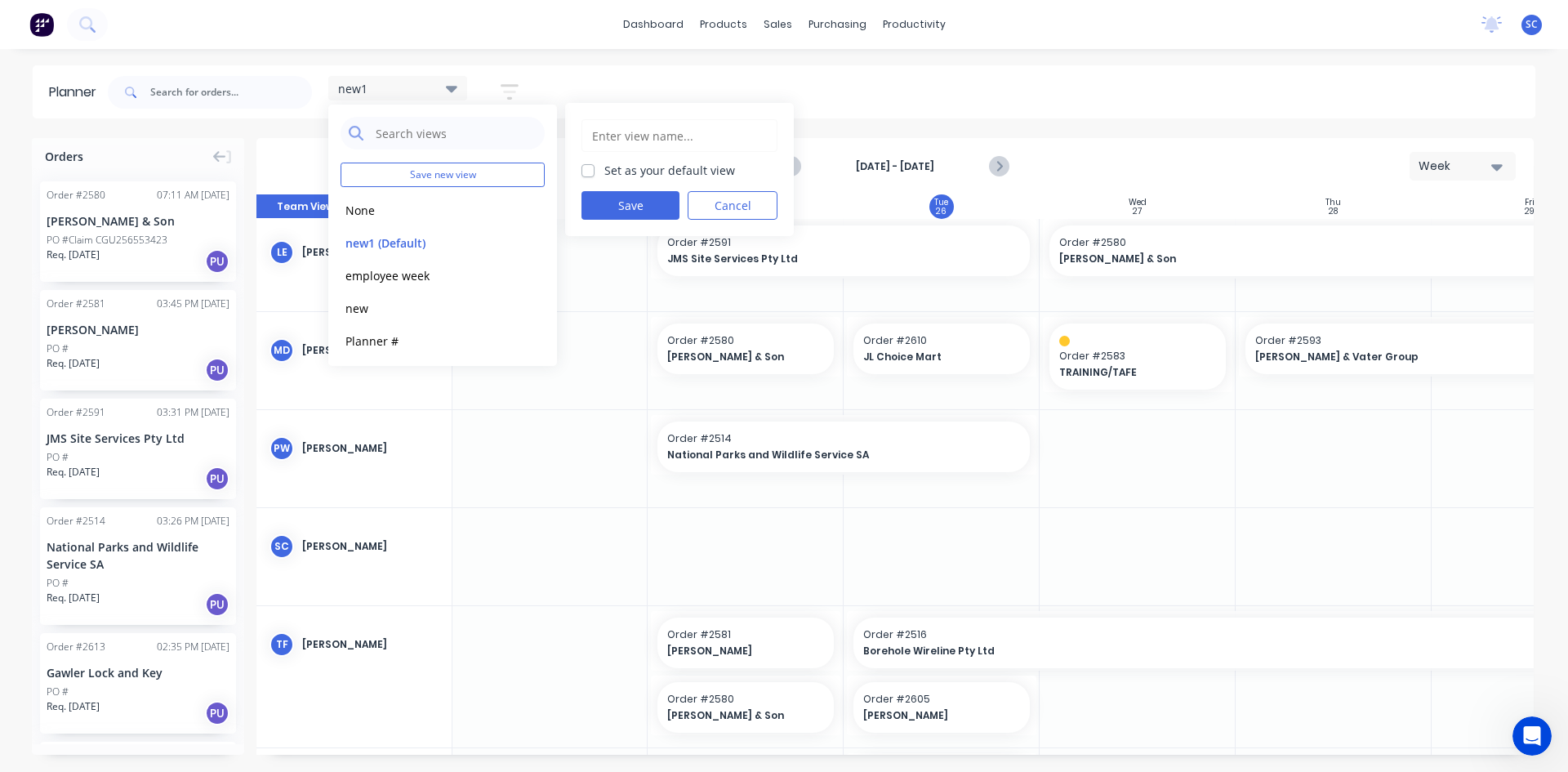
click at [605, 175] on label "Set as your default view" at bounding box center [670, 171] width 131 height 17
click at [593, 175] on input "Set as your default view" at bounding box center [587, 170] width 13 height 16
checkbox input "true"
click at [611, 199] on button "Save" at bounding box center [630, 205] width 98 height 29
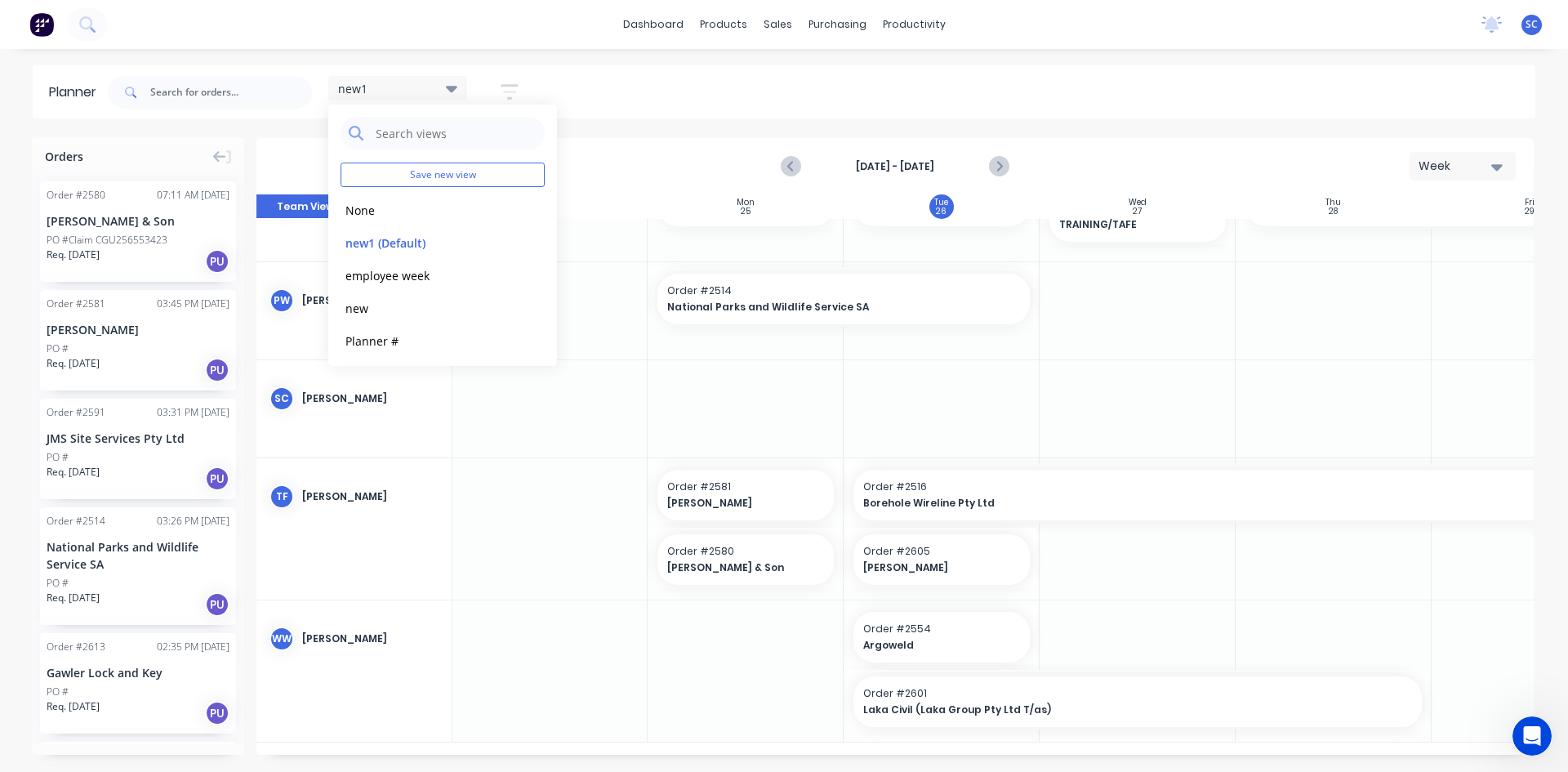
scroll to position [960, 1]
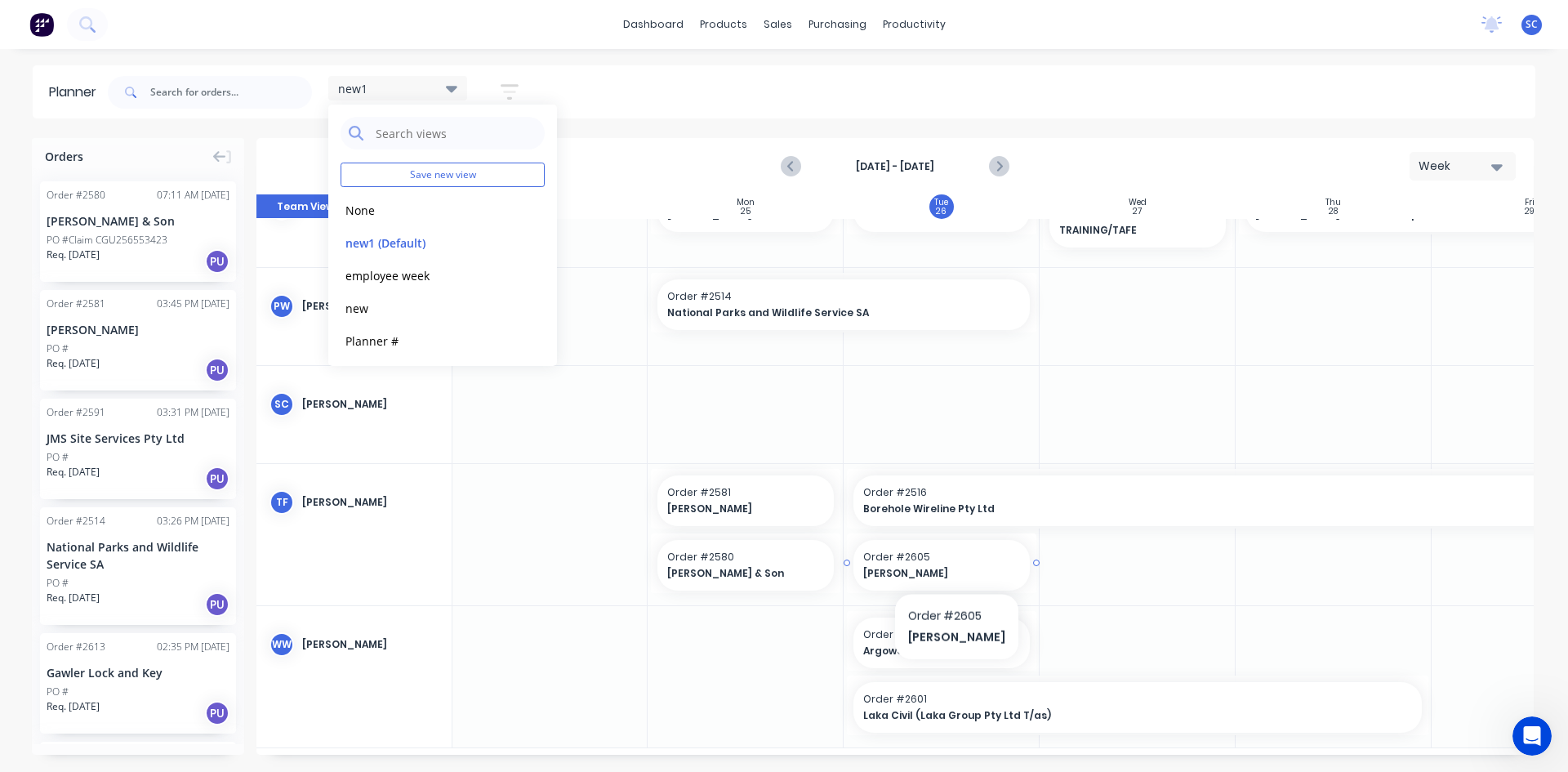
click at [948, 566] on div "[PERSON_NAME]" at bounding box center [941, 574] width 157 height 16
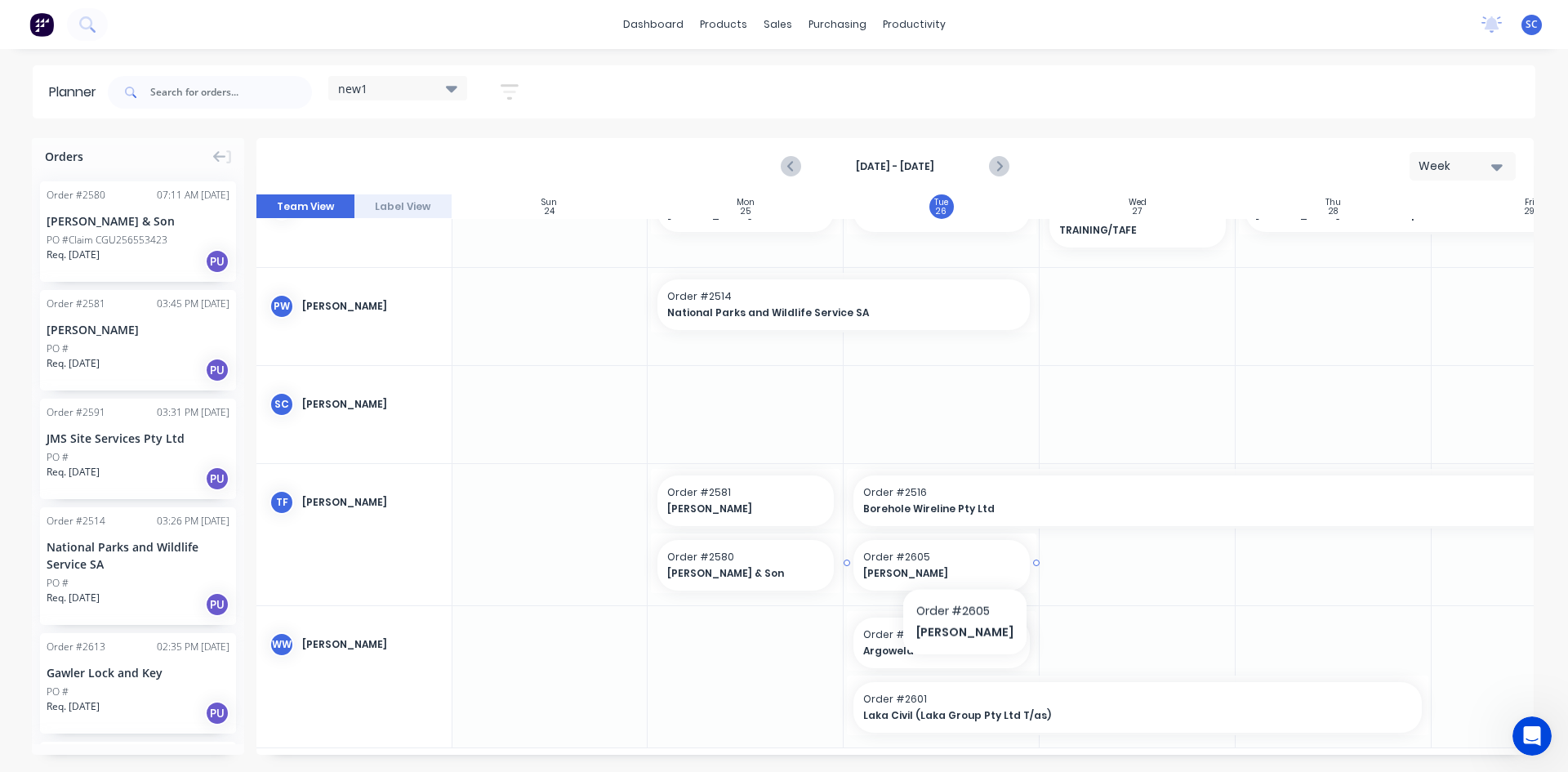
click at [956, 560] on span "Order # 2605" at bounding box center [941, 557] width 157 height 15
